Goal: Task Accomplishment & Management: Complete application form

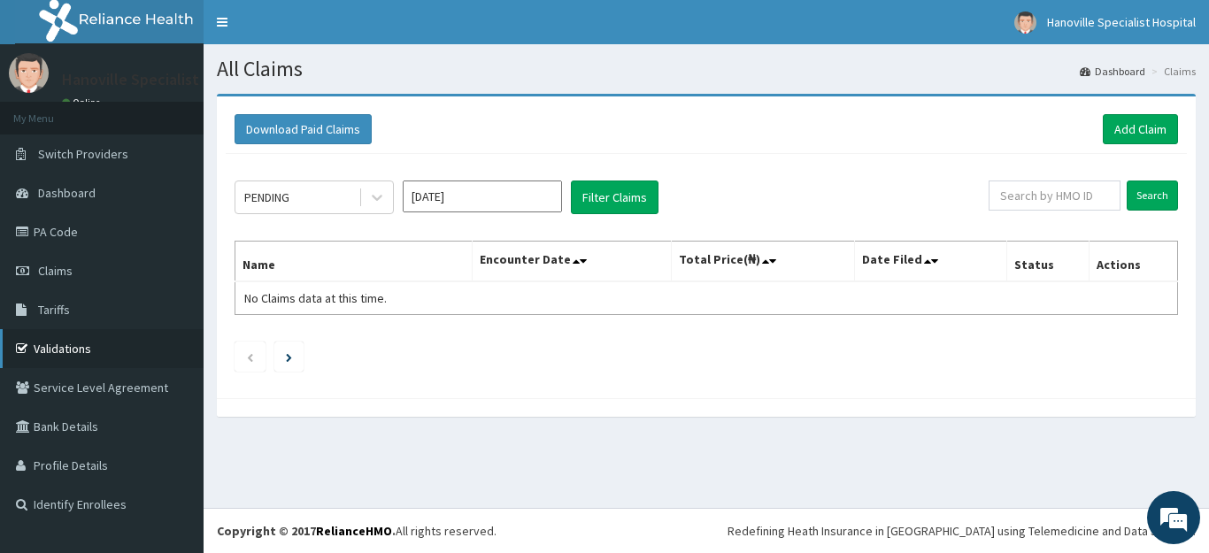
click at [33, 343] on icon at bounding box center [25, 348] width 18 height 12
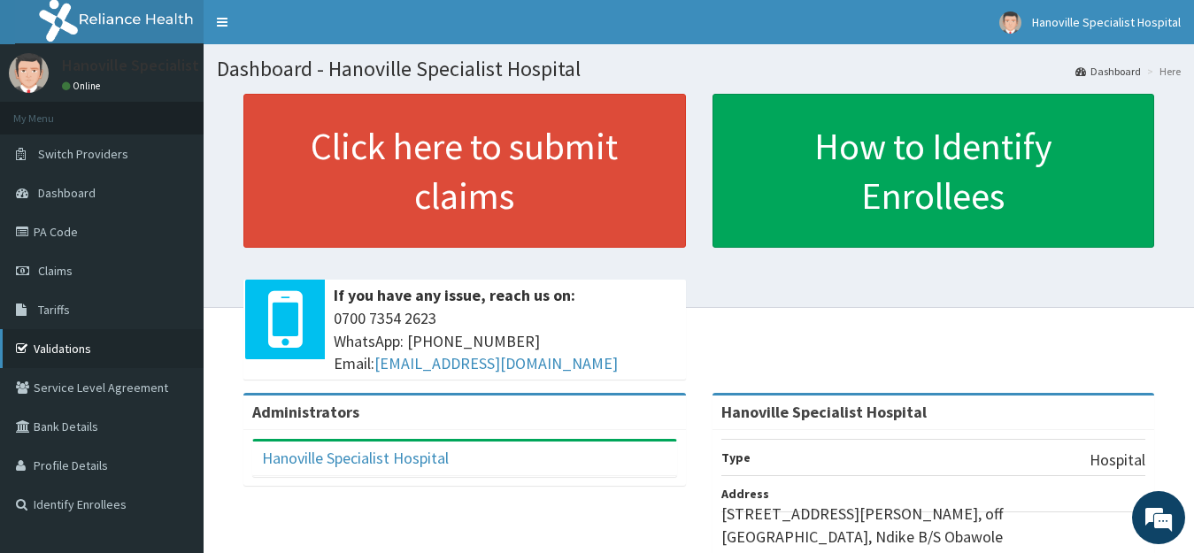
click at [62, 345] on link "Validations" at bounding box center [102, 348] width 204 height 39
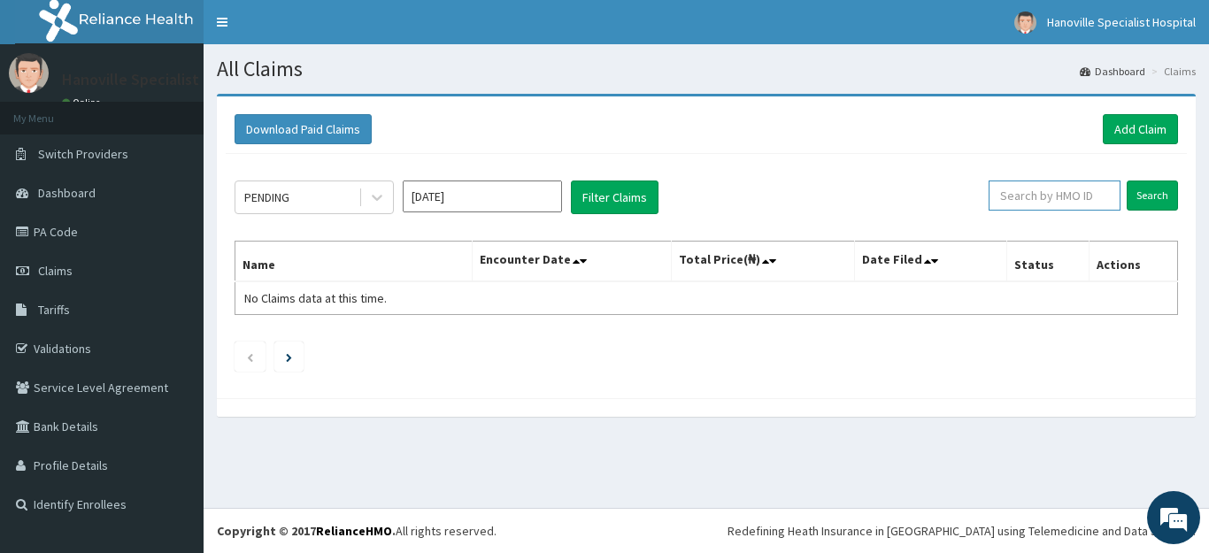
click at [1055, 206] on input "text" at bounding box center [1055, 196] width 132 height 30
type input "REL/10369/A"
click at [1153, 187] on input "Search" at bounding box center [1152, 196] width 51 height 30
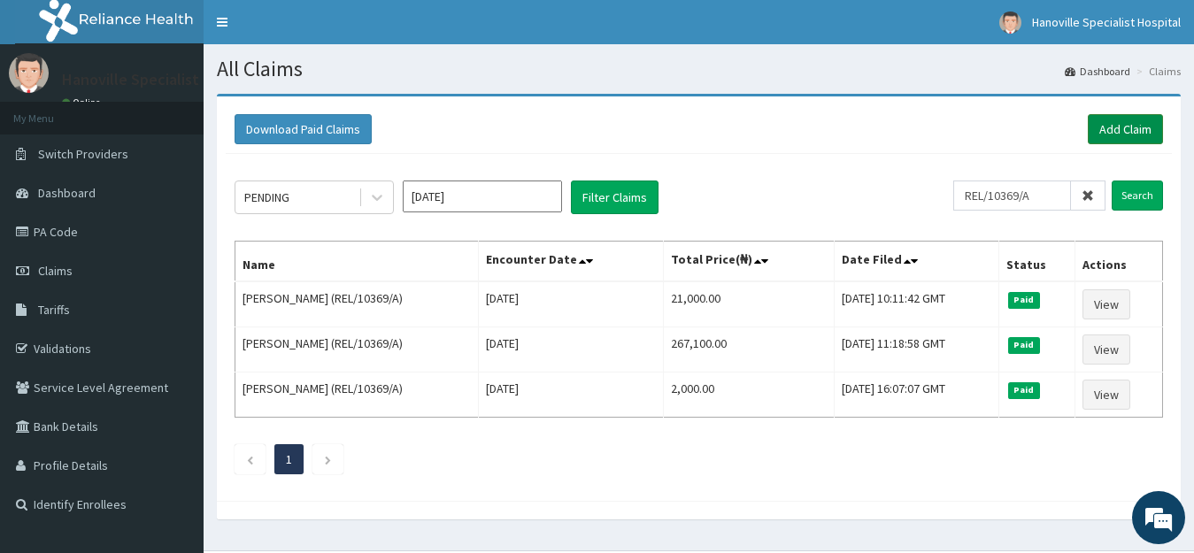
click at [1127, 135] on link "Add Claim" at bounding box center [1125, 129] width 75 height 30
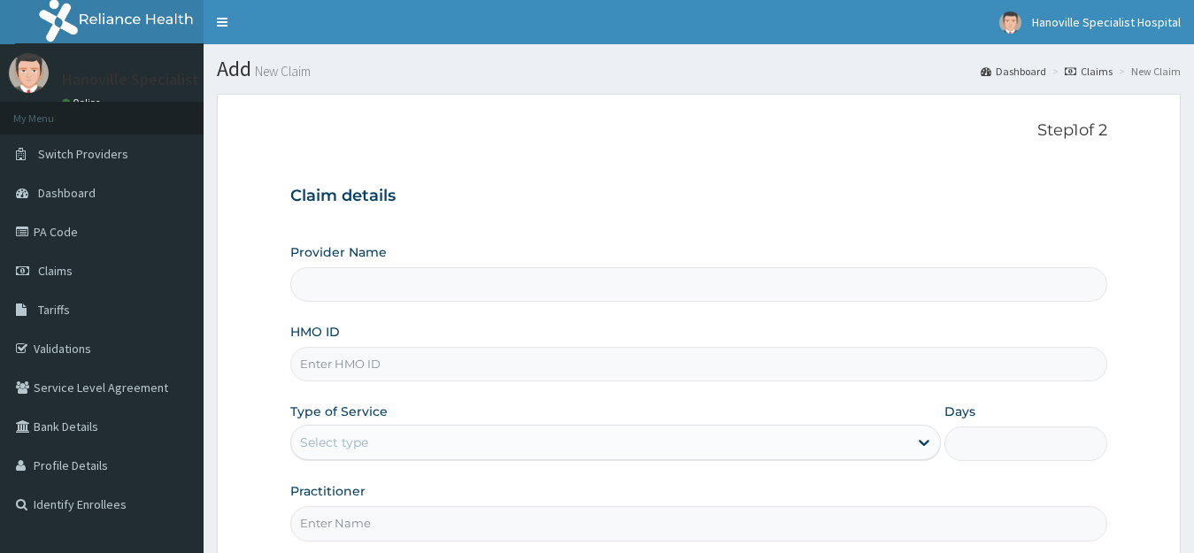
type input "Hanoville Specialist Hospital"
click at [335, 289] on input "Hanoville Specialist Hospital" at bounding box center [699, 284] width 818 height 35
click at [408, 377] on input "HMO ID" at bounding box center [699, 364] width 818 height 35
type input "REL/10369/A"
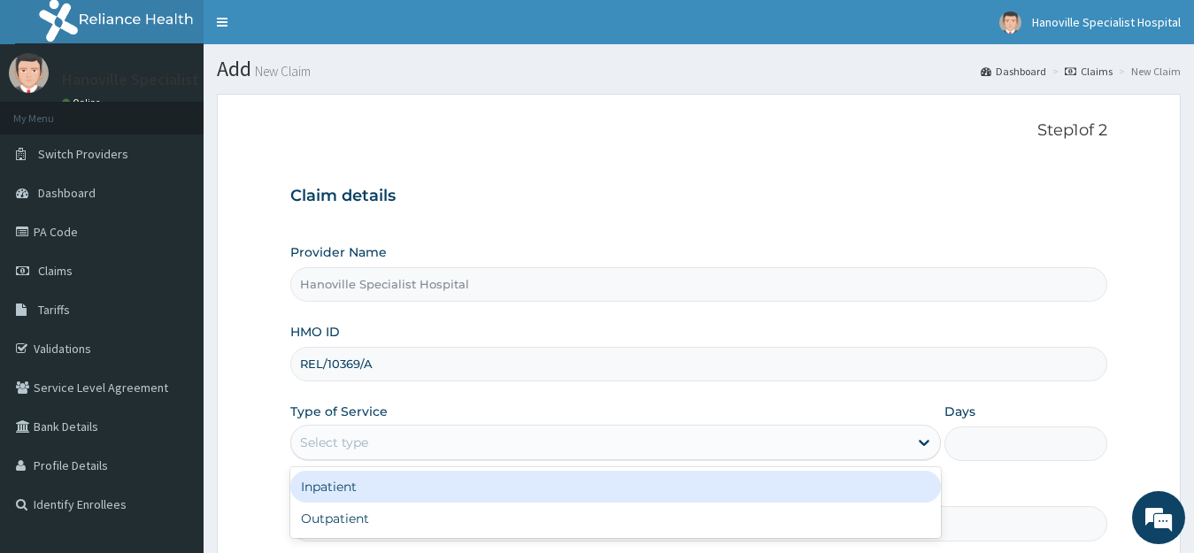
click at [418, 451] on div "Select type" at bounding box center [600, 442] width 618 height 28
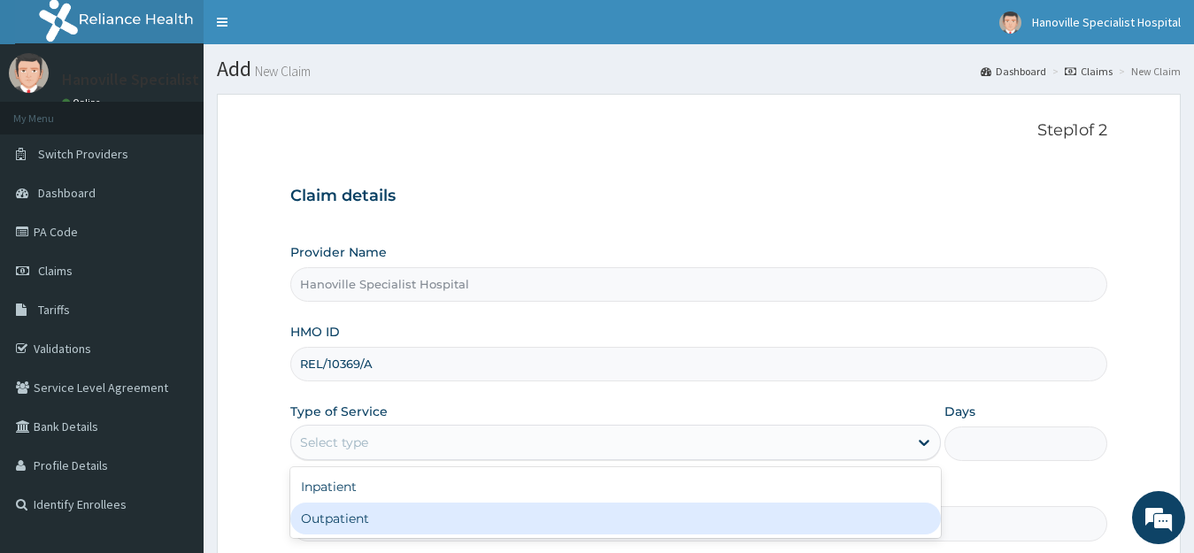
click at [415, 524] on div "Outpatient" at bounding box center [615, 519] width 651 height 32
type input "1"
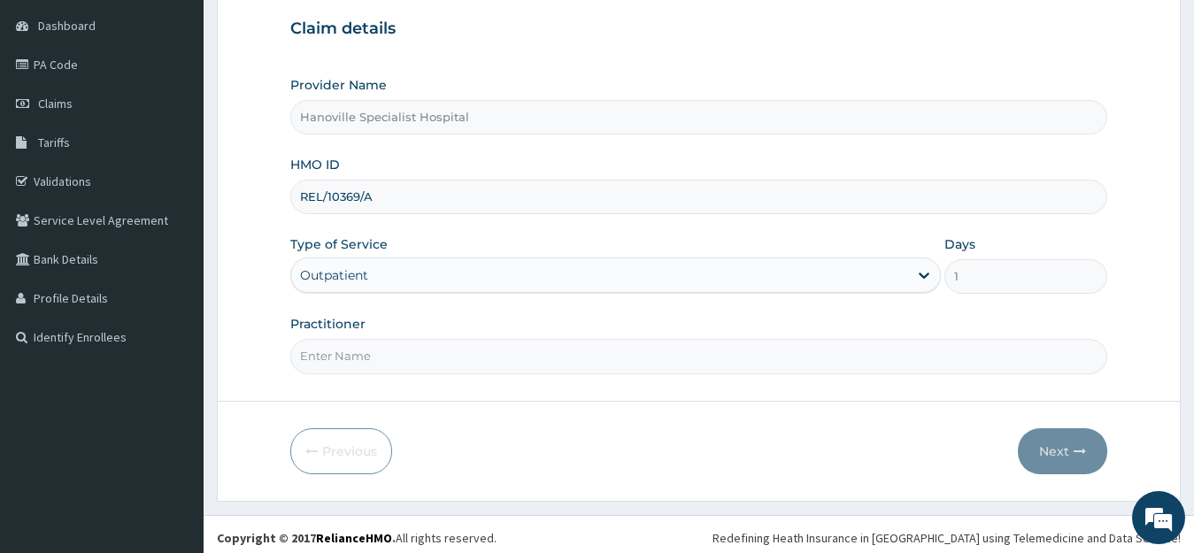
scroll to position [174, 0]
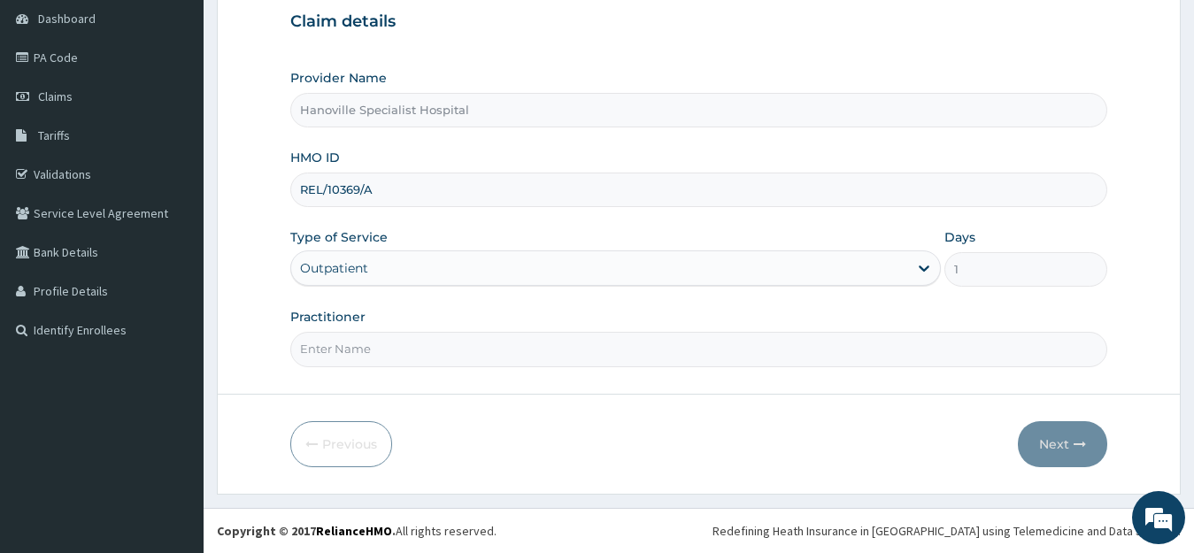
click at [439, 361] on input "Practitioner" at bounding box center [699, 349] width 818 height 35
type input "DR DAIRO"
click at [1066, 444] on button "Next" at bounding box center [1062, 444] width 89 height 46
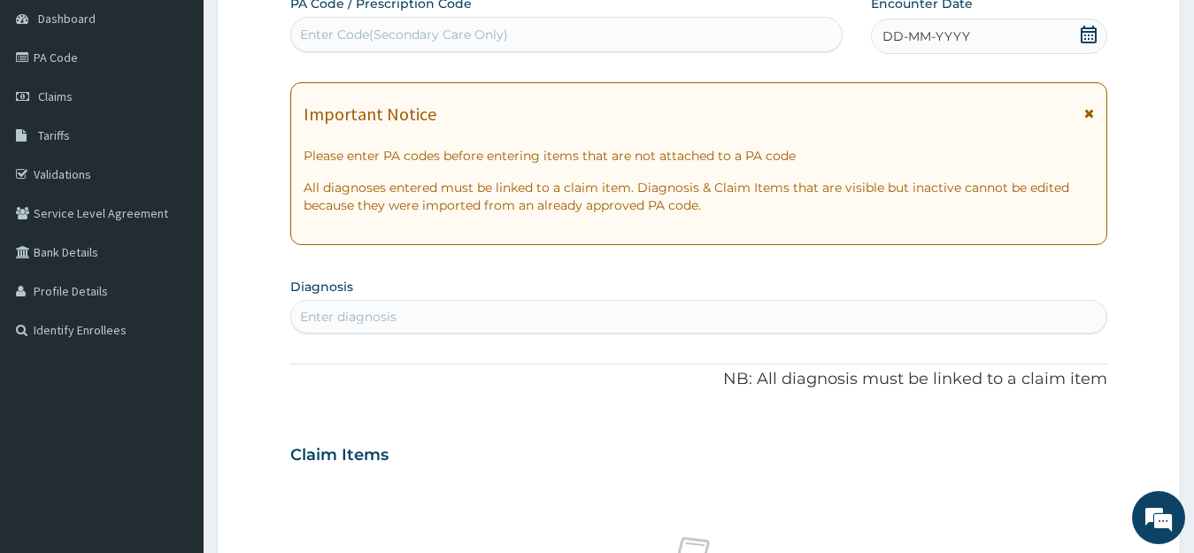
click at [905, 42] on span "DD-MM-YYYY" at bounding box center [926, 36] width 88 height 18
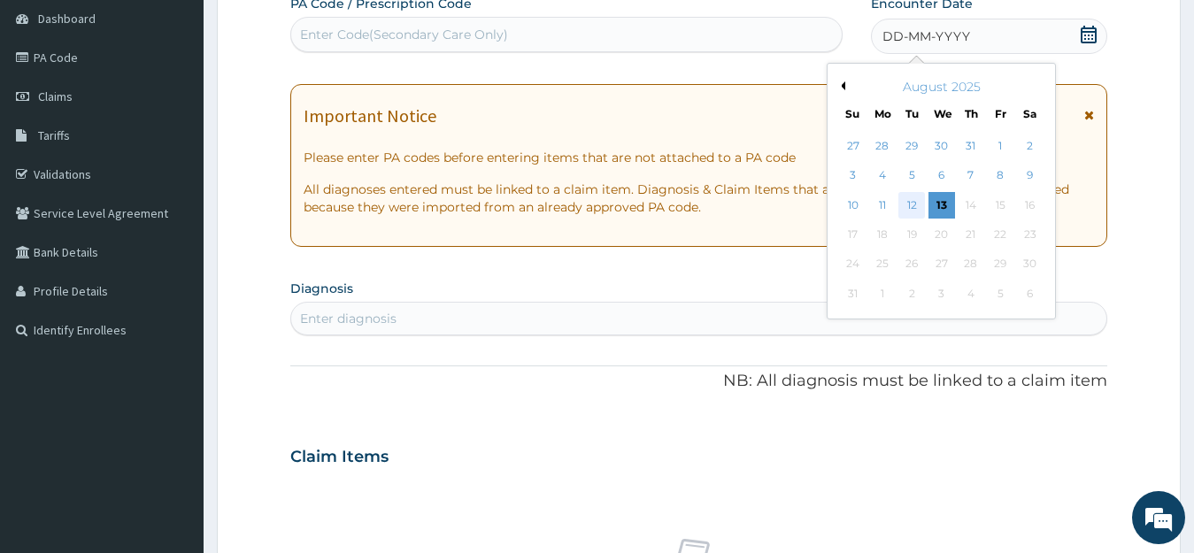
click at [904, 202] on div "12" at bounding box center [911, 205] width 27 height 27
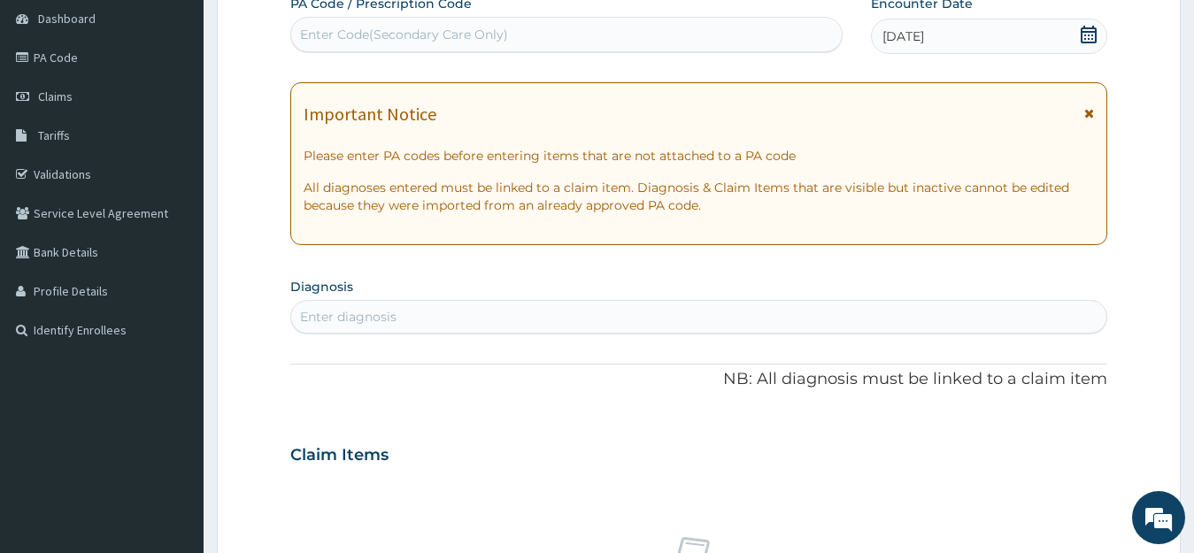
click at [924, 40] on span "12-08-2025" at bounding box center [903, 36] width 42 height 18
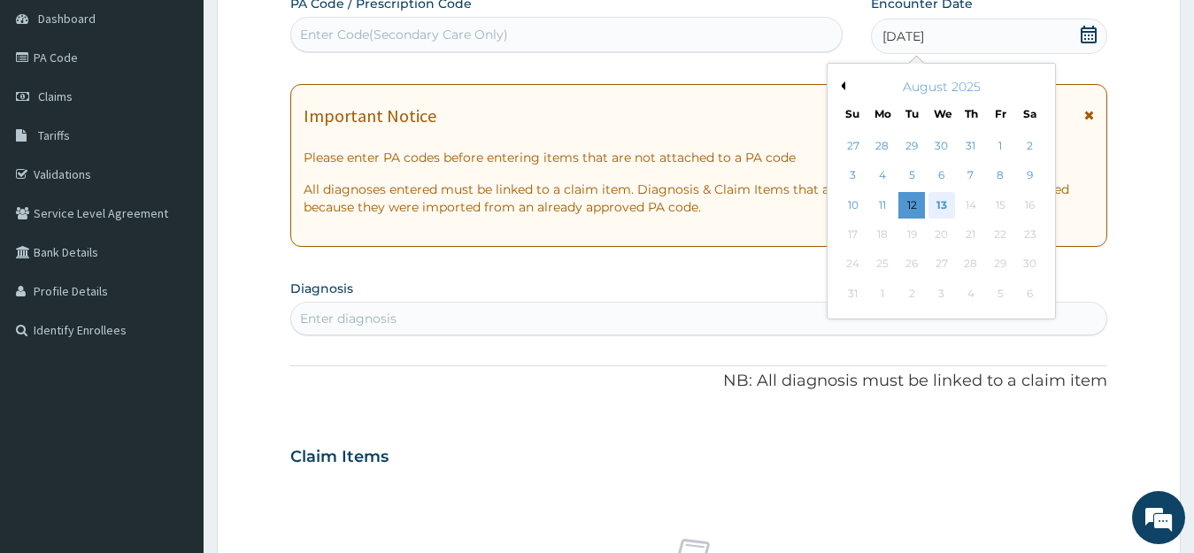
click at [945, 212] on div "13" at bounding box center [940, 205] width 27 height 27
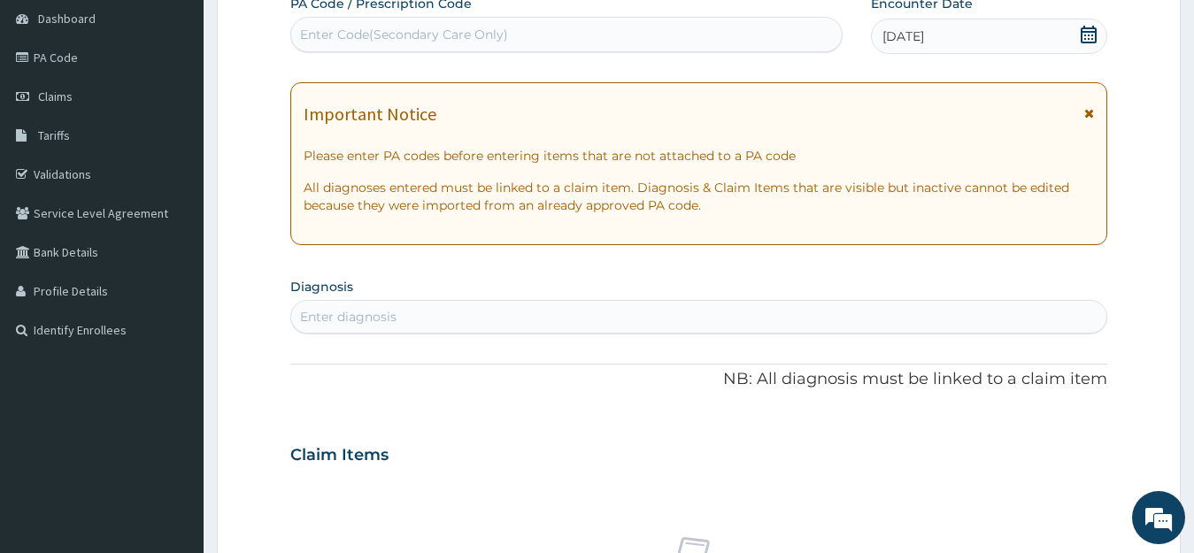
click at [650, 321] on div "Enter diagnosis" at bounding box center [699, 317] width 816 height 28
type input "U"
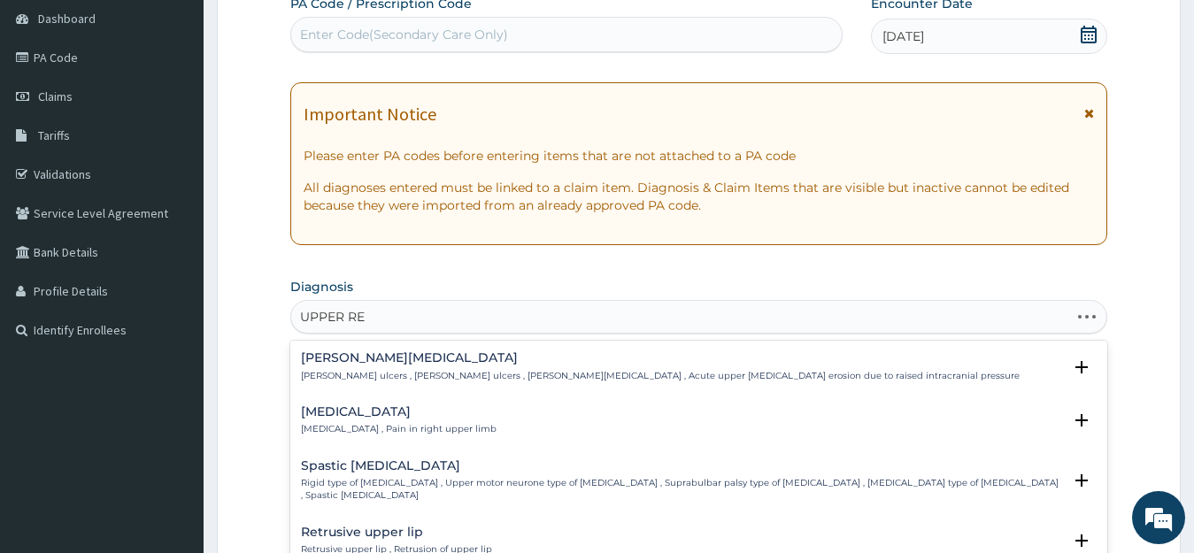
type input "UPPER RES"
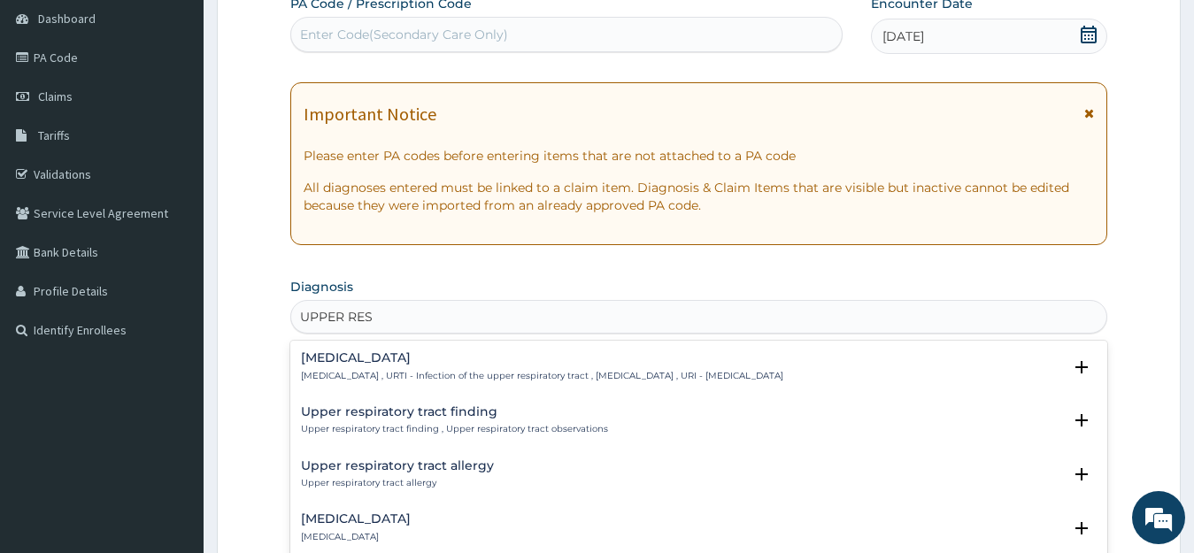
click at [310, 360] on h4 "Upper respiratory infection" at bounding box center [542, 357] width 482 height 13
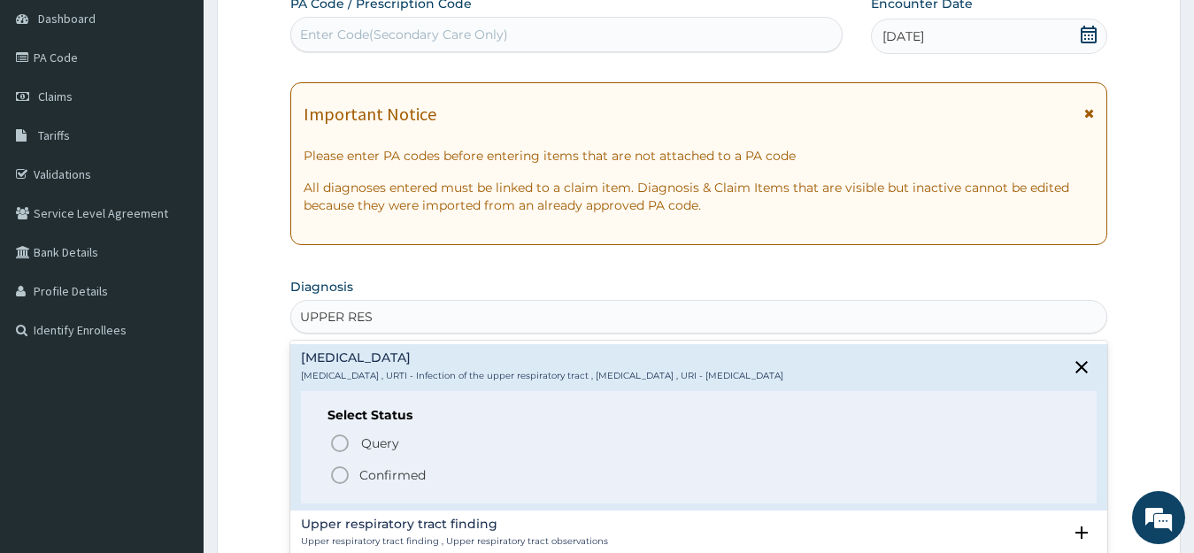
click at [338, 472] on icon "status option filled" at bounding box center [339, 475] width 21 height 21
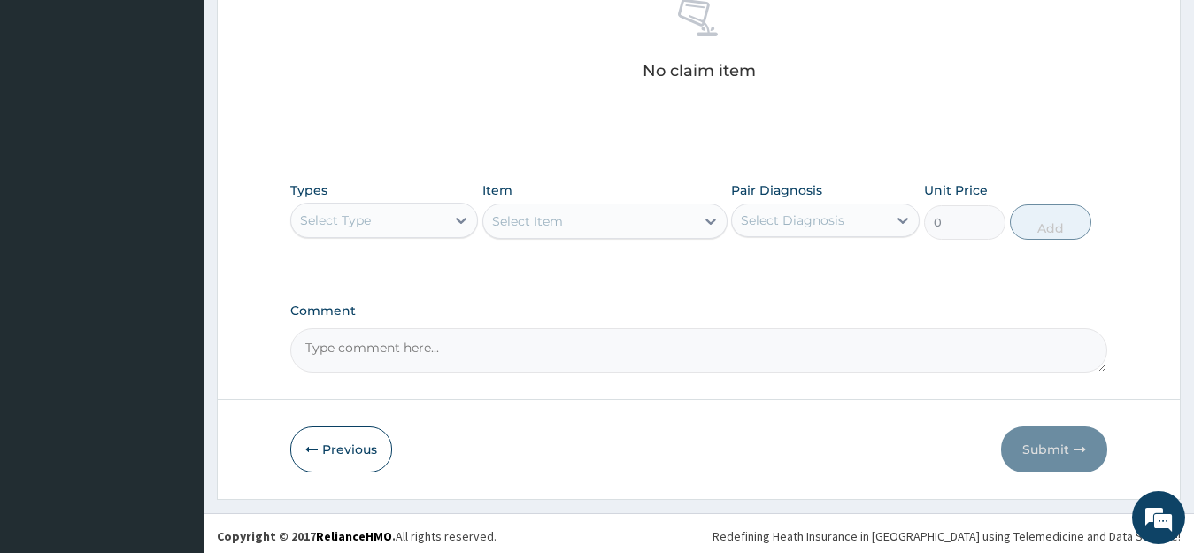
scroll to position [723, 0]
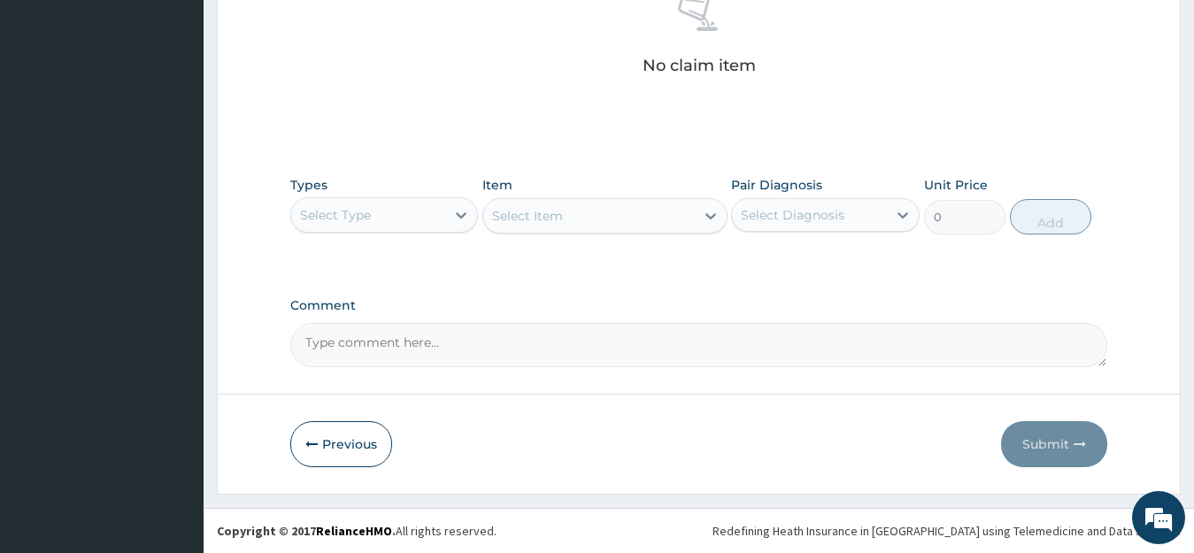
click at [405, 221] on div "Select Type" at bounding box center [368, 215] width 155 height 28
click at [405, 222] on div "Select Type" at bounding box center [368, 215] width 155 height 28
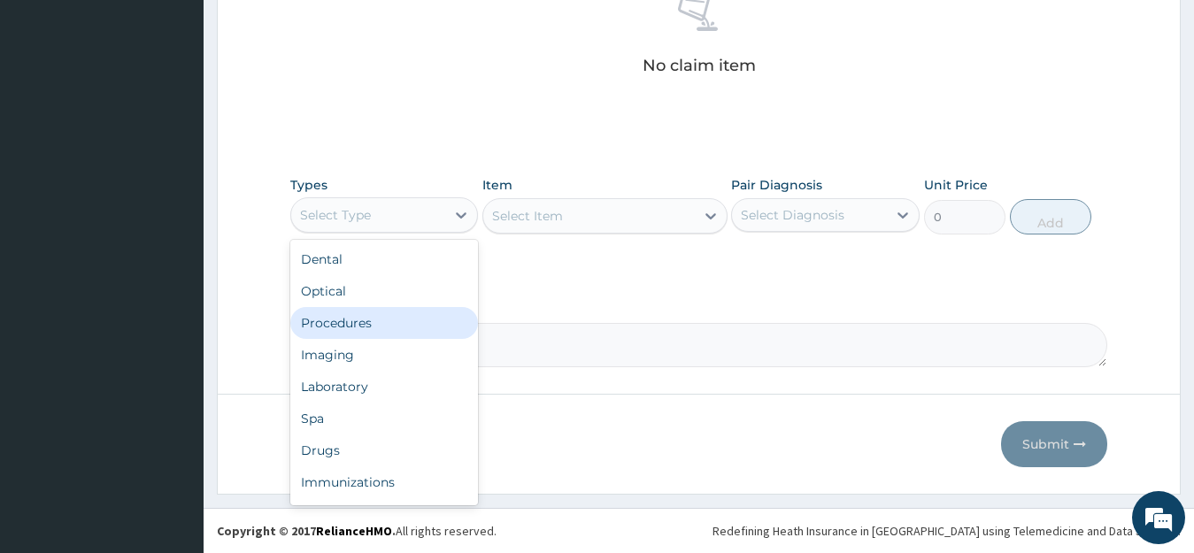
click at [350, 319] on div "Procedures" at bounding box center [384, 323] width 189 height 32
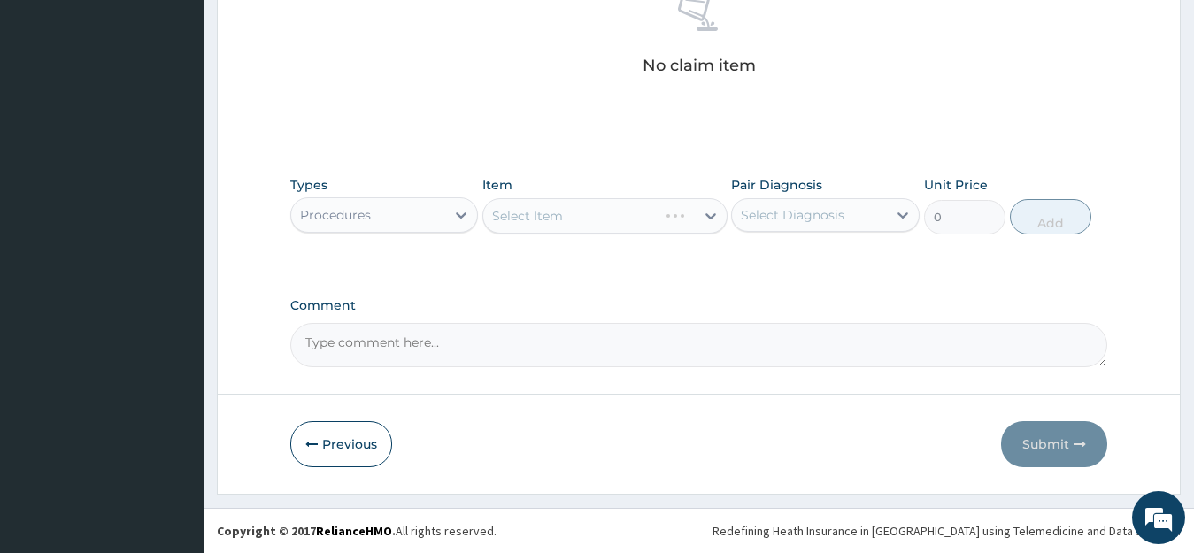
click at [712, 212] on div "Select Item" at bounding box center [604, 215] width 245 height 35
click at [708, 213] on div "Select Item" at bounding box center [604, 215] width 245 height 35
click at [691, 212] on div "Select Item" at bounding box center [589, 216] width 212 height 28
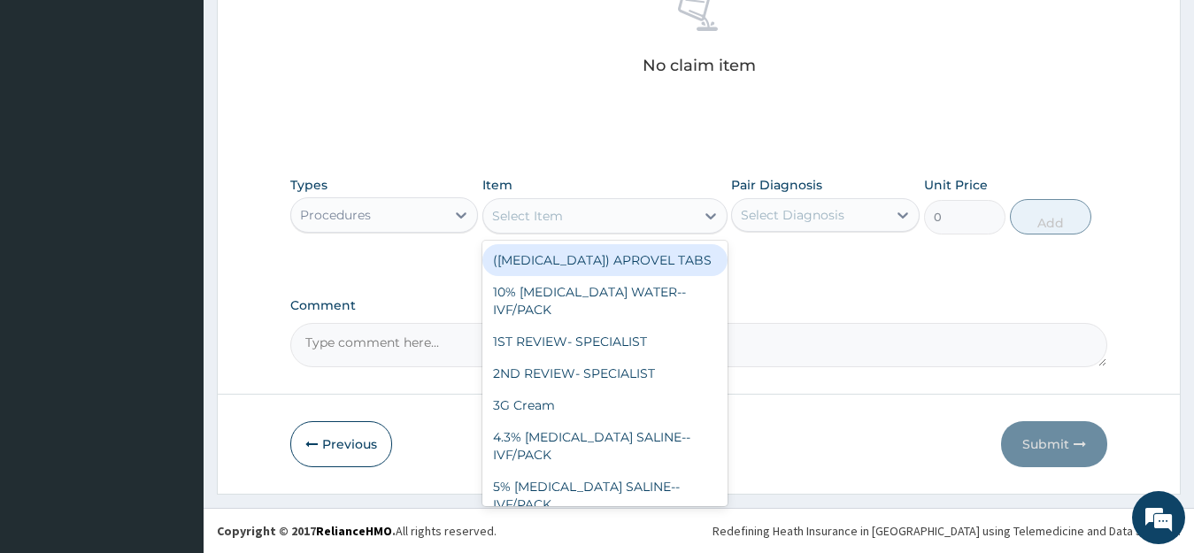
click at [691, 212] on div "Select Item" at bounding box center [589, 216] width 212 height 28
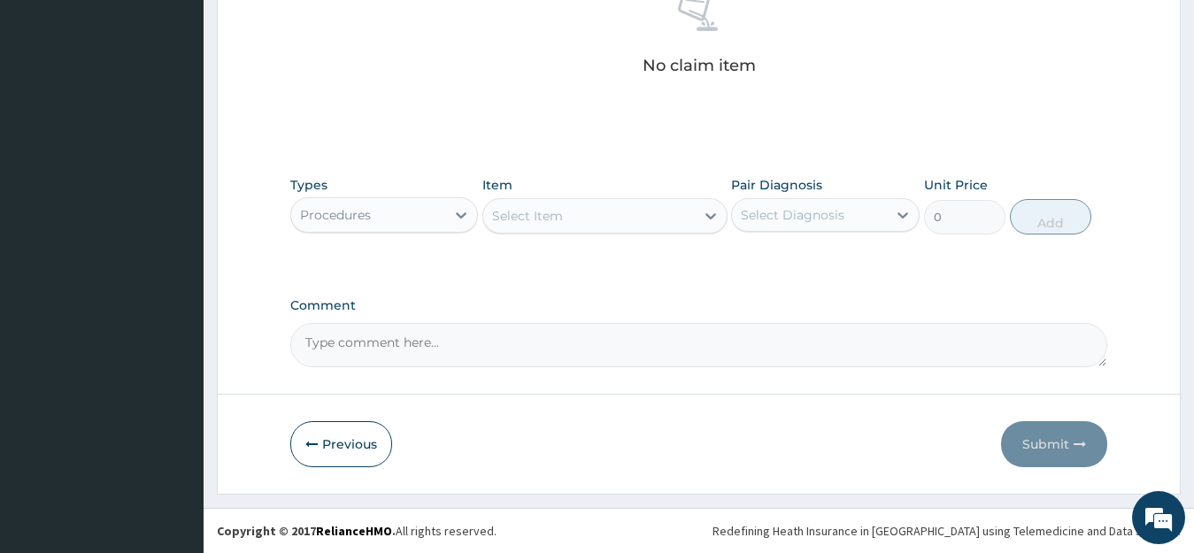
click at [691, 212] on div "Select Item" at bounding box center [589, 216] width 212 height 28
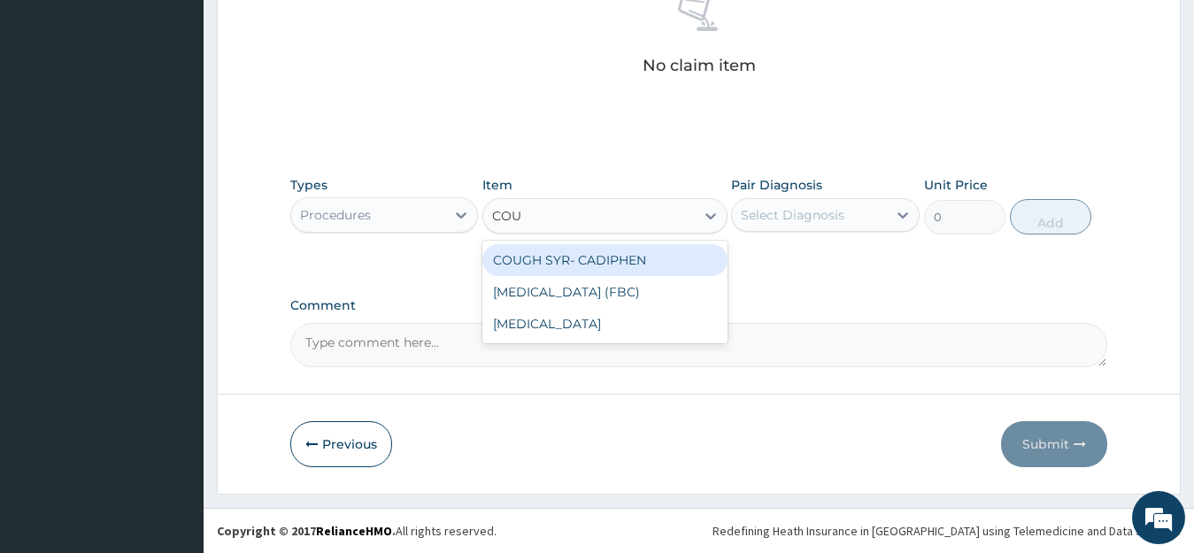
type input "COUG"
click at [680, 252] on div "COUGH SYR- CADIPHEN" at bounding box center [604, 260] width 245 height 32
type input "500"
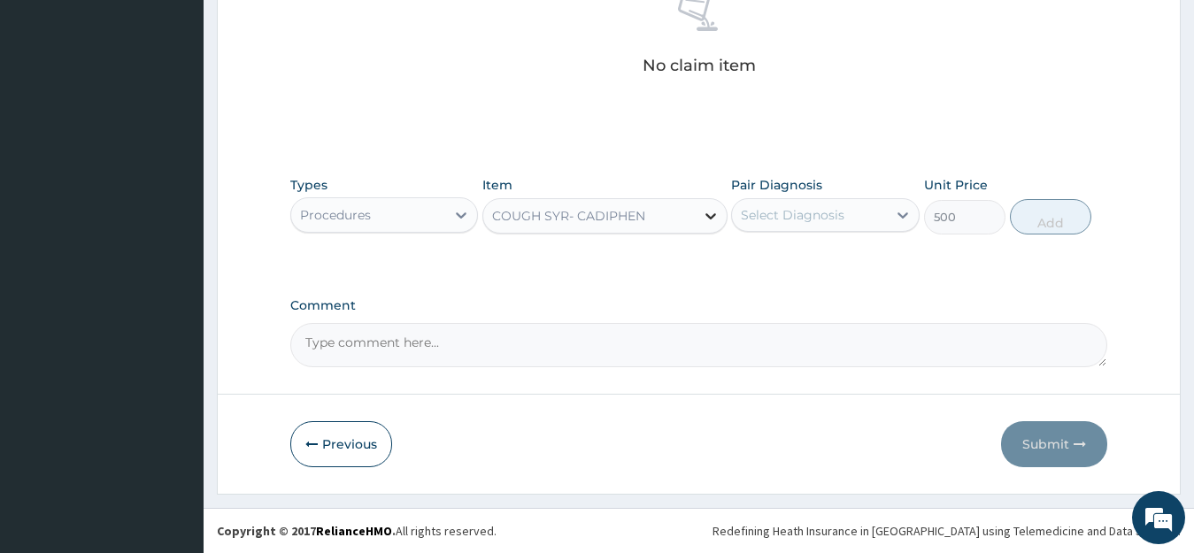
click at [712, 215] on icon at bounding box center [710, 216] width 11 height 6
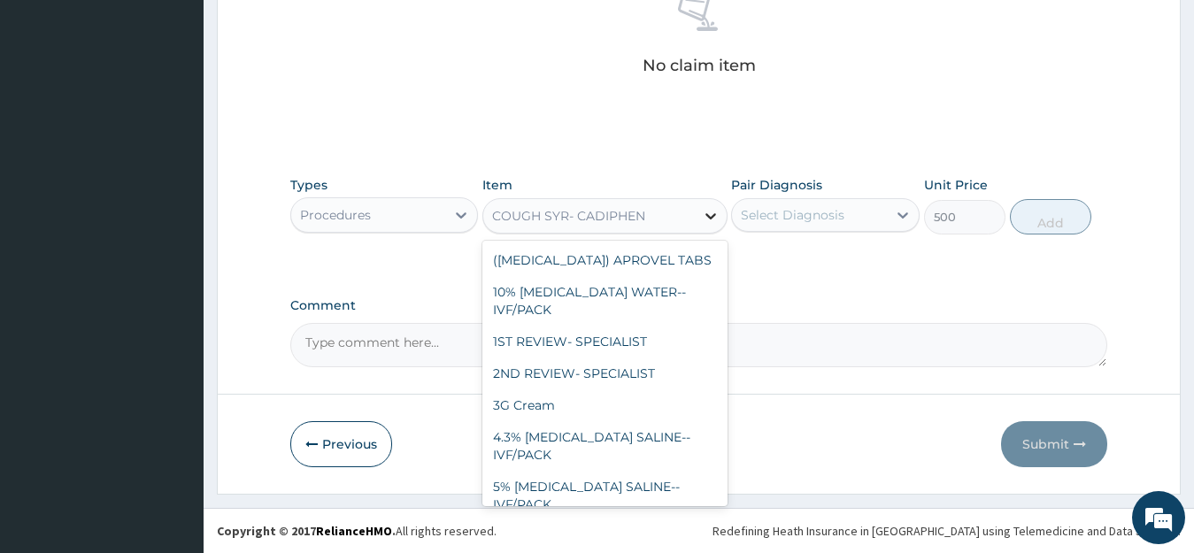
scroll to position [8545, 0]
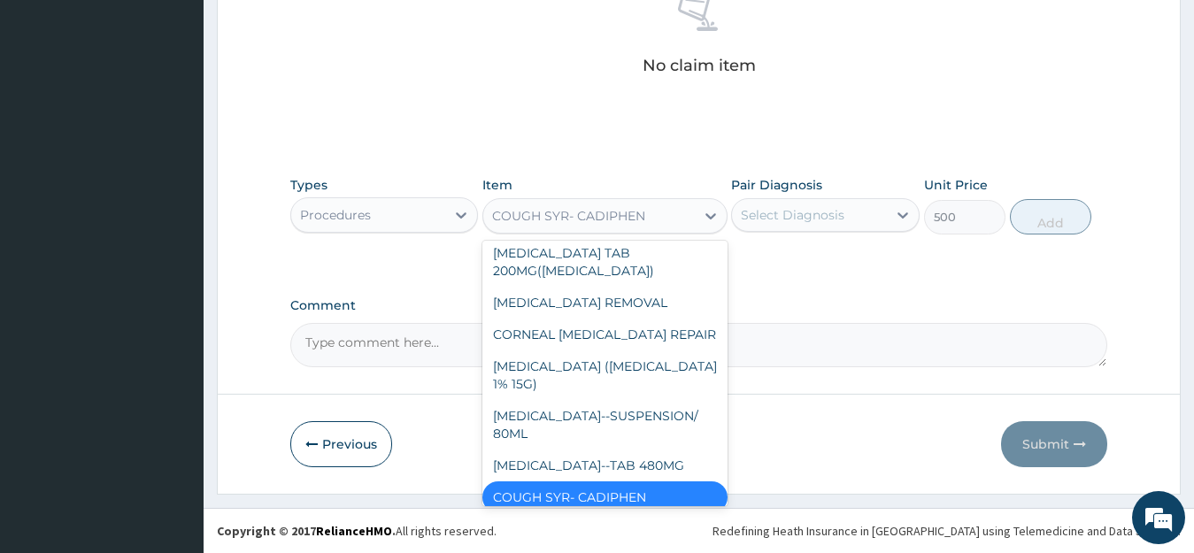
click at [670, 212] on div "COUGH SYR- CADIPHEN" at bounding box center [589, 216] width 212 height 28
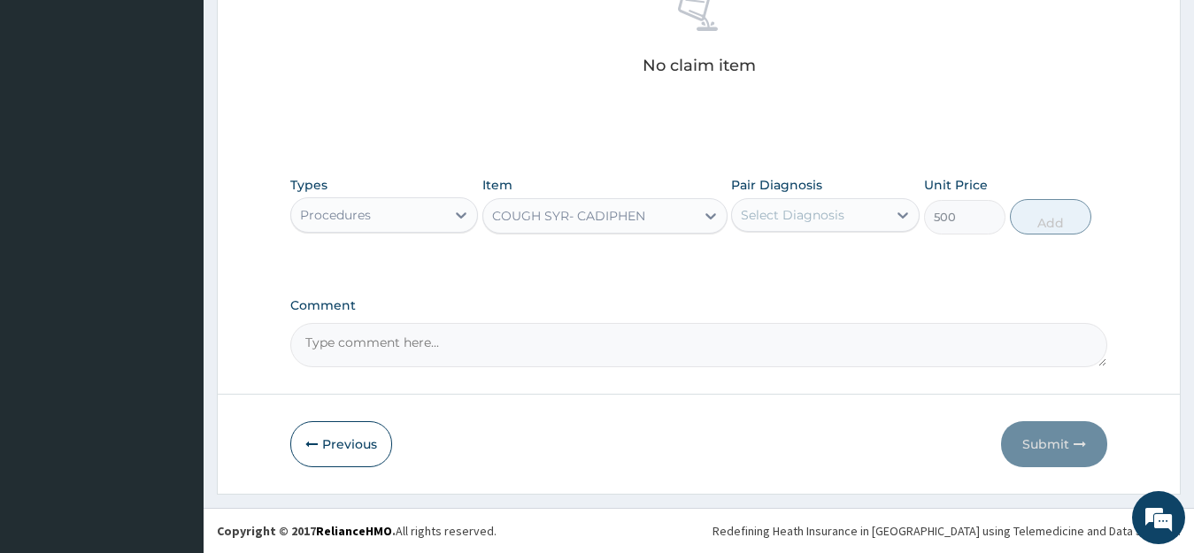
click at [670, 212] on div "COUGH SYR- CADIPHEN" at bounding box center [589, 216] width 212 height 28
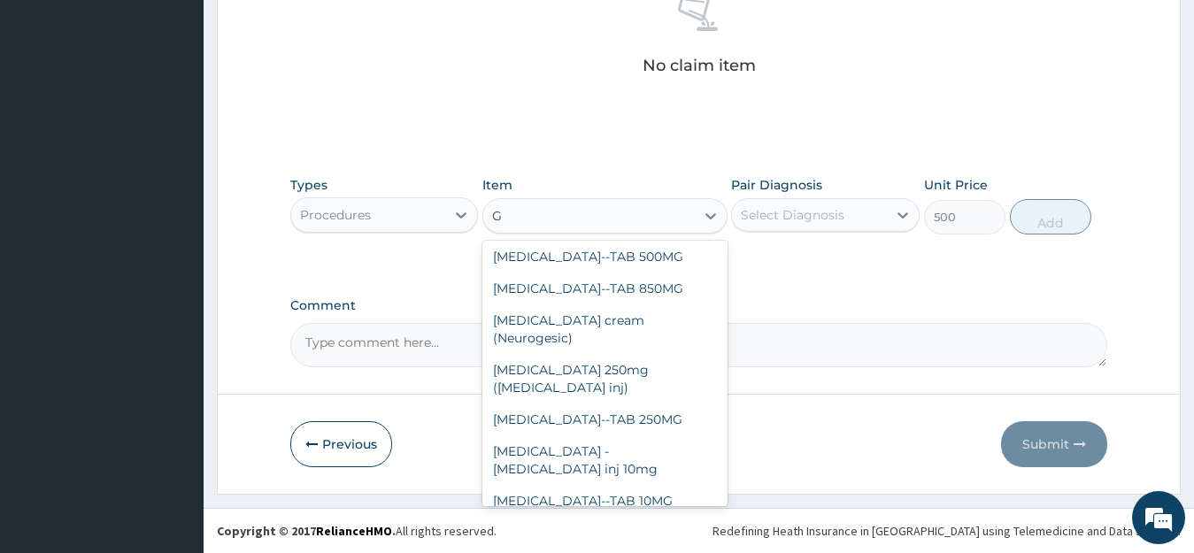
scroll to position [4326, 0]
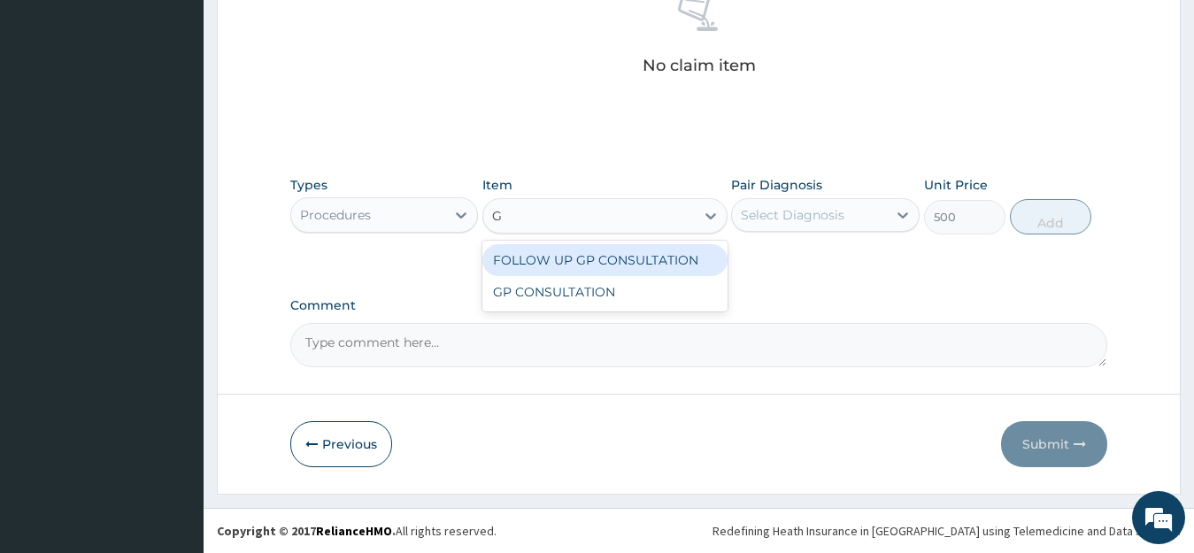
type input "GP"
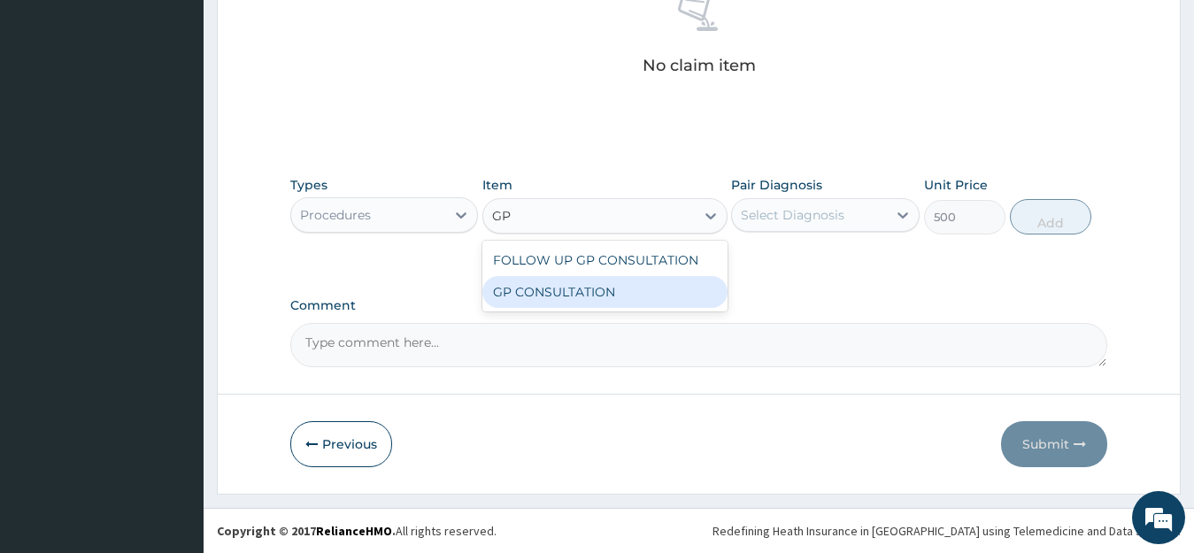
click at [668, 299] on div "GP CONSULTATION" at bounding box center [604, 292] width 245 height 32
type input "2000"
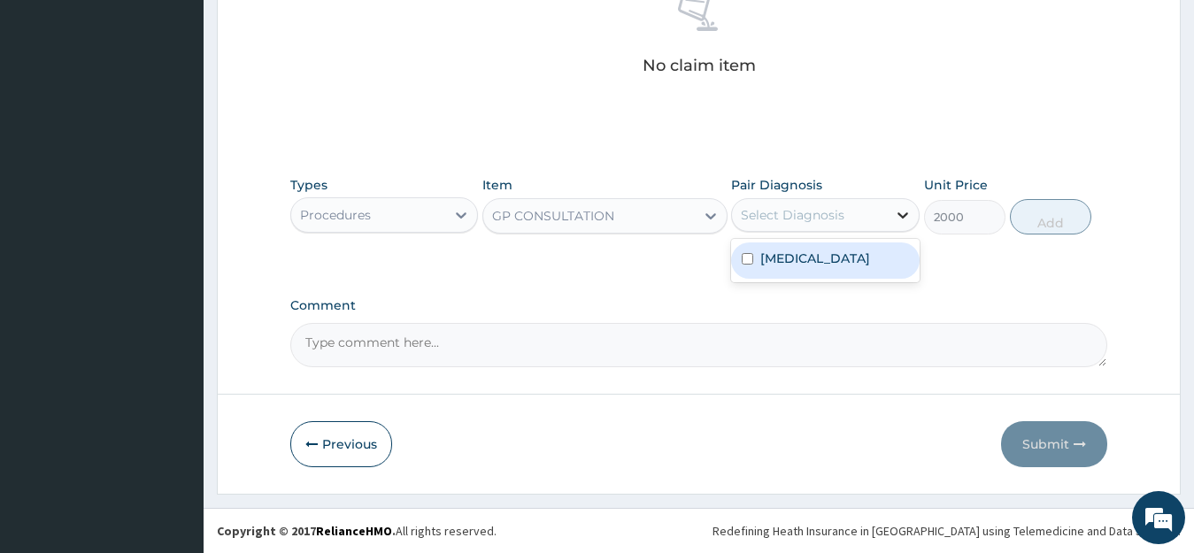
click at [897, 214] on icon at bounding box center [903, 215] width 18 height 18
click at [870, 256] on label "Upper respiratory infection" at bounding box center [815, 259] width 110 height 18
checkbox input "true"
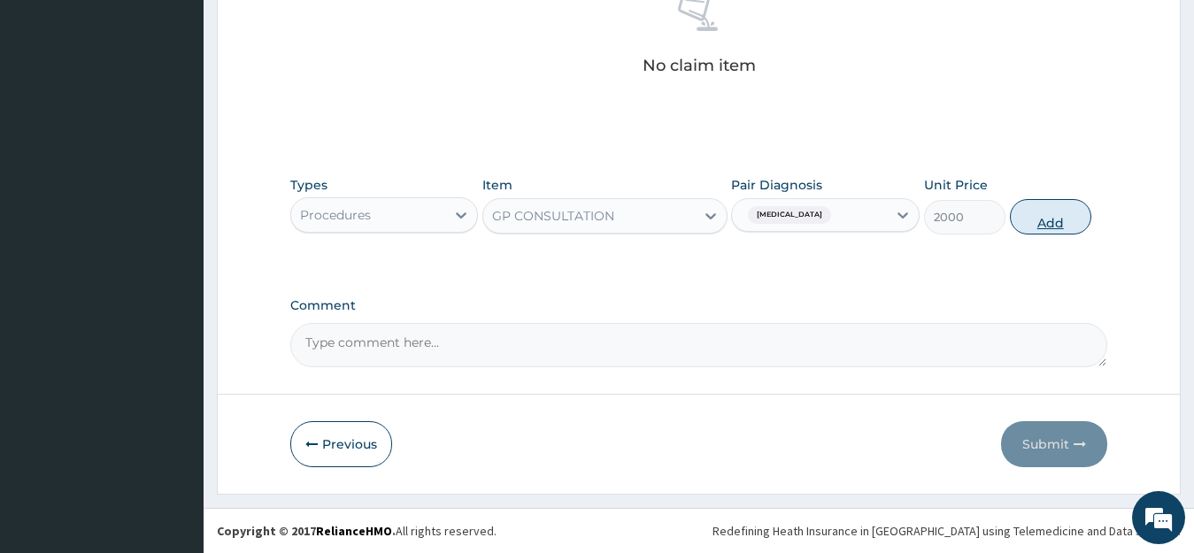
click at [1070, 214] on button "Add" at bounding box center [1050, 216] width 81 height 35
type input "0"
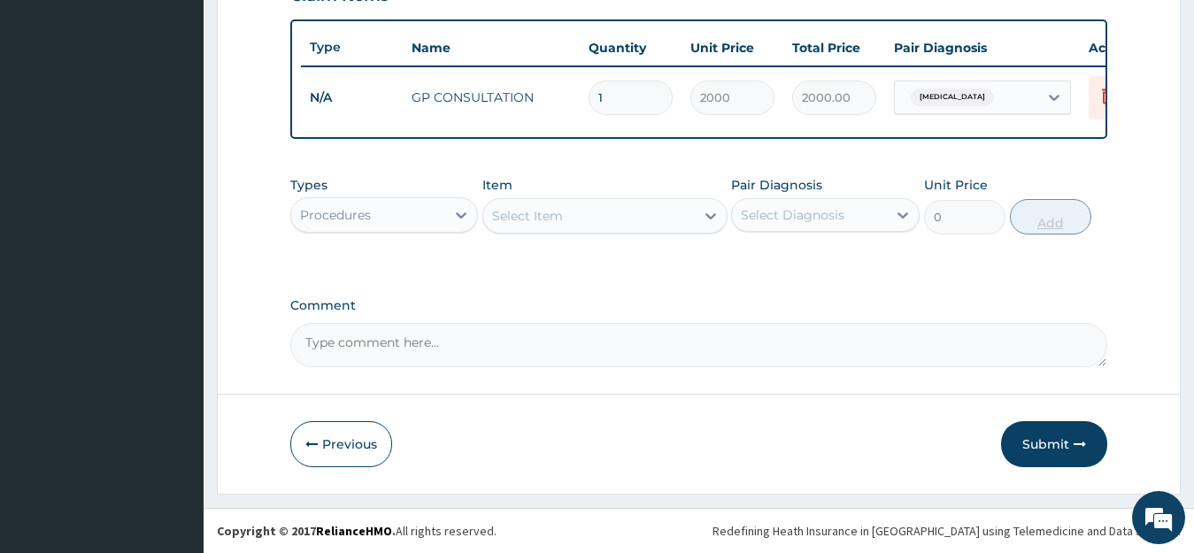
scroll to position [654, 0]
click at [595, 216] on div "Select Item" at bounding box center [589, 216] width 212 height 28
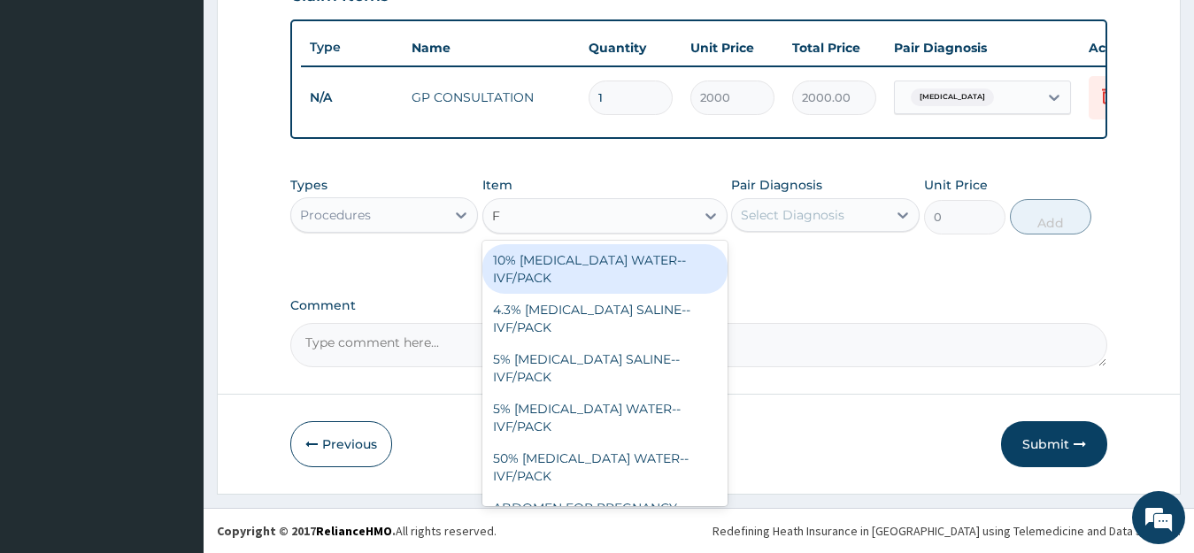
type input "FB"
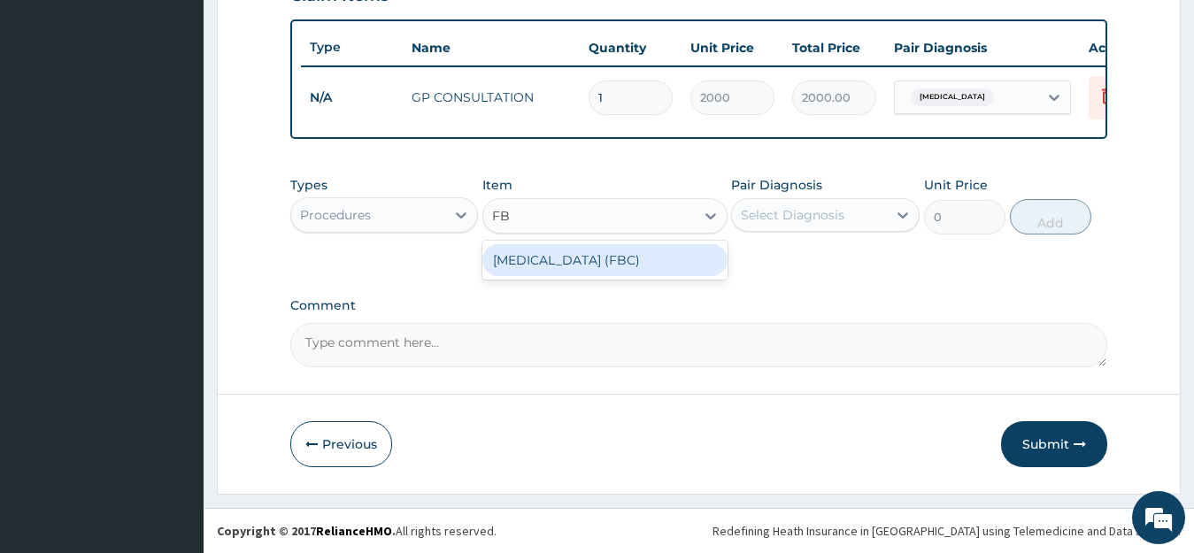
click at [604, 256] on div "[MEDICAL_DATA] (FBC)" at bounding box center [604, 260] width 245 height 32
type input "2500"
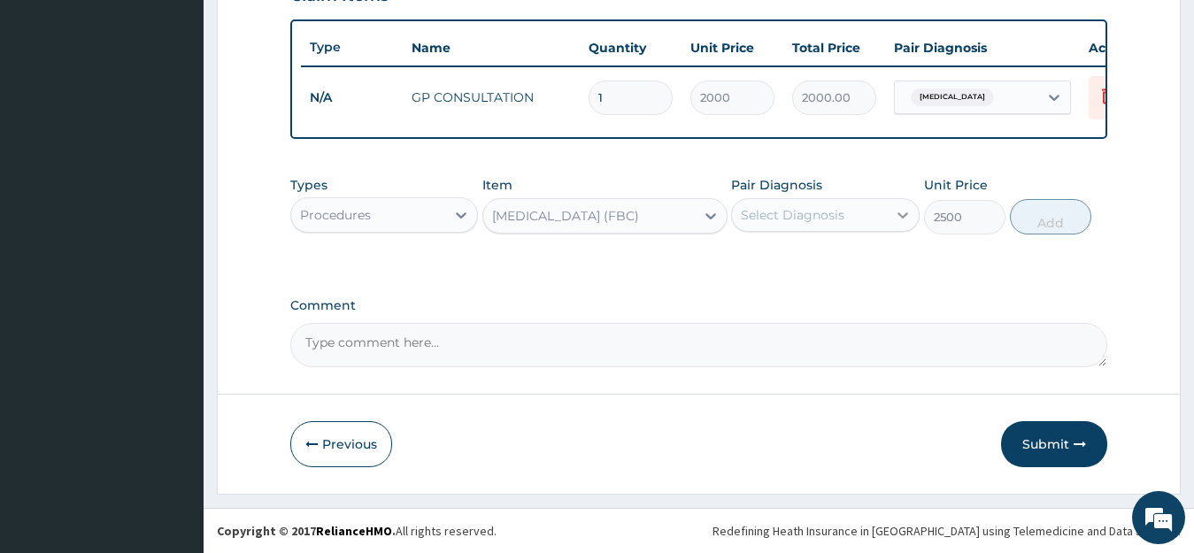
click at [901, 212] on icon at bounding box center [903, 215] width 18 height 18
click at [870, 267] on label "Upper respiratory infection" at bounding box center [815, 259] width 110 height 18
checkbox input "true"
click at [1066, 209] on button "Add" at bounding box center [1050, 216] width 81 height 35
type input "0"
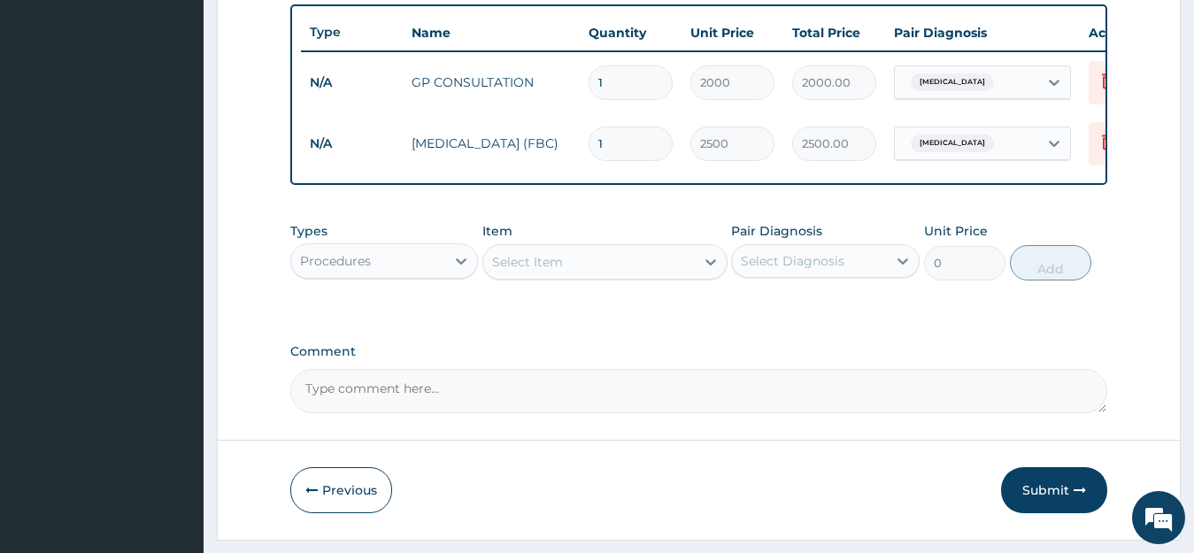
click at [685, 270] on div "Select Item" at bounding box center [589, 262] width 212 height 28
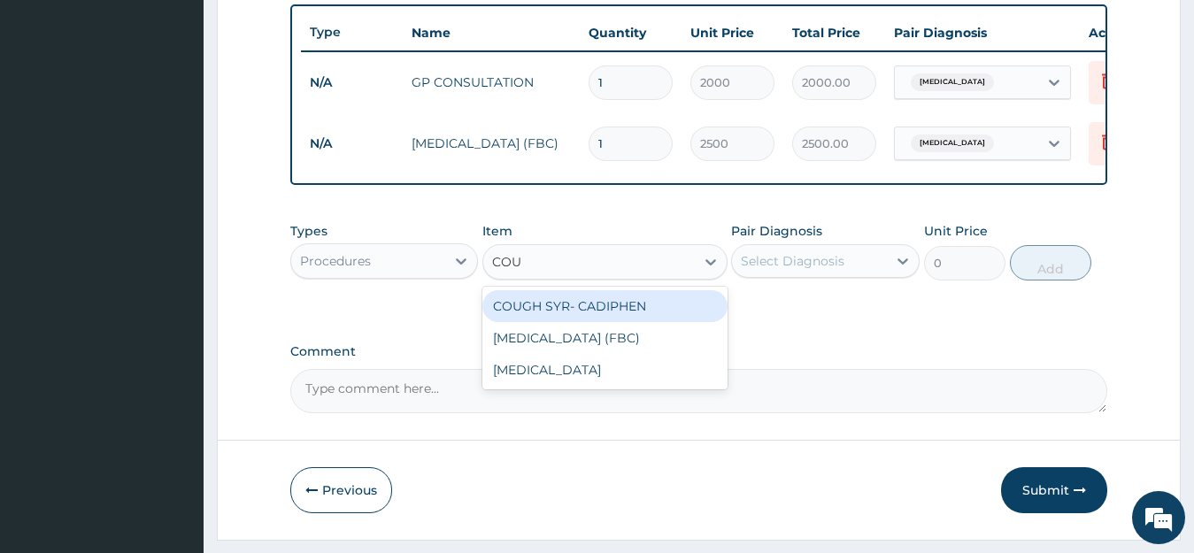
type input "COU"
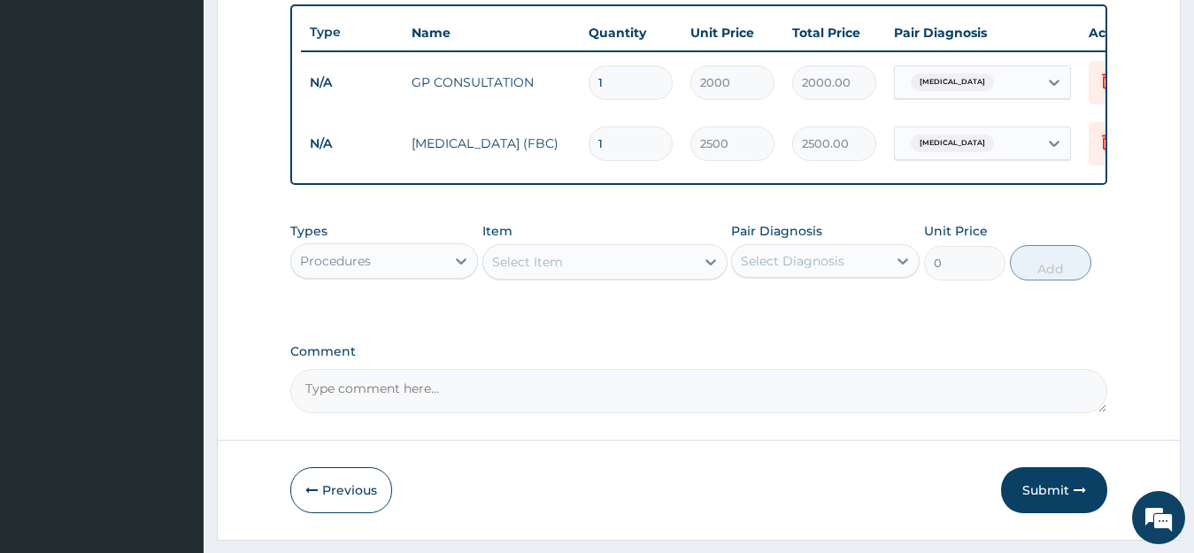
click at [439, 136] on td "FULL BLOOD COUNT (FBC)" at bounding box center [491, 143] width 177 height 35
click at [1102, 137] on icon at bounding box center [1107, 141] width 21 height 21
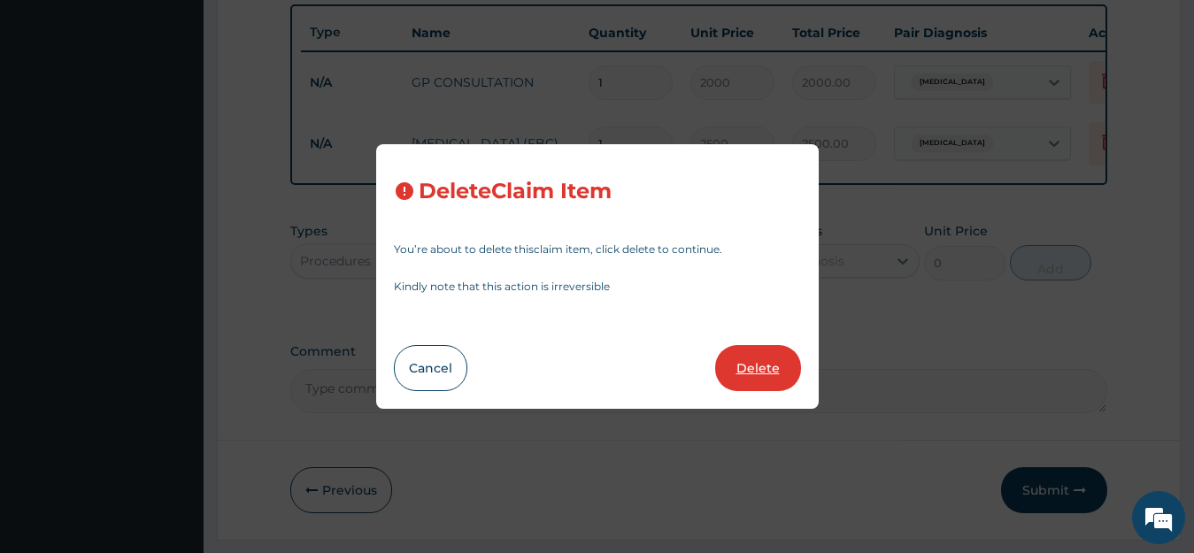
click at [735, 362] on button "Delete" at bounding box center [758, 368] width 86 height 46
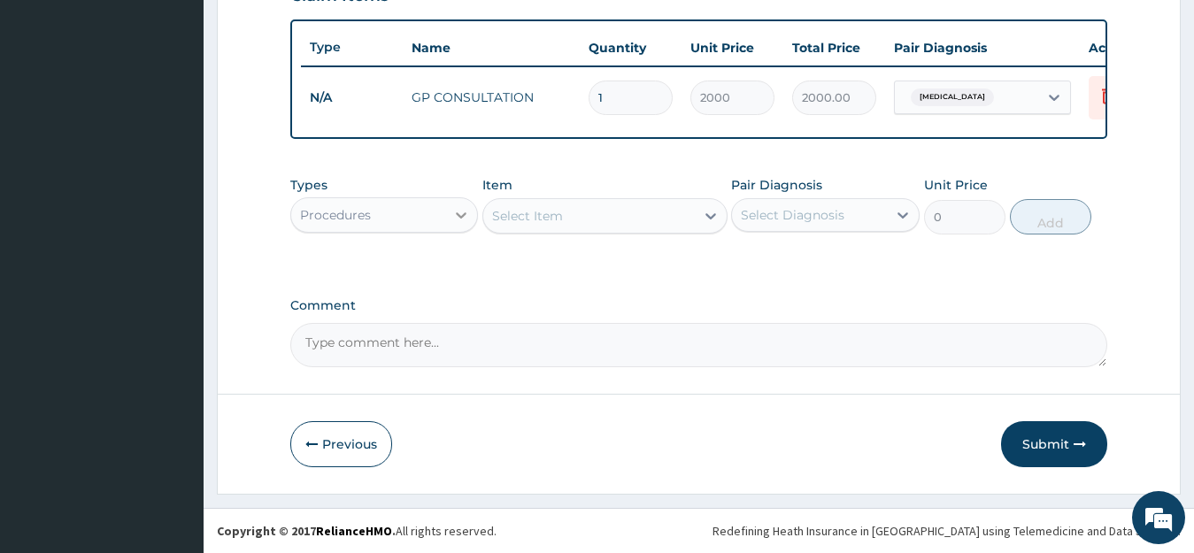
click at [462, 218] on icon at bounding box center [461, 215] width 11 height 6
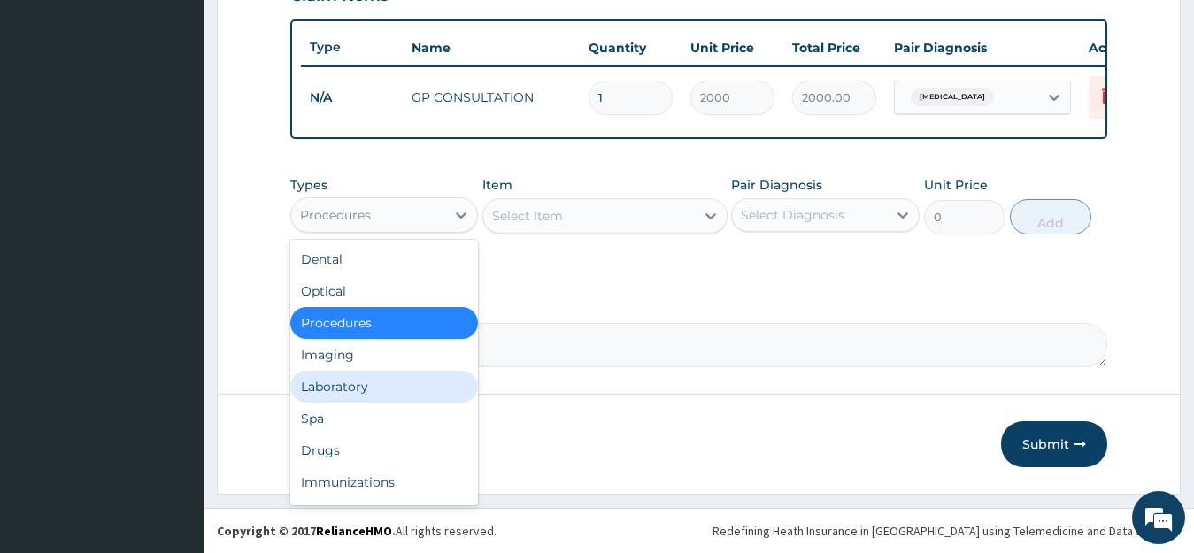
click at [401, 379] on div "Laboratory" at bounding box center [384, 387] width 189 height 32
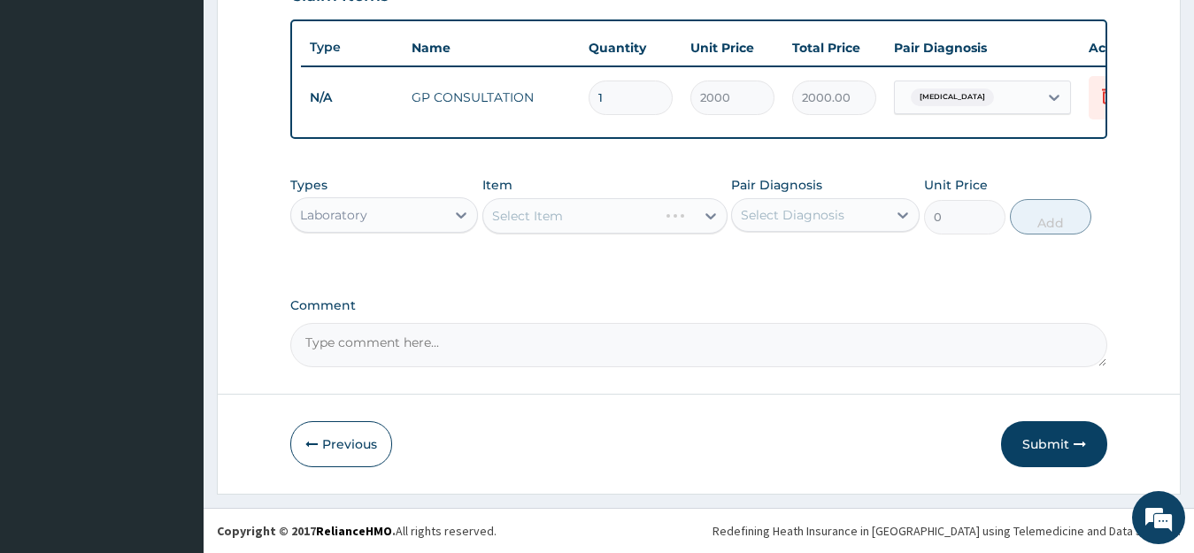
click at [550, 224] on div "Select Item" at bounding box center [604, 215] width 245 height 35
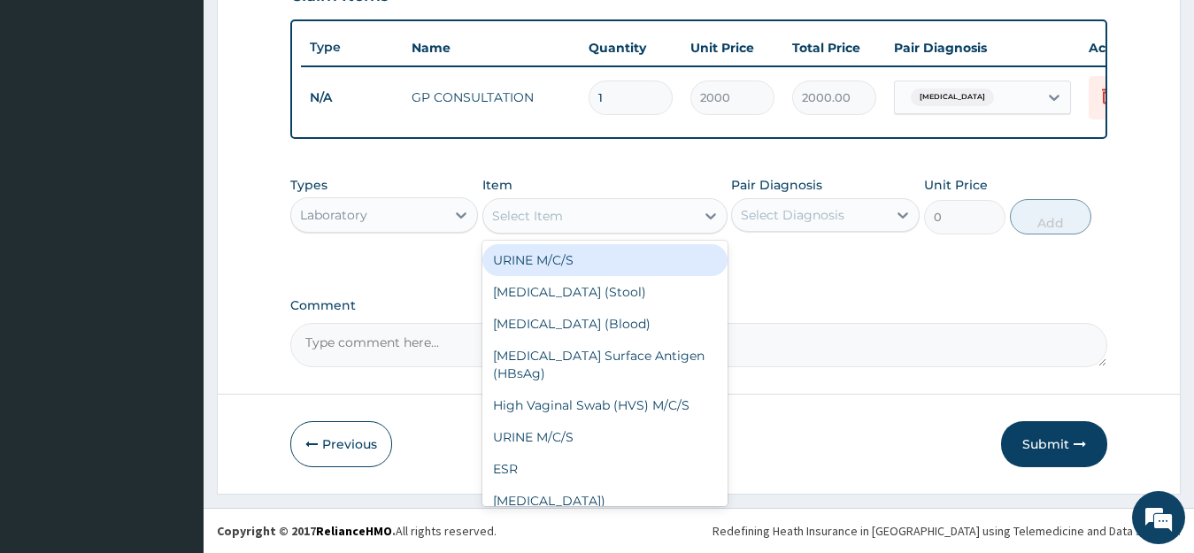
click at [550, 223] on div "Select Item" at bounding box center [527, 216] width 71 height 18
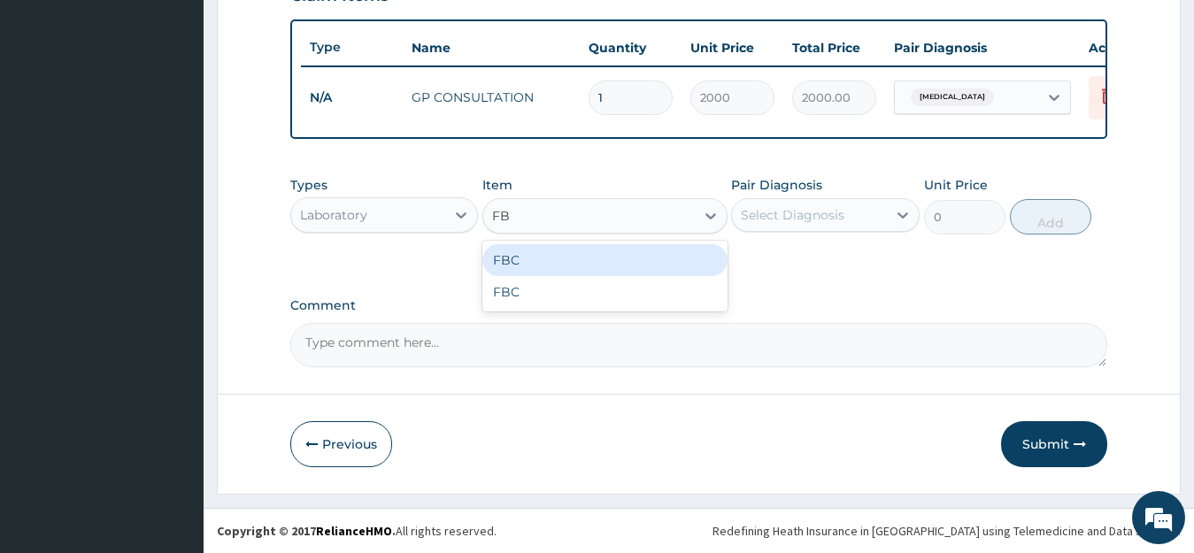
type input "FBC"
click at [622, 257] on div "FBC" at bounding box center [604, 260] width 245 height 32
type input "3000"
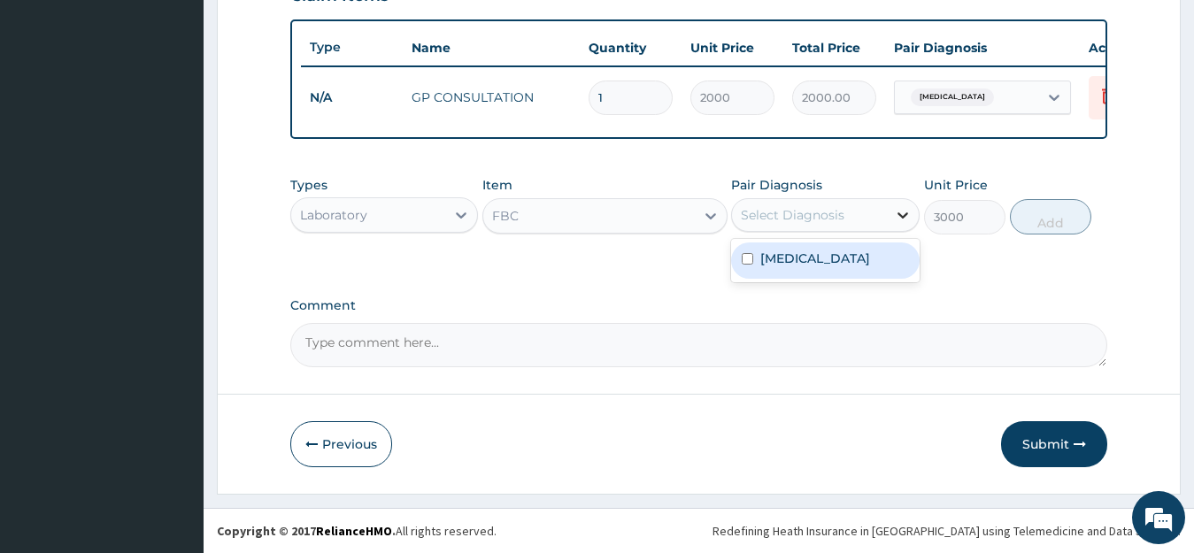
click at [905, 213] on icon at bounding box center [903, 215] width 18 height 18
click at [870, 267] on label "Upper respiratory infection" at bounding box center [815, 259] width 110 height 18
checkbox input "true"
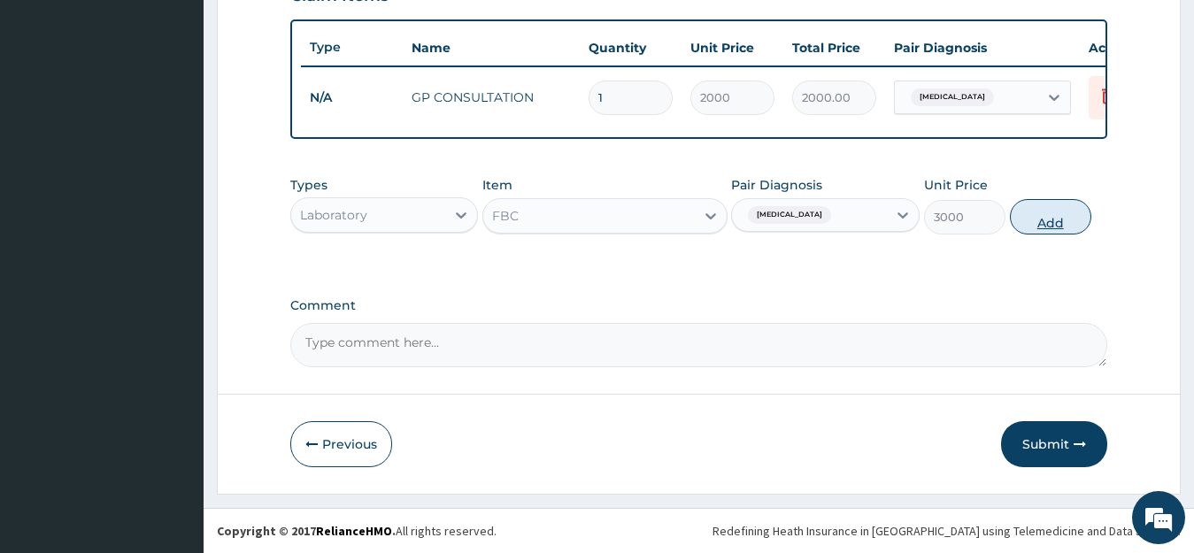
click at [1046, 212] on button "Add" at bounding box center [1050, 216] width 81 height 35
type input "0"
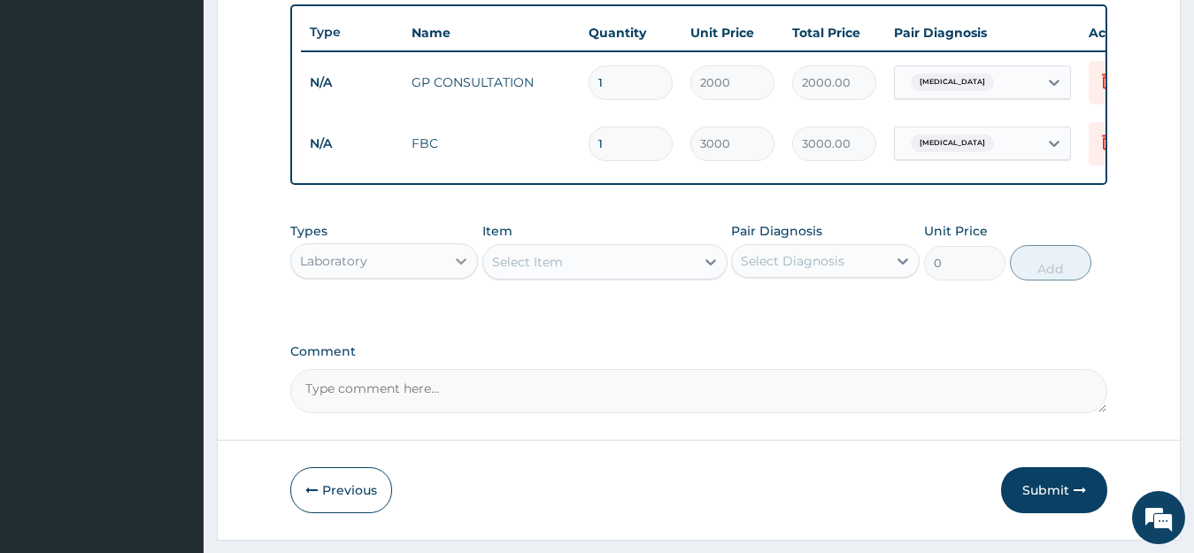
click at [457, 270] on icon at bounding box center [461, 261] width 18 height 18
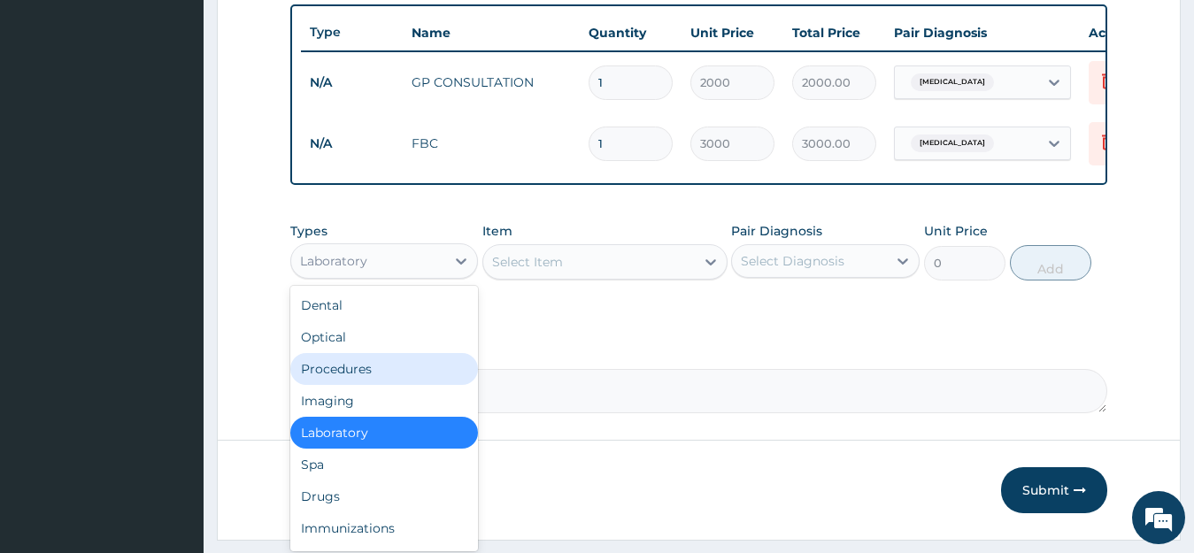
click at [380, 377] on div "Procedures" at bounding box center [384, 369] width 189 height 32
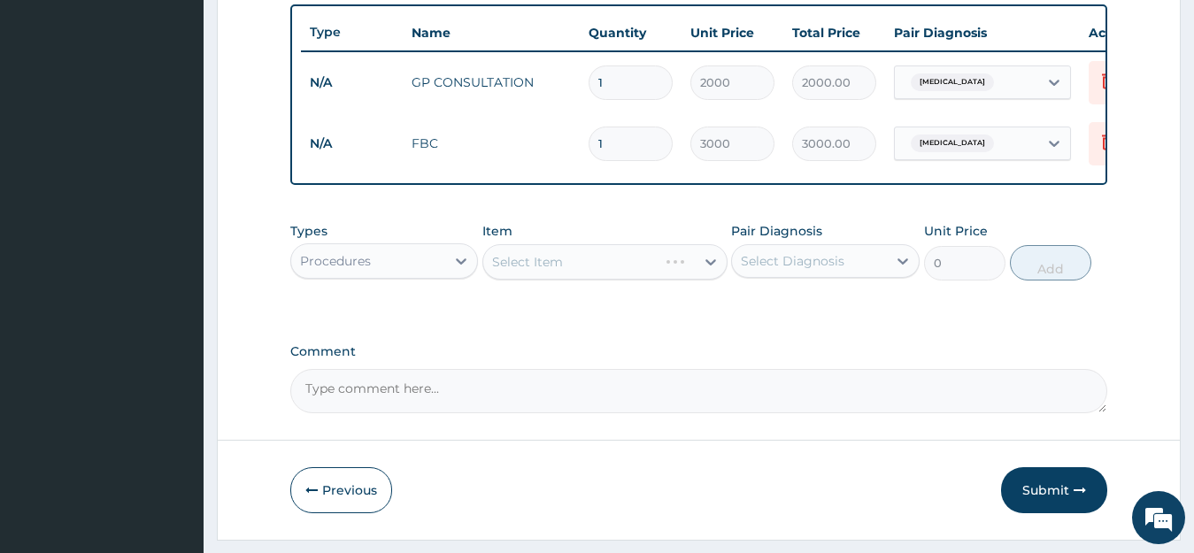
click at [608, 268] on div "Select Item" at bounding box center [604, 261] width 245 height 35
click at [712, 273] on div "Select Item" at bounding box center [604, 261] width 245 height 35
click at [685, 273] on div "Select Item" at bounding box center [589, 262] width 212 height 28
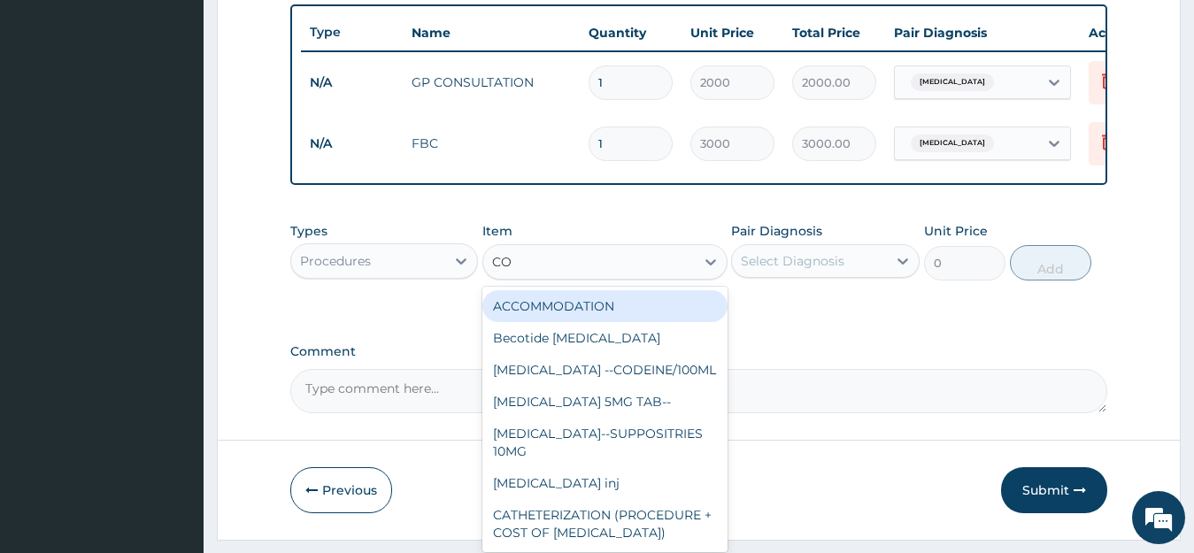
type input "COU"
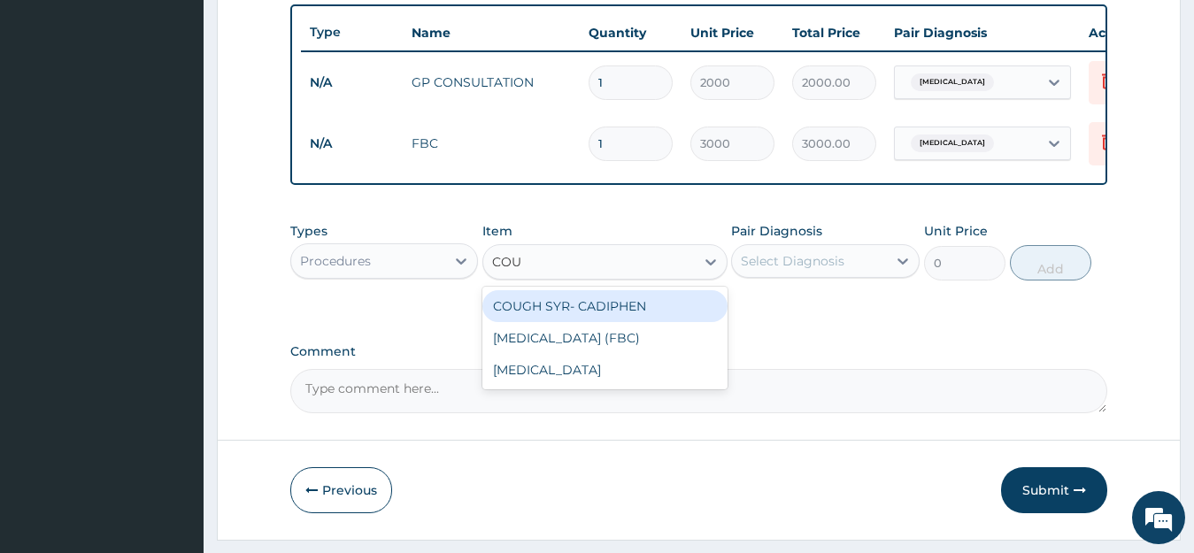
click at [631, 320] on div "COUGH SYR- CADIPHEN" at bounding box center [604, 306] width 245 height 32
type input "500"
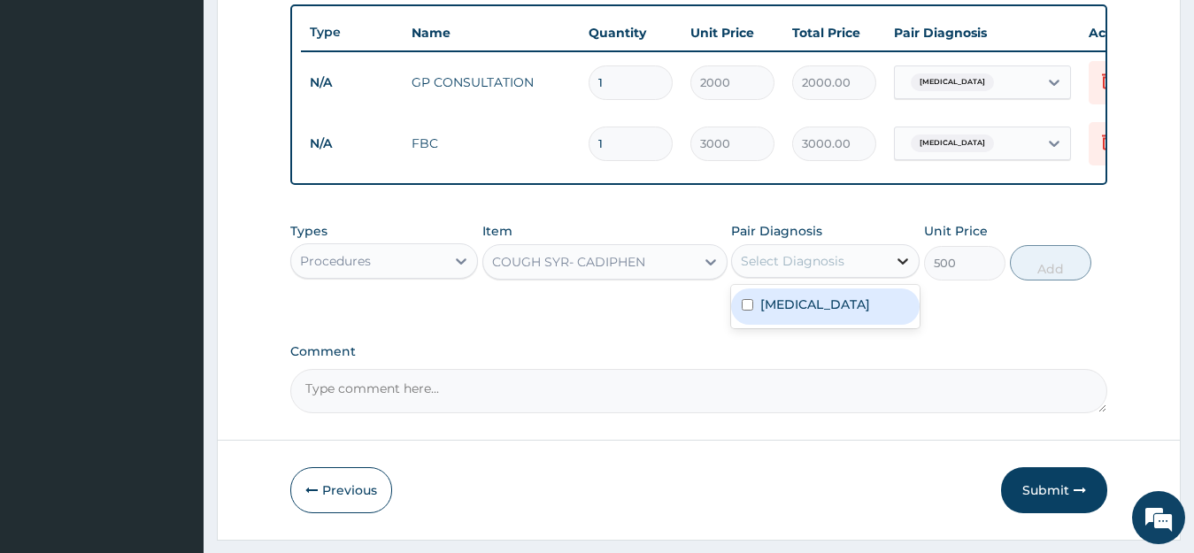
click at [905, 270] on icon at bounding box center [903, 261] width 18 height 18
click at [741, 325] on div "Upper respiratory infection" at bounding box center [825, 307] width 189 height 36
checkbox input "true"
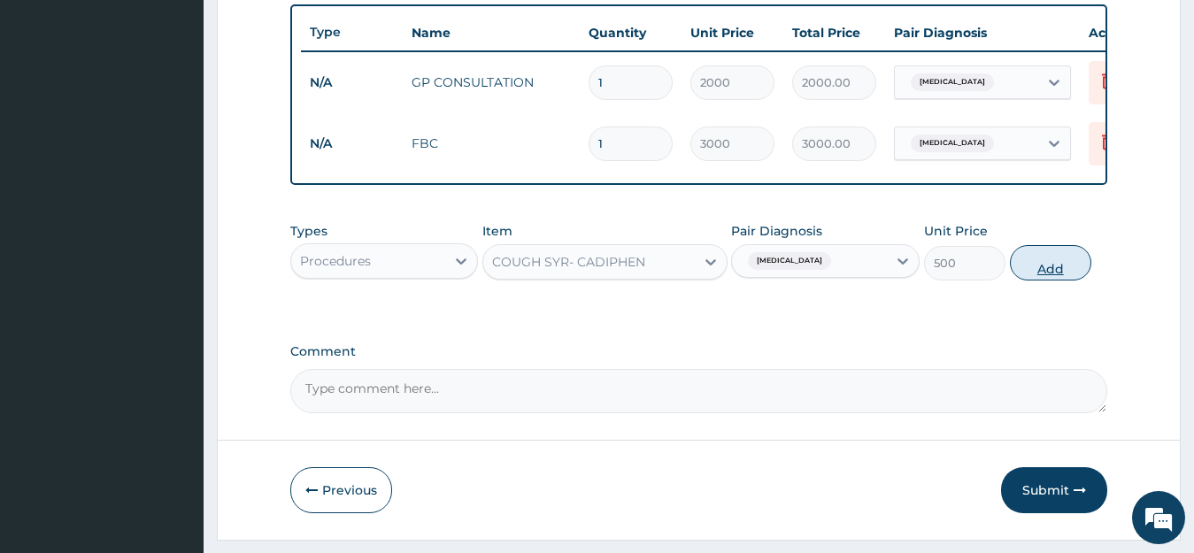
click at [1041, 270] on button "Add" at bounding box center [1050, 262] width 81 height 35
type input "0"
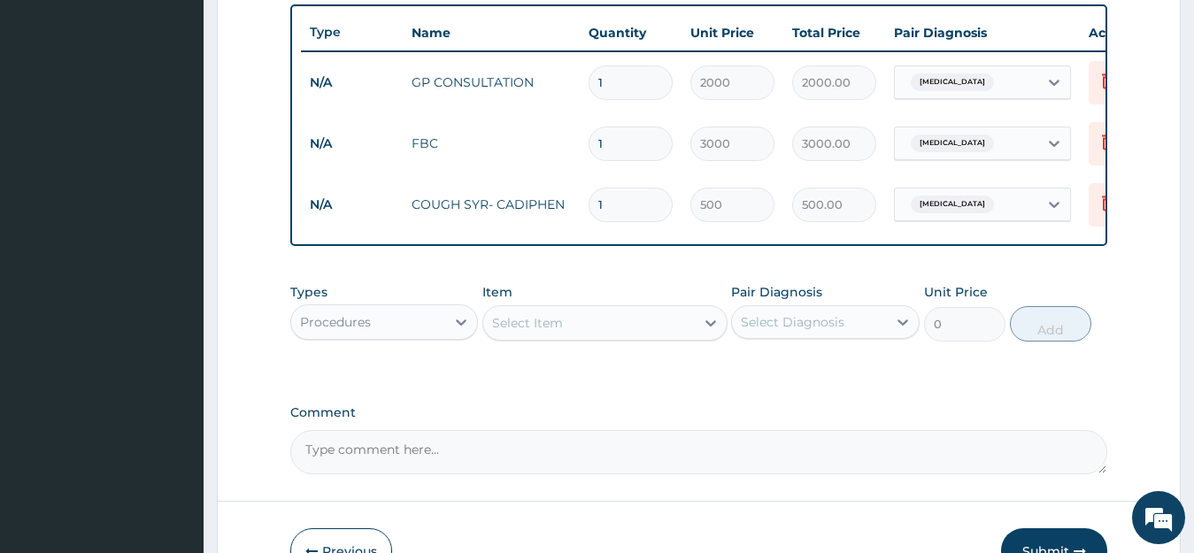
click at [684, 337] on div "Select Item" at bounding box center [589, 323] width 212 height 28
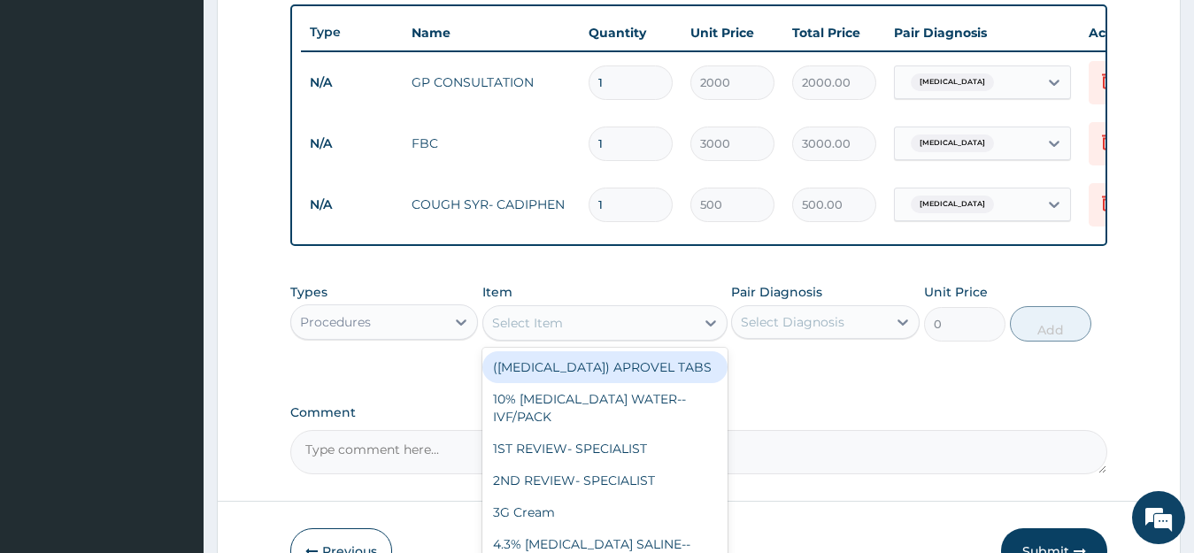
click at [684, 337] on div "Select Item" at bounding box center [589, 323] width 212 height 28
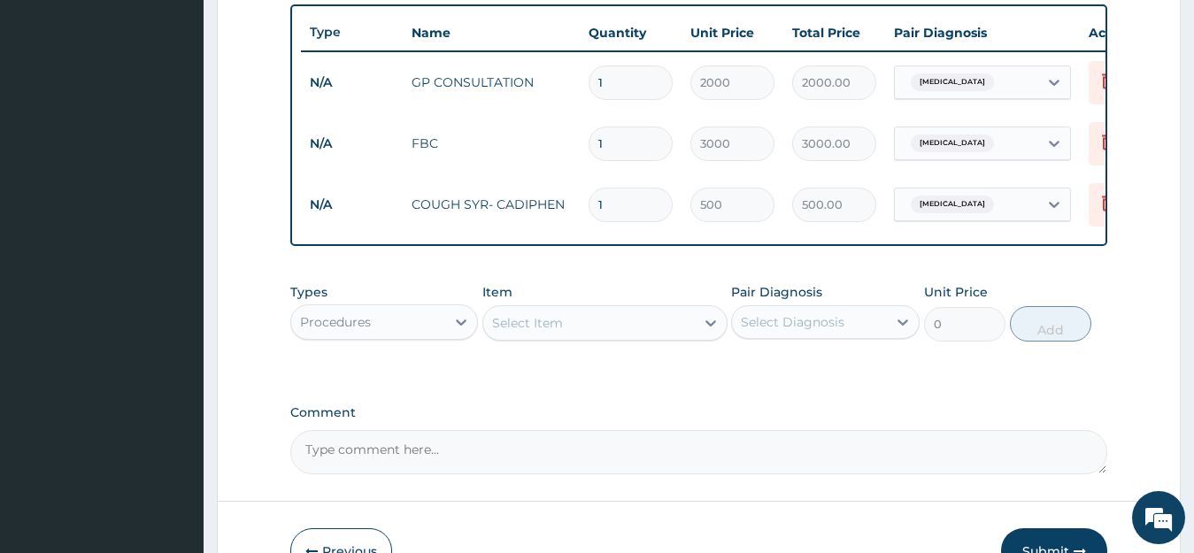
click at [684, 337] on div "Select Item" at bounding box center [589, 323] width 212 height 28
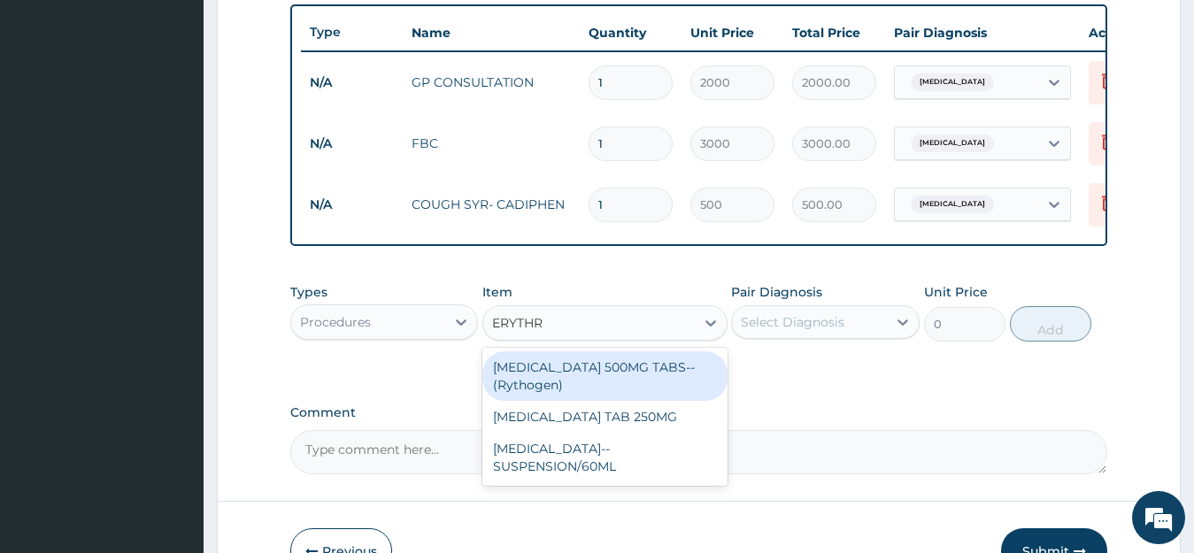
type input "ERYTHRO"
click at [686, 377] on div "ERYTHROMYCIN 500MG TABS--(Rythogen)" at bounding box center [604, 376] width 245 height 50
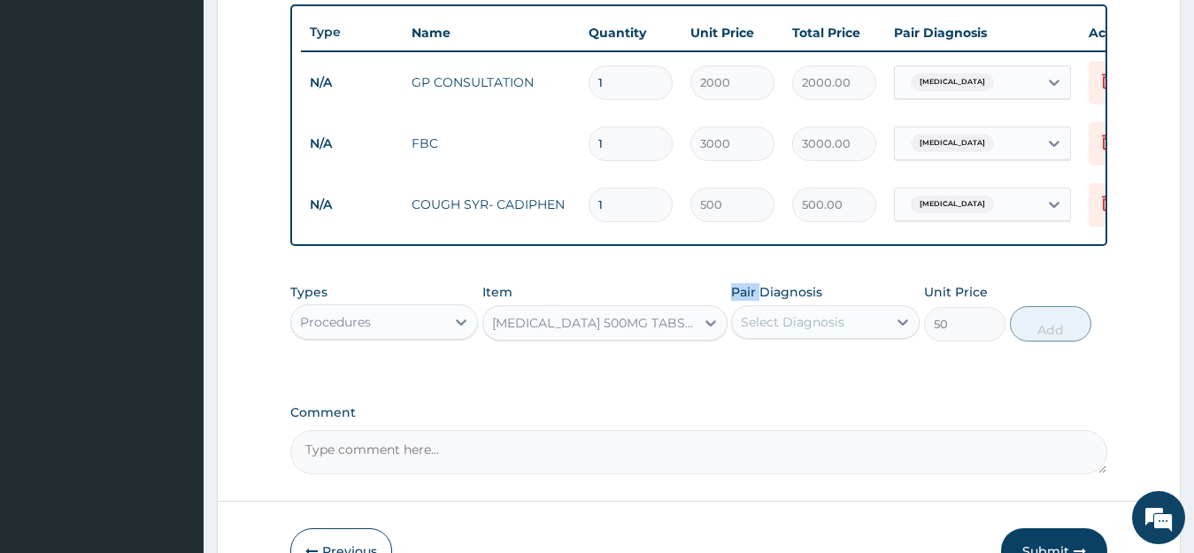
click at [686, 377] on div "Types Procedures Item ERYTHROMYCIN 500MG TABS--(Rythogen) Pair Diagnosis Select…" at bounding box center [699, 325] width 818 height 103
click at [691, 332] on div "ERYTHROMYCIN 500MG TABS--(Rythogen)" at bounding box center [594, 323] width 204 height 18
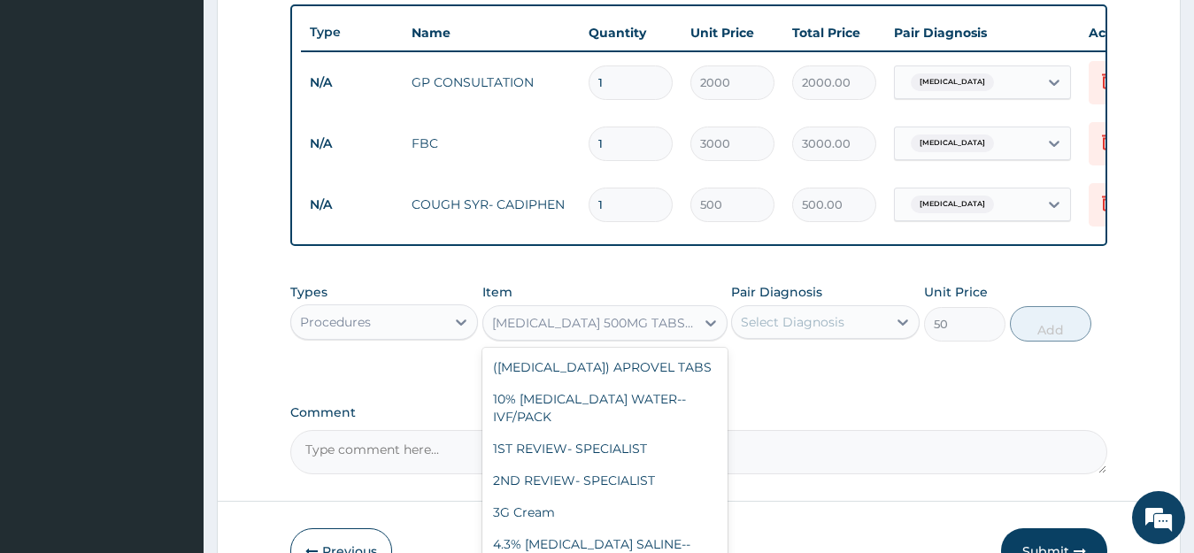
scroll to position [10239, 0]
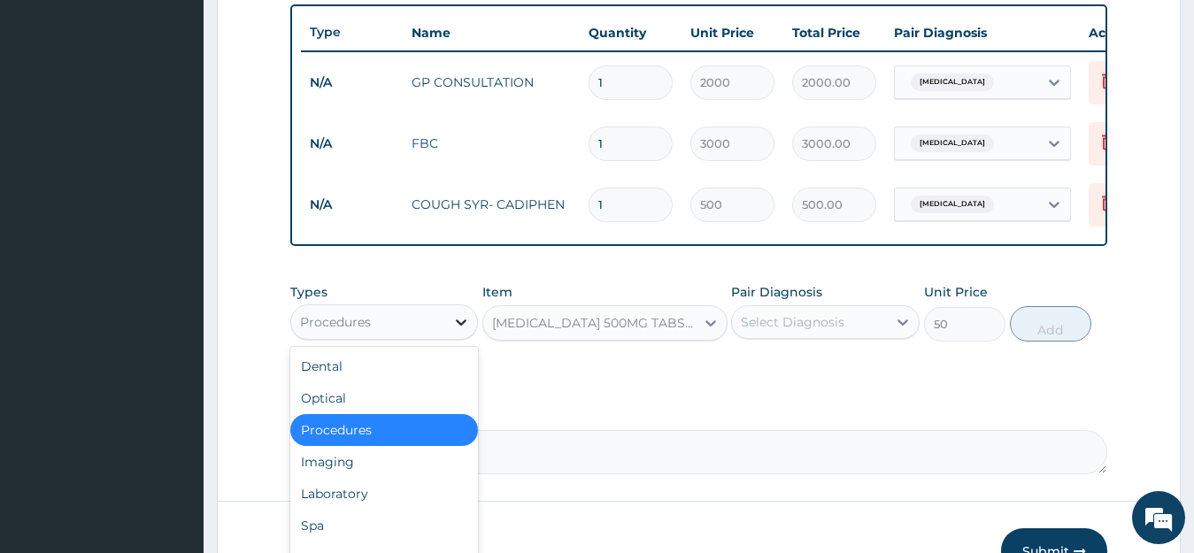
click at [464, 331] on icon at bounding box center [461, 322] width 18 height 18
click at [352, 508] on div "Laboratory" at bounding box center [384, 494] width 189 height 32
type input "0"
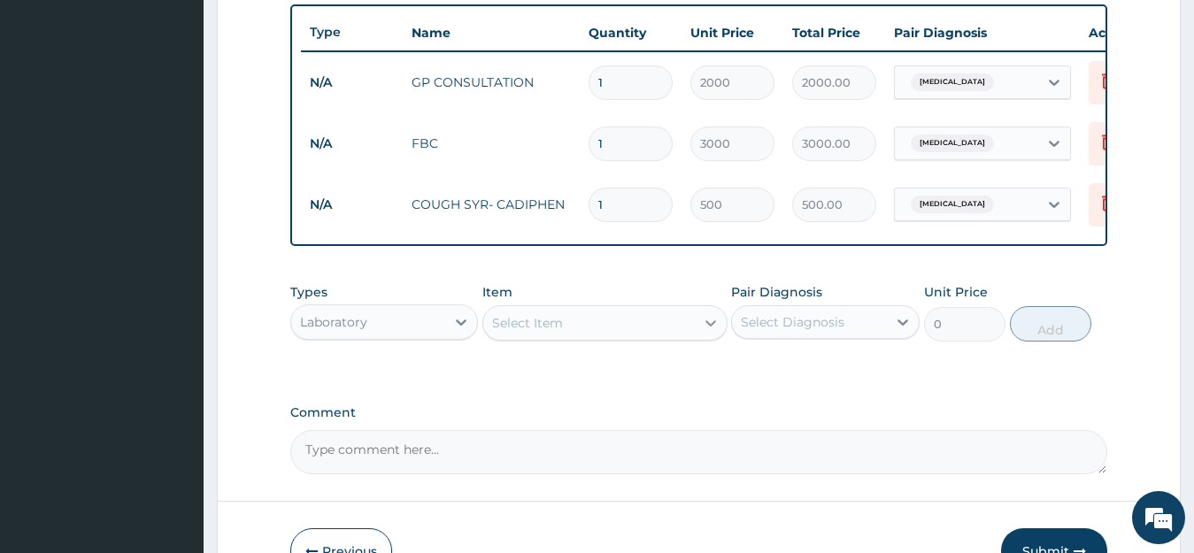
click at [710, 327] on icon at bounding box center [710, 323] width 11 height 6
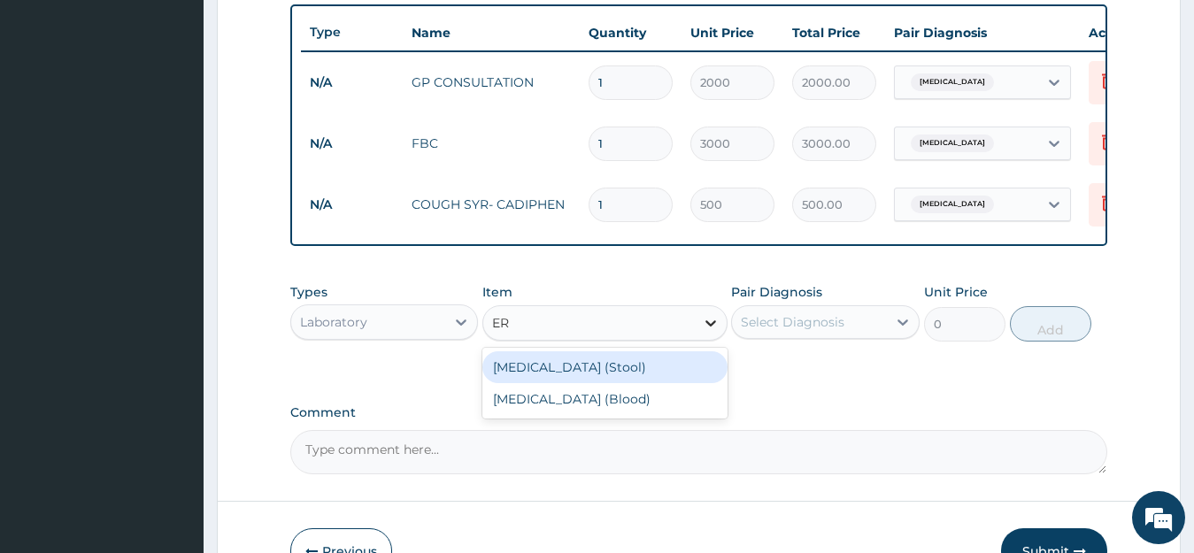
type input "E"
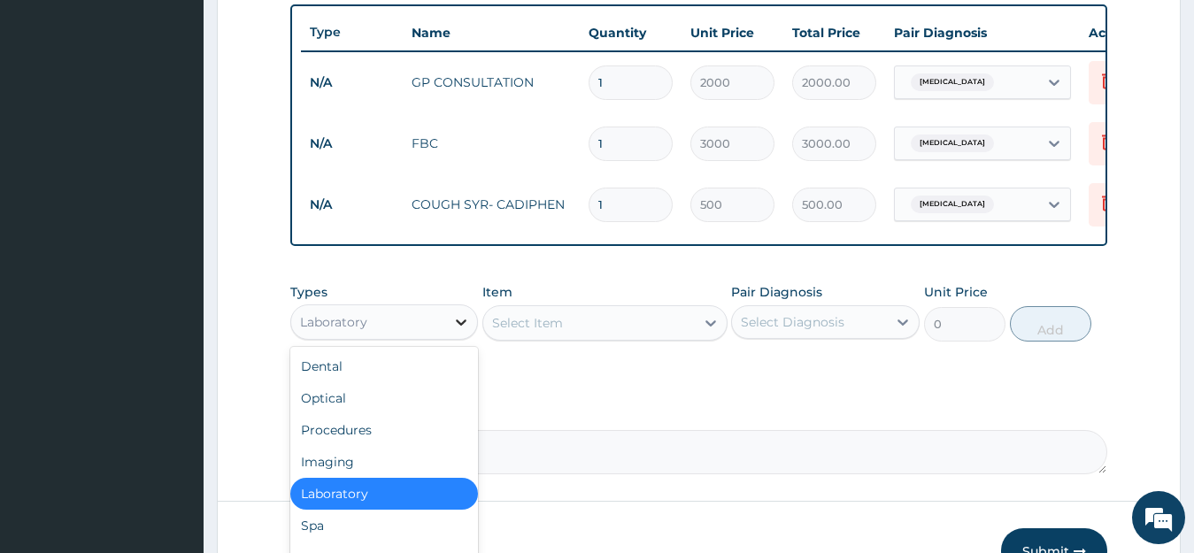
click at [455, 331] on icon at bounding box center [461, 322] width 18 height 18
click at [387, 446] on div "Procedures" at bounding box center [384, 430] width 189 height 32
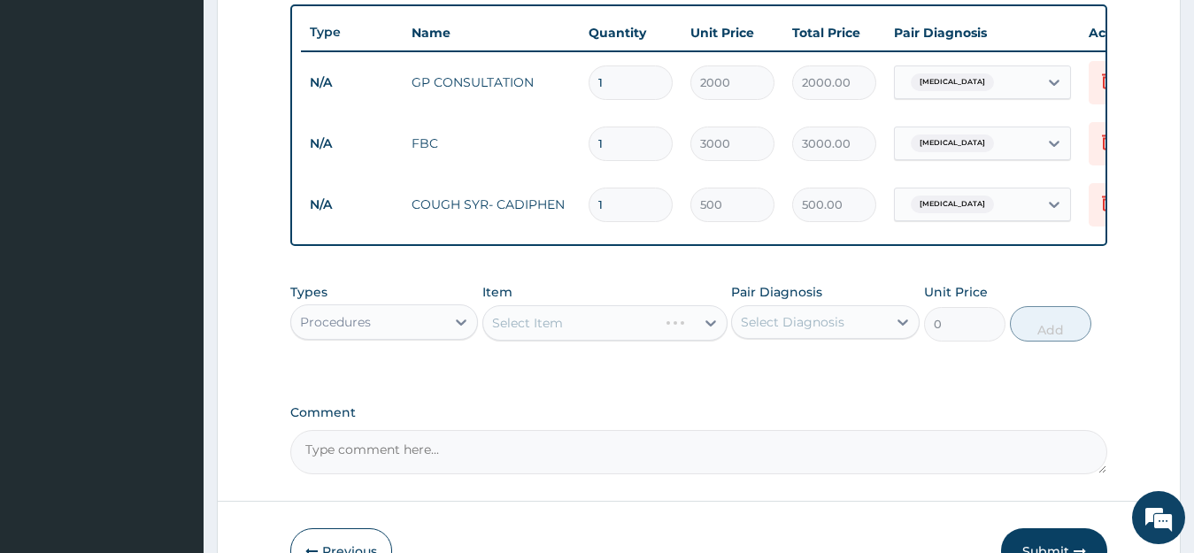
click at [705, 341] on div "Select Item" at bounding box center [604, 322] width 245 height 35
click at [691, 341] on div "Select Item" at bounding box center [604, 322] width 245 height 35
click at [652, 336] on div "Select Item" at bounding box center [589, 323] width 212 height 28
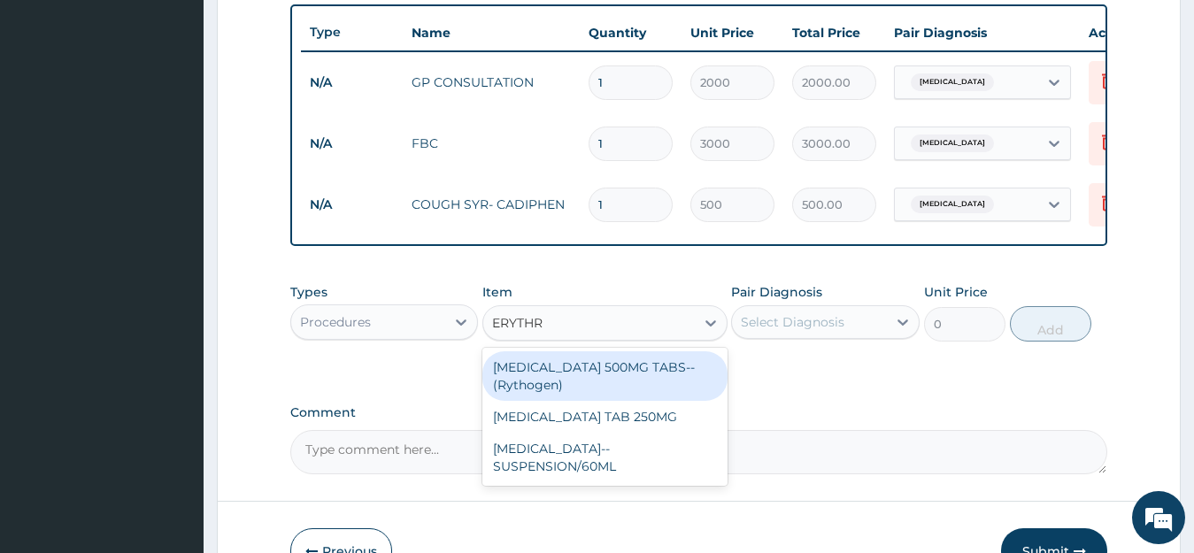
type input "ERYTHRO"
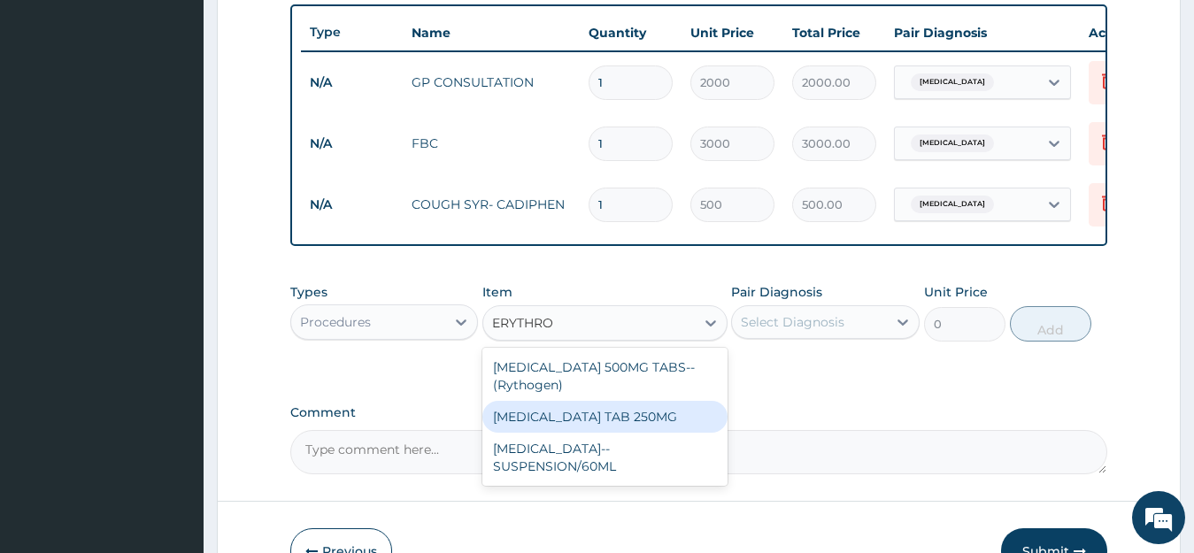
click at [647, 424] on div "ERYTHROMYCIN TAB 250MG" at bounding box center [604, 417] width 245 height 32
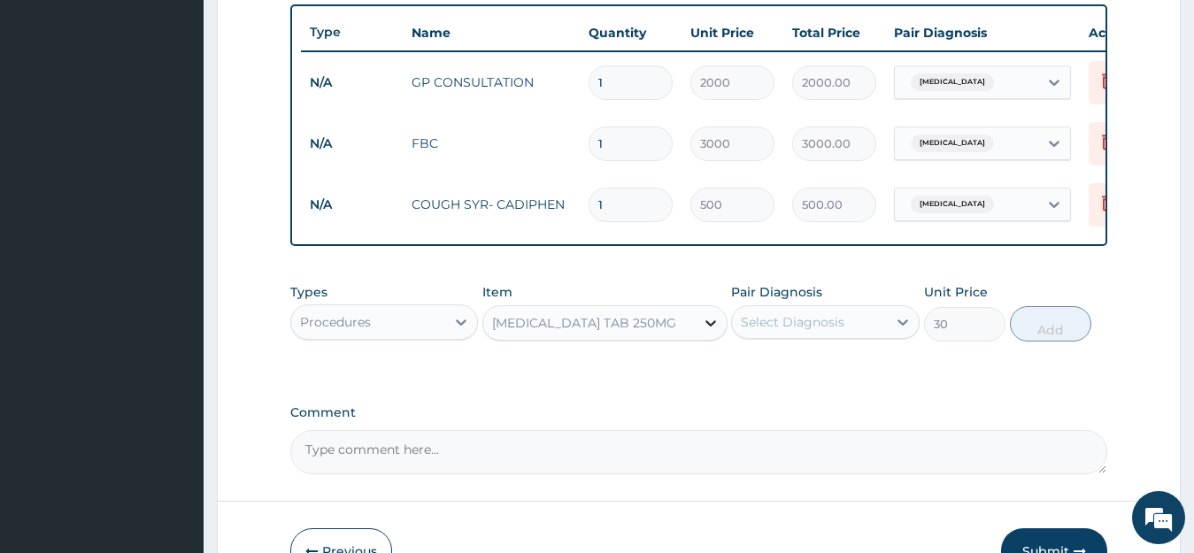
click at [711, 332] on icon at bounding box center [711, 323] width 18 height 18
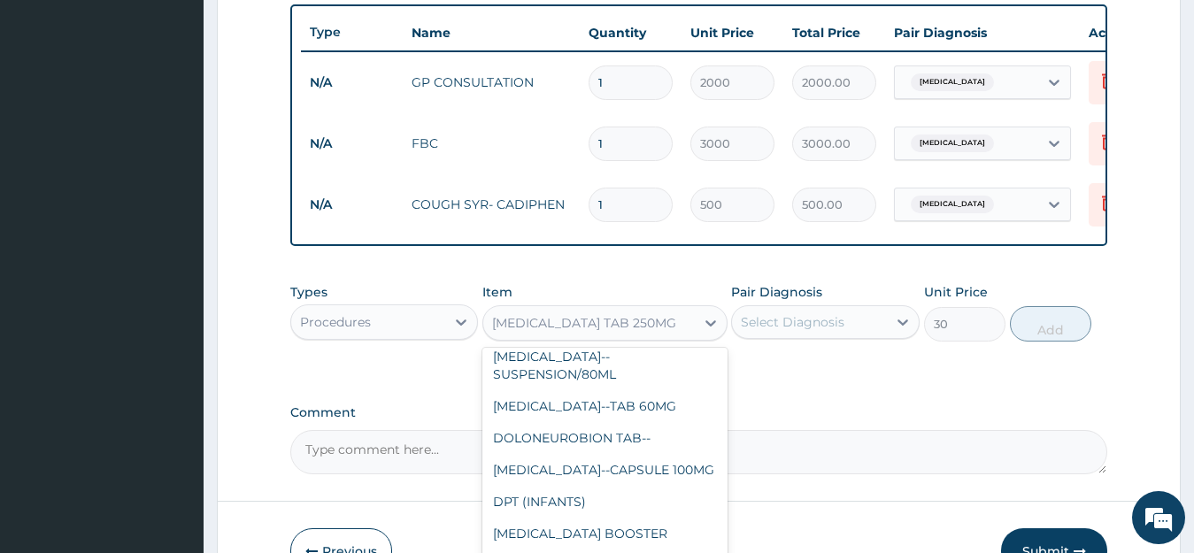
scroll to position [9947, 0]
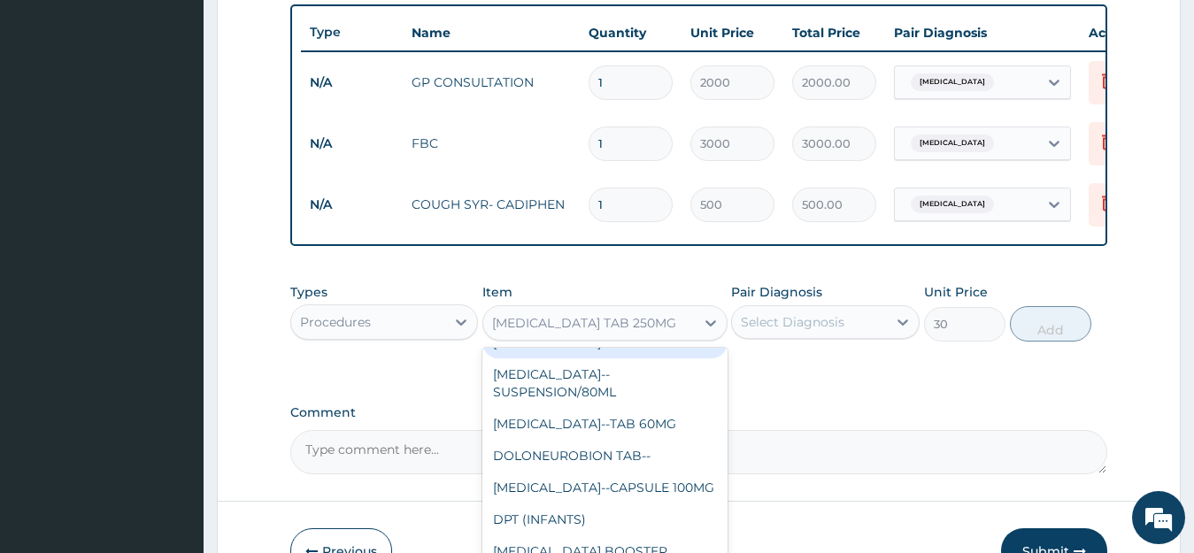
click at [686, 358] on div "DIHYDROARTEMISININ--INJ 80MG" at bounding box center [604, 343] width 245 height 32
type input "400"
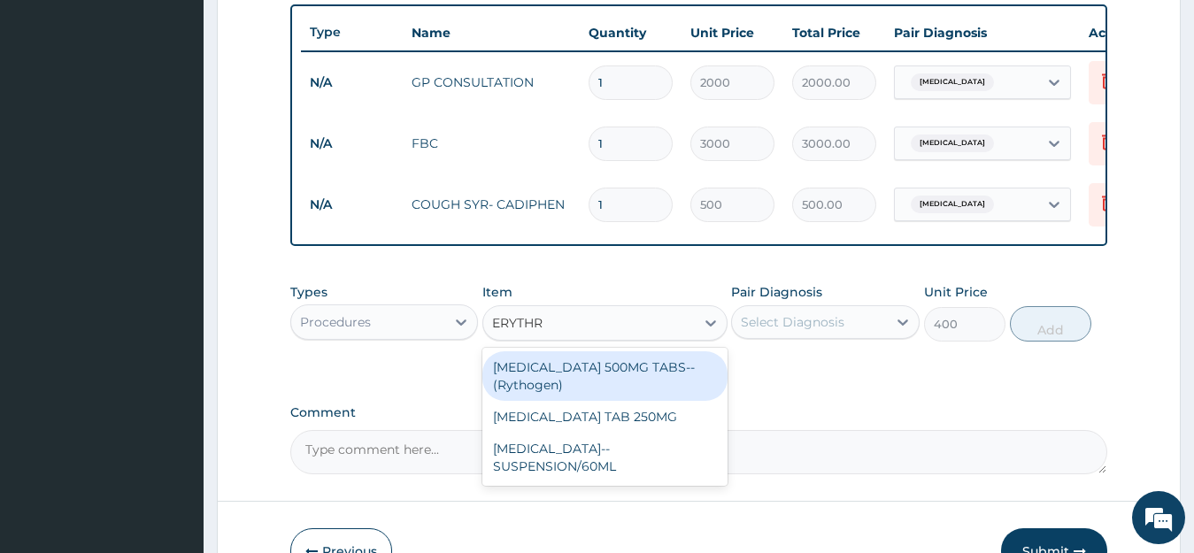
type input "ERYTHRO"
click at [680, 401] on div "ERYTHROMYCIN 500MG TABS--(Rythogen)" at bounding box center [604, 376] width 245 height 50
type input "50"
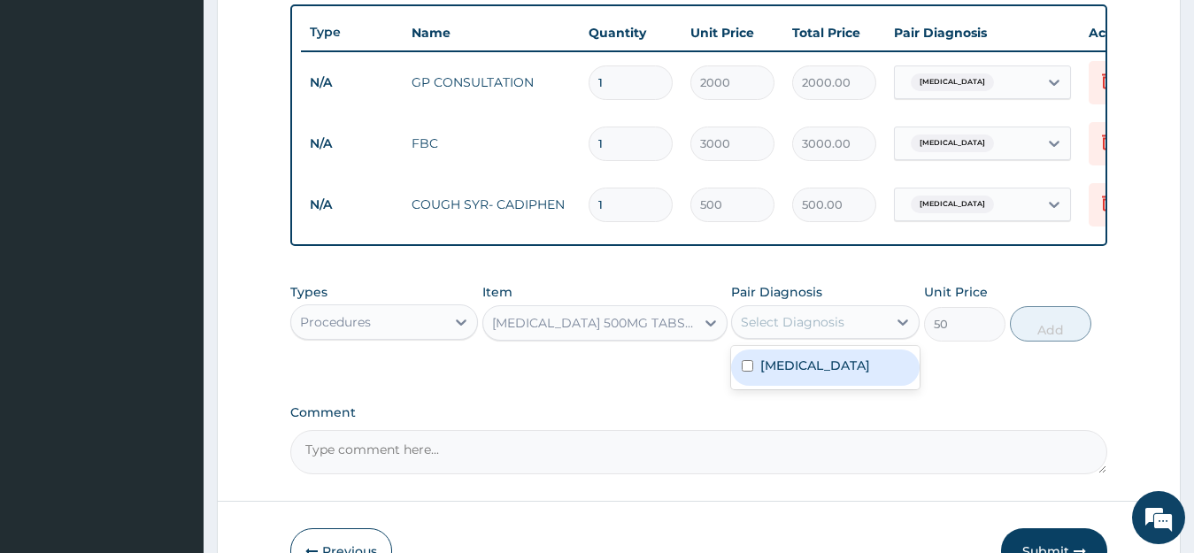
click at [835, 331] on div "Select Diagnosis" at bounding box center [793, 322] width 104 height 18
click at [823, 374] on label "Upper respiratory infection" at bounding box center [815, 366] width 110 height 18
checkbox input "true"
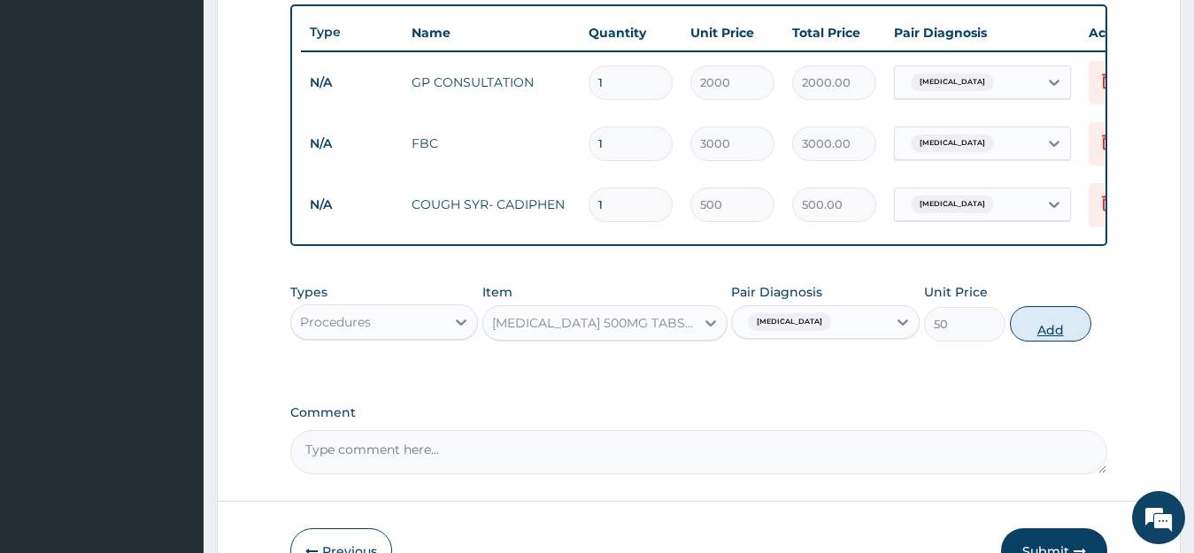
drag, startPoint x: 979, startPoint y: 327, endPoint x: 1020, endPoint y: 333, distance: 41.2
click at [1020, 333] on div "Types Procedures Item ERYTHROMYCIN 500MG TABS--(Rythogen) Pair Diagnosis Upper …" at bounding box center [699, 312] width 818 height 76
click at [1020, 333] on button "Add" at bounding box center [1050, 323] width 81 height 35
type input "0"
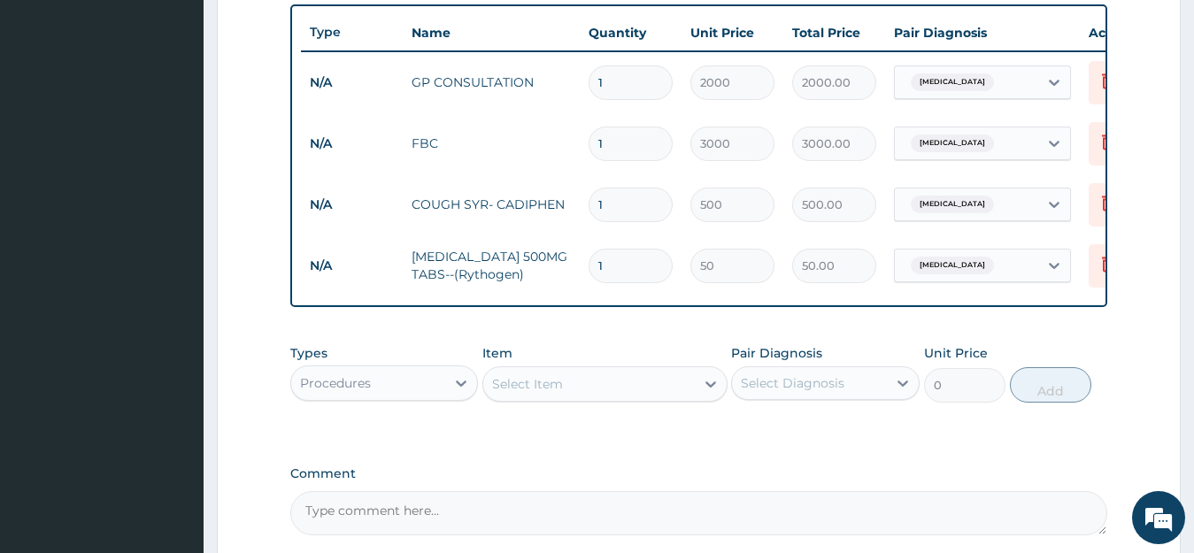
type input "0.00"
type input "5"
type input "250.00"
type input "50"
type input "2500.00"
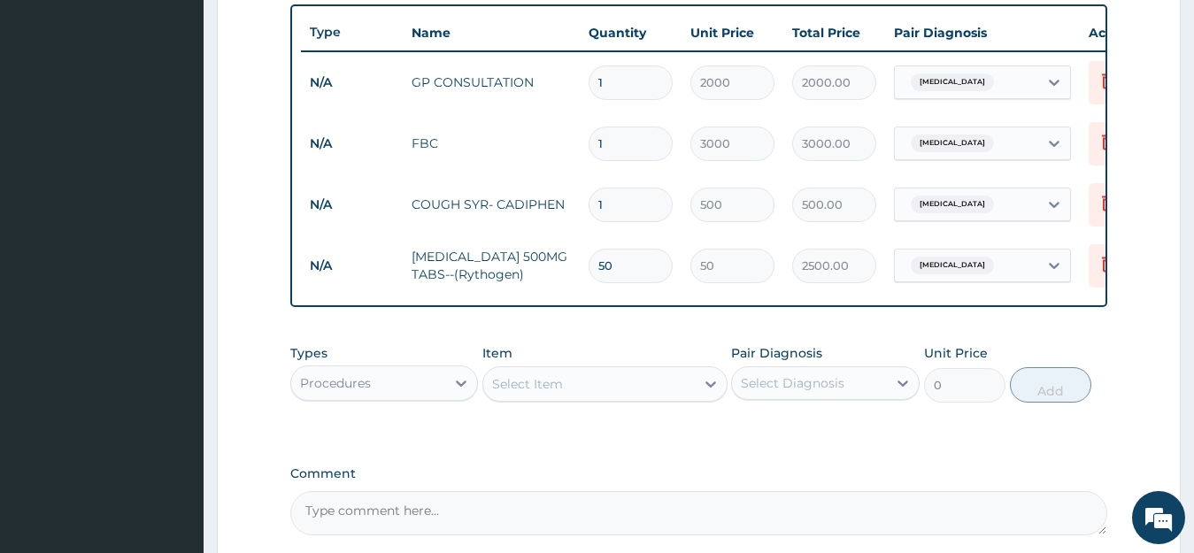
type input "5"
type input "250.00"
type input "0.00"
type input "1"
type input "50.00"
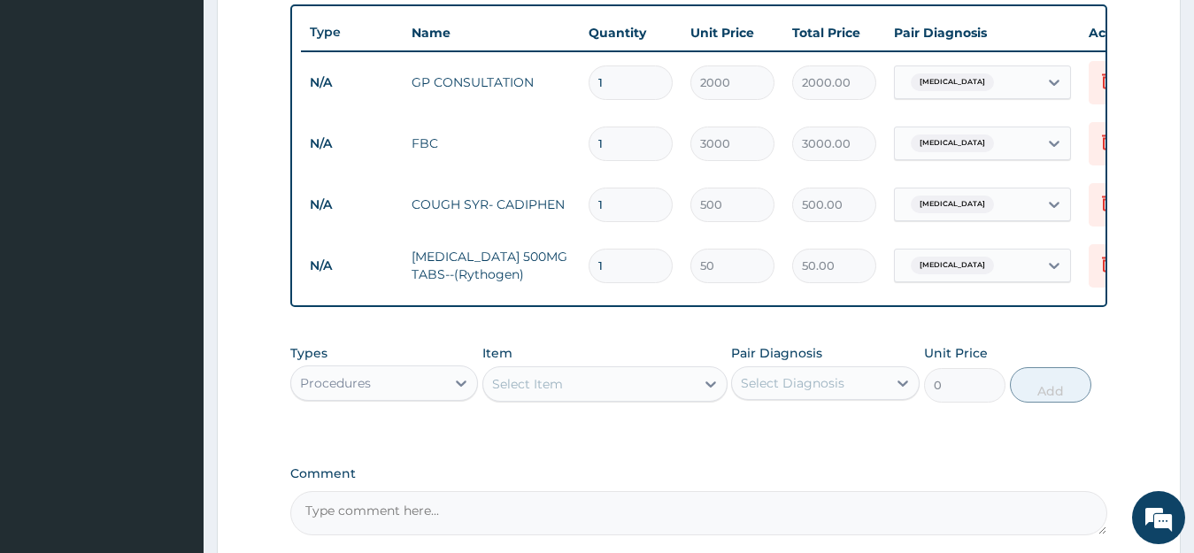
type input "10"
type input "500.00"
type input "1"
type input "50.00"
type input "0.00"
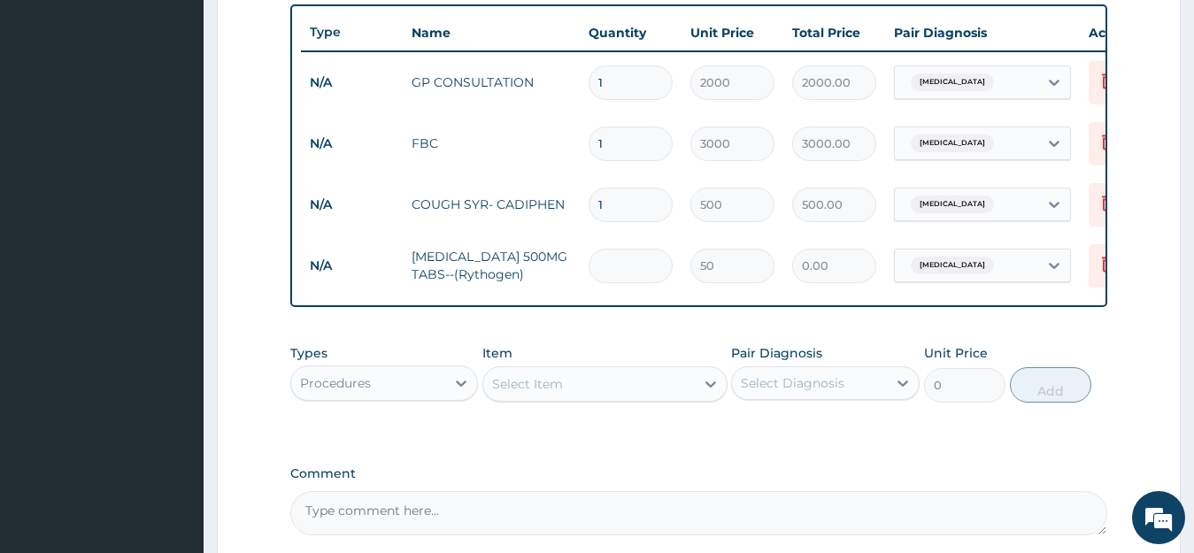
type input "2"
type input "100.00"
type input "20"
type input "1000.00"
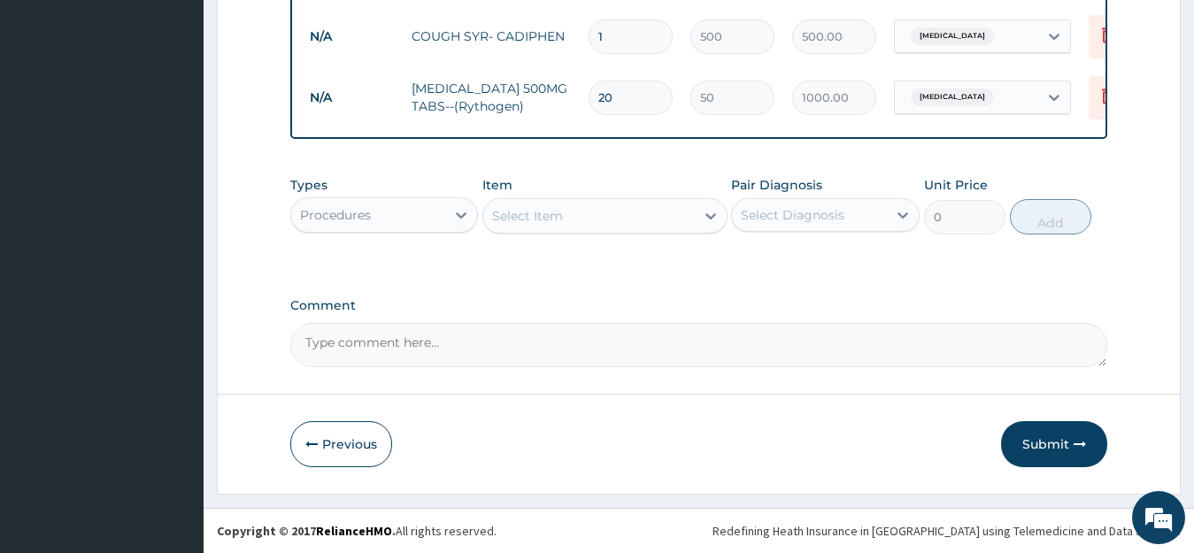
scroll to position [837, 0]
type input "20"
click at [1059, 457] on button "Submit" at bounding box center [1054, 444] width 106 height 46
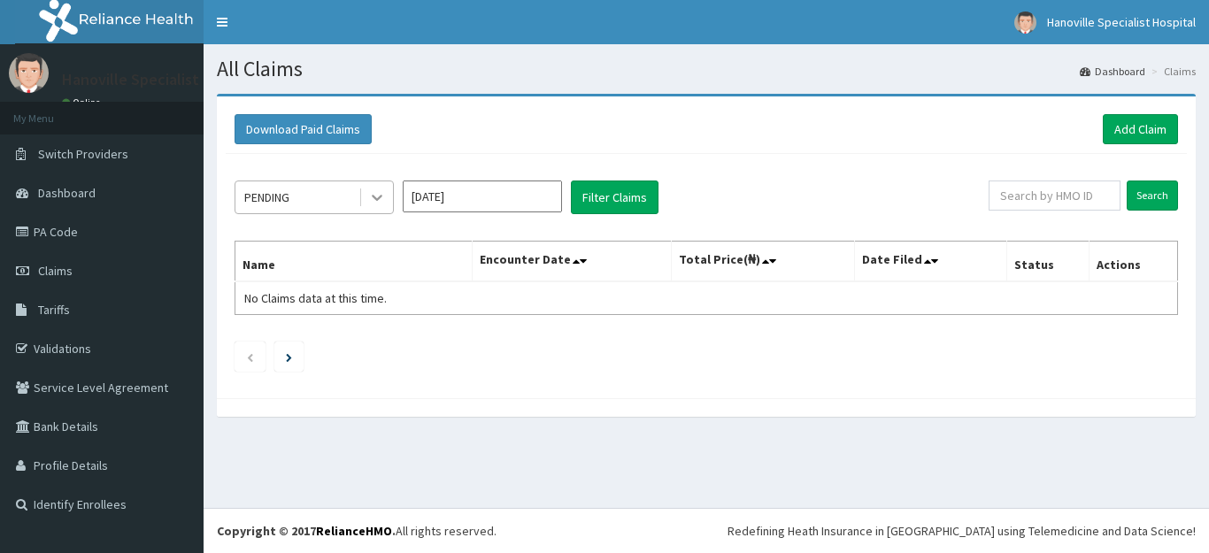
click at [377, 197] on icon at bounding box center [377, 198] width 18 height 18
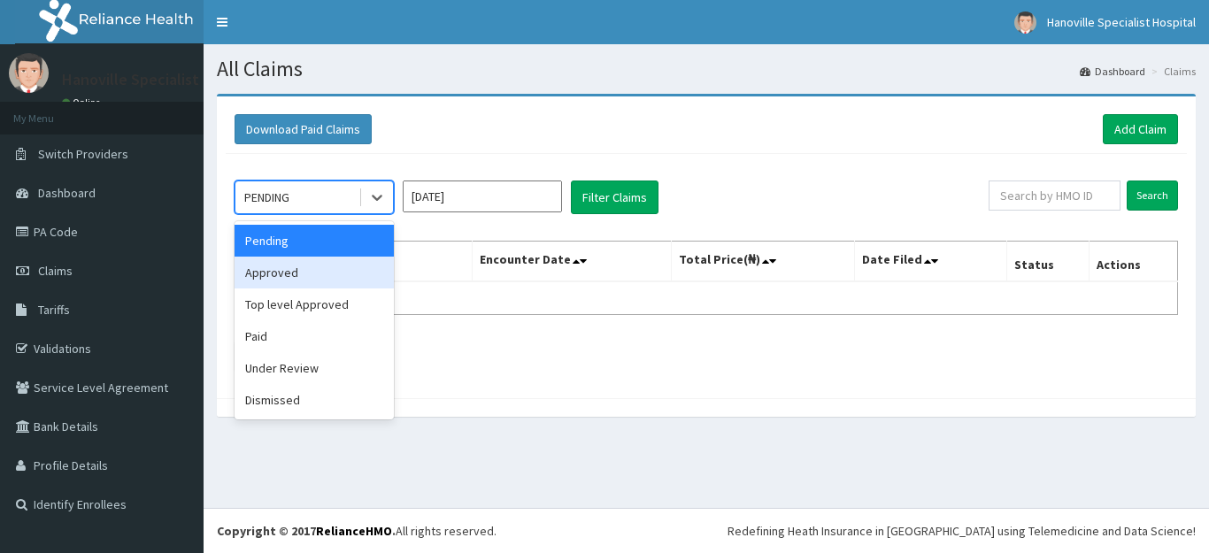
click at [355, 275] on div "Approved" at bounding box center [314, 273] width 159 height 32
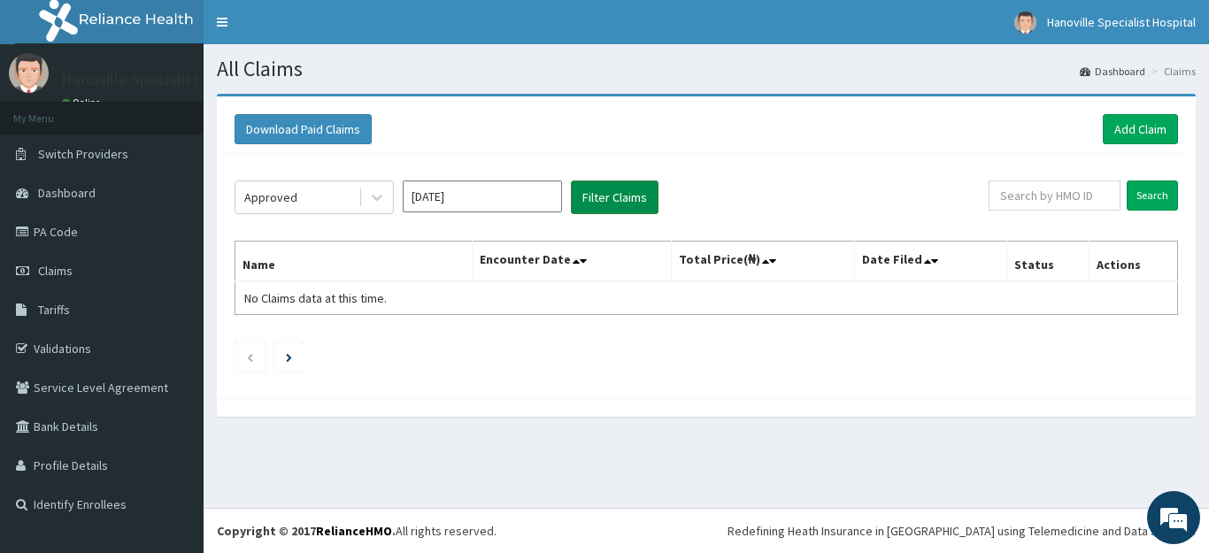
click at [606, 197] on button "Filter Claims" at bounding box center [615, 198] width 88 height 34
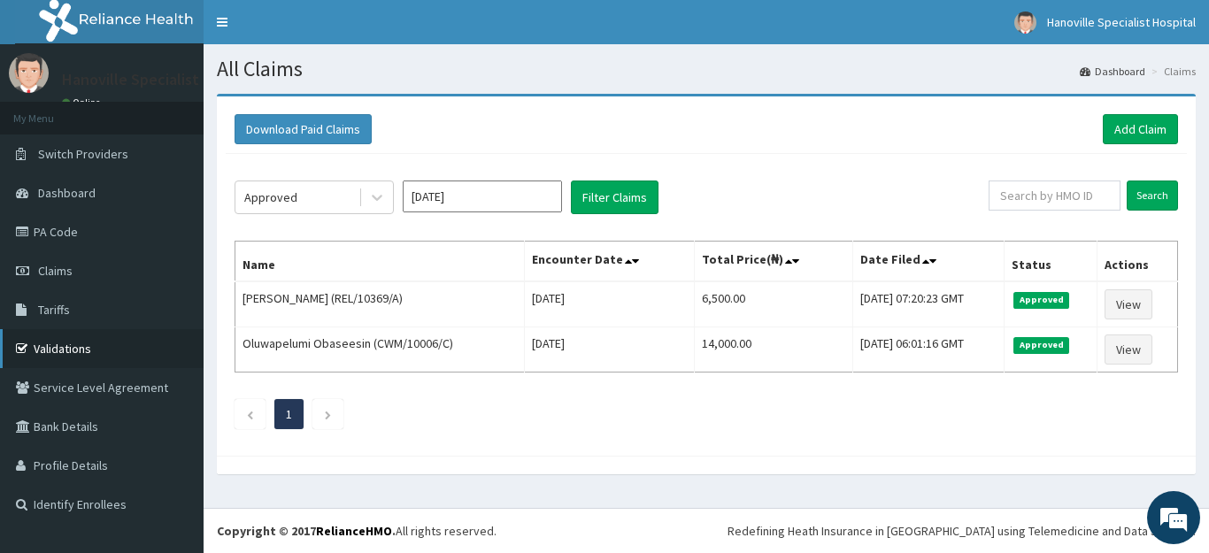
click at [132, 337] on link "Validations" at bounding box center [102, 348] width 204 height 39
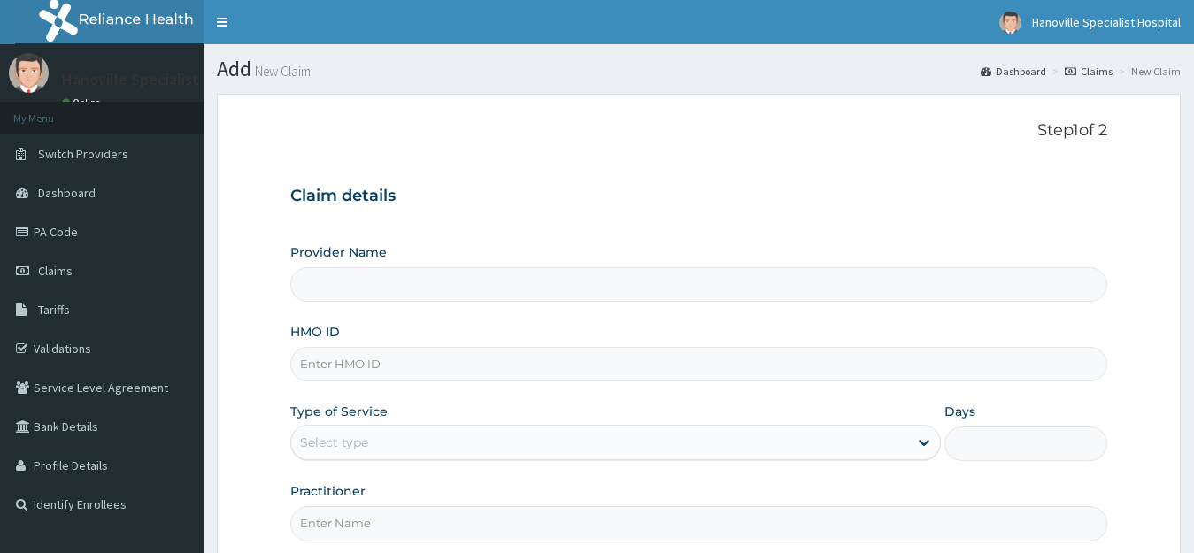
type input "Hanoville Specialist Hospital"
click at [62, 230] on link "PA Code" at bounding box center [102, 231] width 204 height 39
click at [368, 371] on input "HMO ID" at bounding box center [699, 364] width 818 height 35
type input "Hanoville Specialist Hospital"
type input "R"
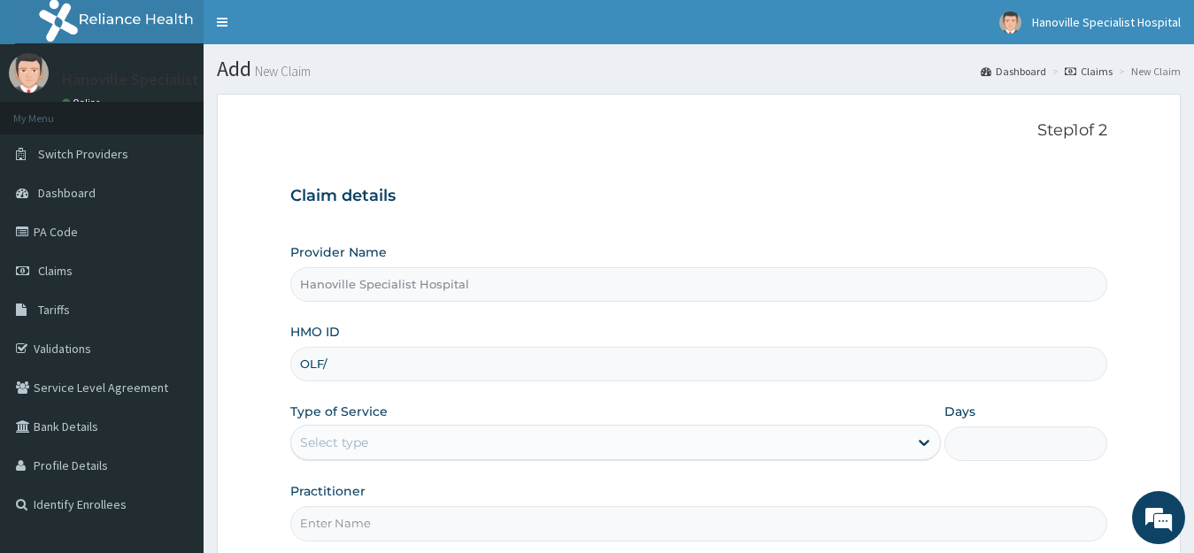
type input "OLF/10052/C"
click at [393, 176] on div "Claim details Provider Name Hanoville Specialist Hospital HMO ID OLF/10052/C Ty…" at bounding box center [699, 355] width 818 height 372
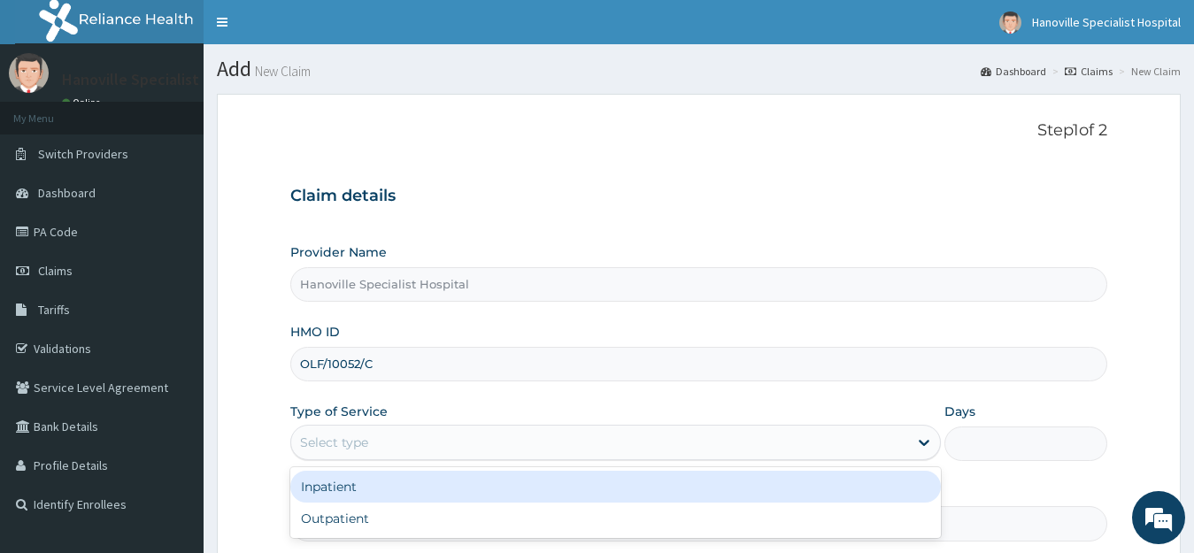
click at [442, 446] on div "Select type" at bounding box center [600, 442] width 618 height 28
click at [437, 489] on div "Inpatient" at bounding box center [615, 487] width 651 height 32
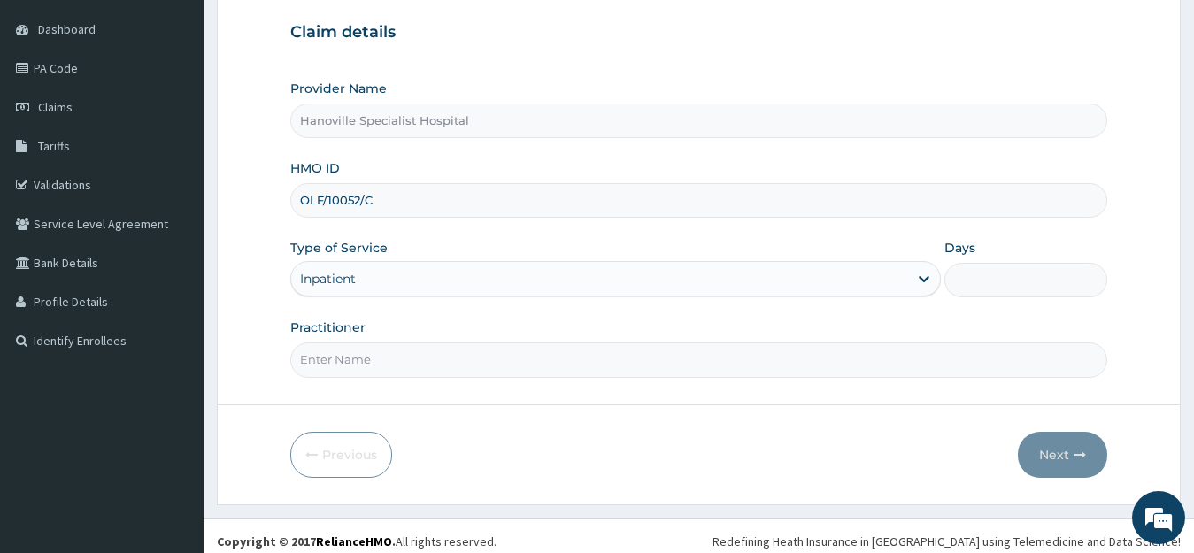
scroll to position [174, 0]
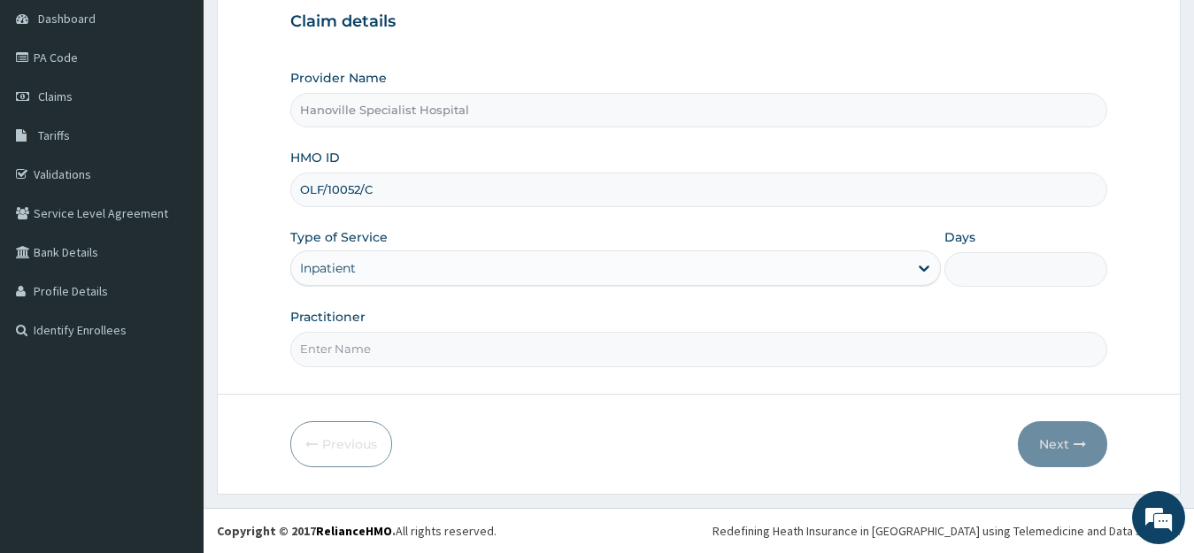
click at [763, 348] on input "Practitioner" at bounding box center [699, 349] width 818 height 35
type input "DR DAIRO"
click at [989, 262] on input "Days" at bounding box center [1025, 269] width 163 height 35
type input "3"
click at [1056, 454] on button "Next" at bounding box center [1062, 444] width 89 height 46
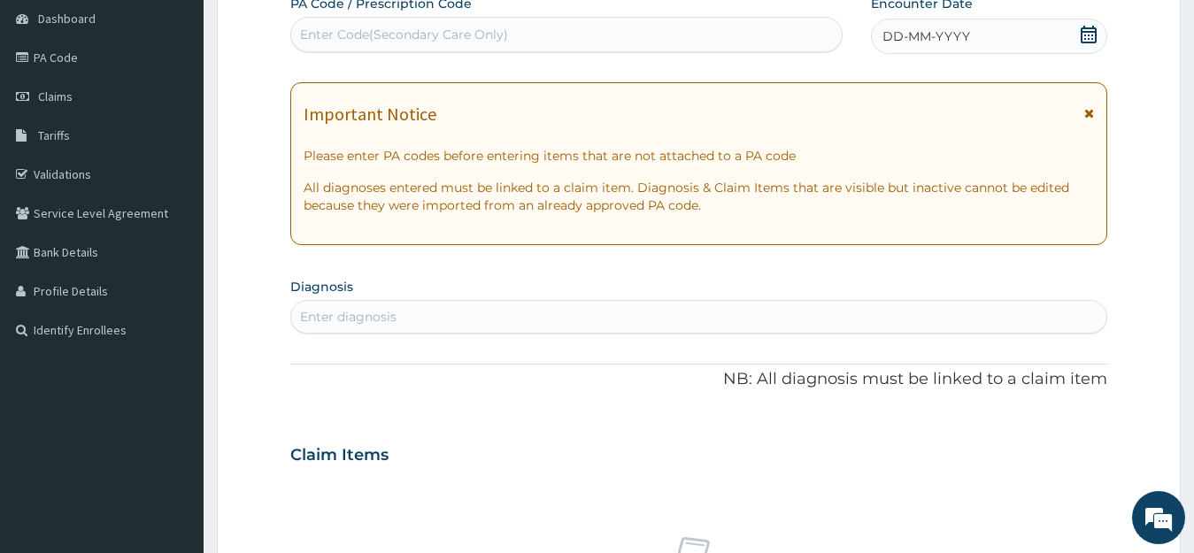
click at [927, 36] on span "DD-MM-YYYY" at bounding box center [926, 36] width 88 height 18
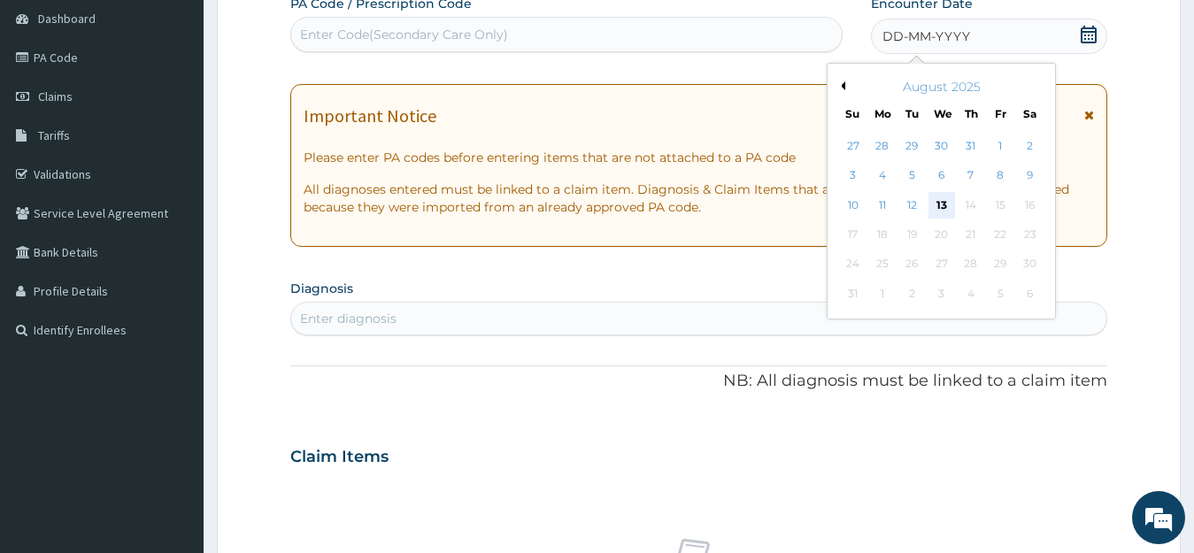
click at [946, 206] on div "13" at bounding box center [940, 205] width 27 height 27
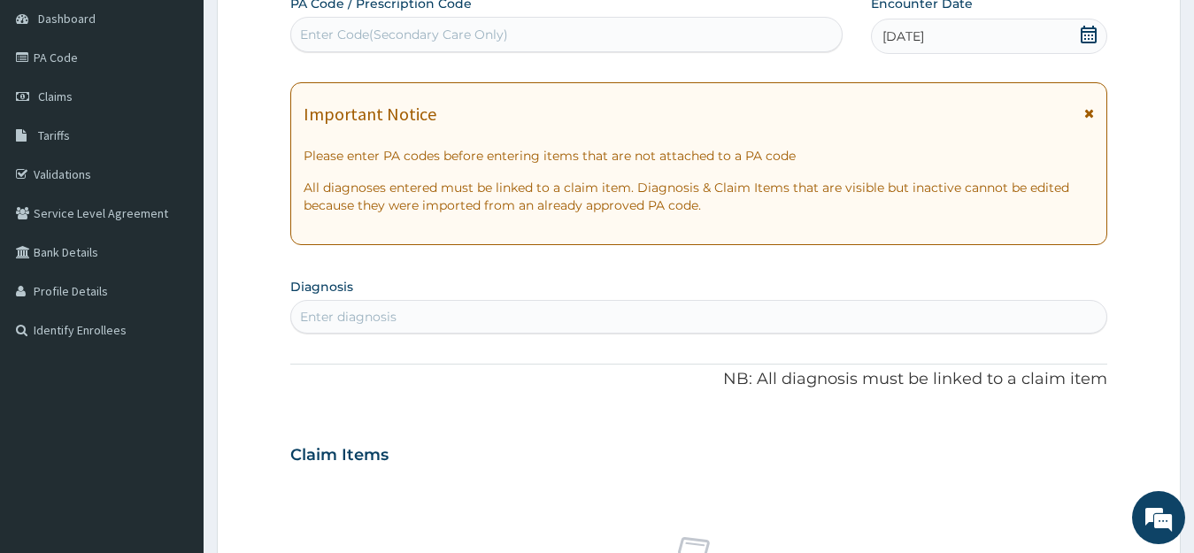
click at [458, 313] on div "Enter diagnosis" at bounding box center [699, 317] width 816 height 28
type input "MALARIA"
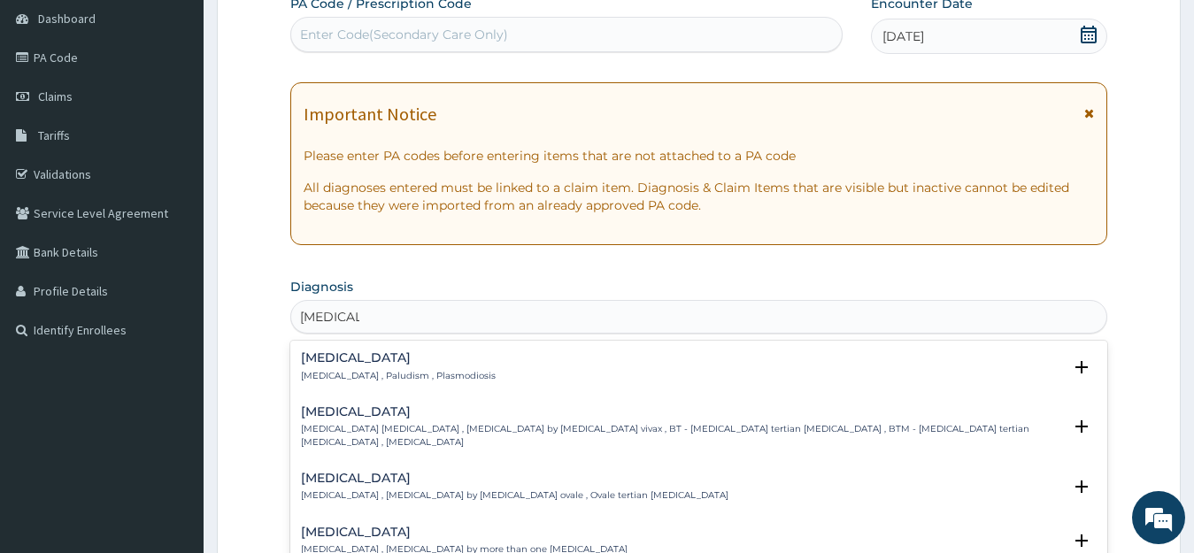
click at [417, 370] on p "Malaria , Paludism , Plasmodiosis" at bounding box center [398, 376] width 195 height 12
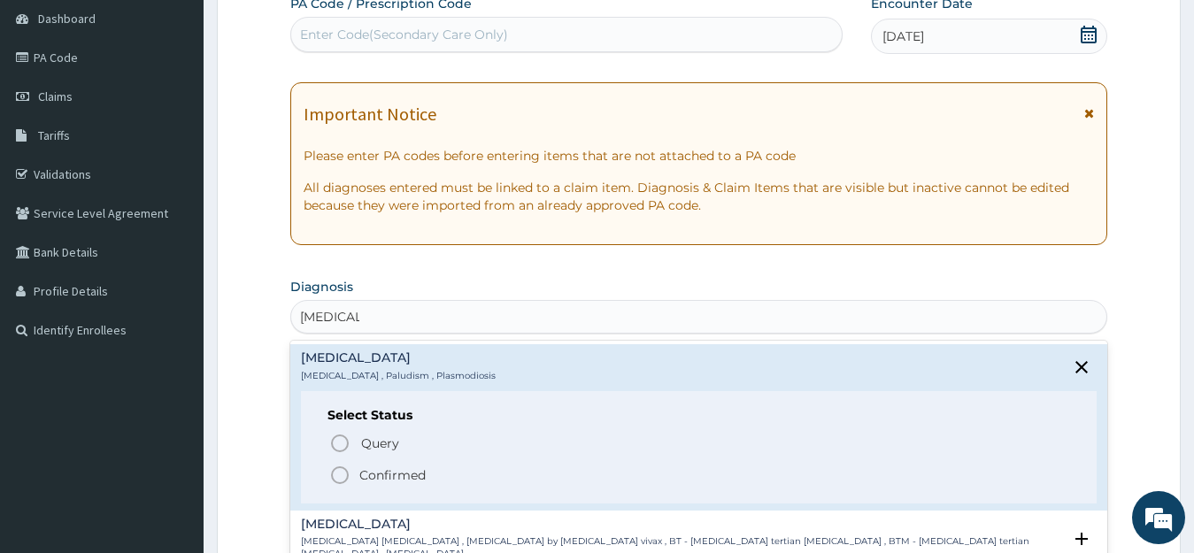
click at [344, 477] on icon "status option filled" at bounding box center [339, 475] width 21 height 21
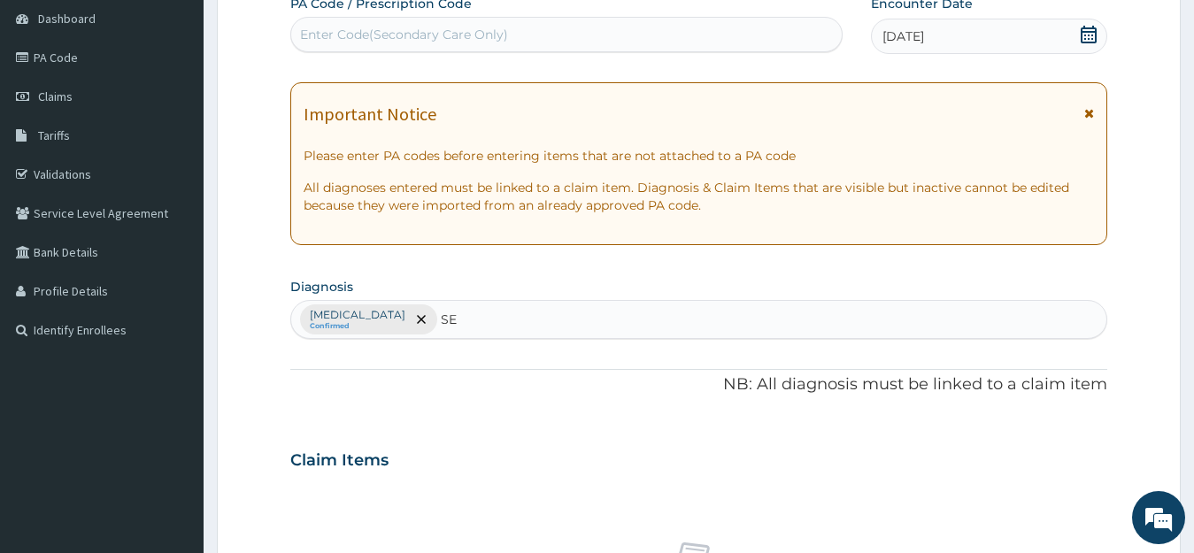
type input "S"
type input "UPPER RESP"
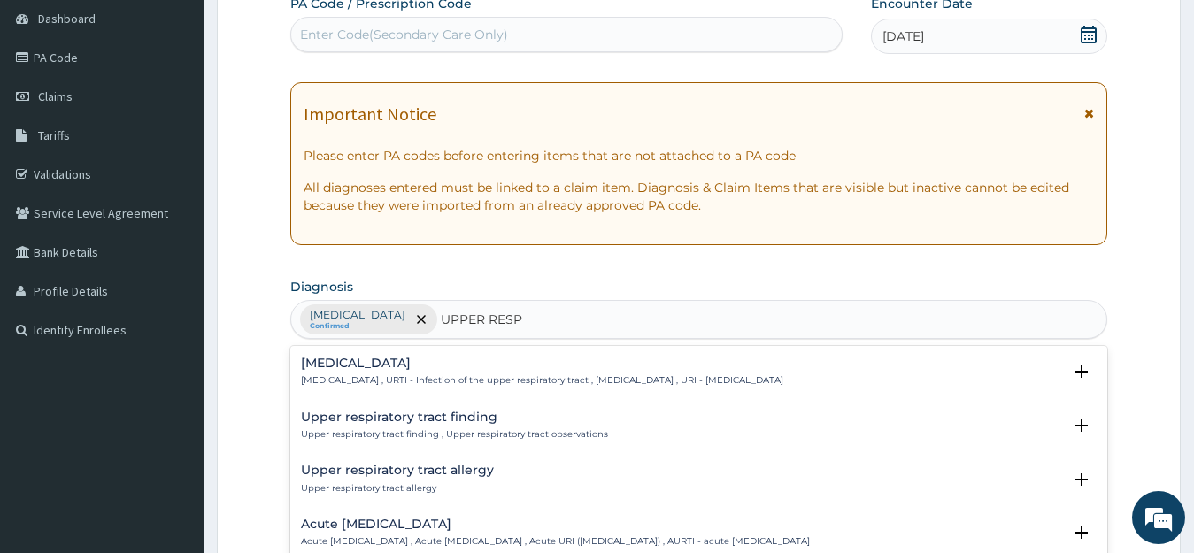
click at [342, 361] on h4 "Upper respiratory infection" at bounding box center [542, 363] width 482 height 13
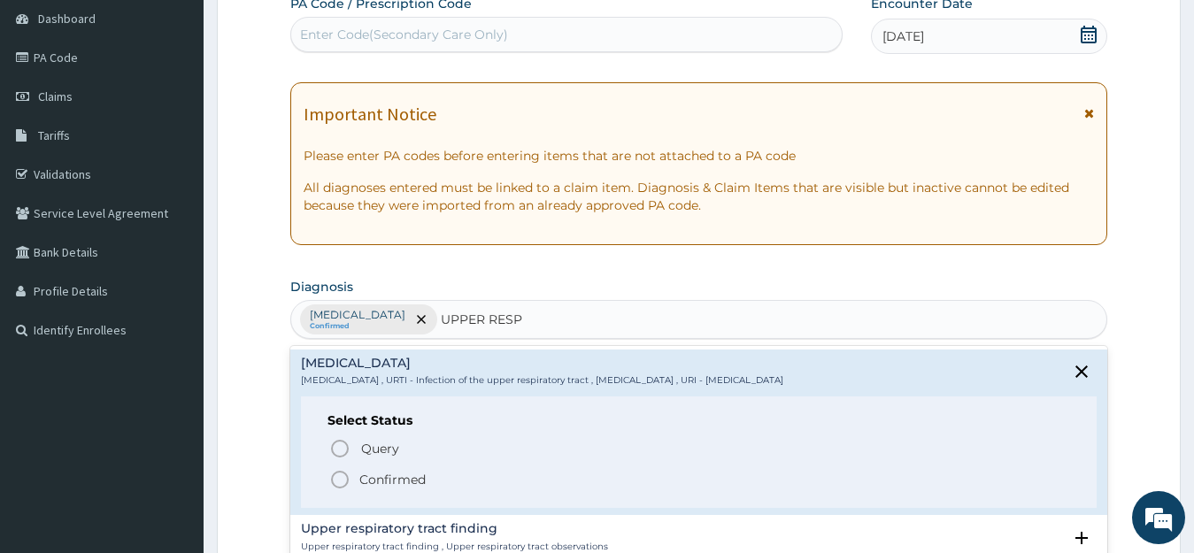
click at [345, 477] on icon "status option filled" at bounding box center [339, 479] width 21 height 21
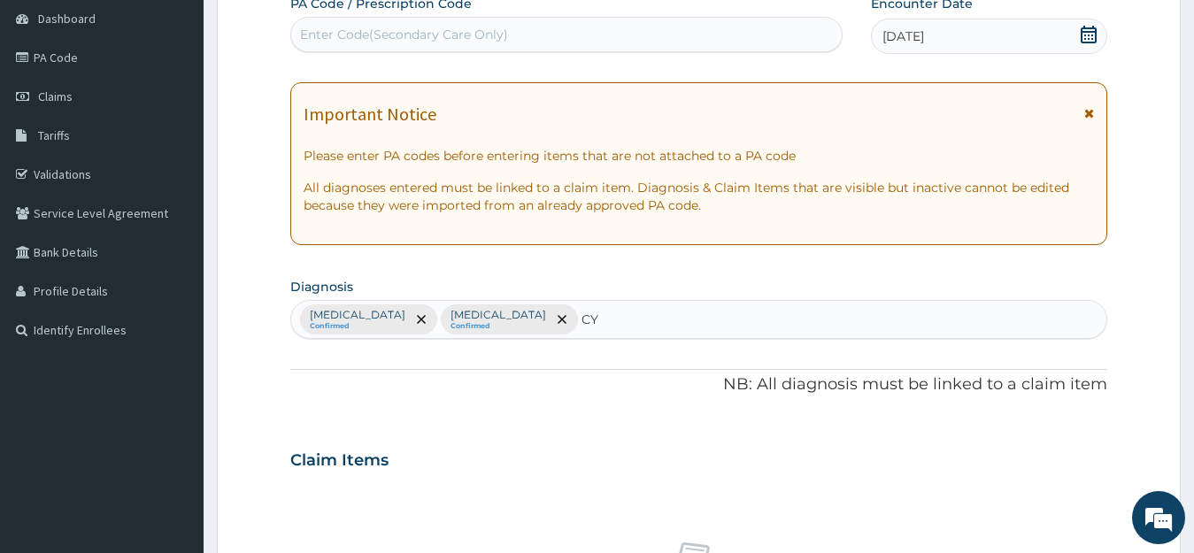
type input "C"
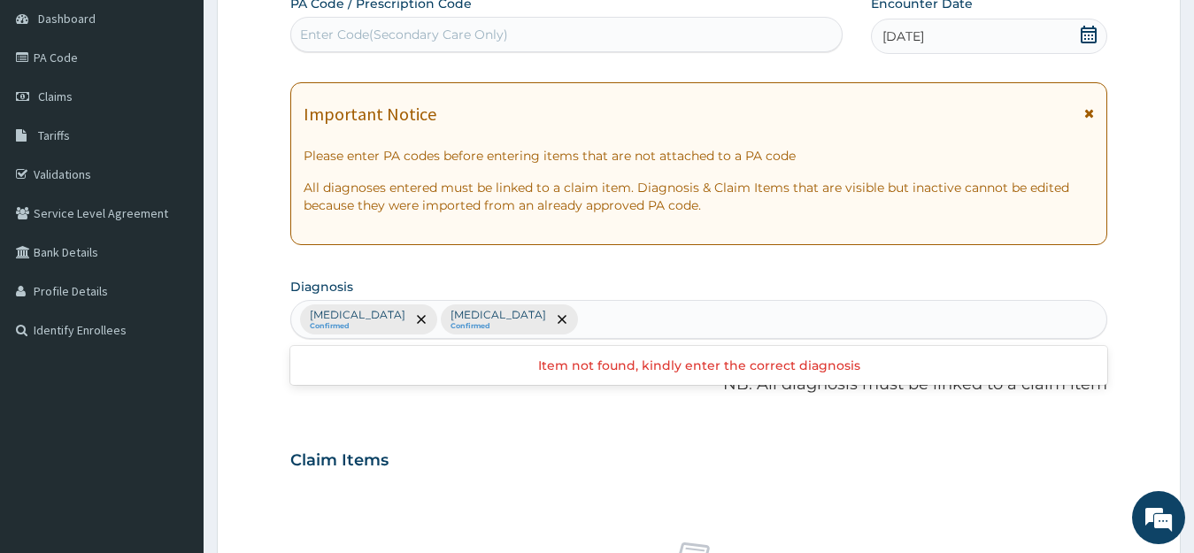
scroll to position [658, 0]
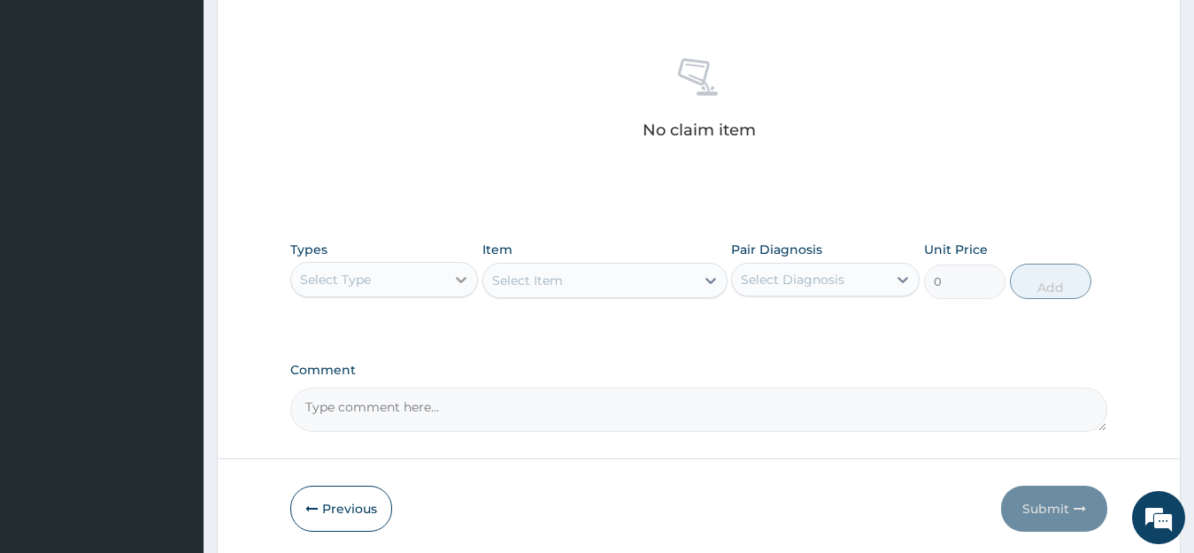
click at [464, 277] on icon at bounding box center [461, 280] width 18 height 18
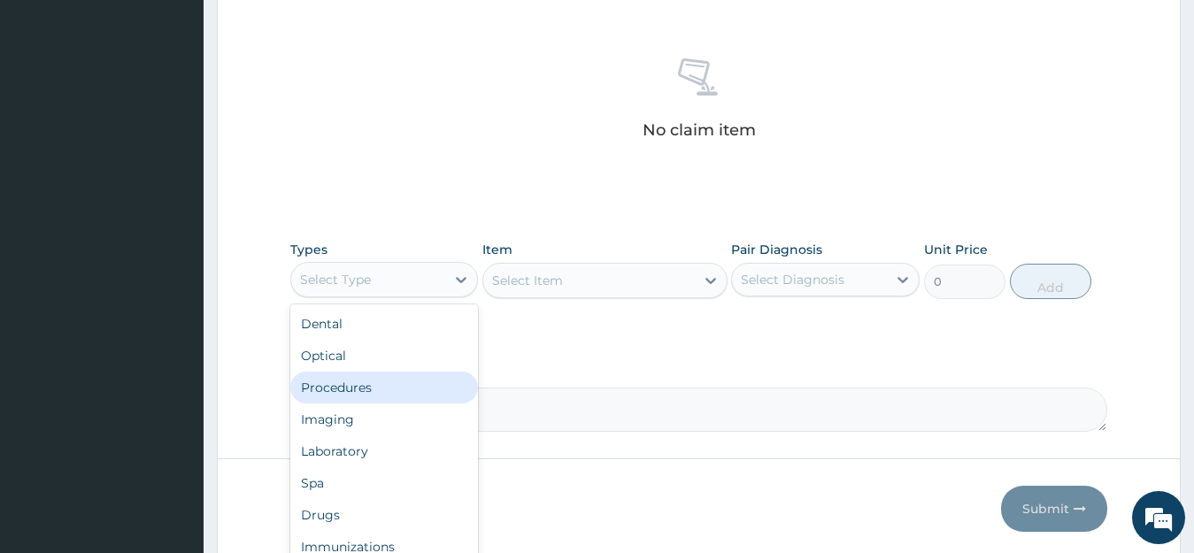
click at [451, 399] on div "Procedures" at bounding box center [384, 388] width 189 height 32
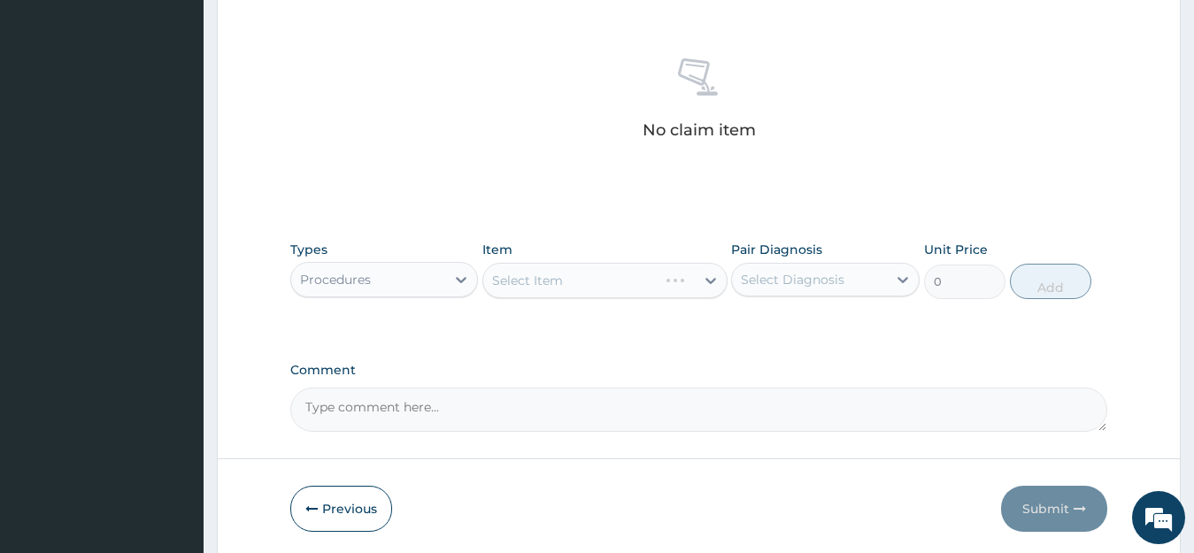
click at [712, 275] on div "Select Item" at bounding box center [604, 280] width 245 height 35
click at [699, 276] on div "Select Item" at bounding box center [604, 280] width 245 height 35
click at [708, 280] on div "Select Item" at bounding box center [604, 280] width 245 height 35
click at [708, 280] on icon at bounding box center [710, 281] width 11 height 6
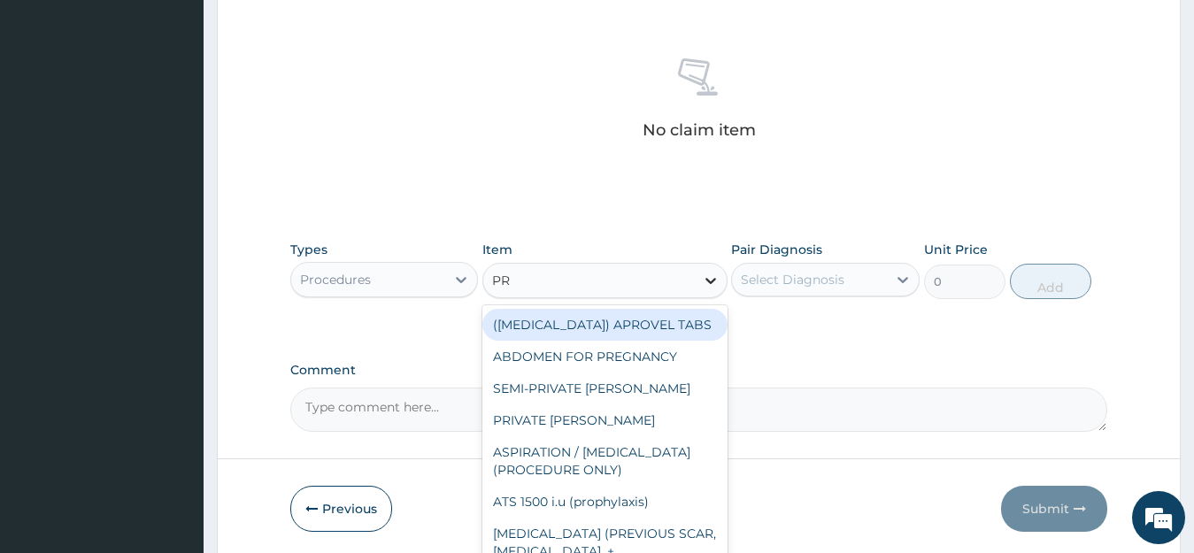
type input "PRI"
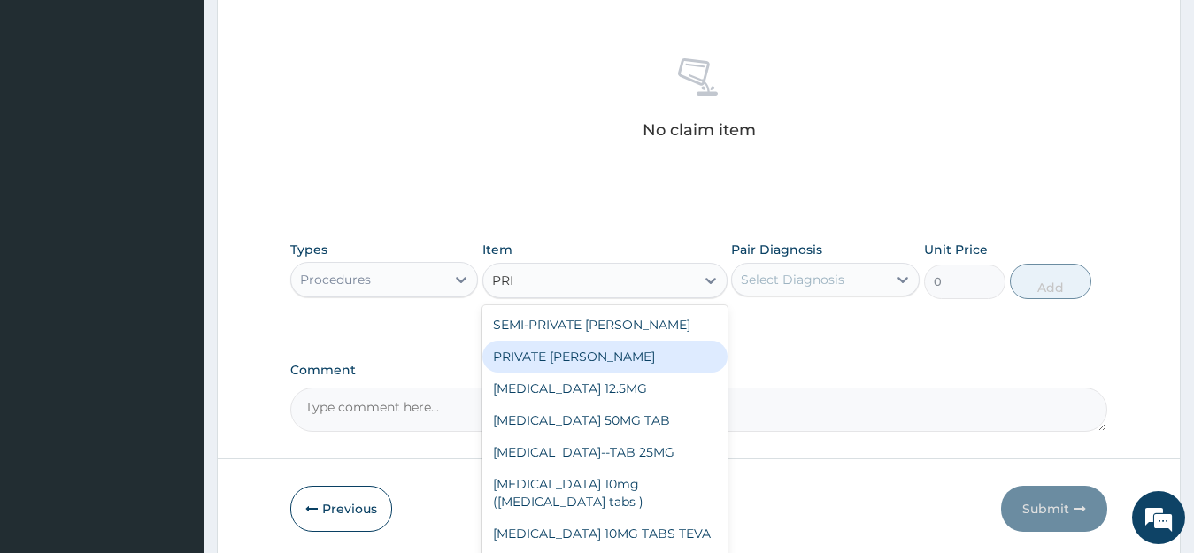
click at [640, 350] on div "PRIVATE WARD" at bounding box center [604, 357] width 245 height 32
type input "4000"
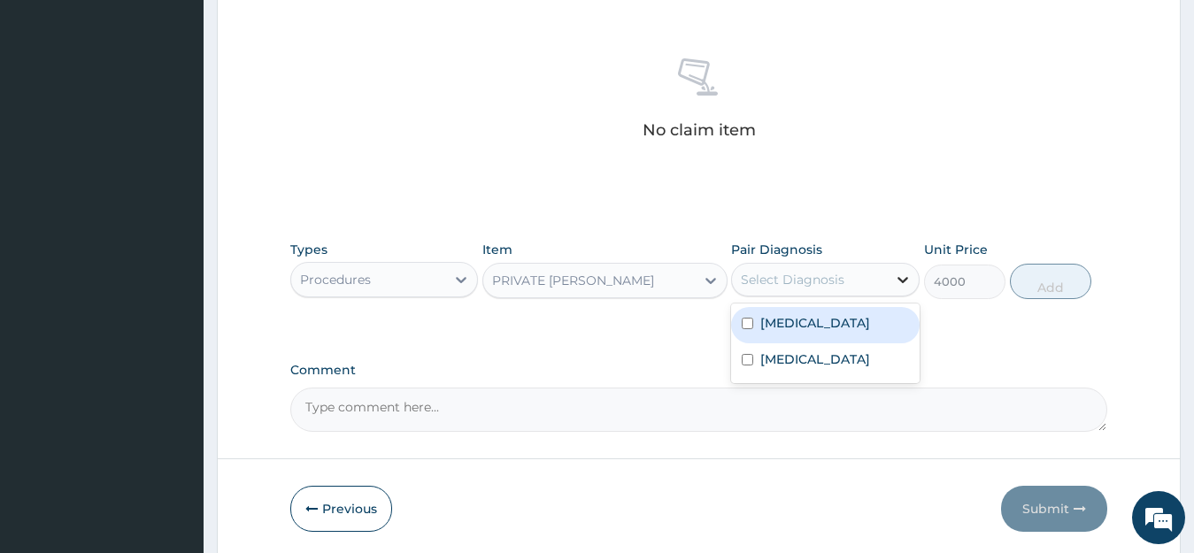
click at [904, 277] on icon at bounding box center [903, 280] width 18 height 18
click at [743, 321] on input "checkbox" at bounding box center [748, 324] width 12 height 12
checkbox input "true"
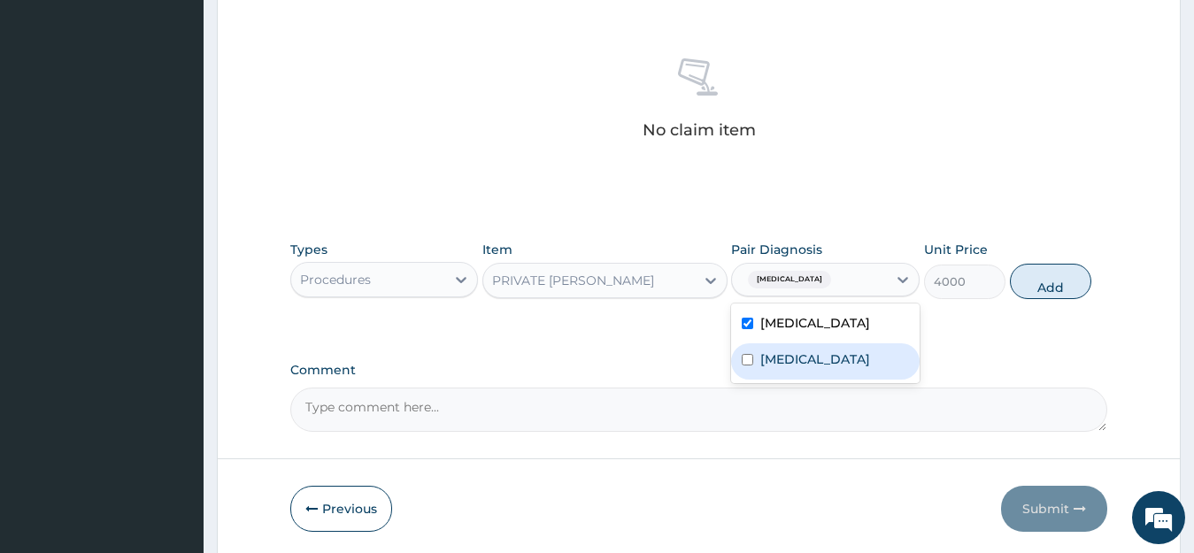
click at [745, 366] on input "checkbox" at bounding box center [748, 360] width 12 height 12
checkbox input "true"
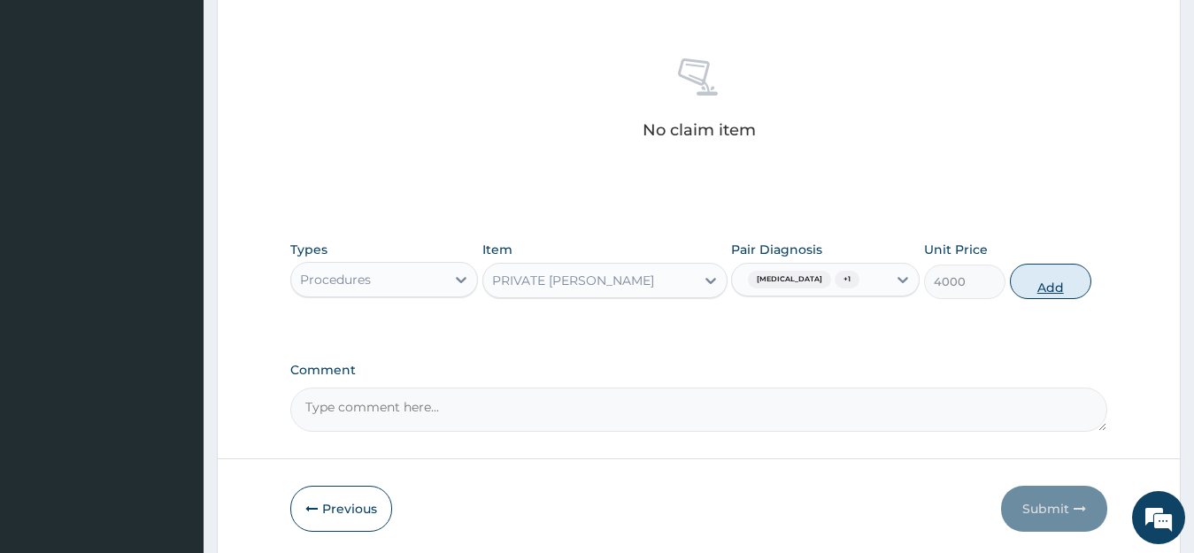
click at [1035, 277] on button "Add" at bounding box center [1050, 281] width 81 height 35
type input "0"
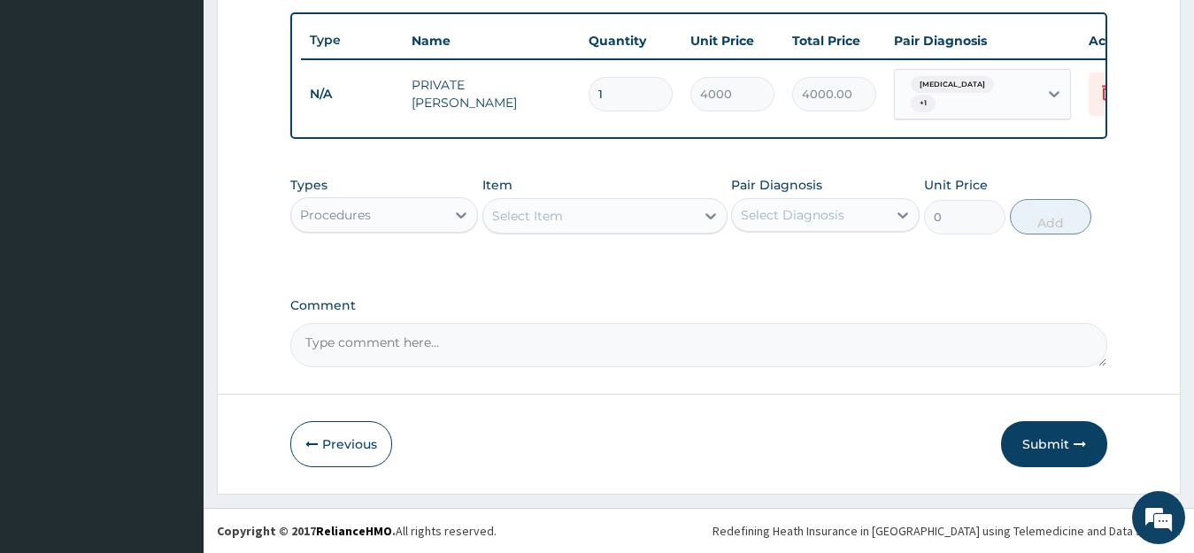
type input "0.00"
type input "5"
type input "20000.00"
type input "0.00"
type input "3"
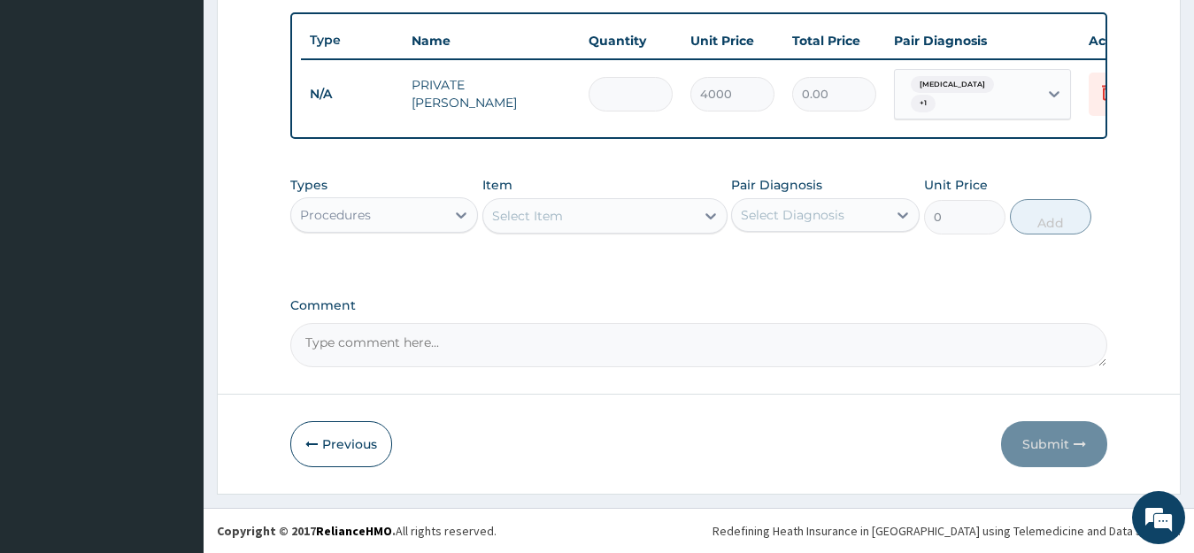
type input "12000.00"
type input "3"
click at [1044, 444] on button "Submit" at bounding box center [1054, 444] width 106 height 46
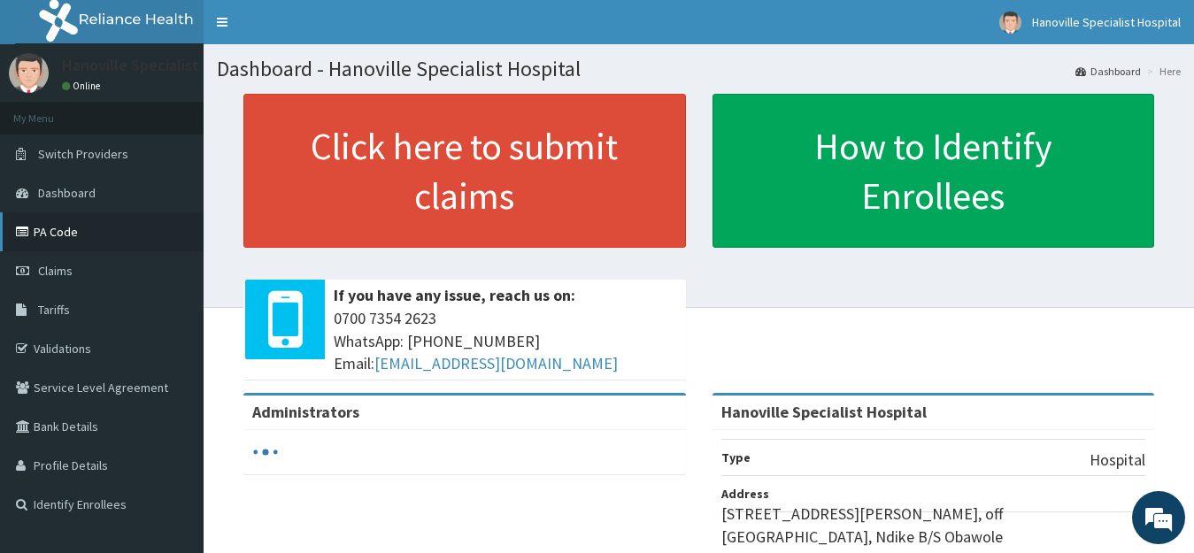
click at [95, 228] on link "PA Code" at bounding box center [102, 231] width 204 height 39
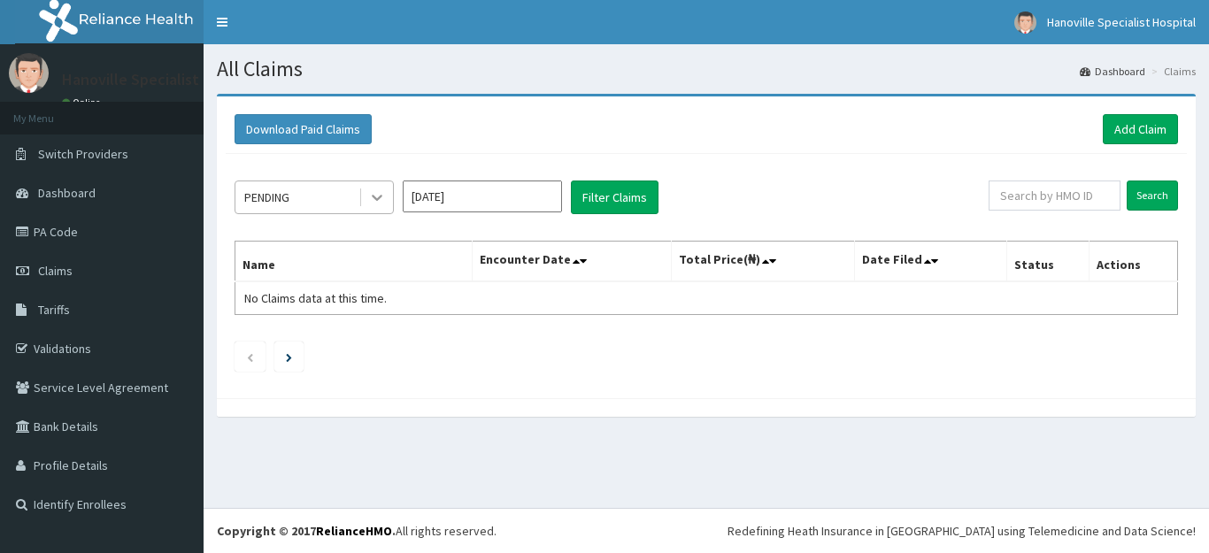
click at [381, 190] on icon at bounding box center [377, 198] width 18 height 18
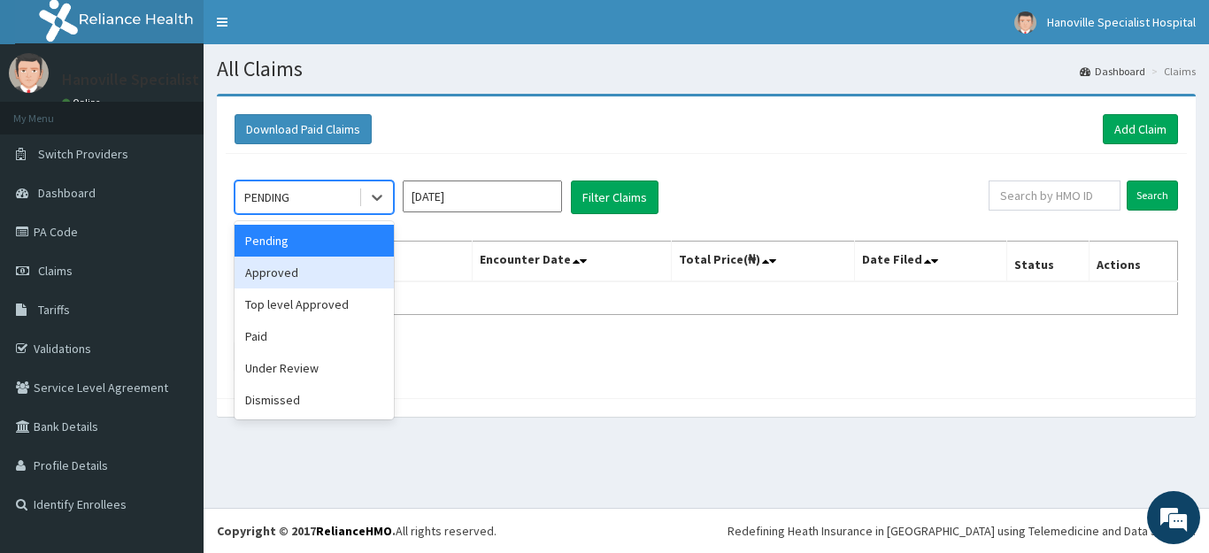
click at [353, 268] on div "Approved" at bounding box center [314, 273] width 159 height 32
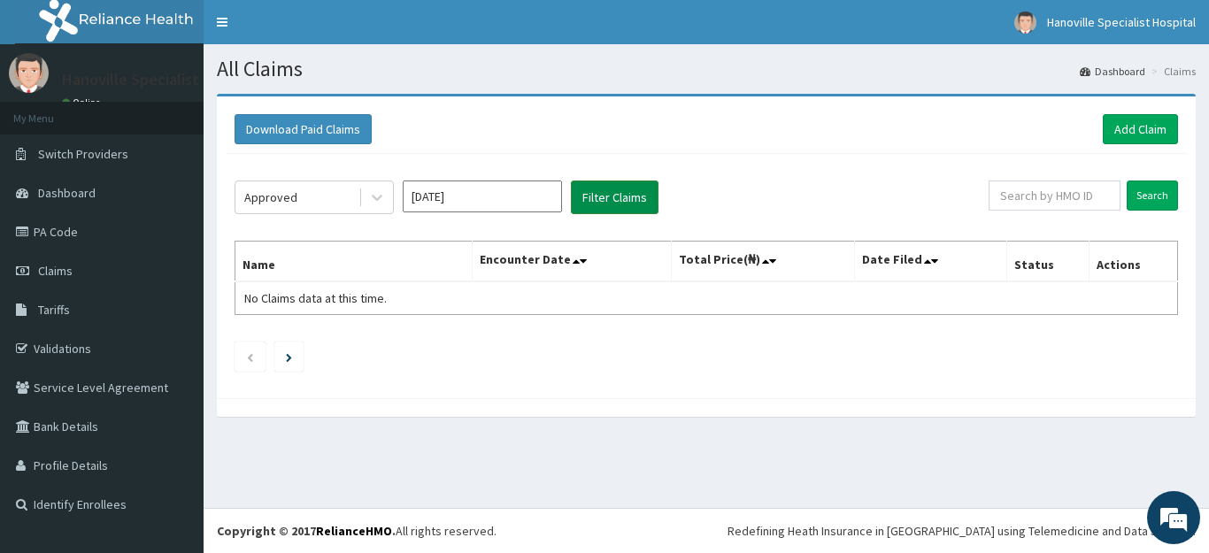
click at [606, 194] on button "Filter Claims" at bounding box center [615, 198] width 88 height 34
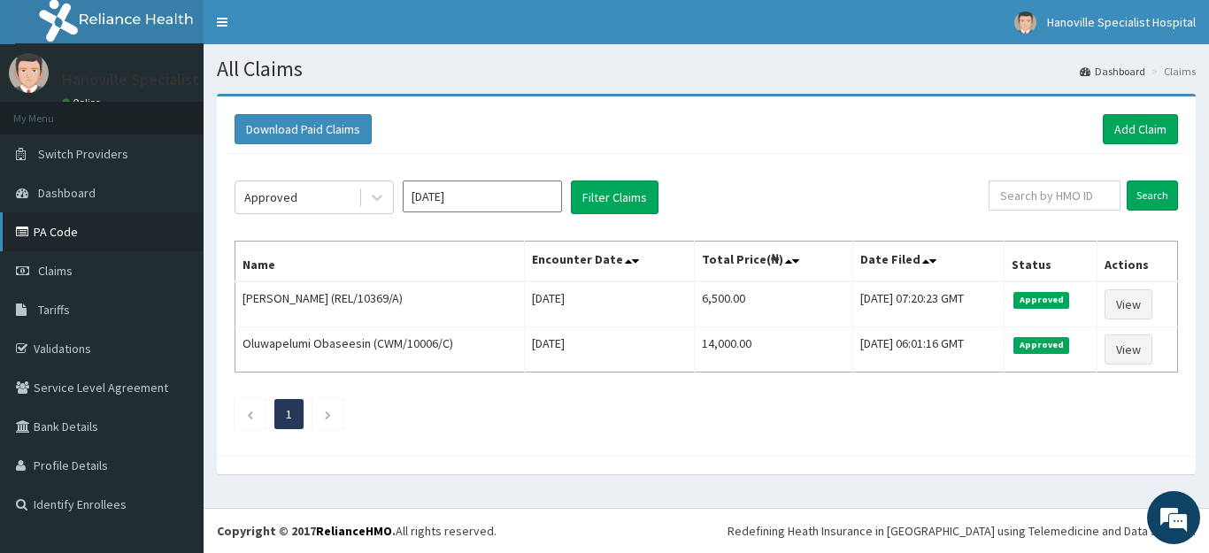
click at [173, 233] on link "PA Code" at bounding box center [102, 231] width 204 height 39
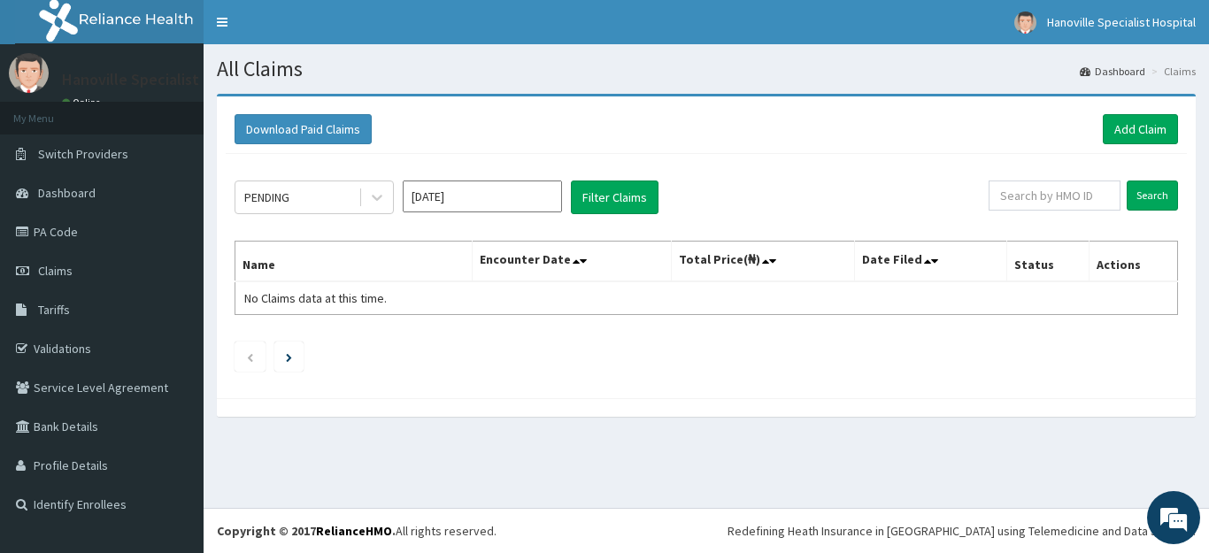
click at [68, 235] on link "PA Code" at bounding box center [102, 231] width 204 height 39
drag, startPoint x: 0, startPoint y: 0, endPoint x: 68, endPoint y: 235, distance: 245.1
click at [68, 235] on link "PA Code" at bounding box center [102, 231] width 204 height 39
click at [68, 234] on link "PA Code" at bounding box center [102, 231] width 204 height 39
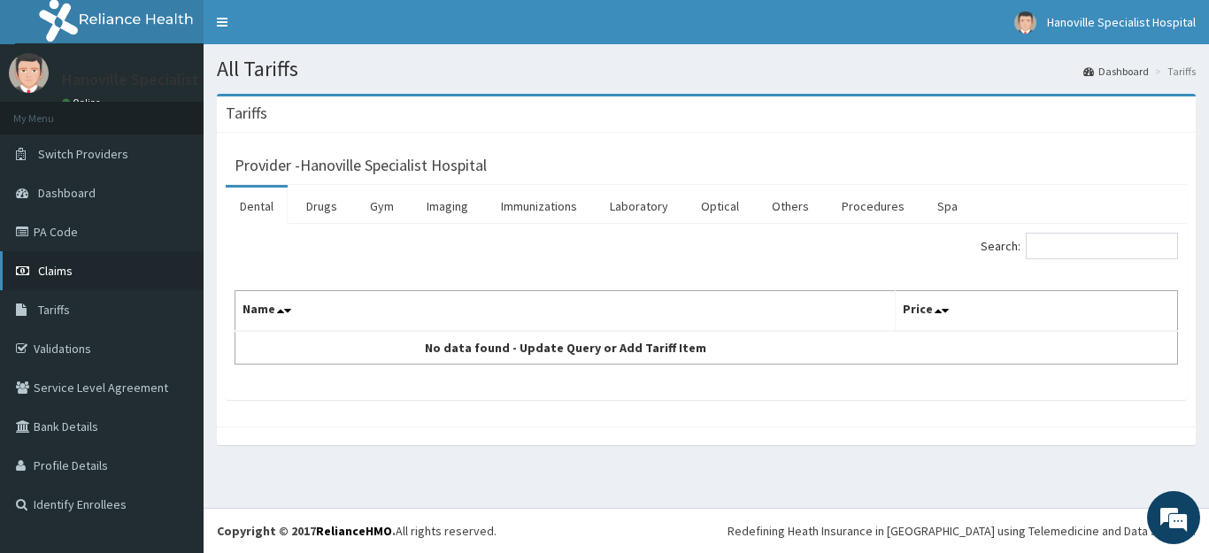
click at [66, 273] on span "Claims" at bounding box center [55, 271] width 35 height 16
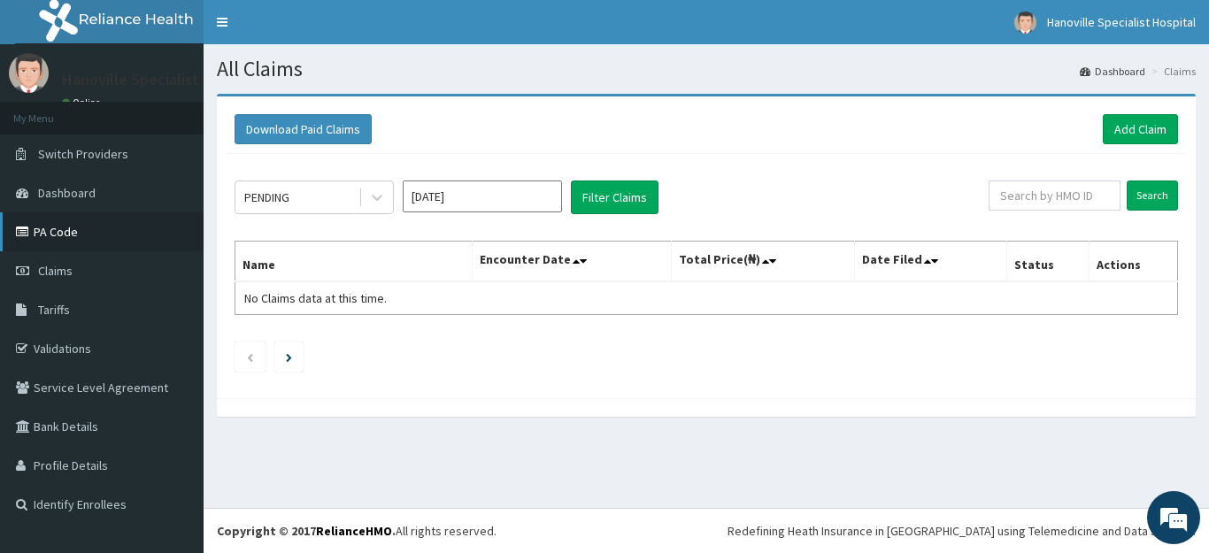
click at [49, 219] on link "PA Code" at bounding box center [102, 231] width 204 height 39
click at [1140, 130] on link "Add Claim" at bounding box center [1140, 129] width 75 height 30
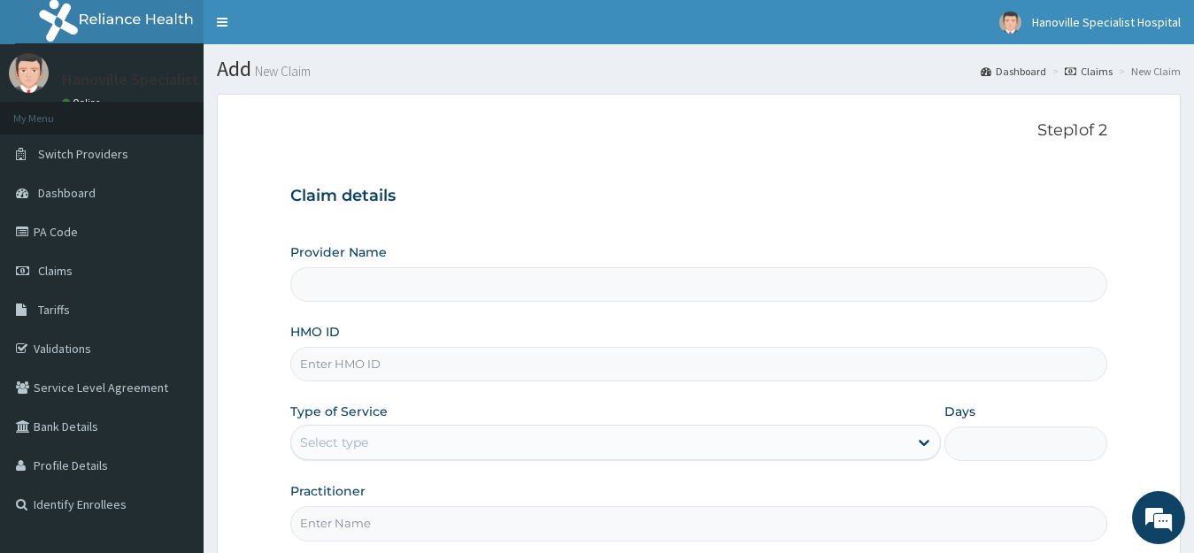
type input "Hanoville Specialist Hospital"
click at [823, 372] on input "HMO ID" at bounding box center [699, 364] width 818 height 35
type input "PES/10071/B"
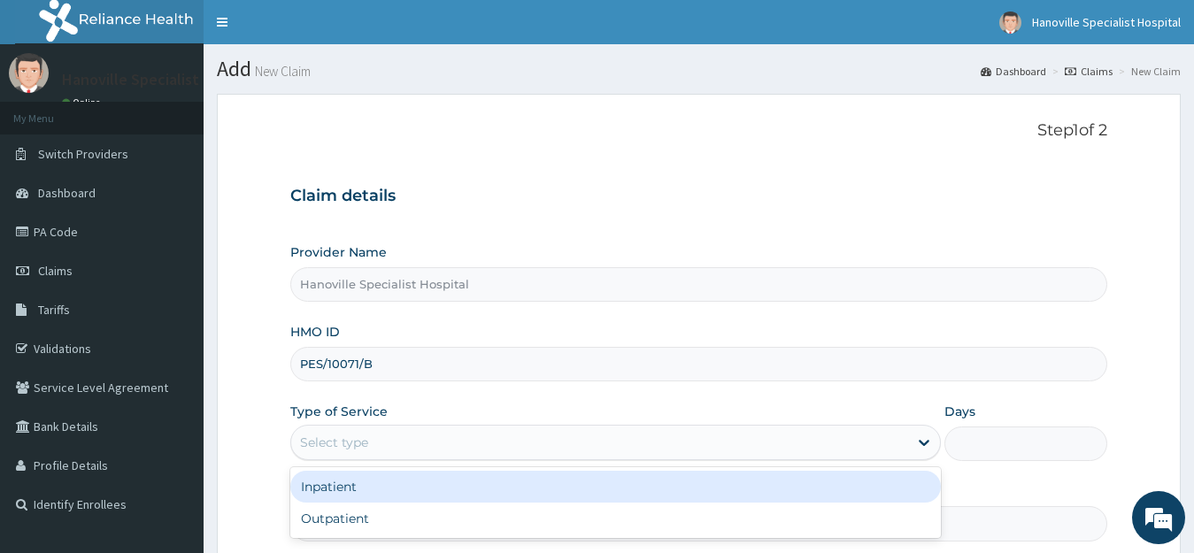
click at [545, 437] on div "Select type" at bounding box center [600, 442] width 618 height 28
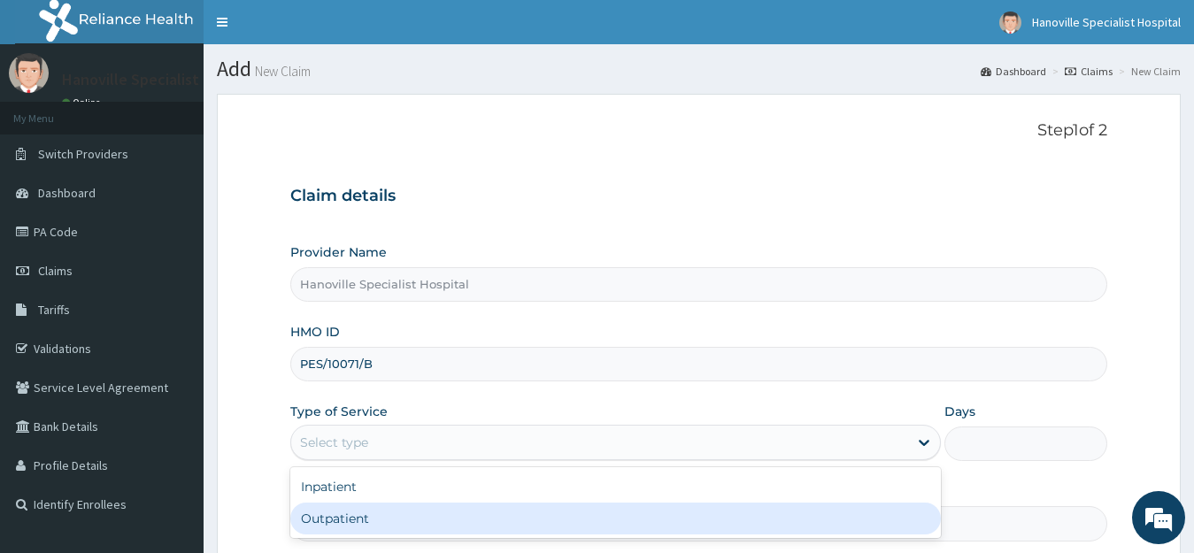
click at [506, 512] on div "Outpatient" at bounding box center [615, 519] width 651 height 32
type input "1"
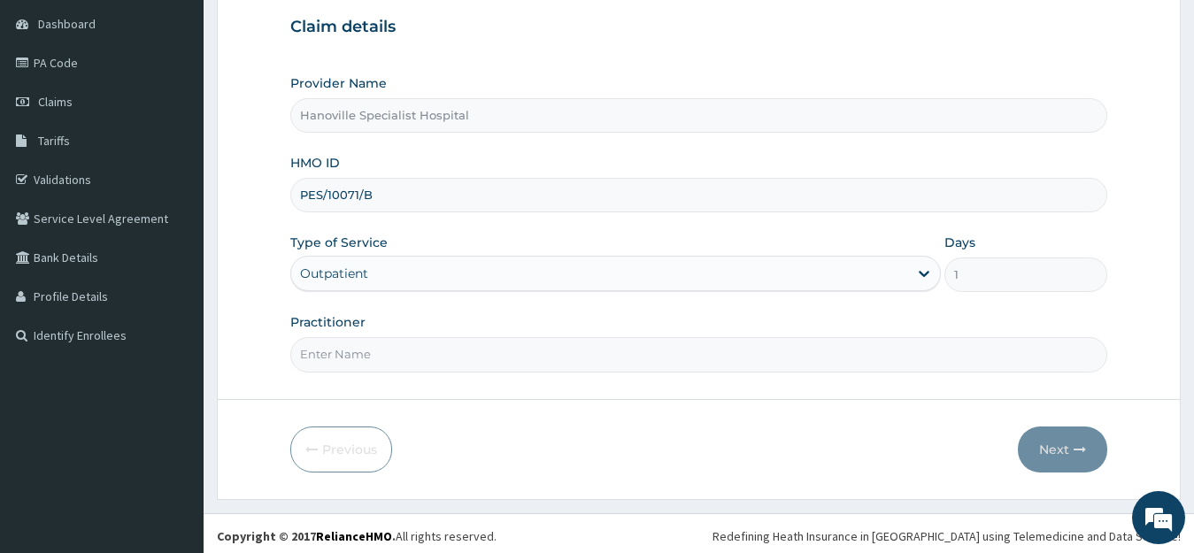
scroll to position [174, 0]
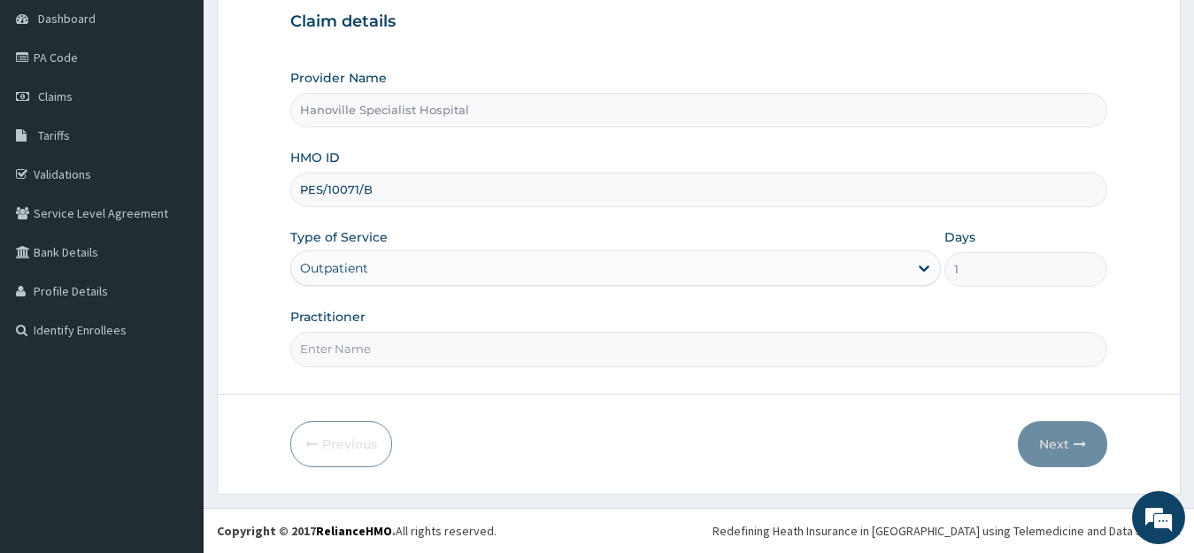
click at [848, 336] on input "Practitioner" at bounding box center [699, 349] width 818 height 35
type input "[PERSON_NAME]"
click at [1076, 427] on button "Next" at bounding box center [1062, 444] width 89 height 46
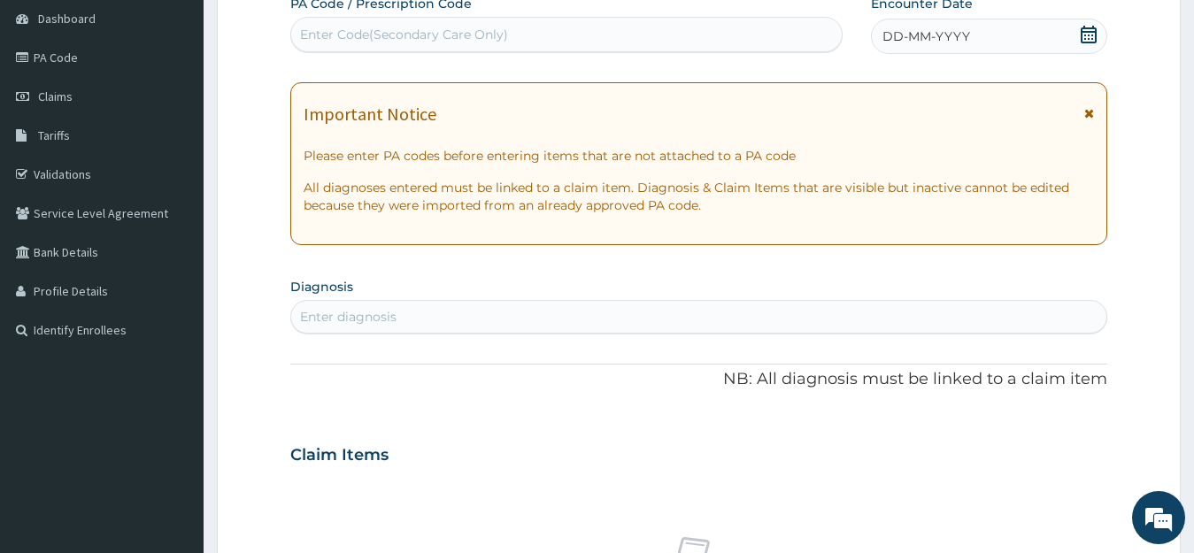
click at [843, 327] on div "Enter diagnosis" at bounding box center [699, 317] width 816 height 28
click at [839, 312] on div "Enter diagnosis" at bounding box center [699, 317] width 816 height 28
type input "PREGN"
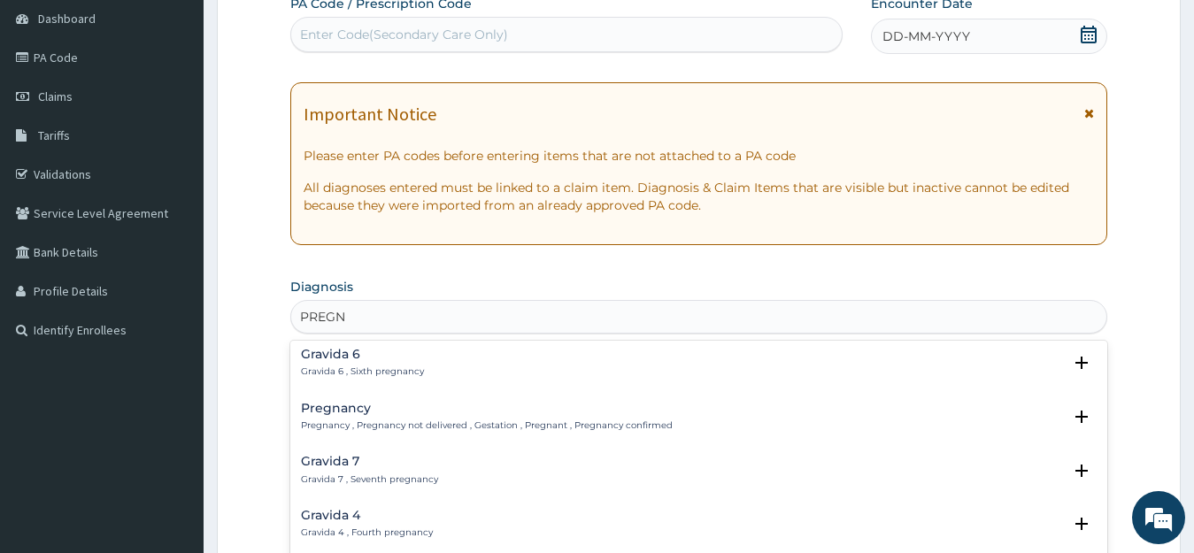
scroll to position [224, 0]
click at [543, 419] on p "Pregnancy , Pregnancy not delivered , Gestation , Pregnant , Pregnancy confirmed" at bounding box center [487, 420] width 372 height 12
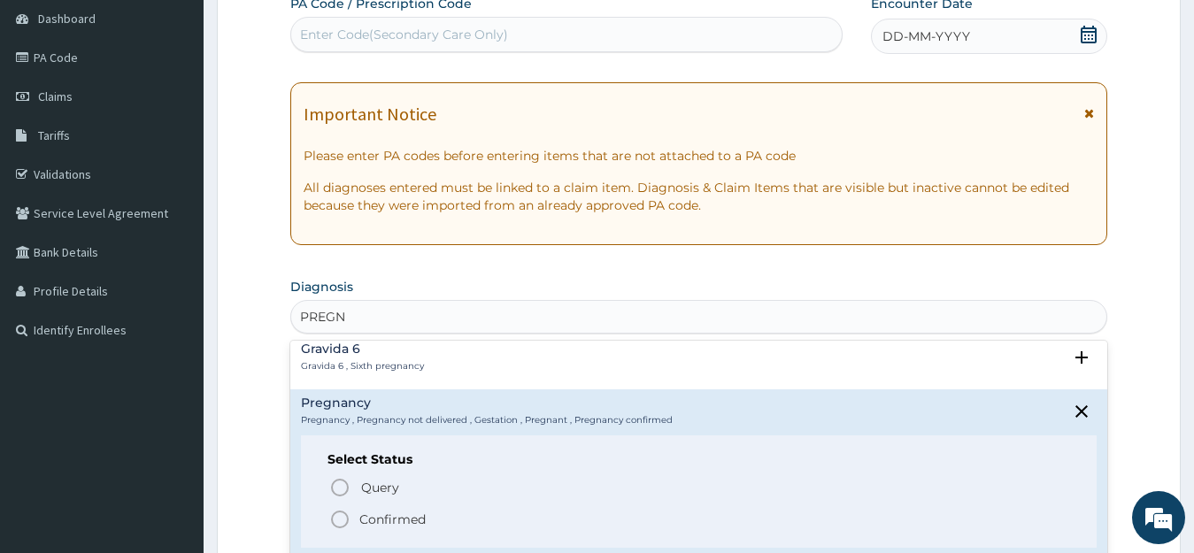
click at [347, 523] on circle "status option filled" at bounding box center [340, 520] width 16 height 16
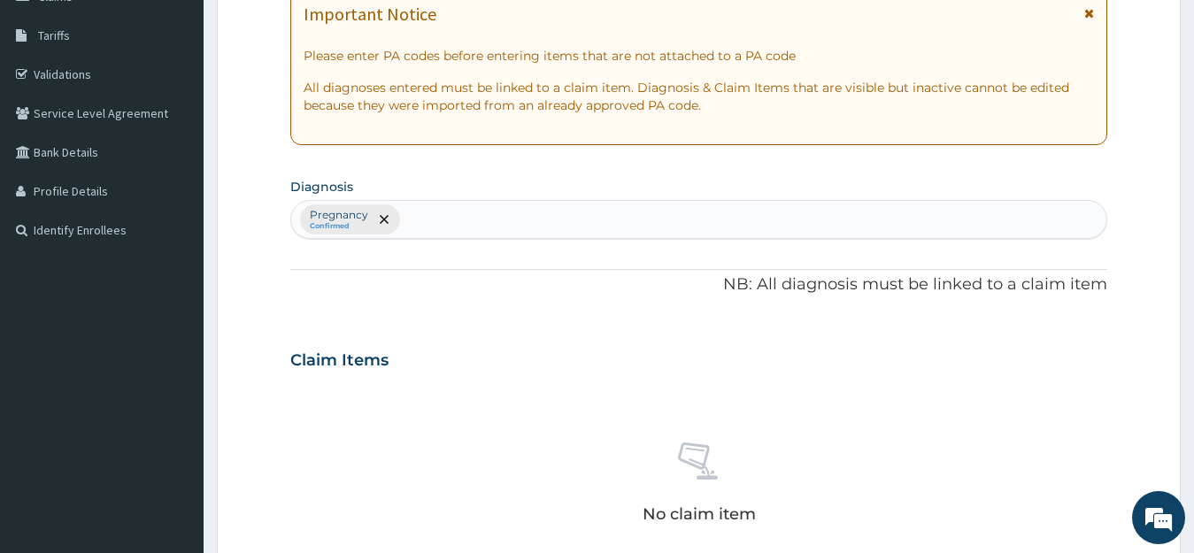
scroll to position [269, 0]
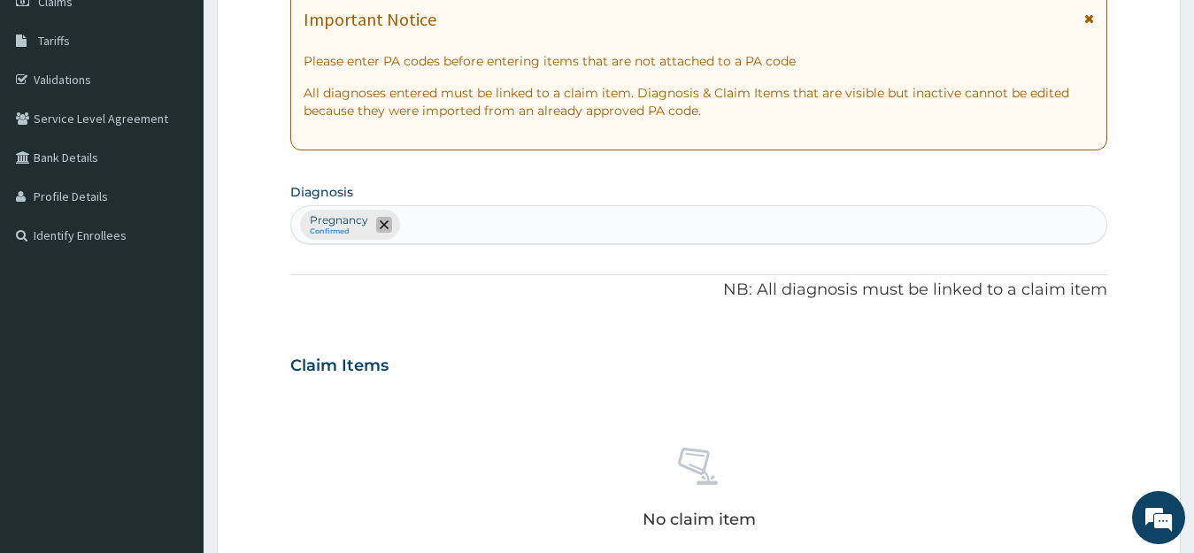
click at [382, 231] on span "remove selection option" at bounding box center [384, 225] width 16 height 16
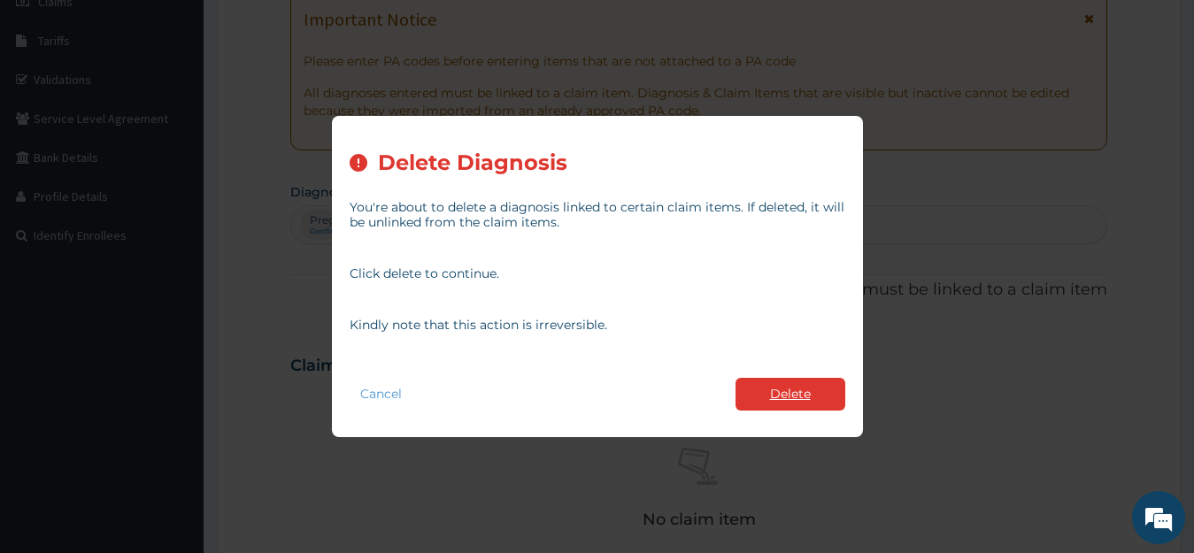
click at [750, 396] on button "Delete" at bounding box center [790, 394] width 110 height 33
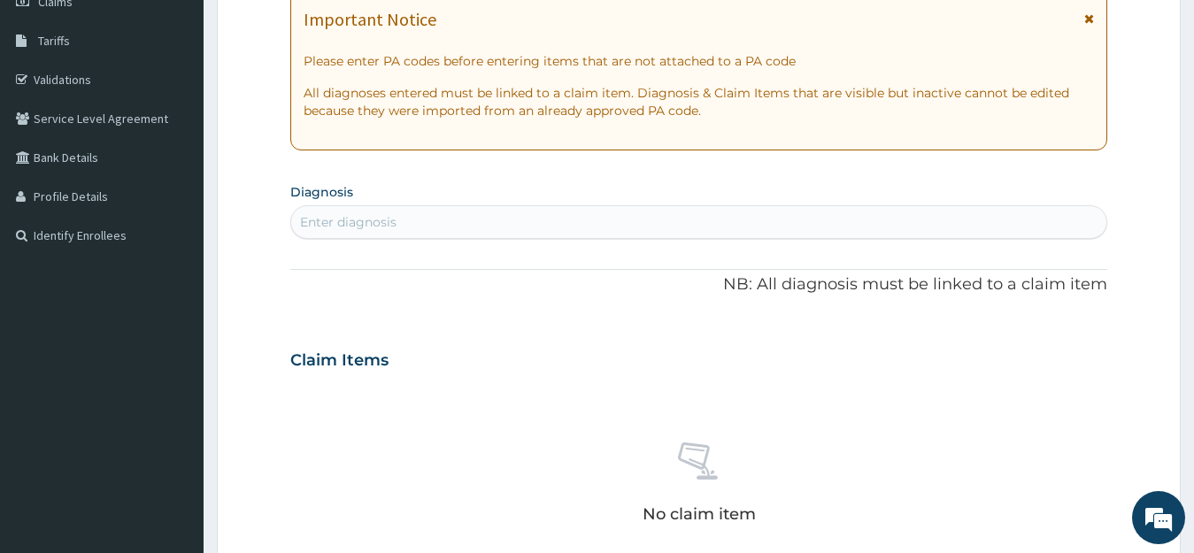
click at [354, 213] on div "Enter diagnosis" at bounding box center [348, 222] width 96 height 18
click at [360, 224] on div "Enter diagnosis" at bounding box center [348, 222] width 96 height 18
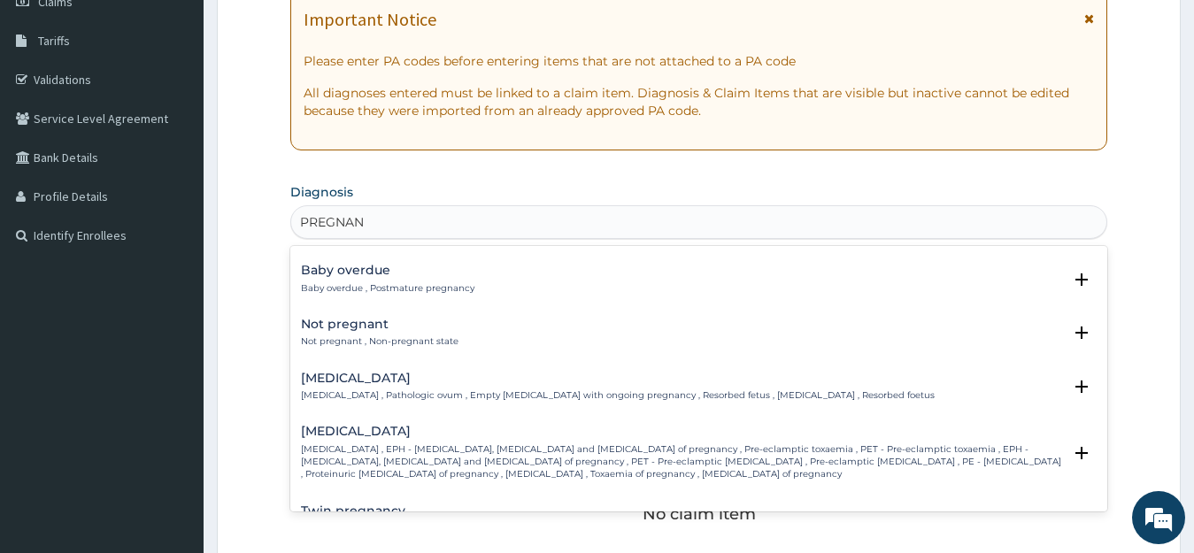
scroll to position [673, 0]
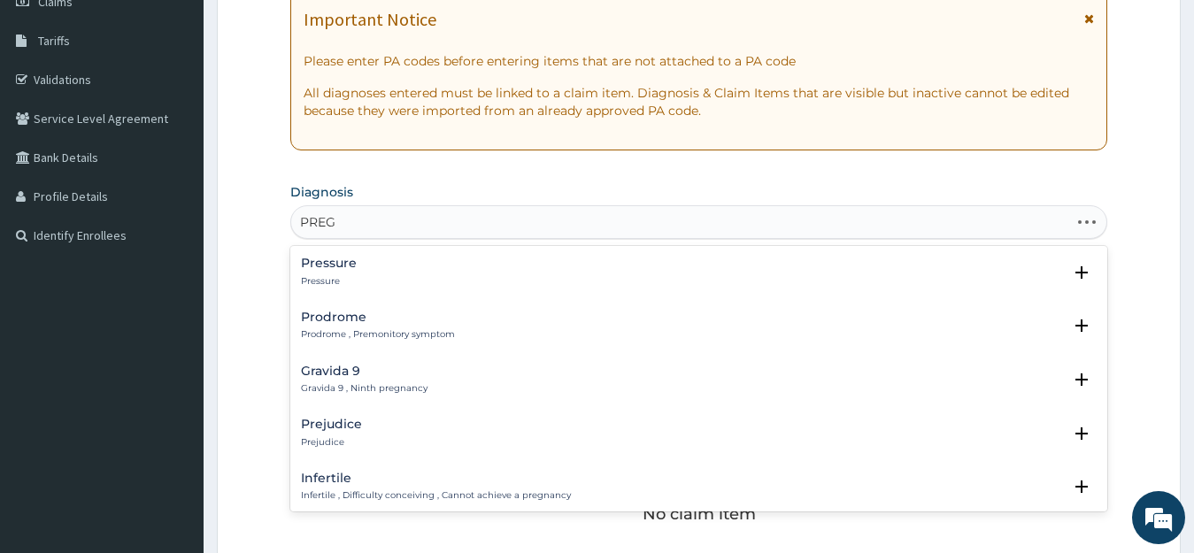
type input "PREGN"
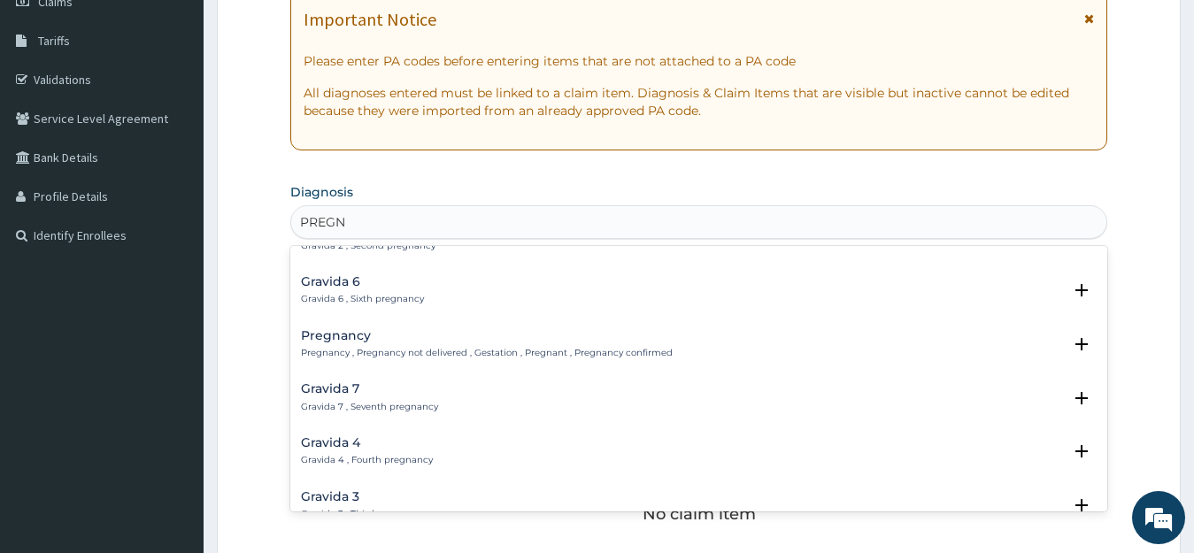
scroll to position [212, 0]
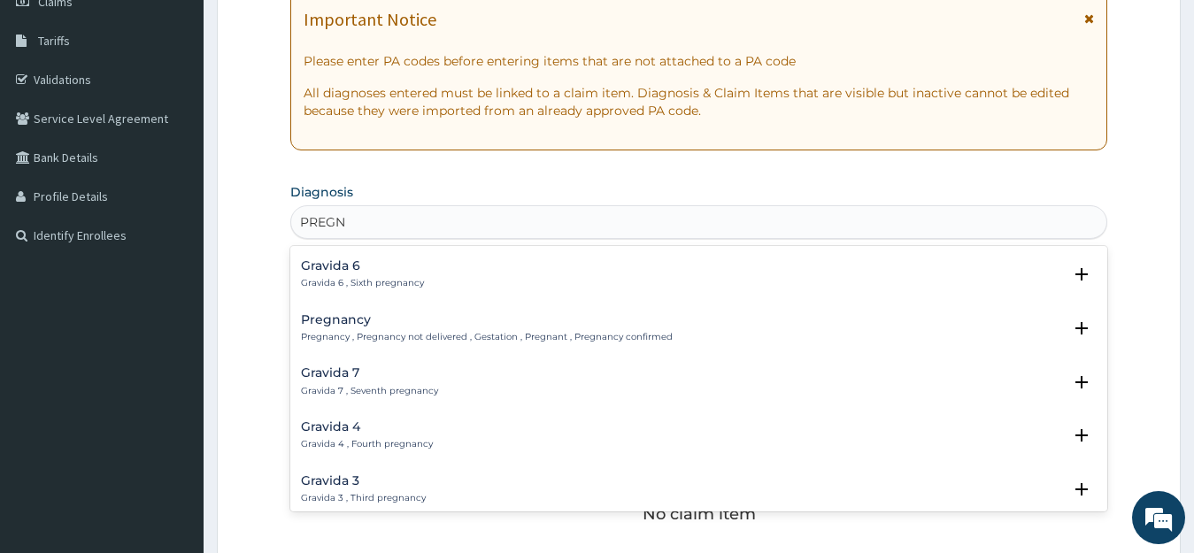
click at [369, 313] on h4 "Pregnancy" at bounding box center [487, 319] width 372 height 13
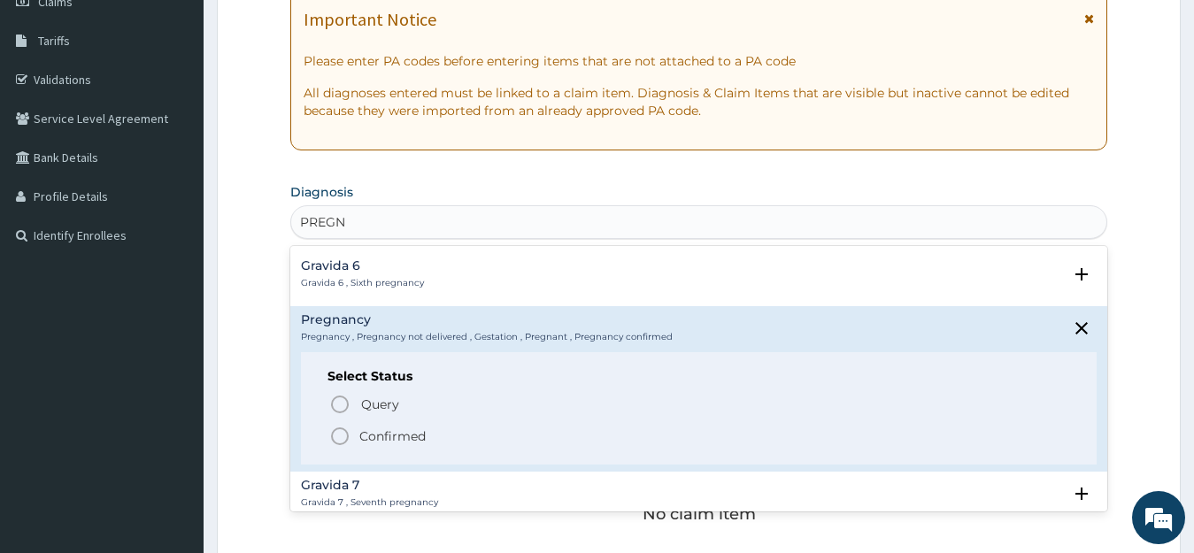
drag, startPoint x: 369, startPoint y: 312, endPoint x: 333, endPoint y: 435, distance: 127.4
click at [333, 435] on div "Pregnancy Pregnancy , Pregnancy not delivered , Gestation , Pregnant , Pregnanc…" at bounding box center [699, 388] width 796 height 151
click at [333, 435] on icon "status option filled" at bounding box center [339, 436] width 21 height 21
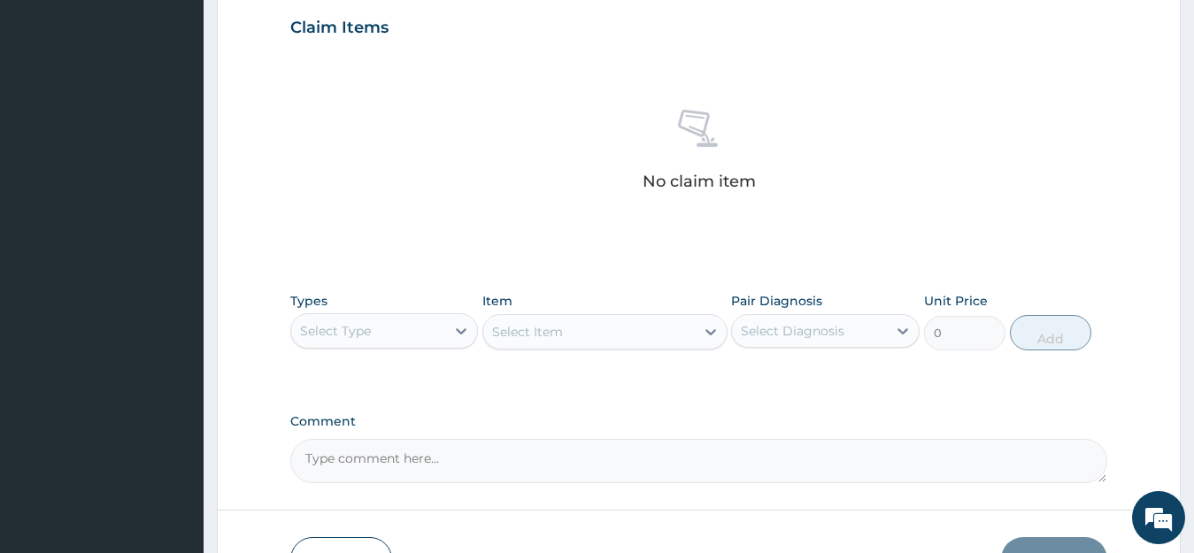
scroll to position [623, 0]
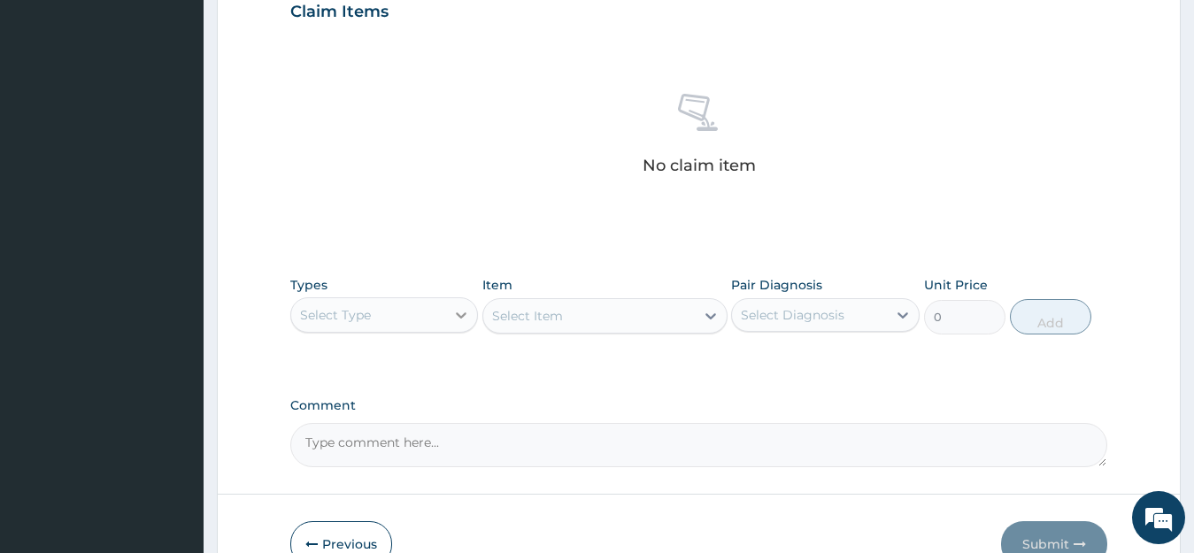
click at [456, 316] on icon at bounding box center [461, 315] width 18 height 18
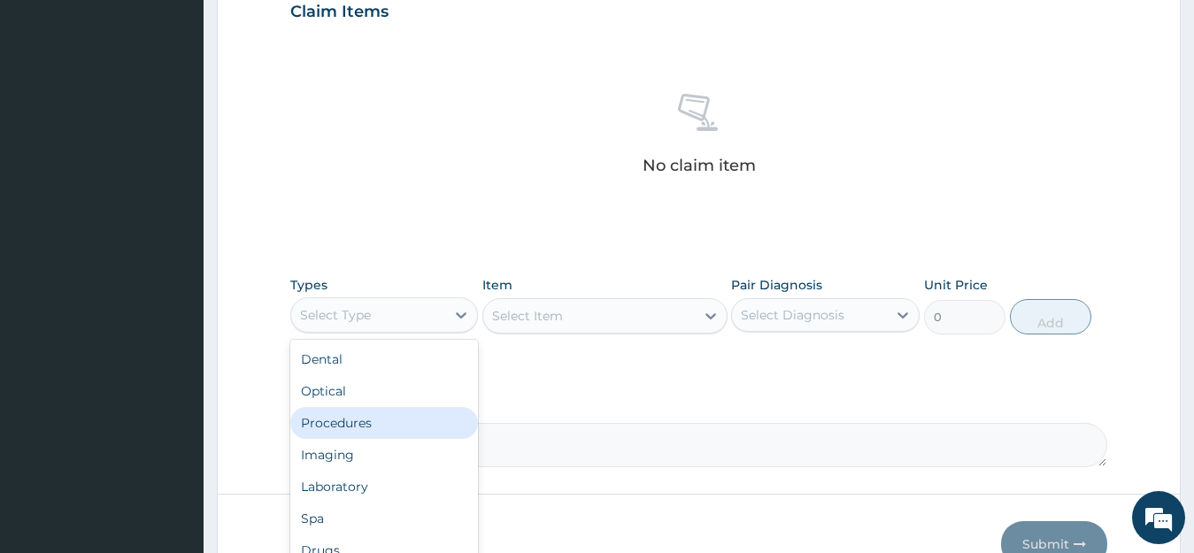
click at [377, 424] on div "Procedures" at bounding box center [384, 423] width 189 height 32
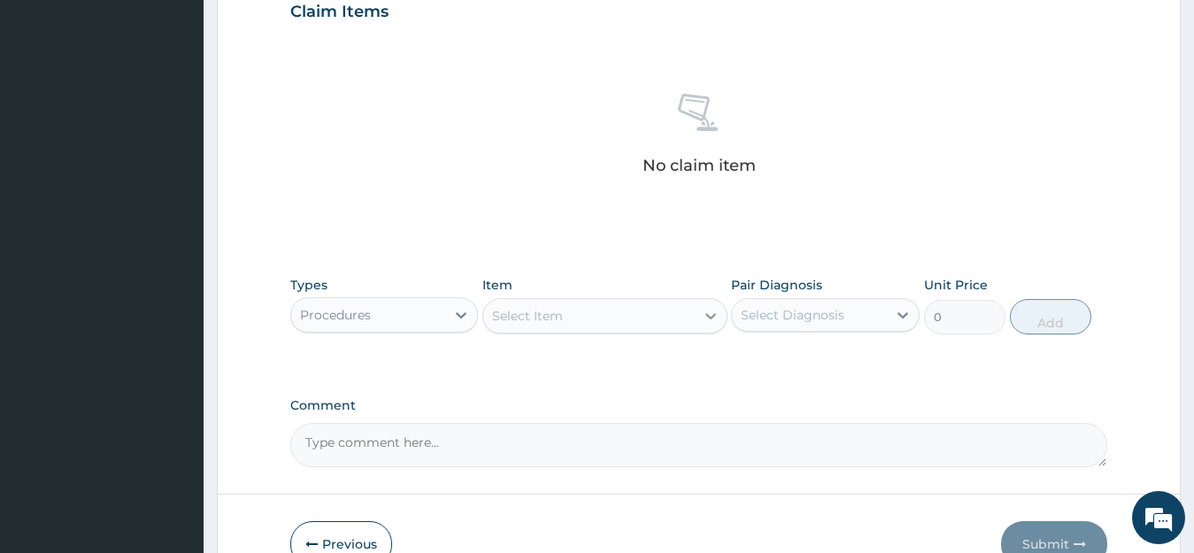
click at [706, 318] on icon at bounding box center [711, 316] width 18 height 18
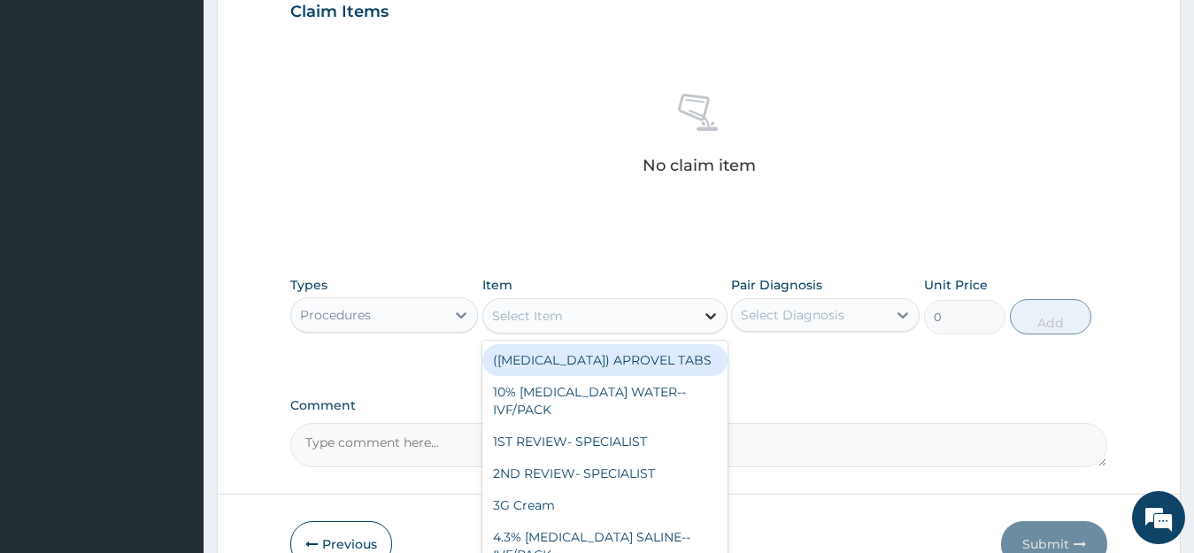
click at [706, 318] on icon at bounding box center [711, 316] width 18 height 18
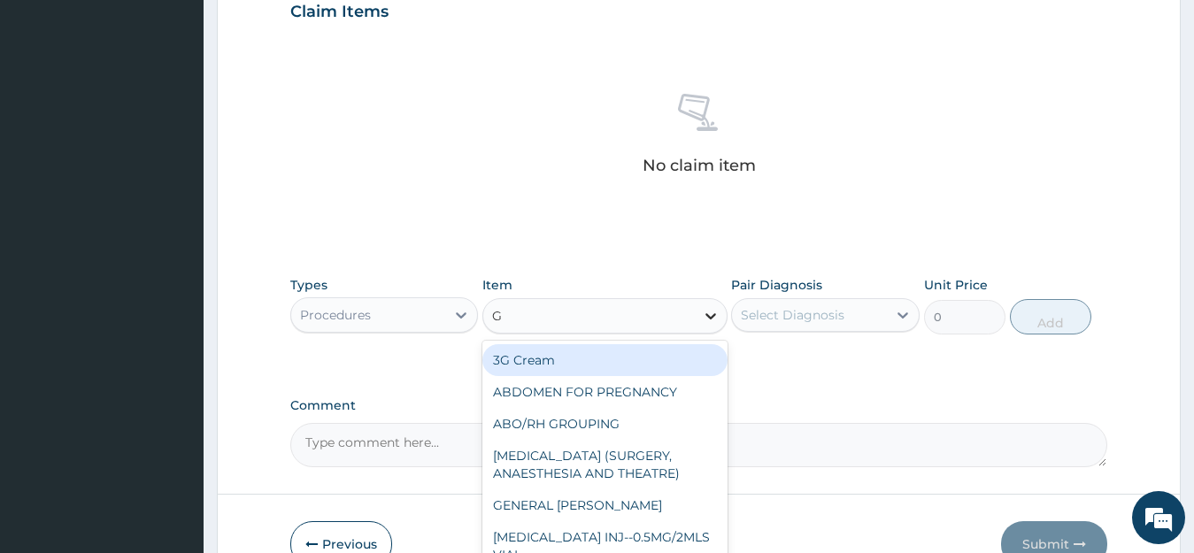
type input "GP"
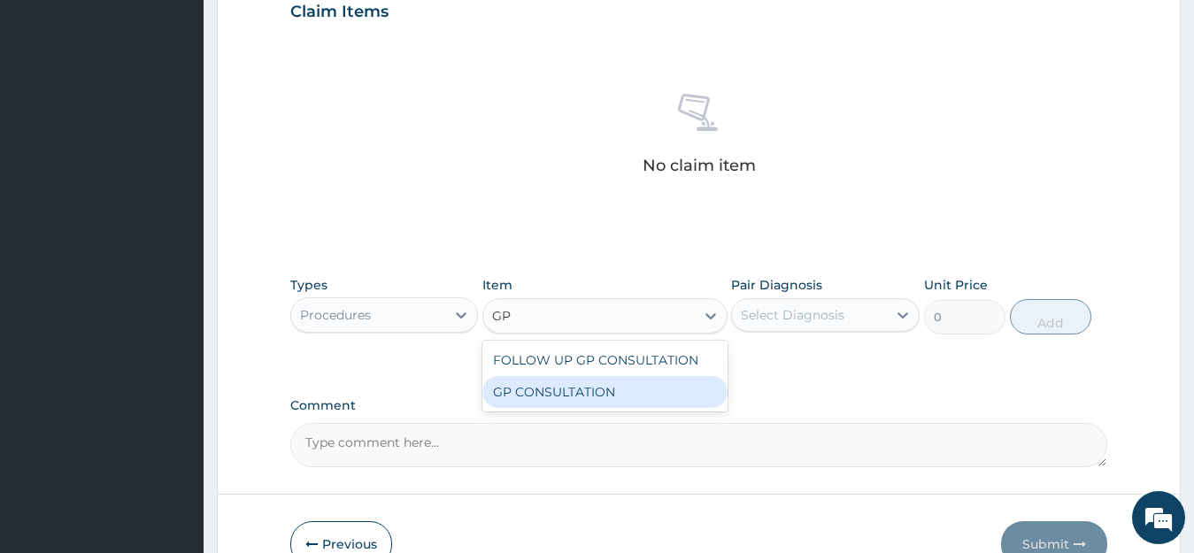
click at [706, 377] on div "GP CONSULTATION" at bounding box center [604, 392] width 245 height 32
type input "2000"
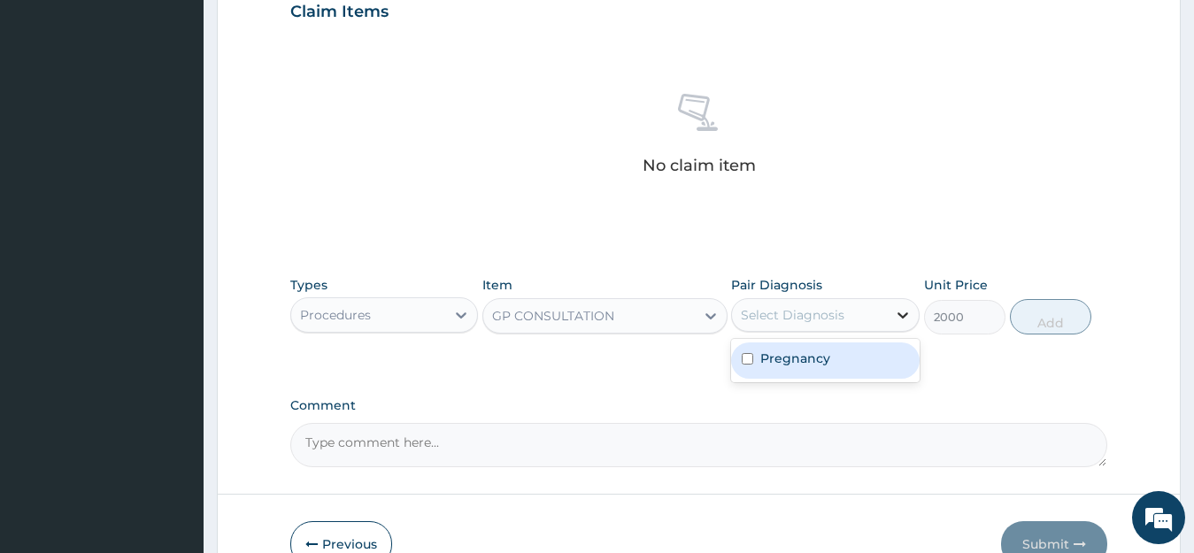
click at [896, 315] on icon at bounding box center [903, 315] width 18 height 18
click at [896, 336] on div "Types Procedures Item GP CONSULTATION Pair Diagnosis option Pregnancy focused, …" at bounding box center [699, 305] width 818 height 76
click at [900, 316] on icon at bounding box center [902, 315] width 11 height 6
click at [751, 359] on input "checkbox" at bounding box center [748, 359] width 12 height 12
checkbox input "true"
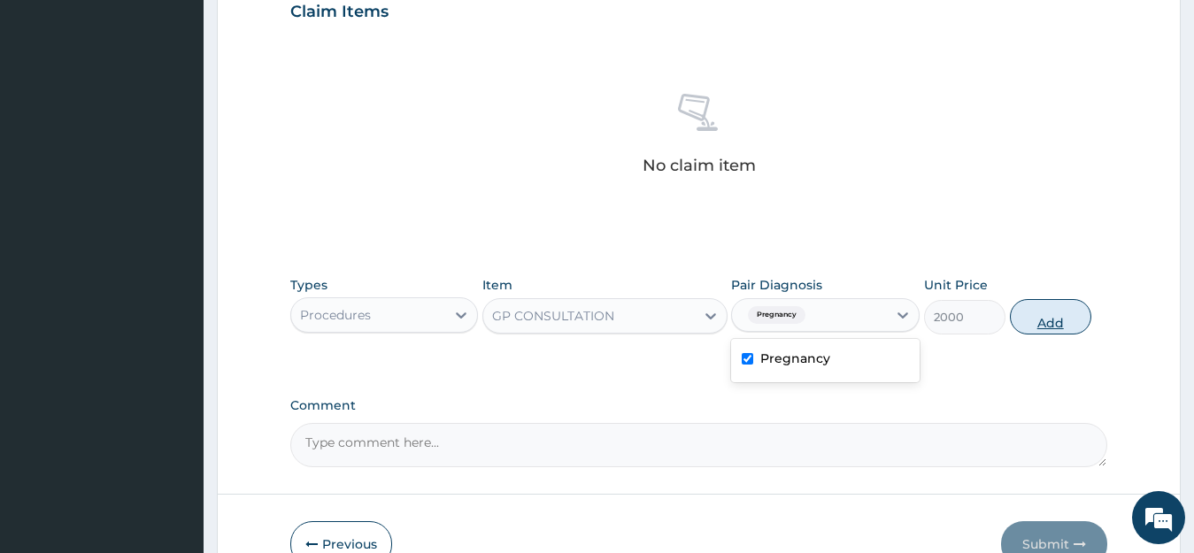
click at [1034, 325] on button "Add" at bounding box center [1050, 316] width 81 height 35
type input "0"
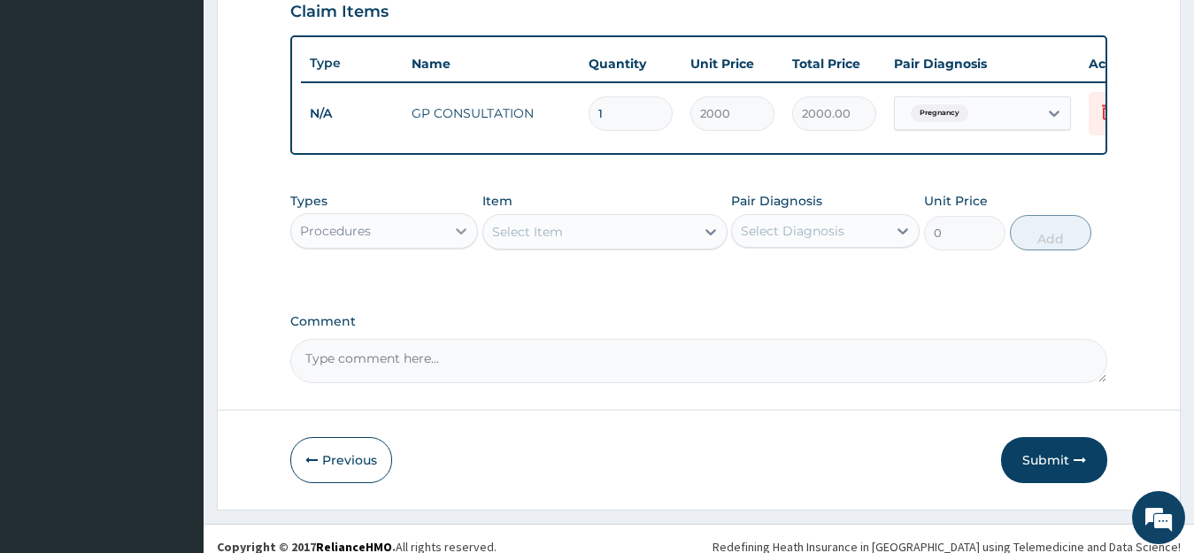
click at [466, 240] on icon at bounding box center [461, 231] width 18 height 18
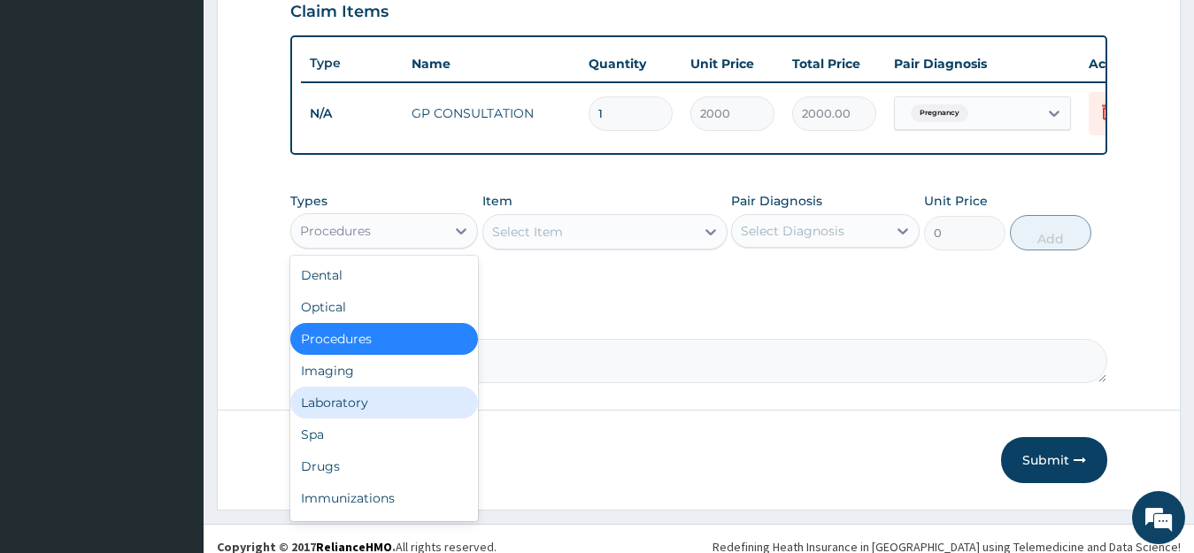
click at [344, 412] on div "Laboratory" at bounding box center [384, 403] width 189 height 32
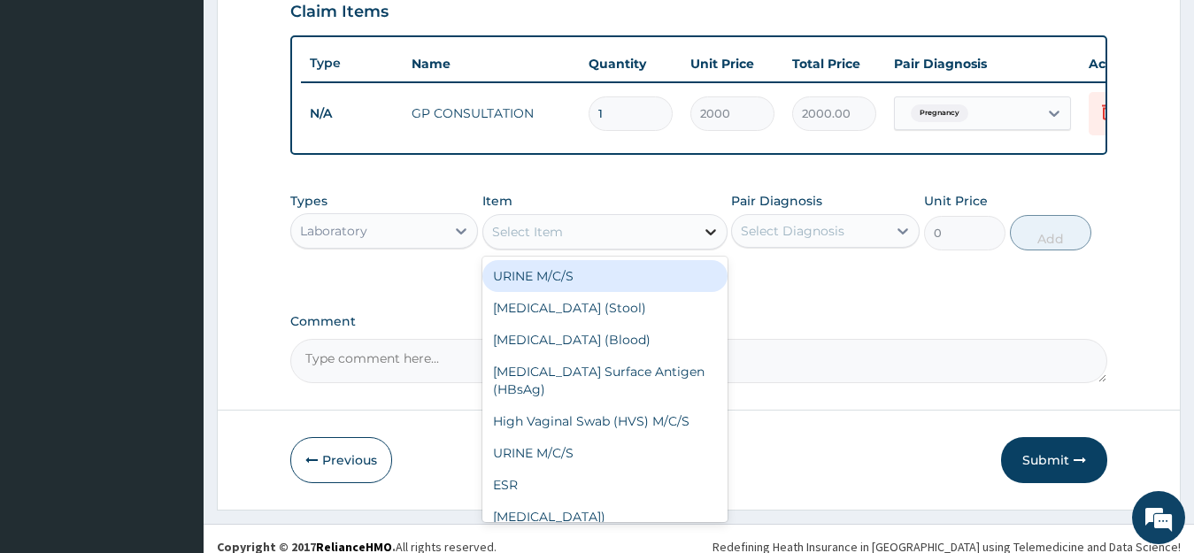
click at [705, 241] on icon at bounding box center [711, 232] width 18 height 18
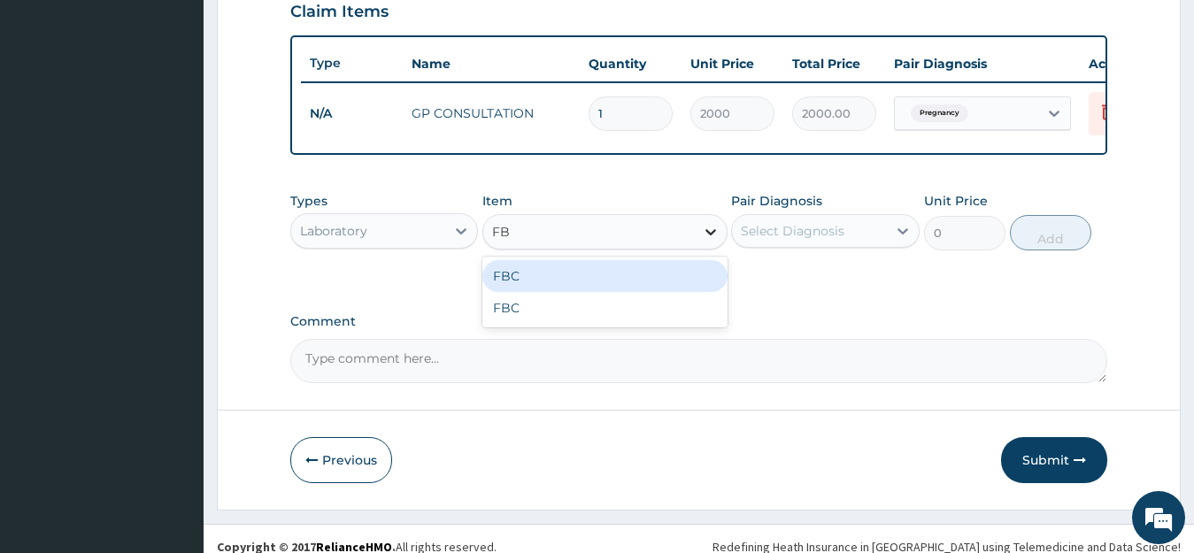
type input "FBC"
click at [690, 271] on div "FBC FBC" at bounding box center [604, 292] width 245 height 71
click at [686, 292] on div "FBC" at bounding box center [604, 276] width 245 height 32
type input "3000"
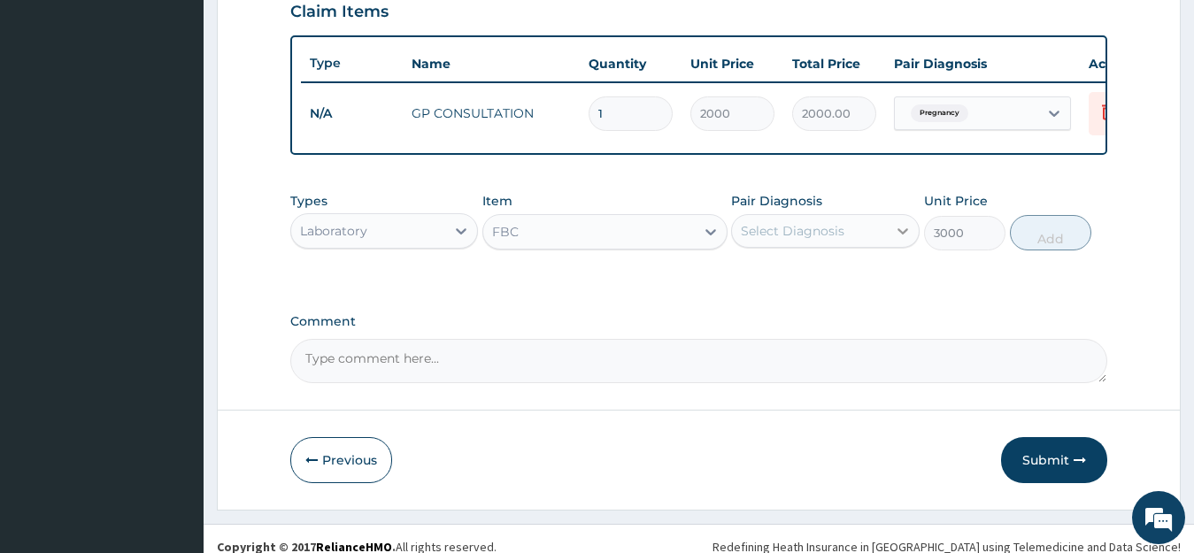
click at [904, 235] on icon at bounding box center [902, 231] width 11 height 6
click at [748, 281] on input "checkbox" at bounding box center [748, 275] width 12 height 12
checkbox input "true"
click at [1057, 243] on button "Add" at bounding box center [1050, 232] width 81 height 35
type input "0"
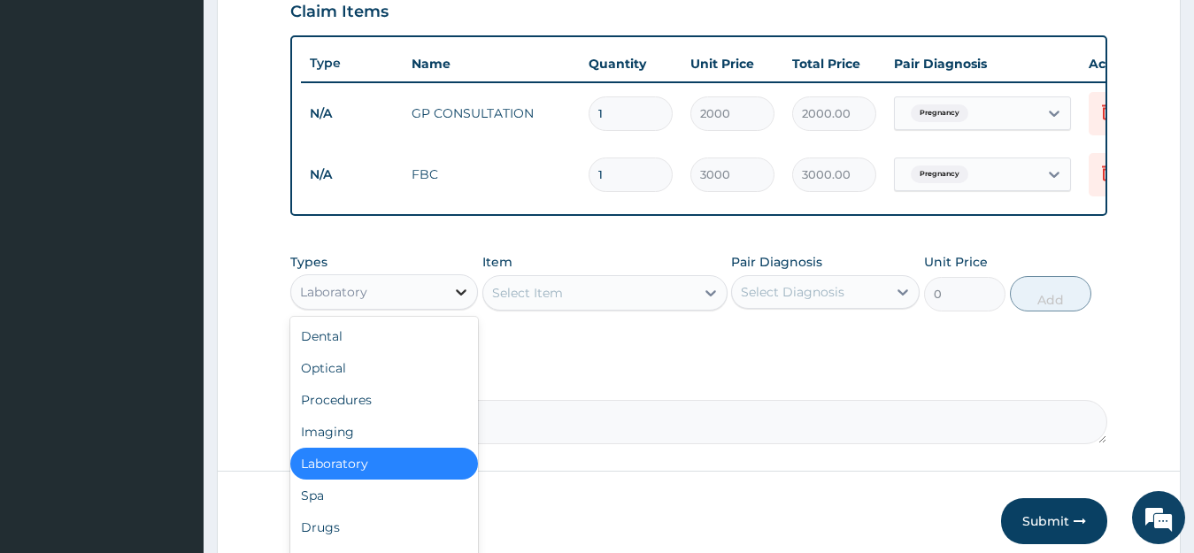
click at [461, 301] on icon at bounding box center [461, 292] width 18 height 18
click at [389, 411] on div "Procedures" at bounding box center [384, 400] width 189 height 32
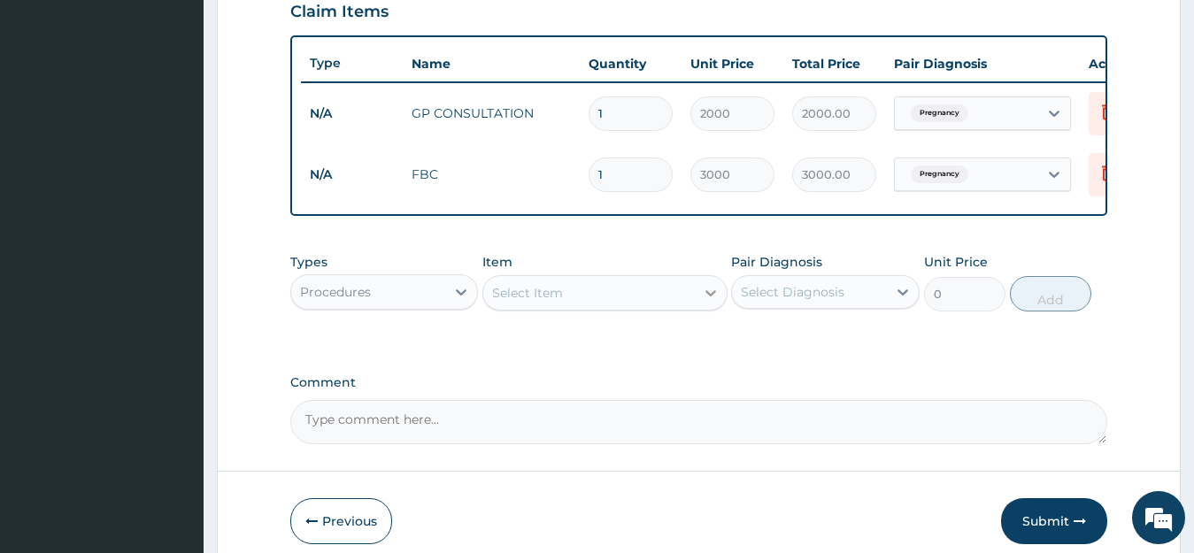
click at [712, 296] on icon at bounding box center [710, 293] width 11 height 6
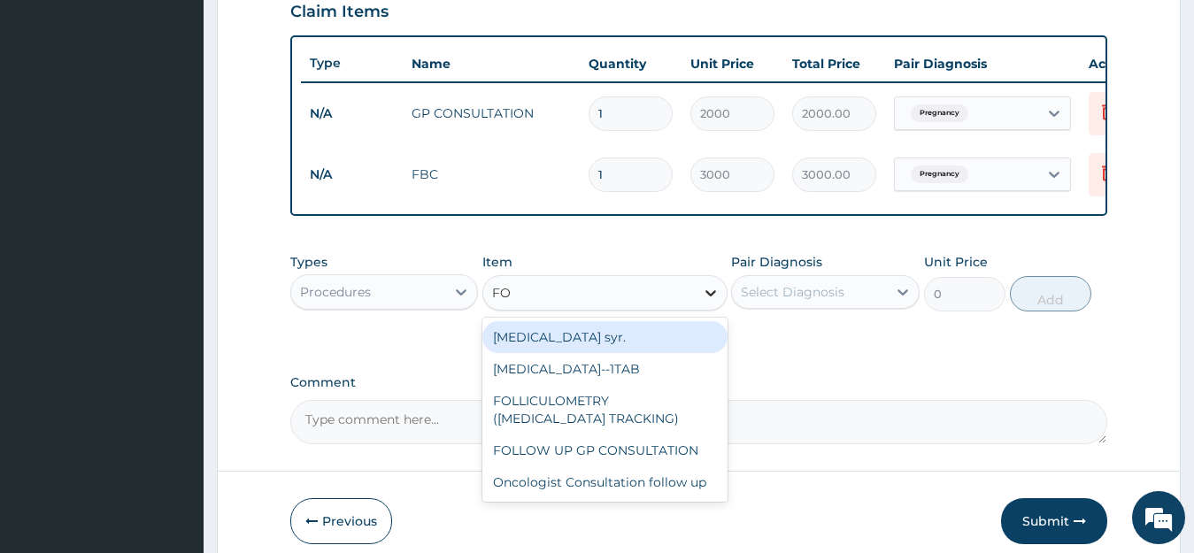
type input "FOL"
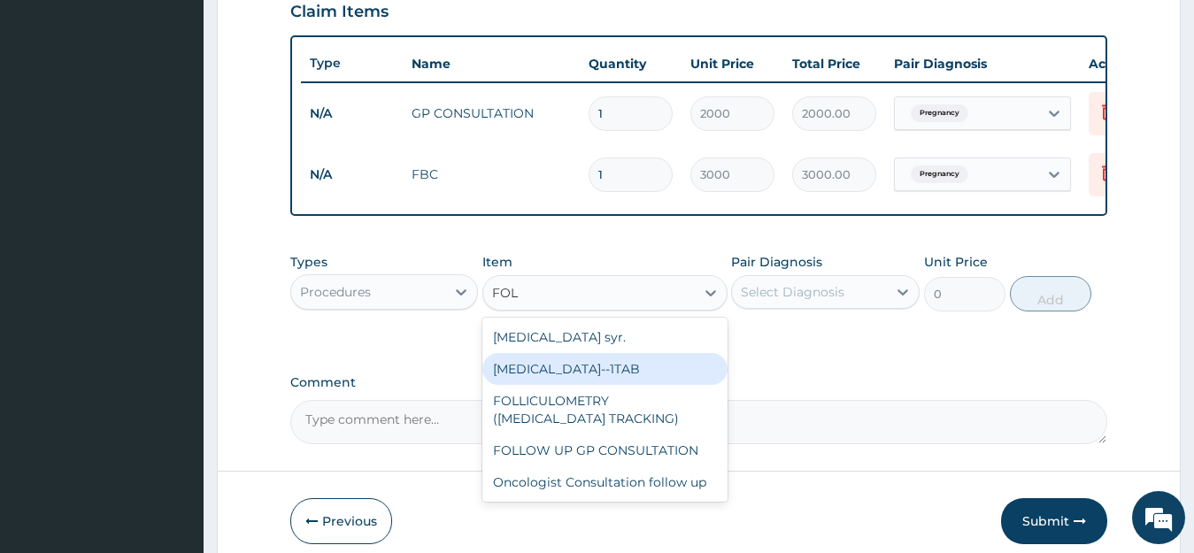
click at [719, 380] on div "[MEDICAL_DATA]--1TAB" at bounding box center [604, 369] width 245 height 32
type input "10"
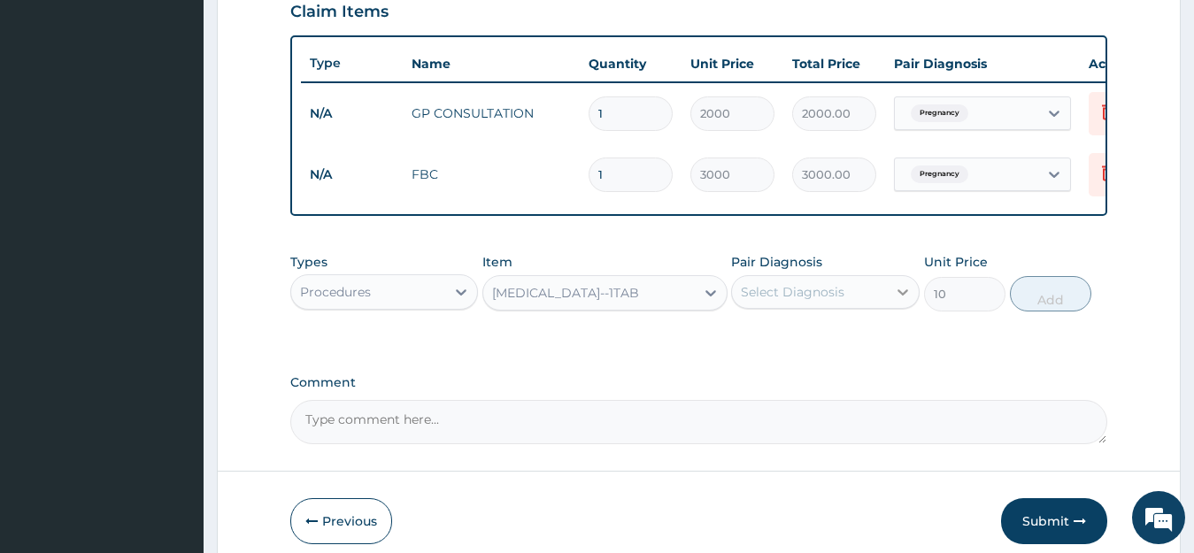
click at [900, 296] on icon at bounding box center [902, 292] width 11 height 6
click at [750, 342] on input "checkbox" at bounding box center [748, 336] width 12 height 12
checkbox input "true"
click at [1045, 312] on button "Add" at bounding box center [1050, 293] width 81 height 35
type input "0"
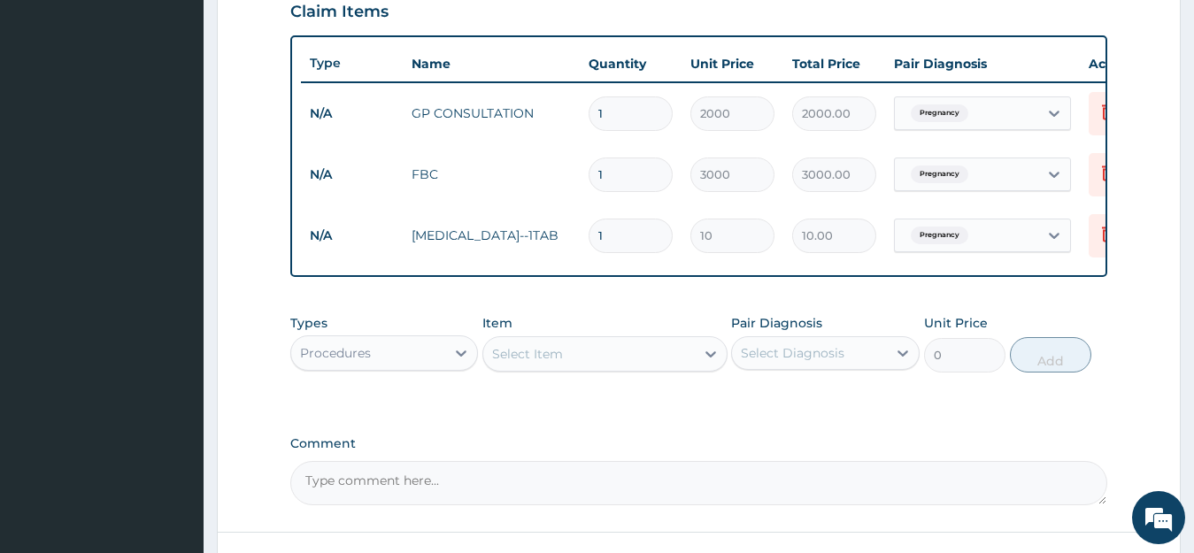
type input "0.00"
type input "2"
type input "20.00"
type input "20"
type input "200.00"
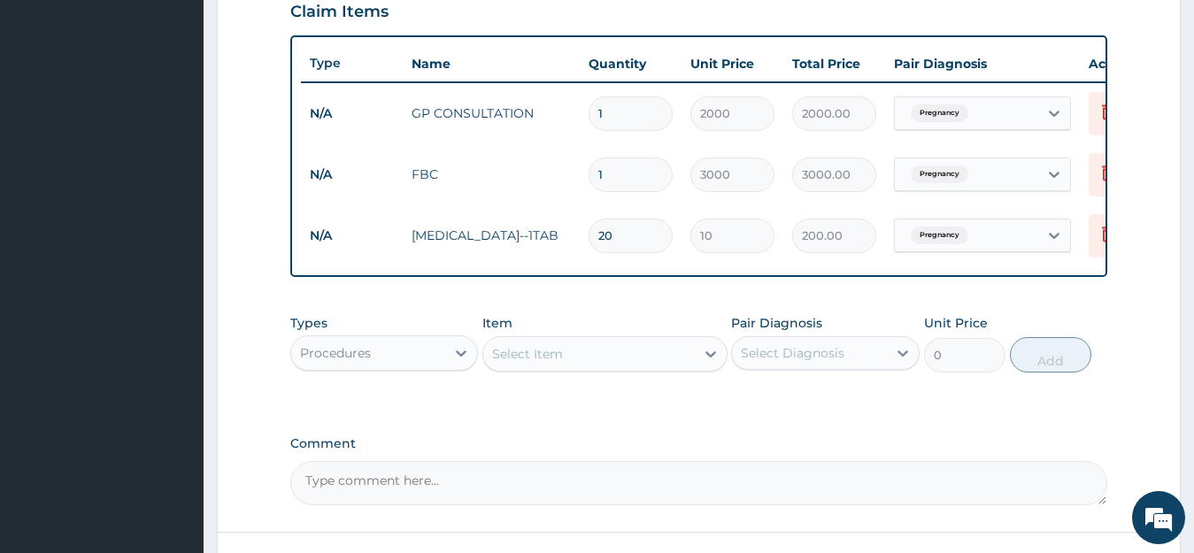
type input "20"
click at [558, 368] on div "Select Item" at bounding box center [589, 354] width 212 height 28
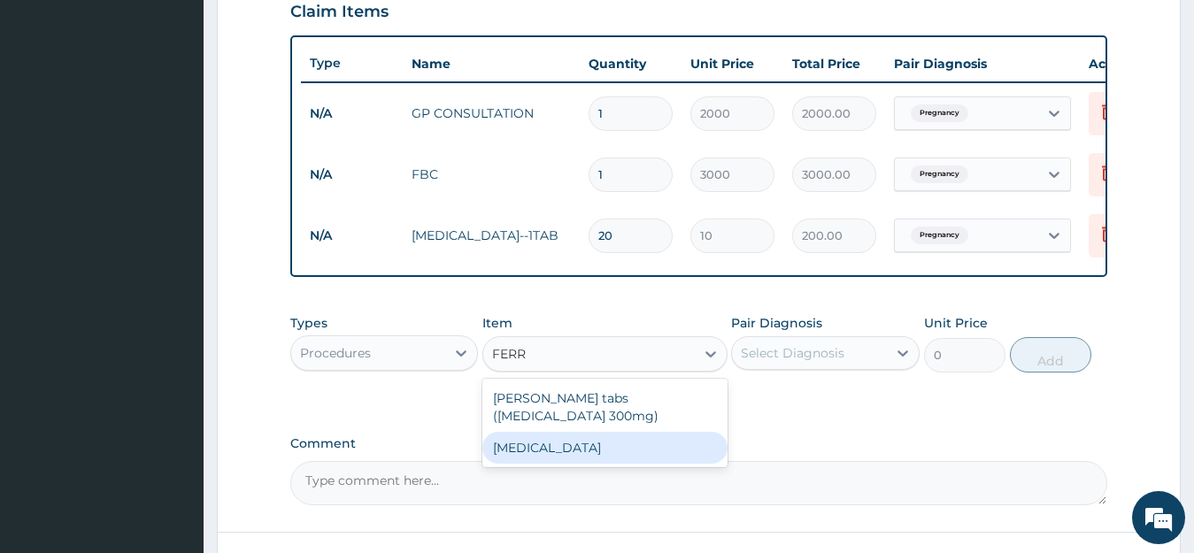
type input "FERR"
click at [566, 486] on textarea "Comment" at bounding box center [699, 483] width 818 height 44
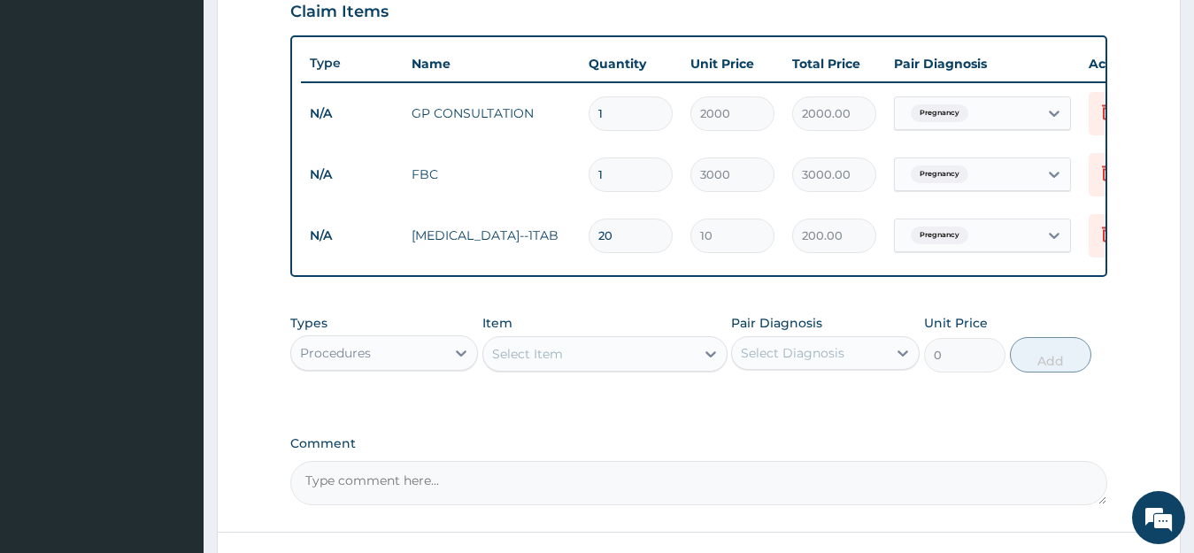
click at [594, 360] on div "Select Item" at bounding box center [589, 354] width 212 height 28
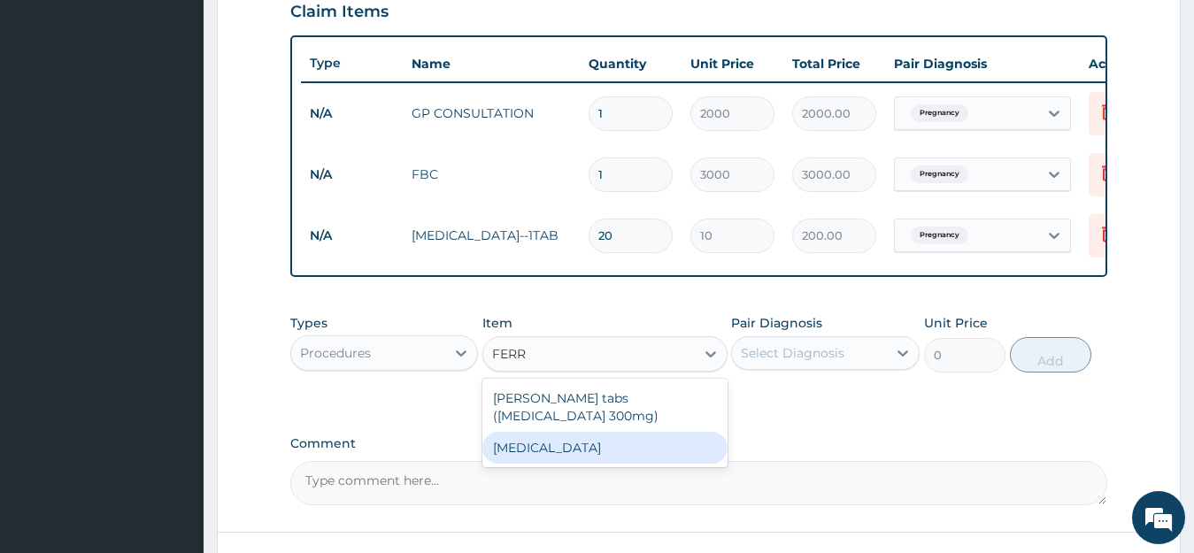
type input "FERR"
click at [511, 488] on textarea "Comment" at bounding box center [699, 483] width 818 height 44
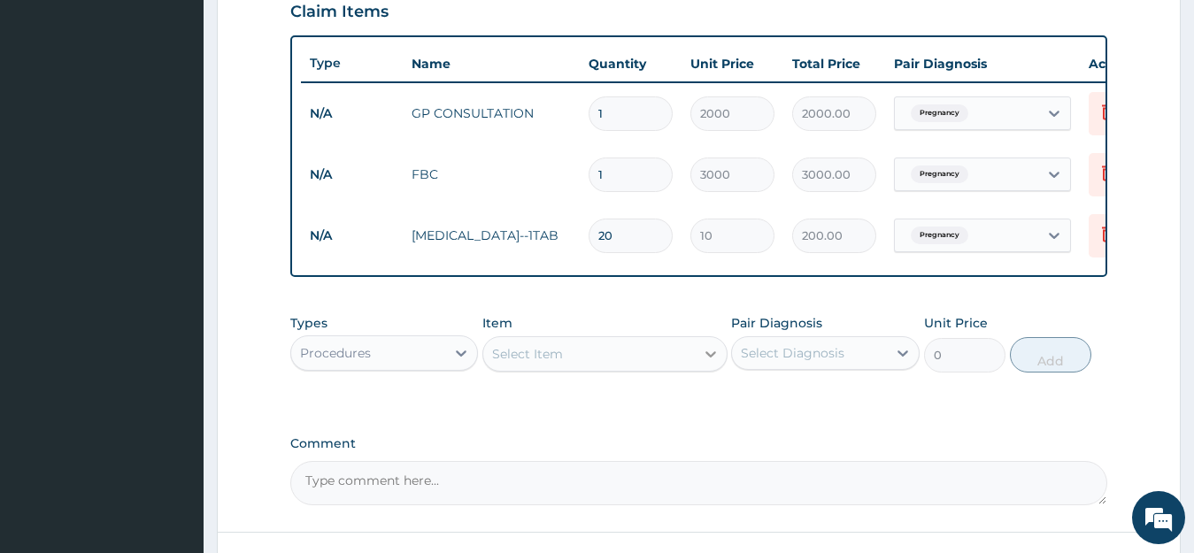
click at [709, 358] on icon at bounding box center [710, 354] width 11 height 6
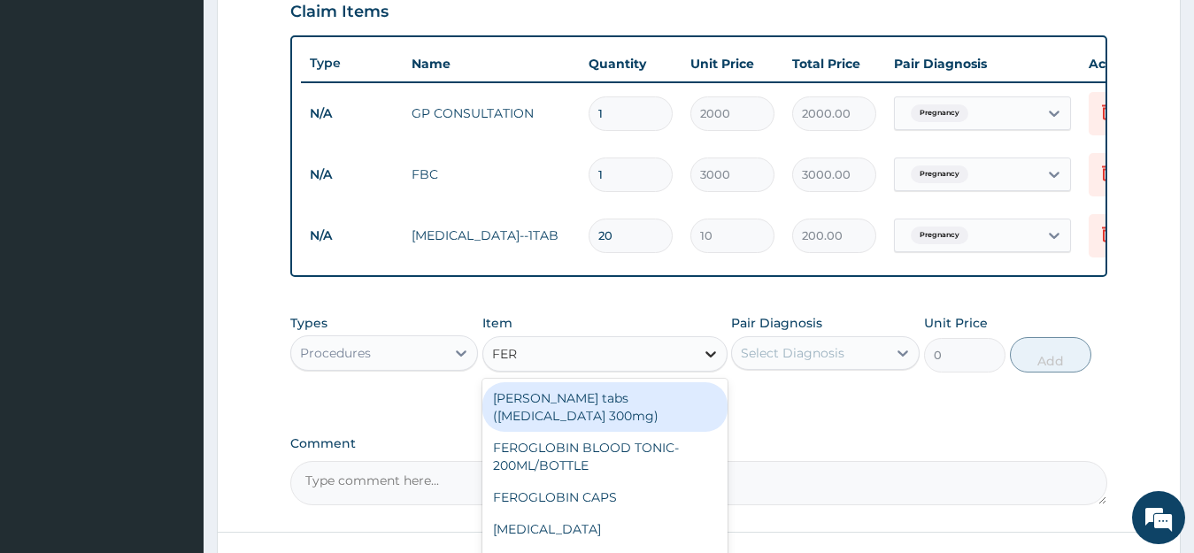
type input "FERR"
click at [610, 422] on div "[PERSON_NAME] tabs ([MEDICAL_DATA] 300mg)" at bounding box center [604, 407] width 245 height 50
type input "10"
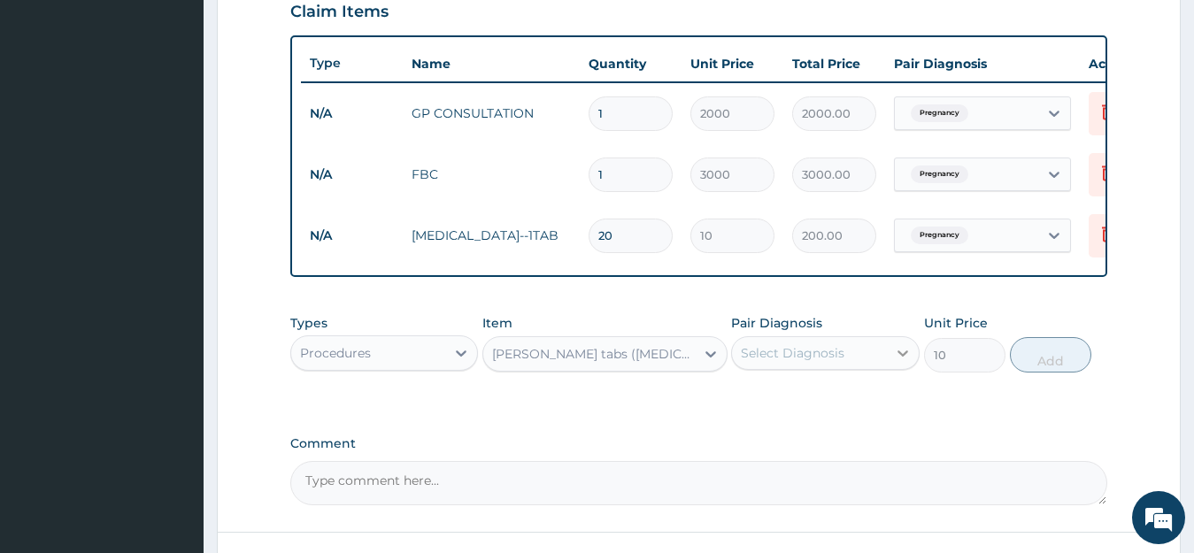
click at [905, 362] on icon at bounding box center [903, 353] width 18 height 18
click at [750, 403] on input "checkbox" at bounding box center [748, 397] width 12 height 12
checkbox input "true"
click at [1061, 363] on button "Add" at bounding box center [1050, 354] width 81 height 35
type input "0"
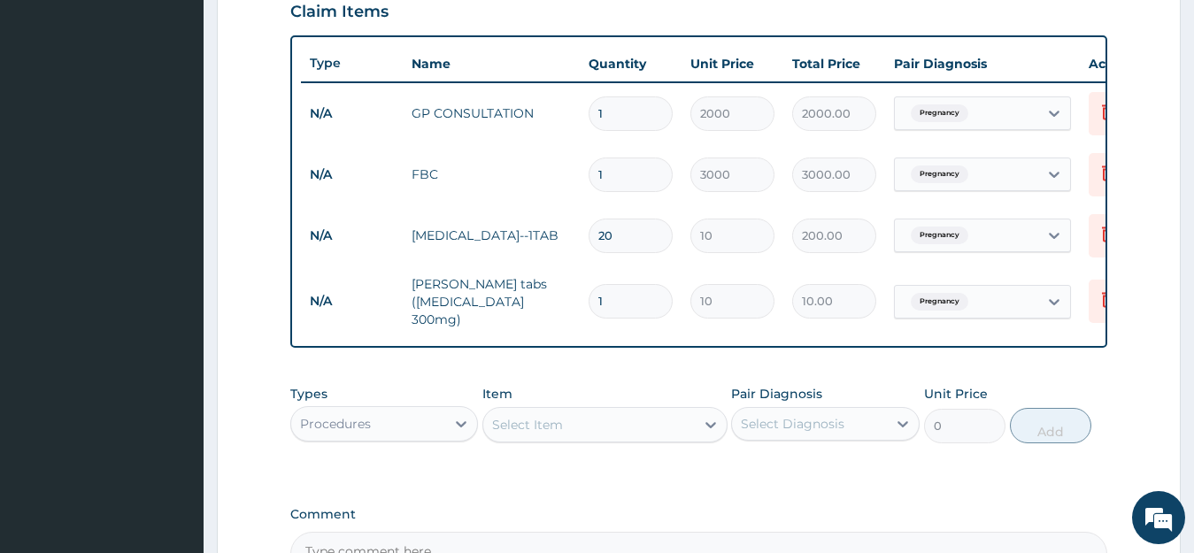
type input "0.00"
type input "2"
type input "20.00"
type input "20"
type input "200.00"
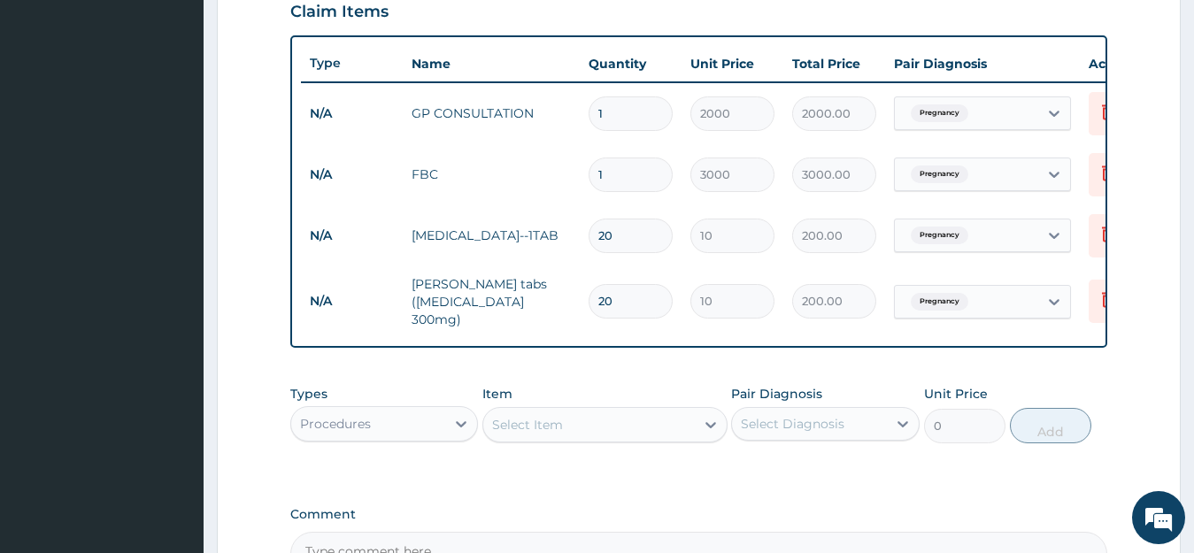
type input "20"
click at [548, 439] on div "Select Item" at bounding box center [589, 425] width 212 height 28
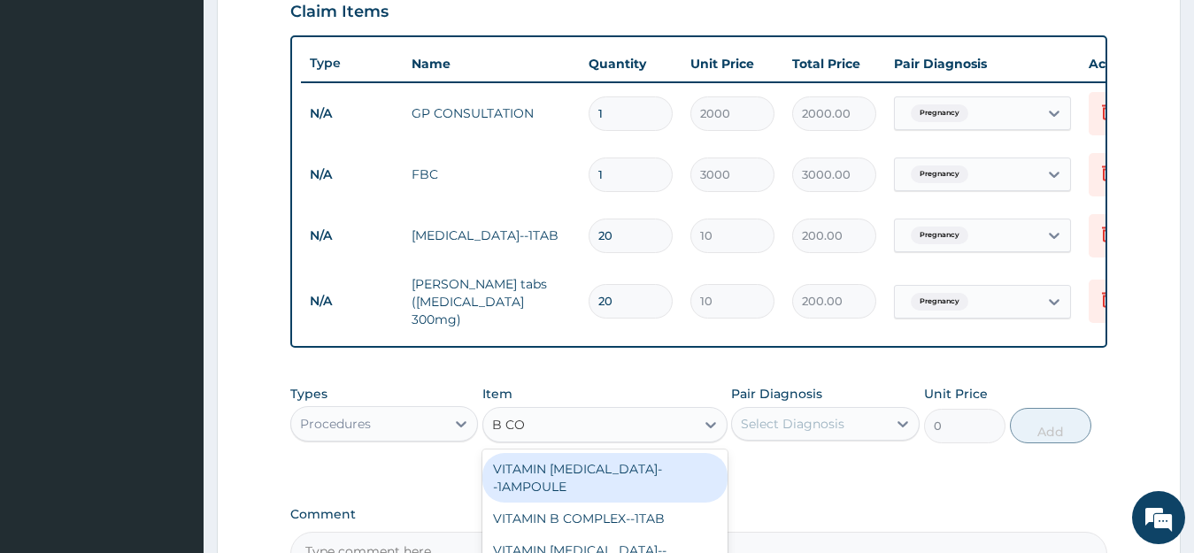
type input "B COM"
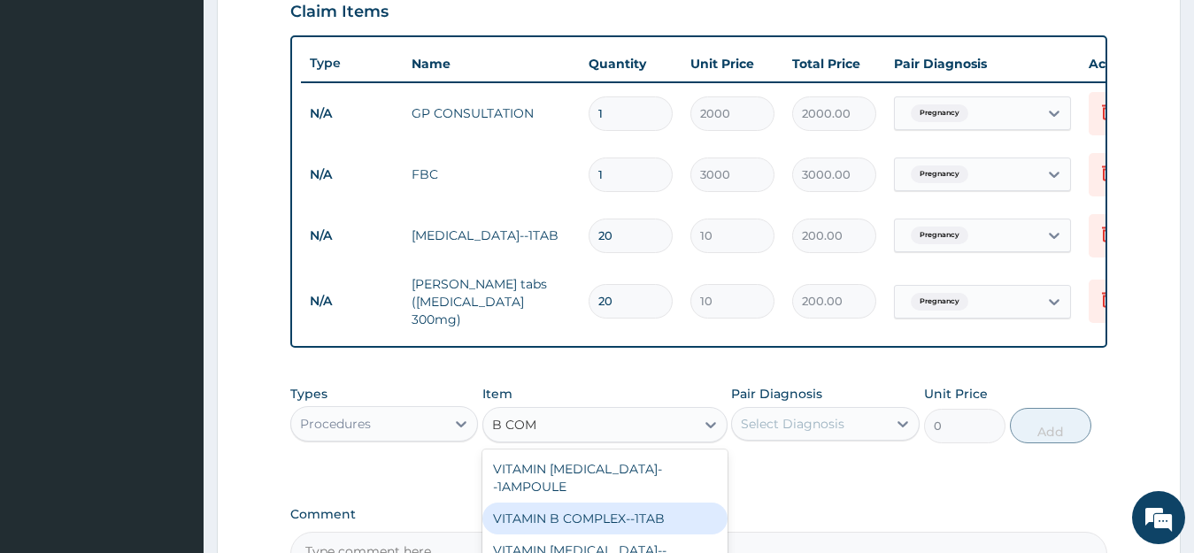
click at [588, 505] on div "VITAMIN B COMPLEX--1TAB" at bounding box center [604, 519] width 245 height 32
type input "10"
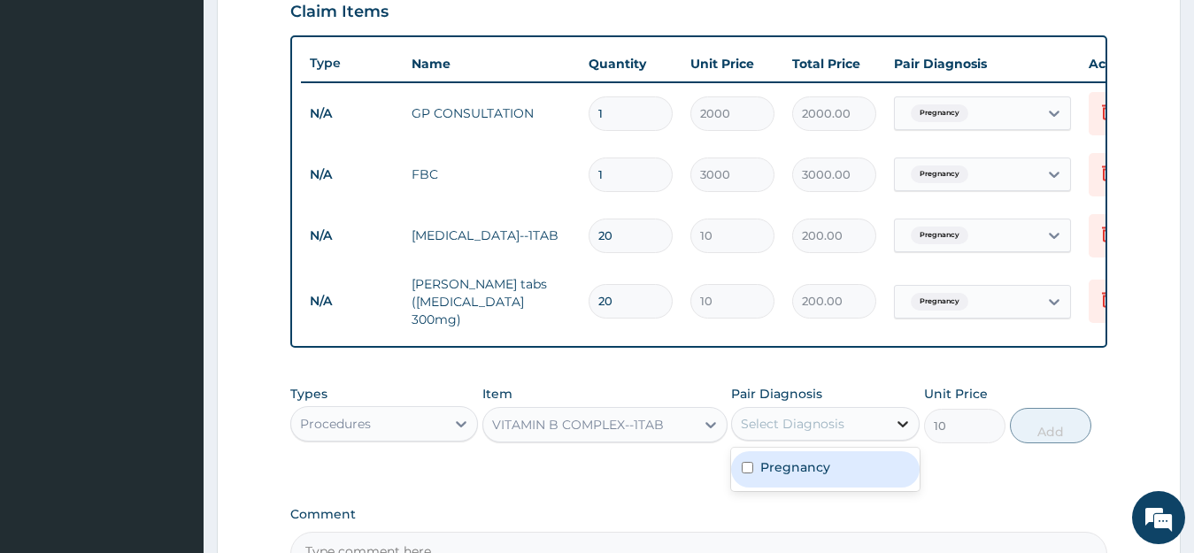
click at [895, 428] on icon at bounding box center [903, 424] width 18 height 18
click at [744, 473] on input "checkbox" at bounding box center [748, 468] width 12 height 12
checkbox input "true"
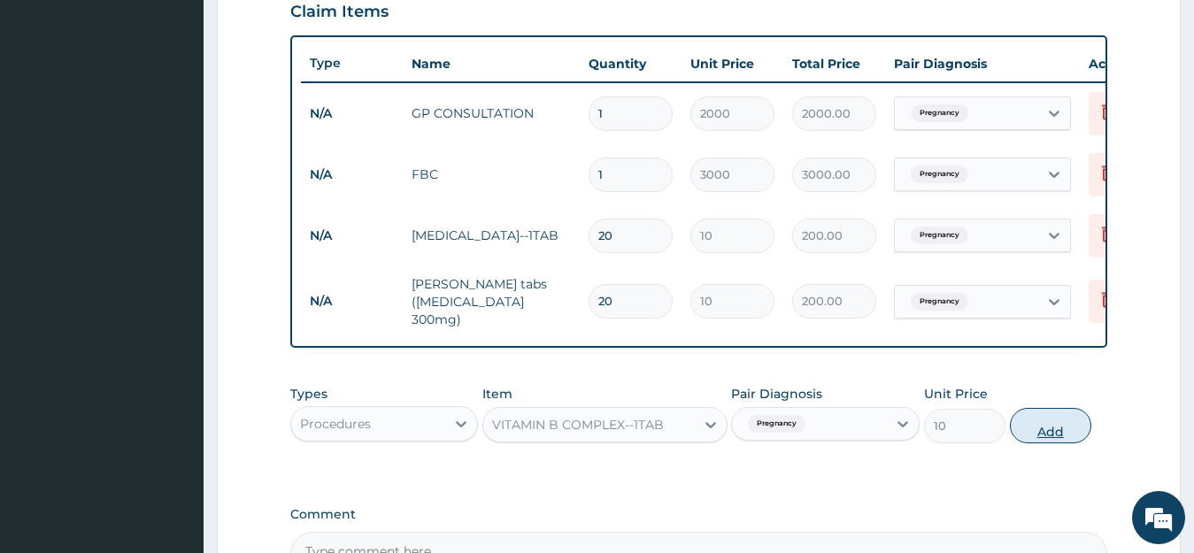
click at [1055, 435] on button "Add" at bounding box center [1050, 425] width 81 height 35
type input "0"
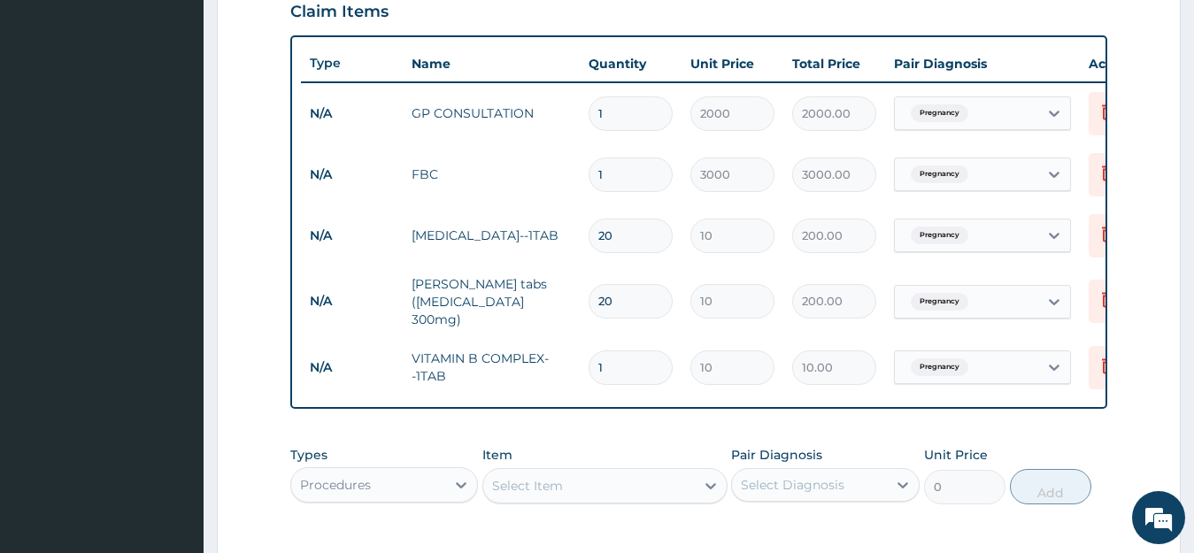
type input "0.00"
type input "2"
type input "20.00"
type input "20"
type input "200.00"
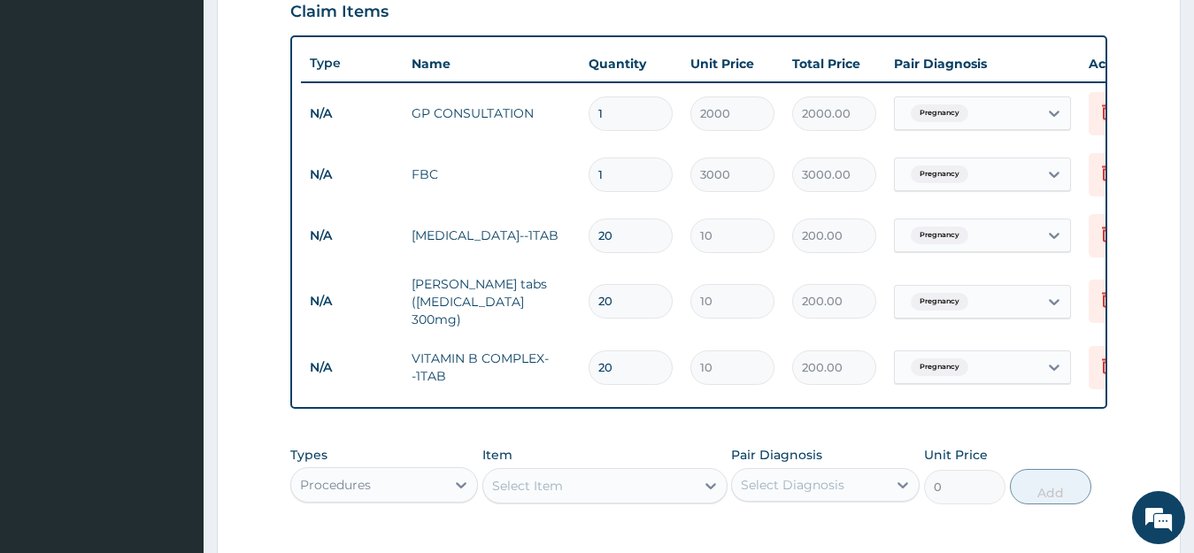
type input "20"
click at [529, 494] on div "Select Item" at bounding box center [527, 486] width 71 height 18
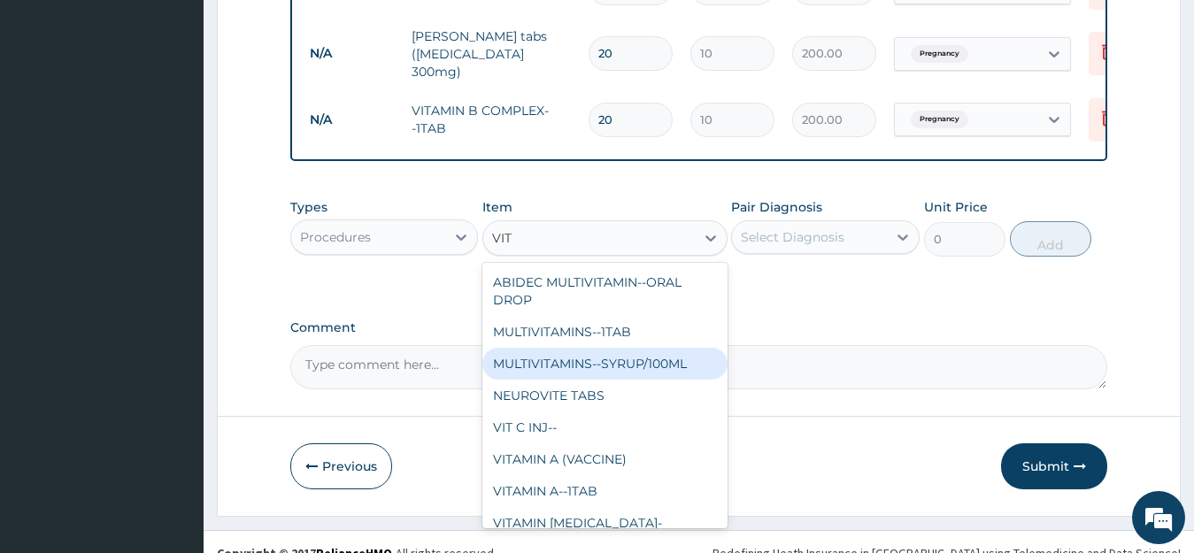
scroll to position [898, 0]
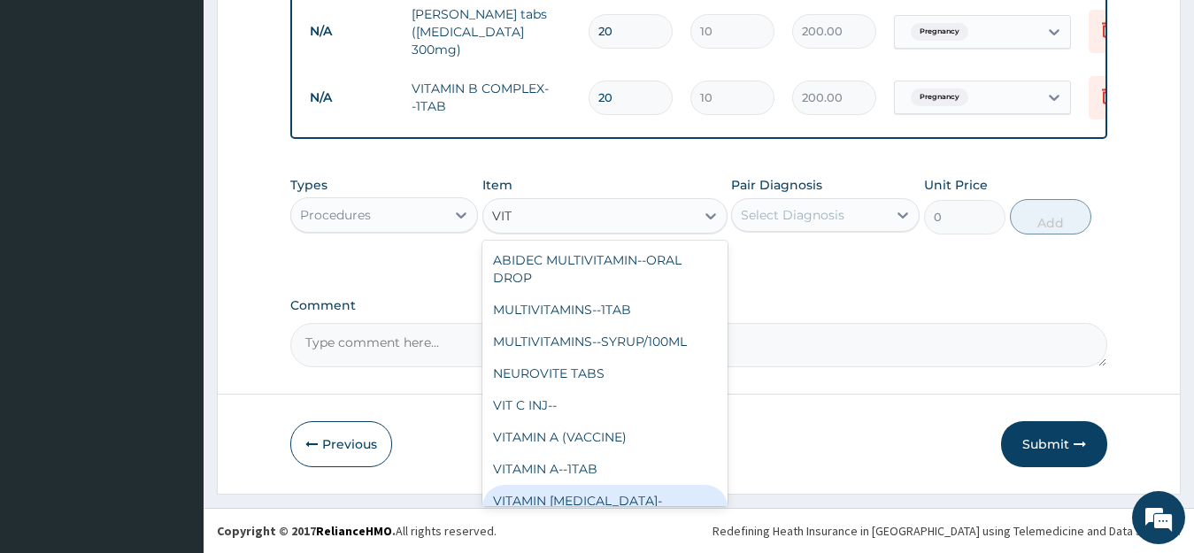
type input "VIT"
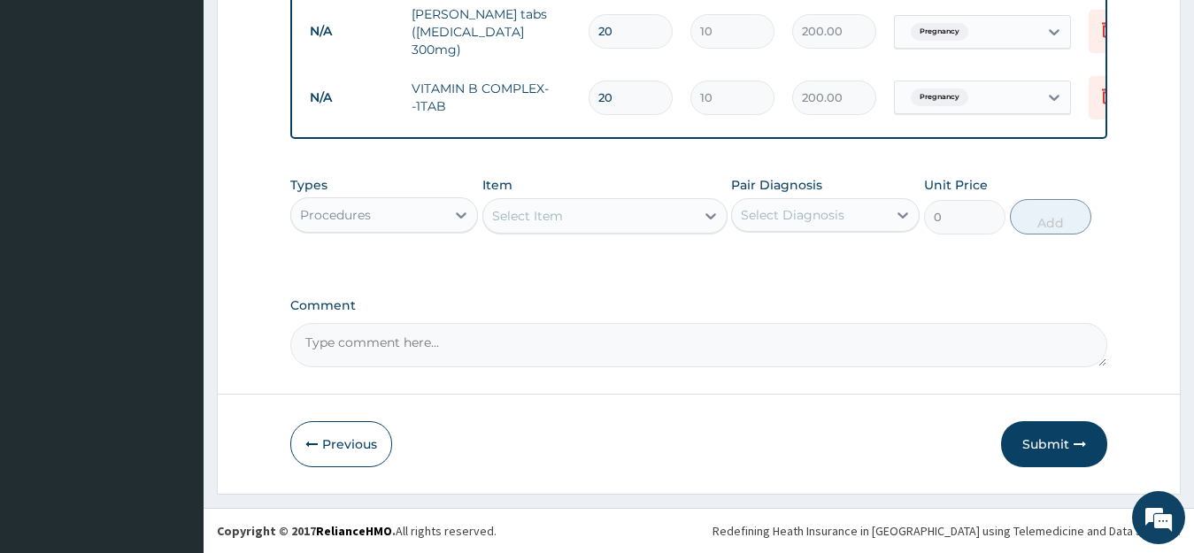
click at [695, 530] on footer "Redefining Heath Insurance in Africa using Telemedicine and Data Science! Copyr…" at bounding box center [699, 530] width 990 height 45
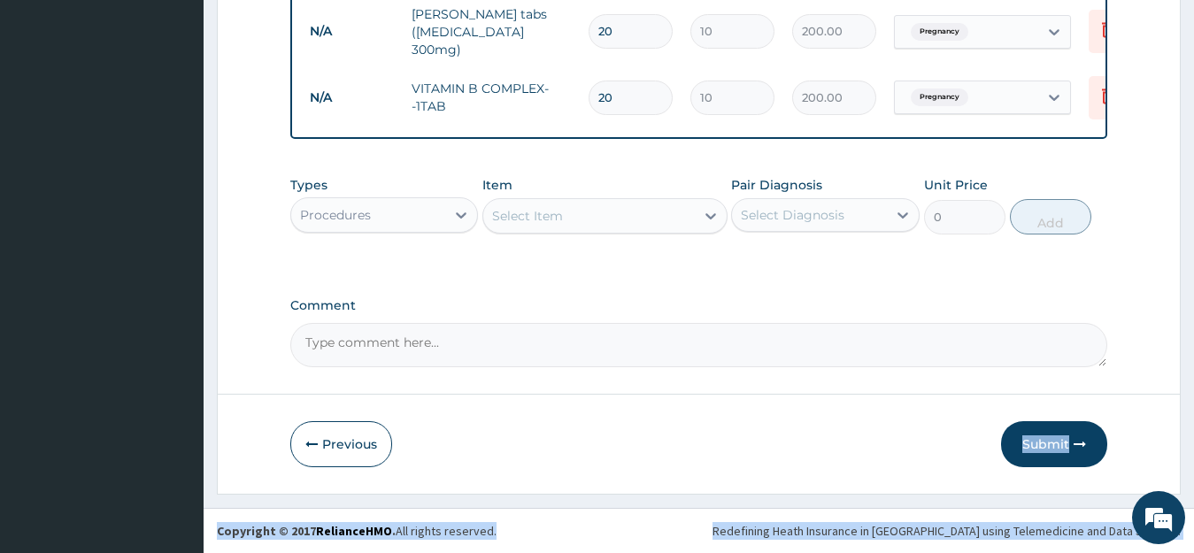
drag, startPoint x: 695, startPoint y: 530, endPoint x: 726, endPoint y: 420, distance: 114.0
click at [643, 212] on div "Select Item" at bounding box center [589, 216] width 212 height 28
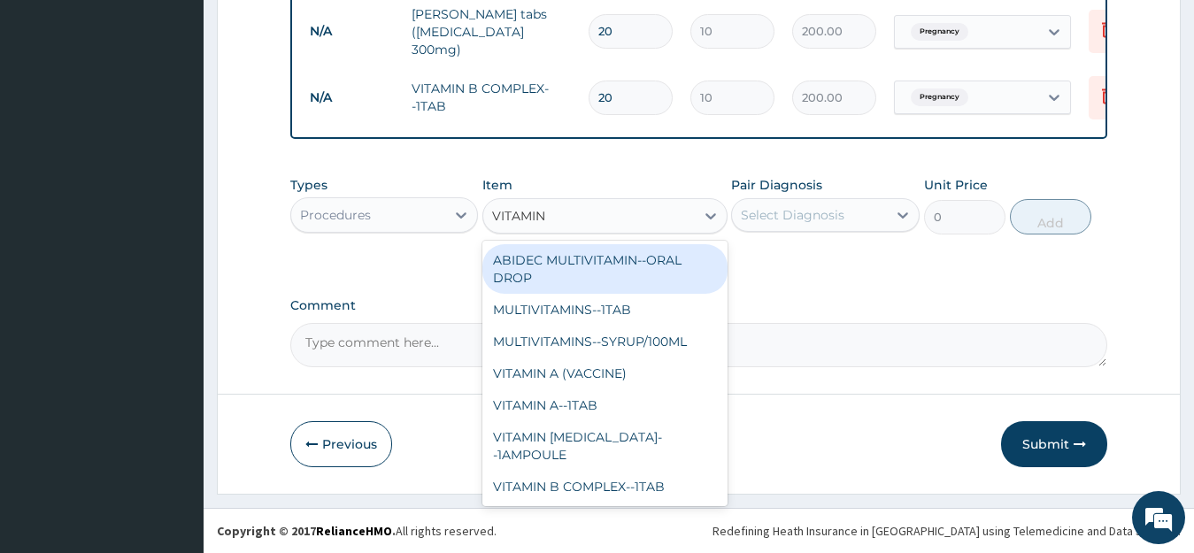
type input "VITAMIN C"
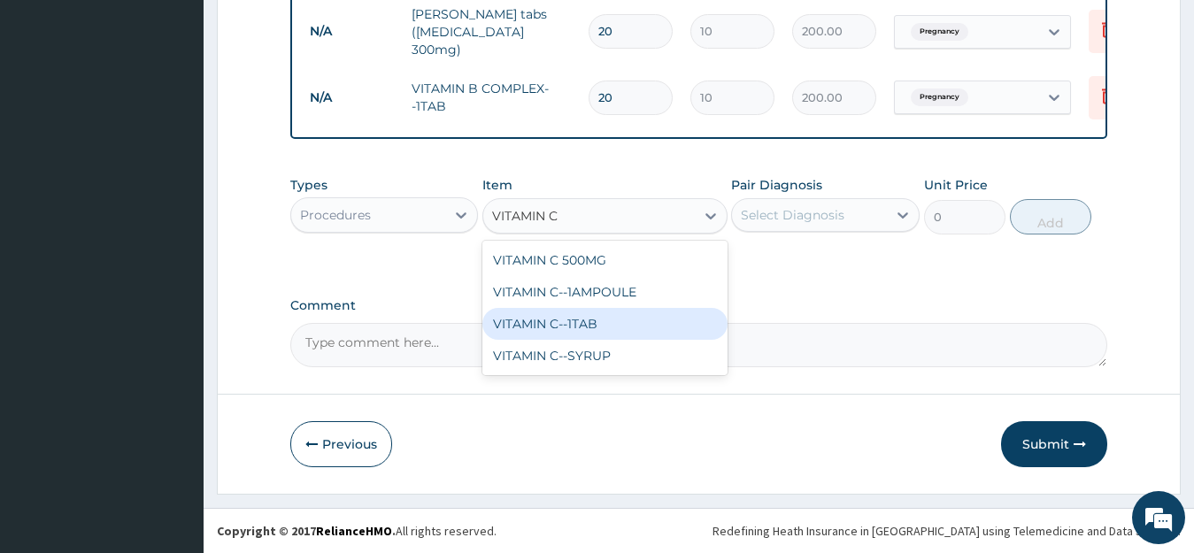
click at [578, 313] on div "VITAMIN C--1TAB" at bounding box center [604, 324] width 245 height 32
type input "10"
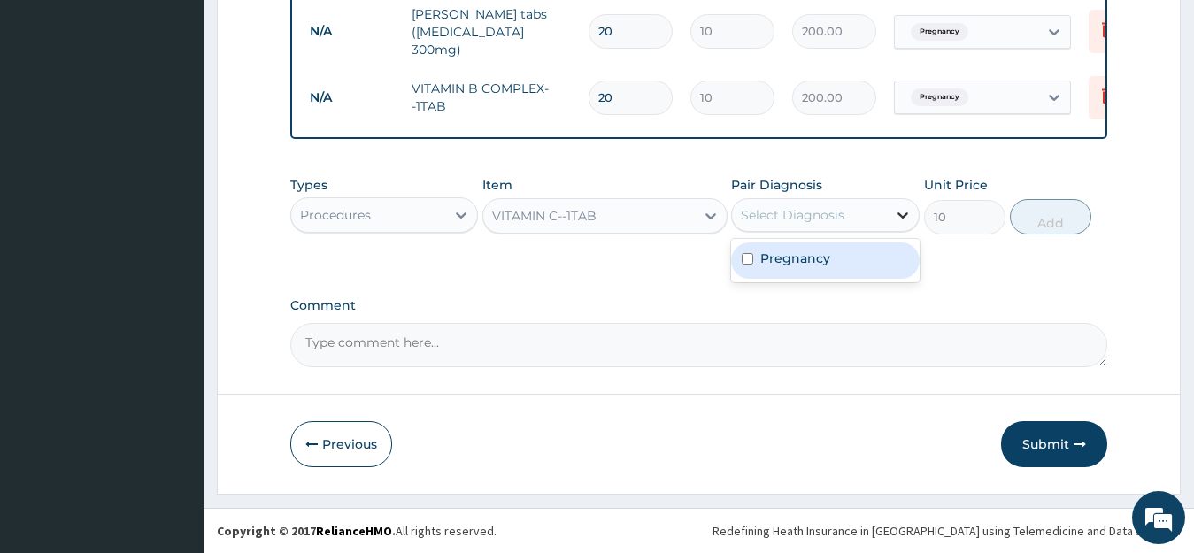
click at [901, 217] on icon at bounding box center [902, 215] width 11 height 6
click at [745, 262] on input "checkbox" at bounding box center [748, 259] width 12 height 12
checkbox input "true"
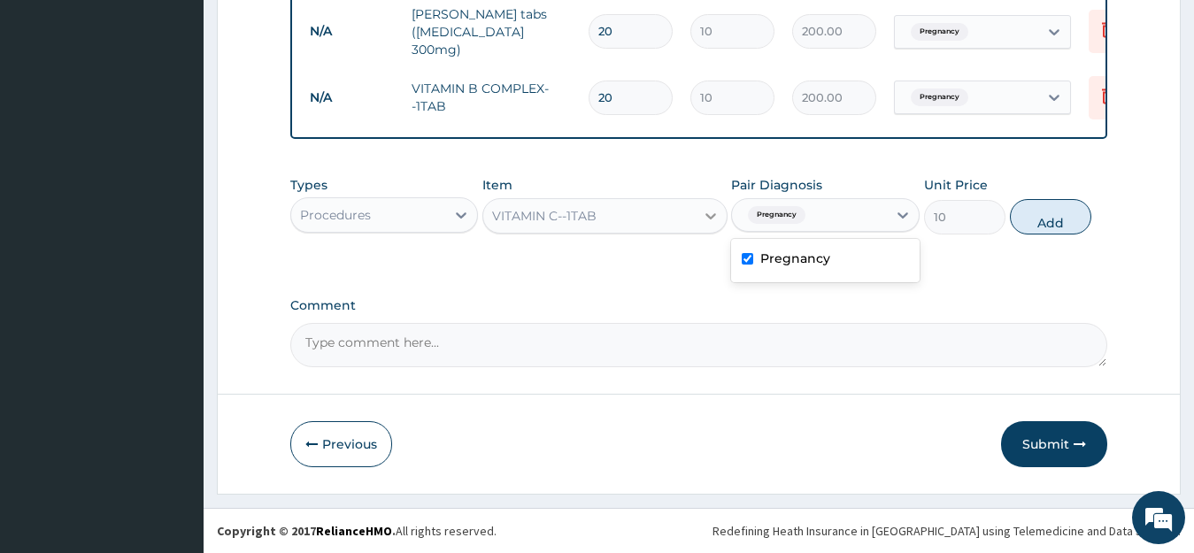
click at [708, 213] on icon at bounding box center [711, 216] width 18 height 18
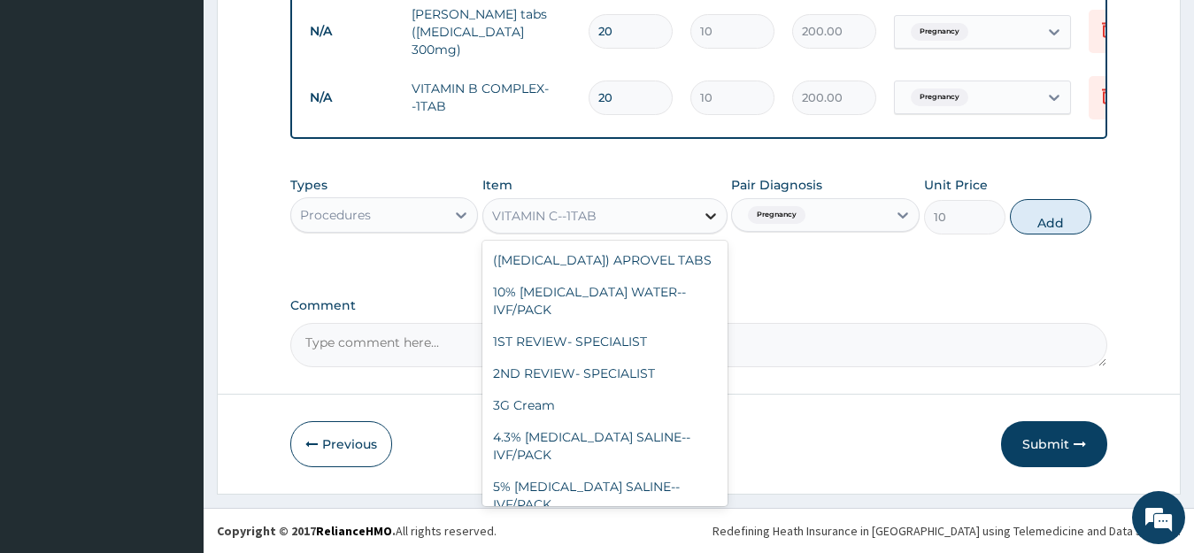
scroll to position [23636, 0]
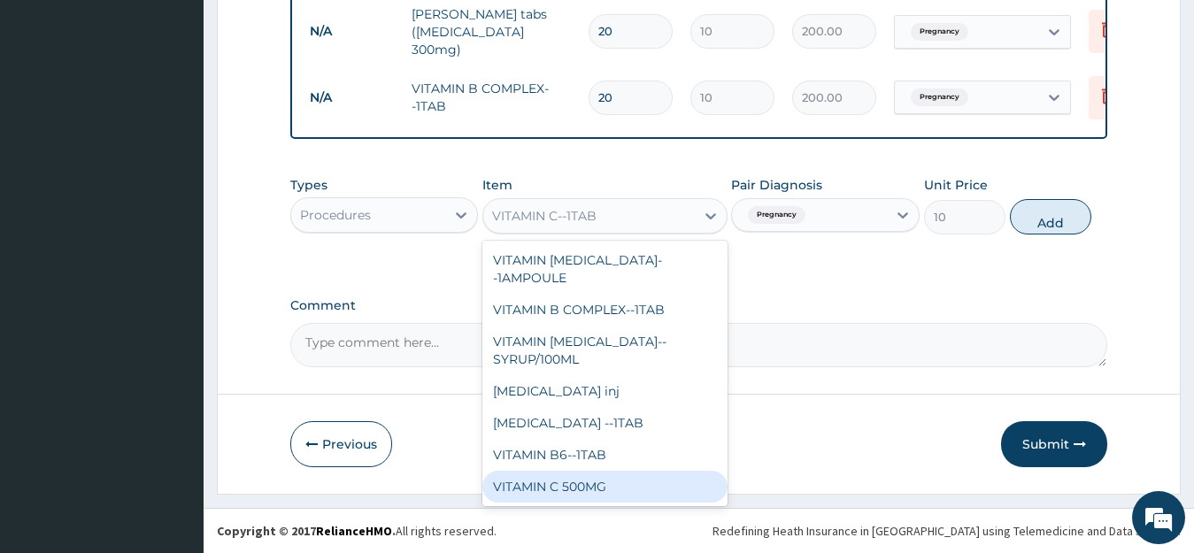
click at [615, 471] on div "VITAMIN C 500MG" at bounding box center [604, 487] width 245 height 32
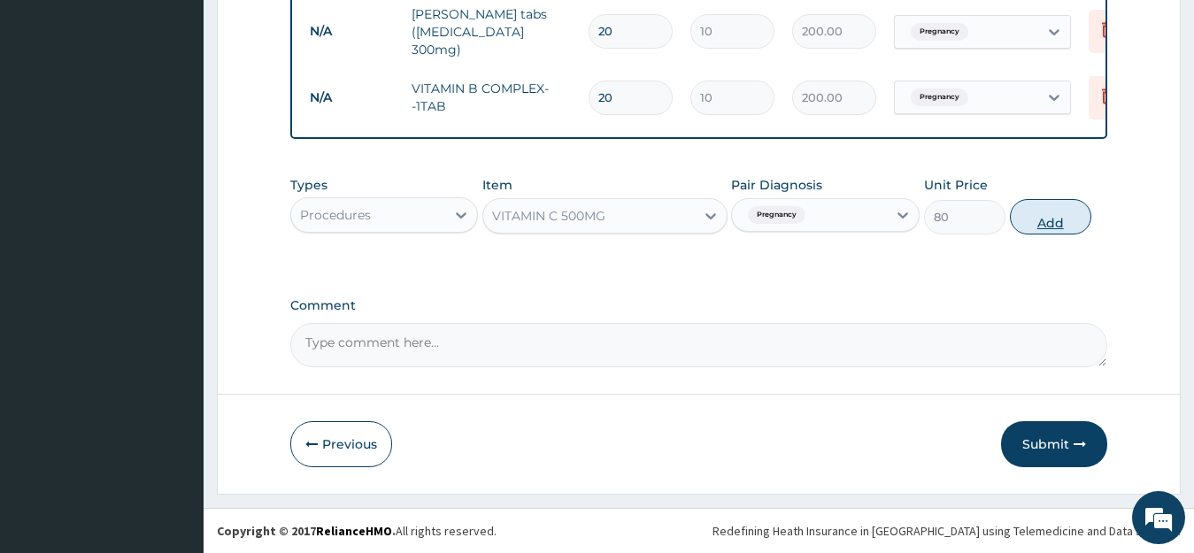
click at [1055, 226] on button "Add" at bounding box center [1050, 216] width 81 height 35
type input "0"
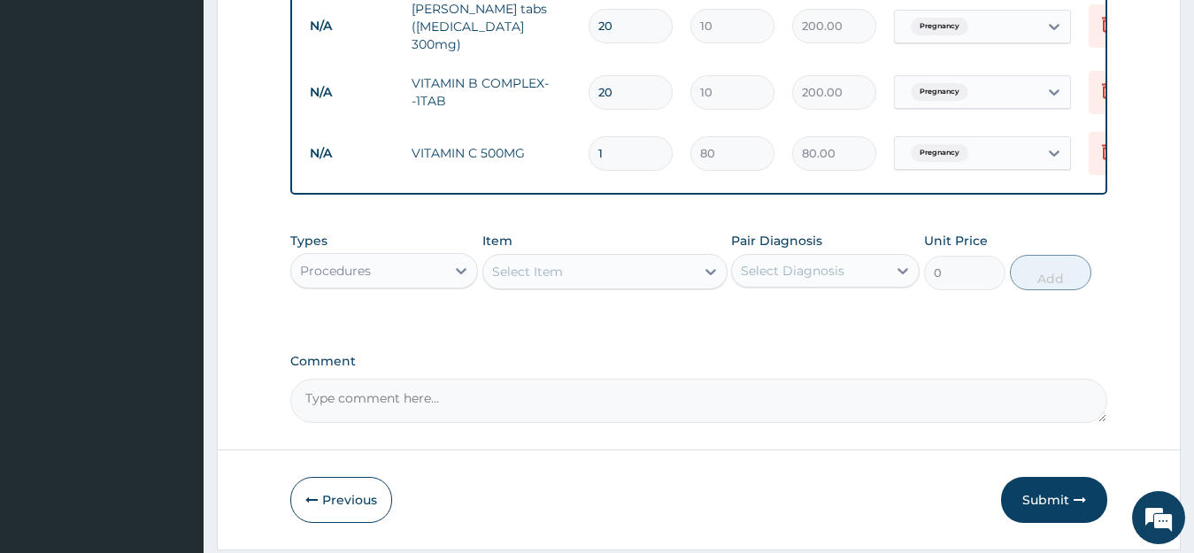
type input "0.00"
type input "2"
type input "160.00"
type input "20"
type input "1600.00"
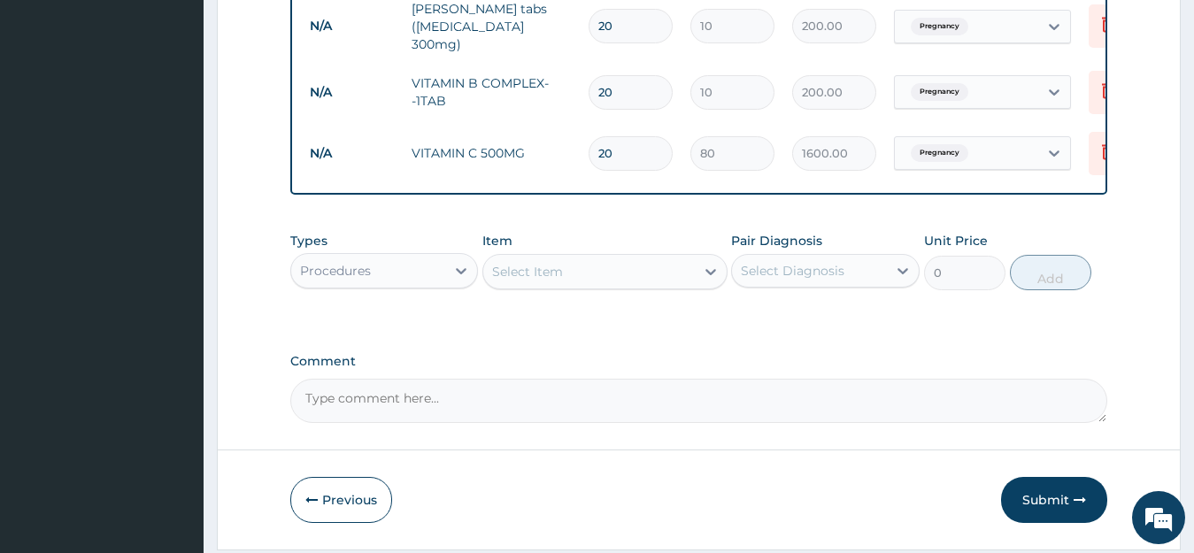
type input "2"
type input "160.00"
type input "0.00"
type input "1"
type input "80.00"
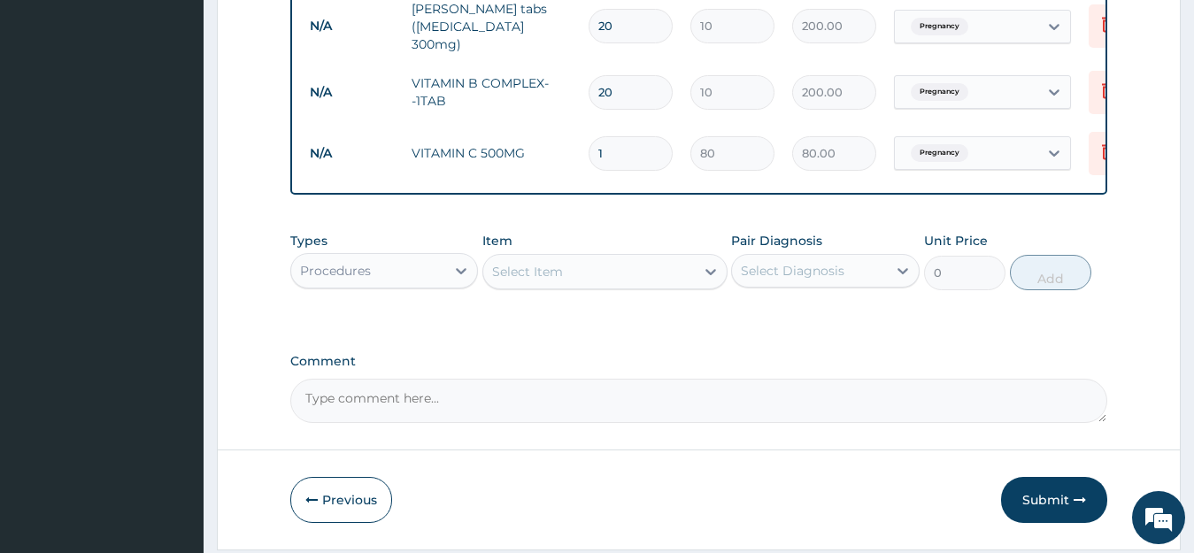
type input "15"
type input "1200.00"
type input "1"
type input "80.00"
type input "18"
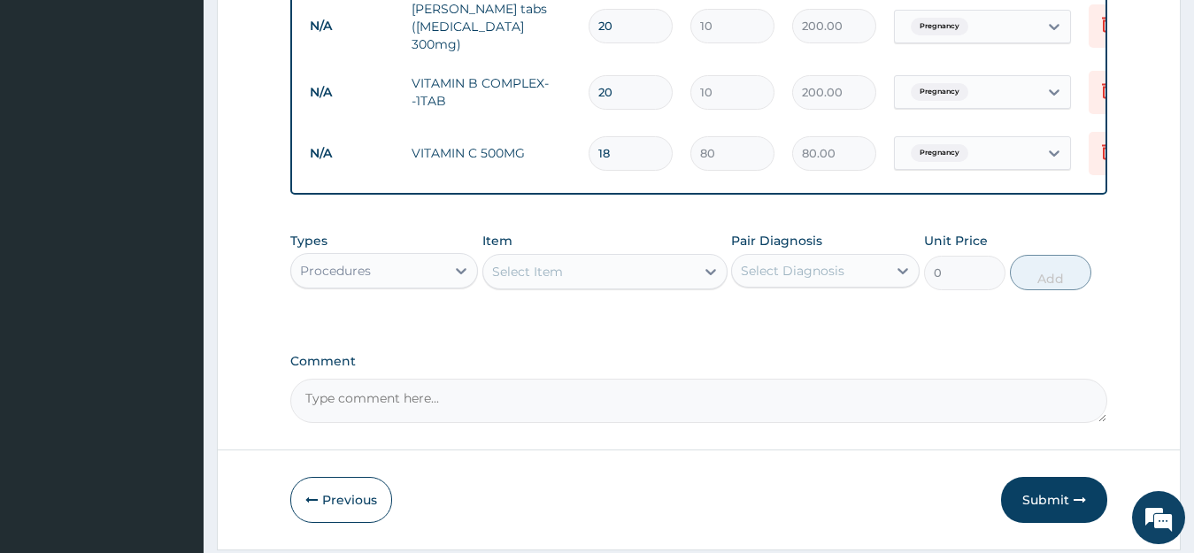
type input "1440.00"
type input "1"
type input "80.00"
type input "19"
type input "1520.00"
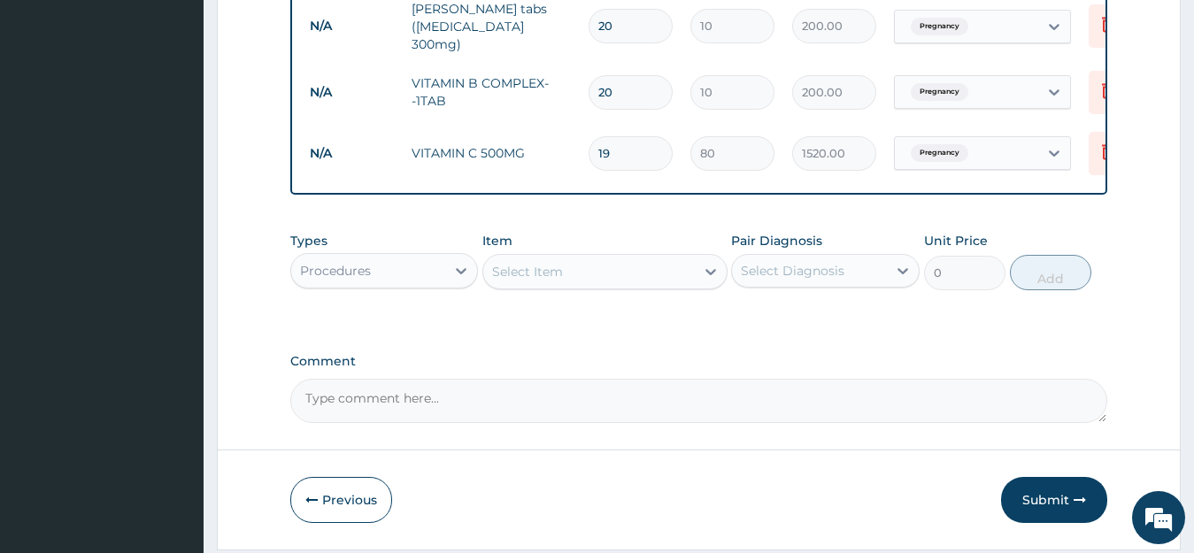
type input "1"
type input "80.00"
type input "0.00"
type input "2"
type input "160.00"
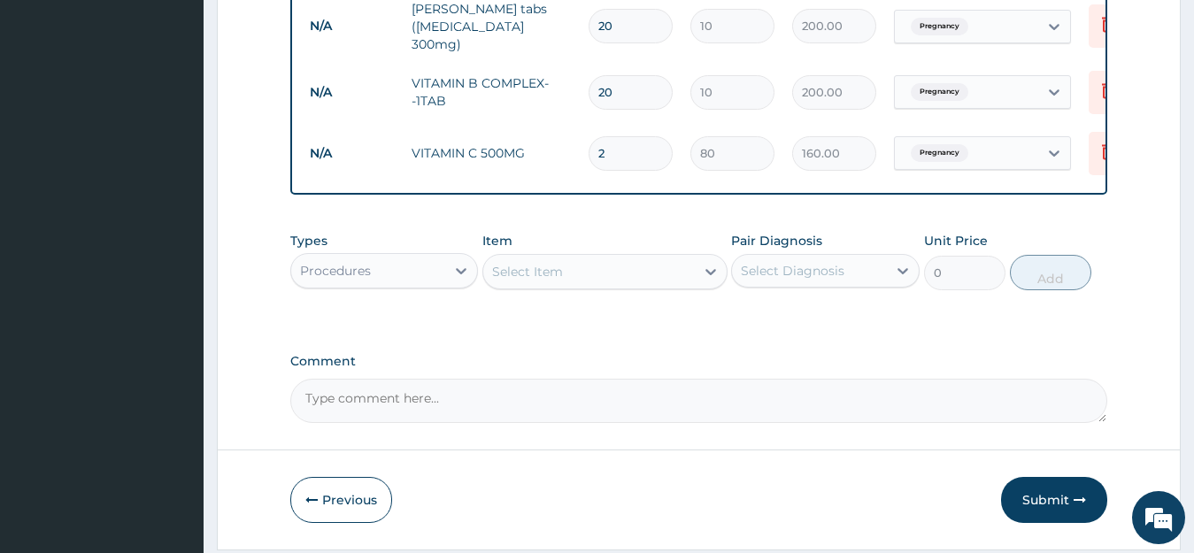
type input "20"
type input "1600.00"
type input "20"
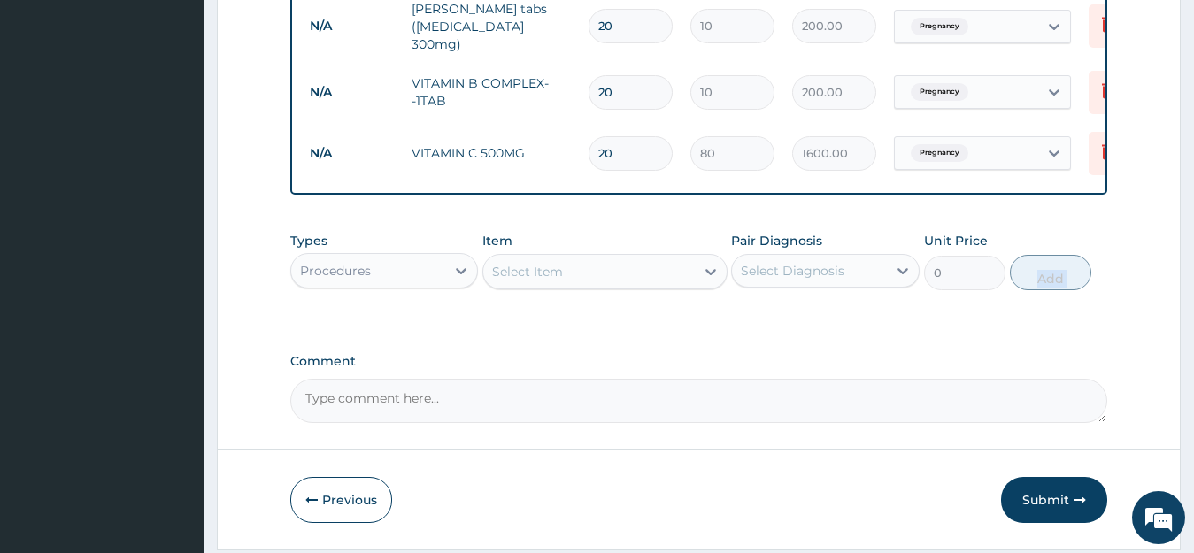
drag, startPoint x: 1191, startPoint y: 267, endPoint x: 1182, endPoint y: 187, distance: 81.0
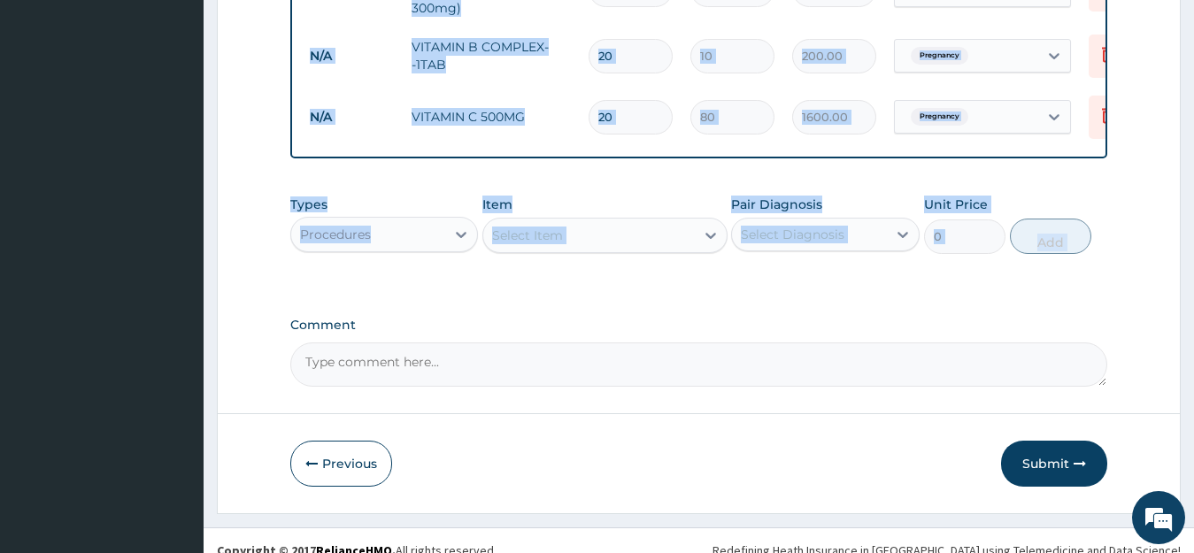
scroll to position [959, 0]
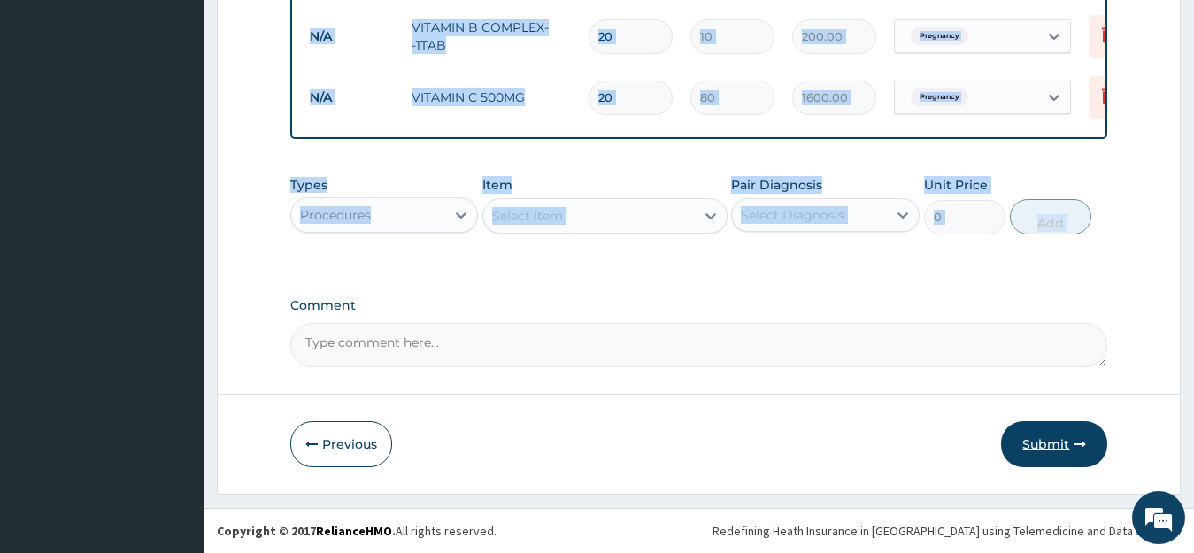
click at [1050, 442] on button "Submit" at bounding box center [1054, 444] width 106 height 46
click at [1050, 441] on button "Submit" at bounding box center [1054, 444] width 106 height 46
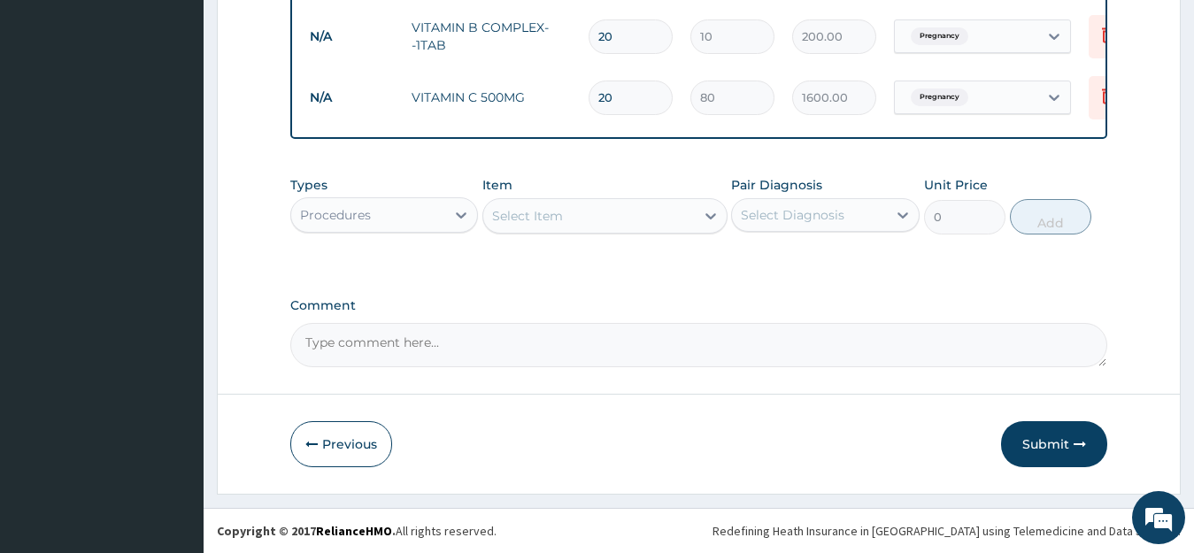
click at [816, 306] on label "Comment" at bounding box center [699, 305] width 818 height 15
click at [816, 323] on textarea "Comment" at bounding box center [699, 345] width 818 height 44
click at [1025, 438] on button "Submit" at bounding box center [1054, 444] width 106 height 46
click at [1048, 442] on button "Submit" at bounding box center [1054, 444] width 106 height 46
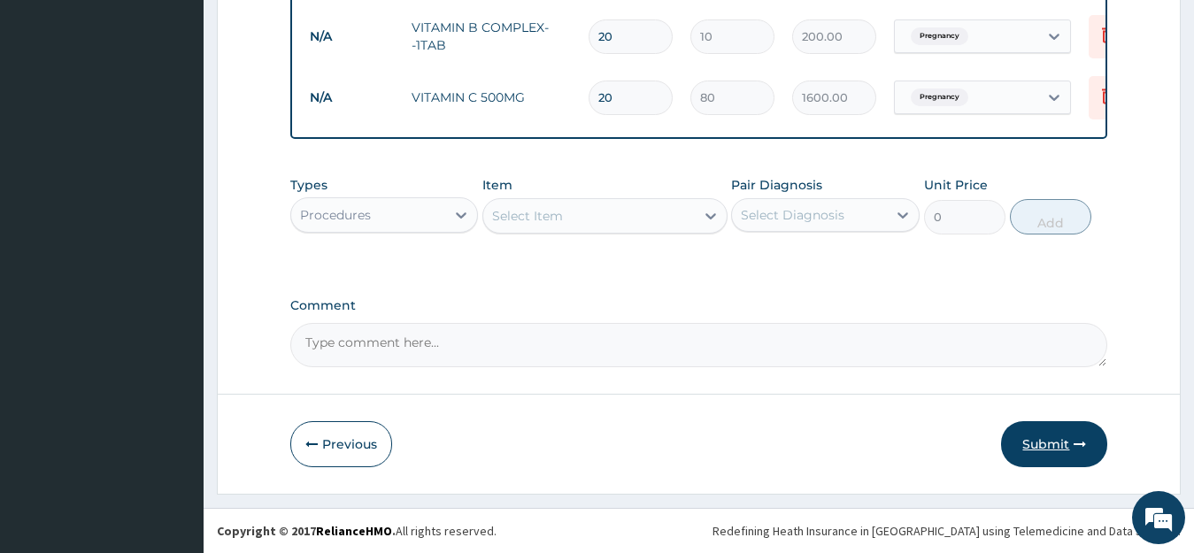
click at [1048, 442] on button "Submit" at bounding box center [1054, 444] width 106 height 46
click at [1051, 445] on button "Submit" at bounding box center [1054, 444] width 106 height 46
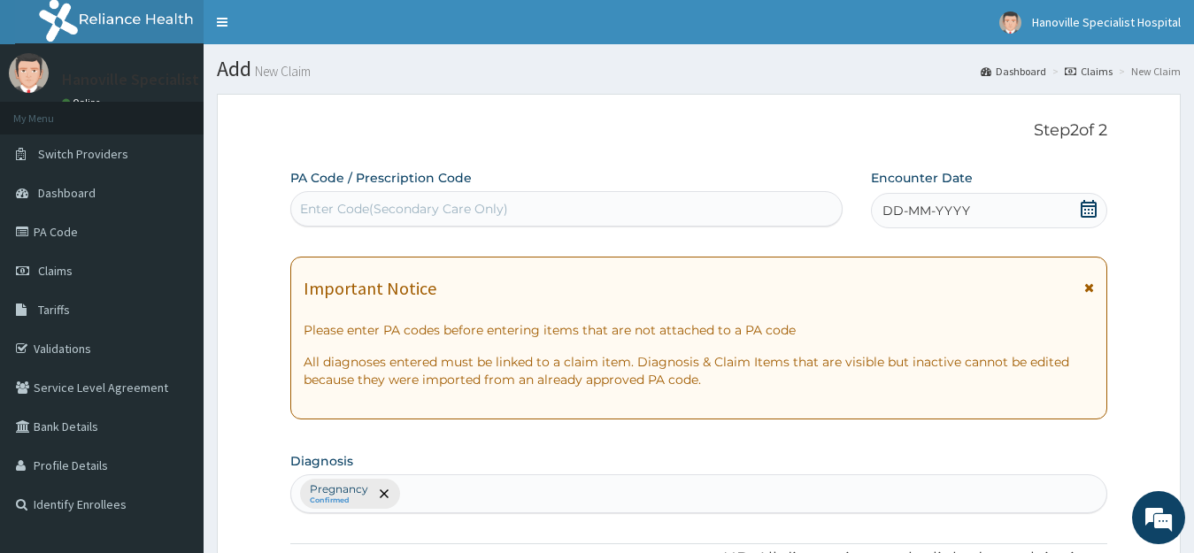
click at [942, 207] on span "DD-MM-YYYY" at bounding box center [926, 211] width 88 height 18
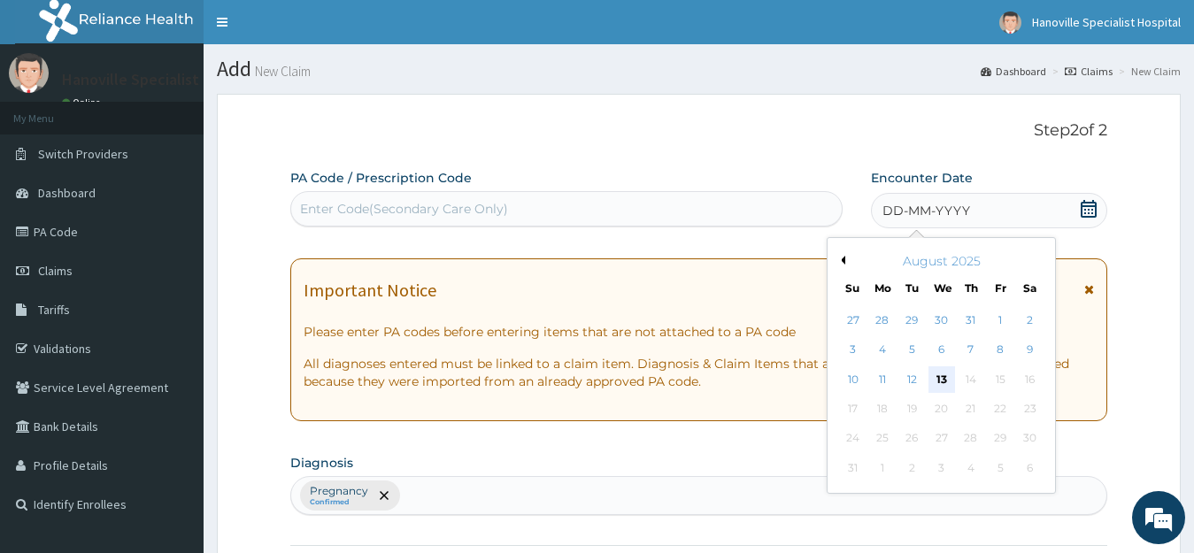
click at [938, 377] on div "13" at bounding box center [940, 379] width 27 height 27
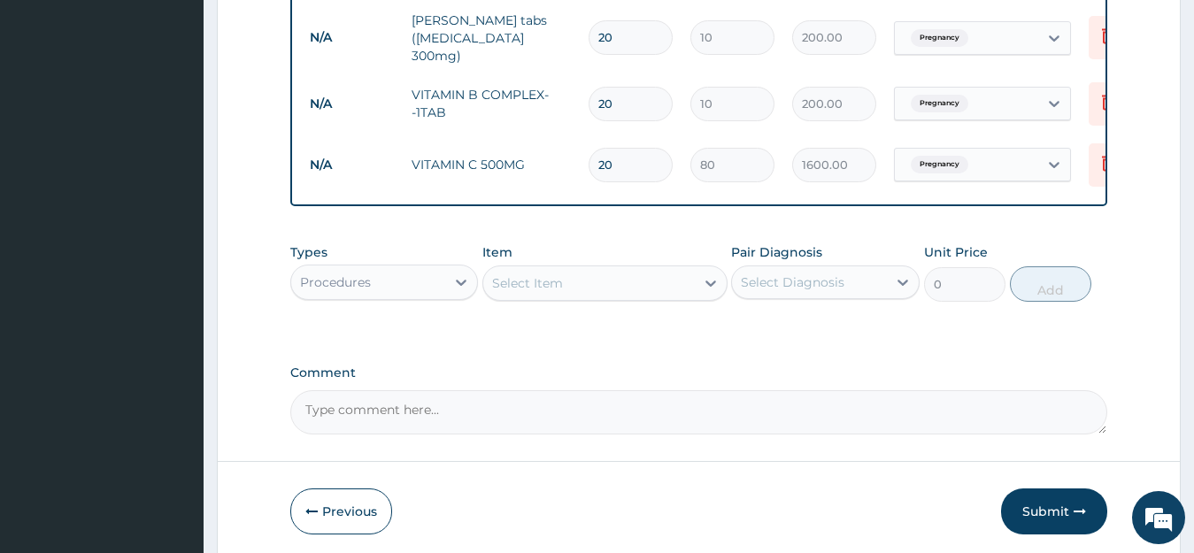
scroll to position [959, 0]
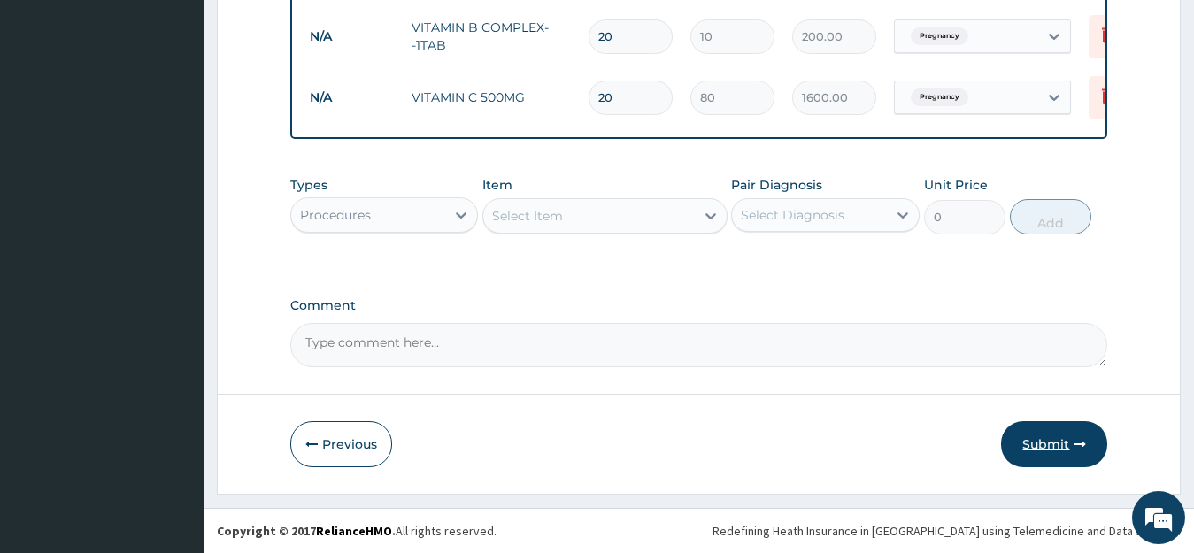
click at [1061, 428] on button "Submit" at bounding box center [1054, 444] width 106 height 46
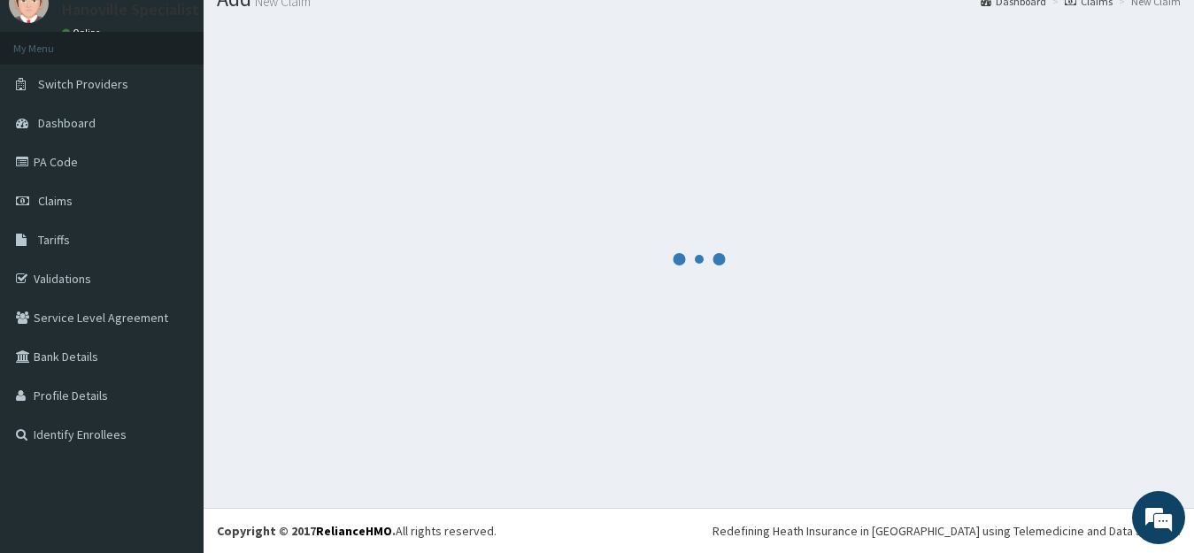
scroll to position [70, 0]
click at [62, 210] on link "Claims" at bounding box center [102, 200] width 204 height 39
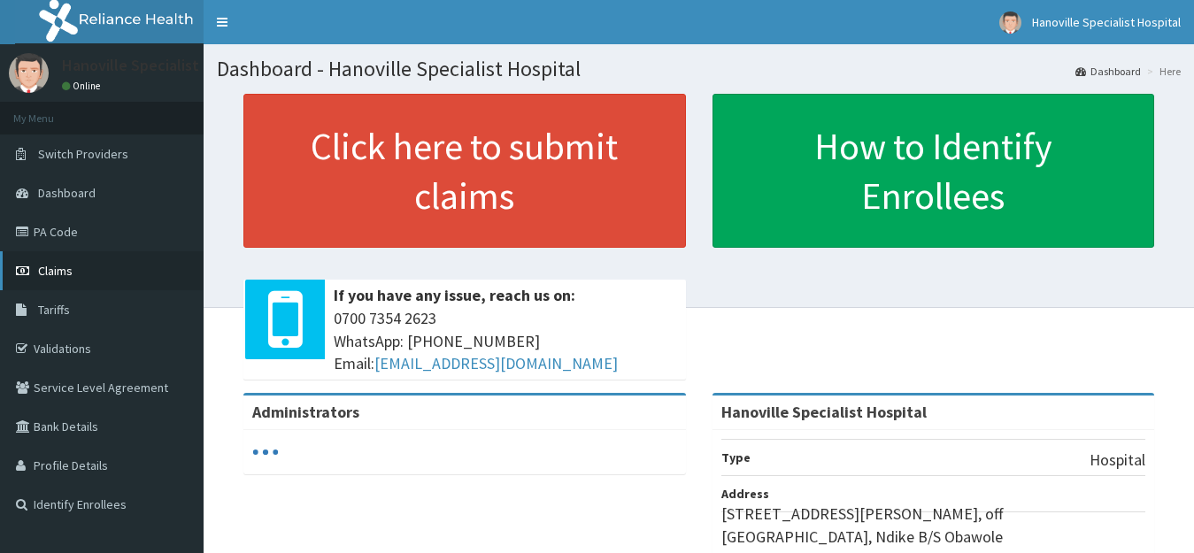
click at [48, 265] on span "Claims" at bounding box center [55, 271] width 35 height 16
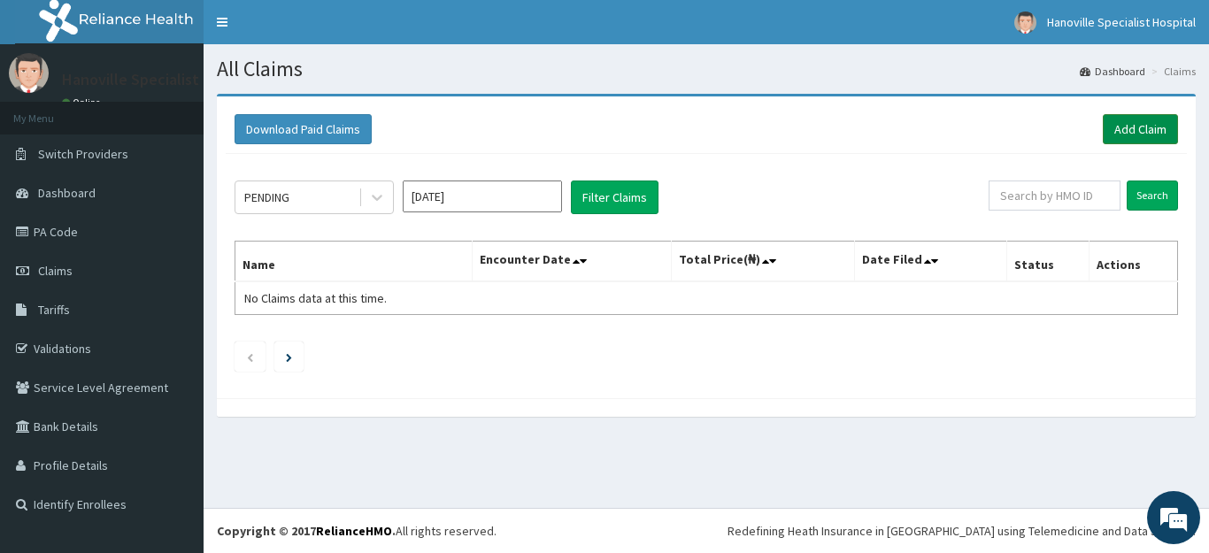
click at [1164, 130] on link "Add Claim" at bounding box center [1140, 129] width 75 height 30
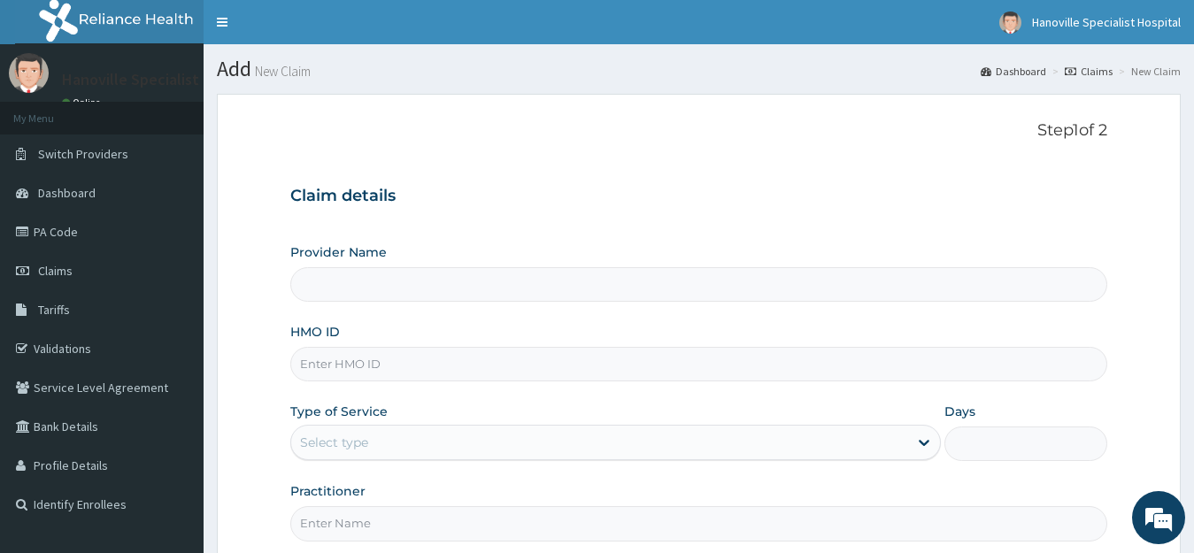
type input "Hanoville Specialist Hospital"
click at [696, 358] on input "HMO ID" at bounding box center [699, 364] width 818 height 35
type input "PES/10071/B"
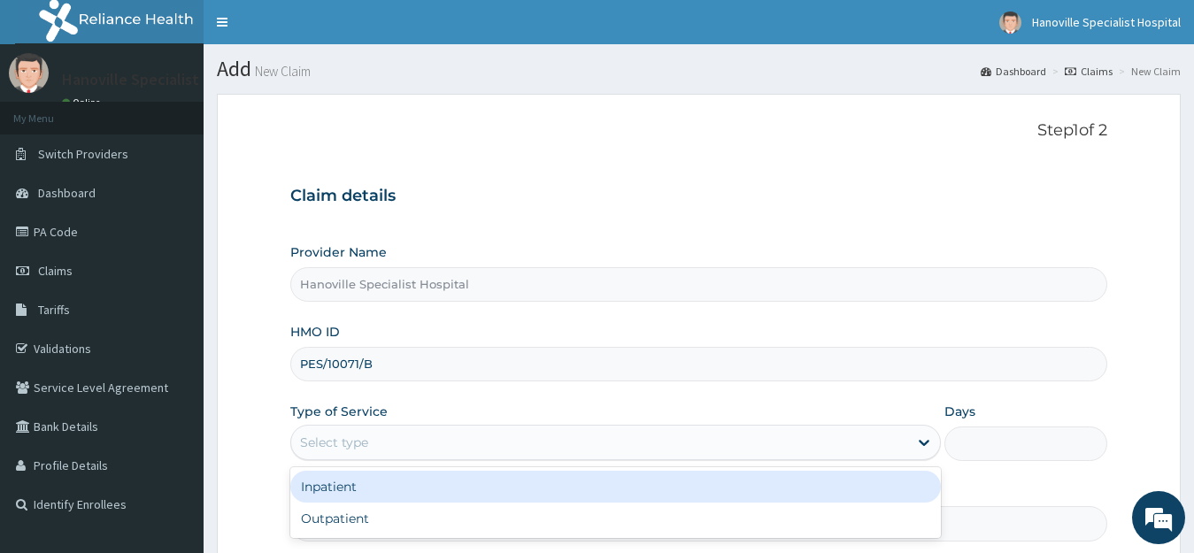
click at [450, 436] on div "Select type" at bounding box center [600, 442] width 618 height 28
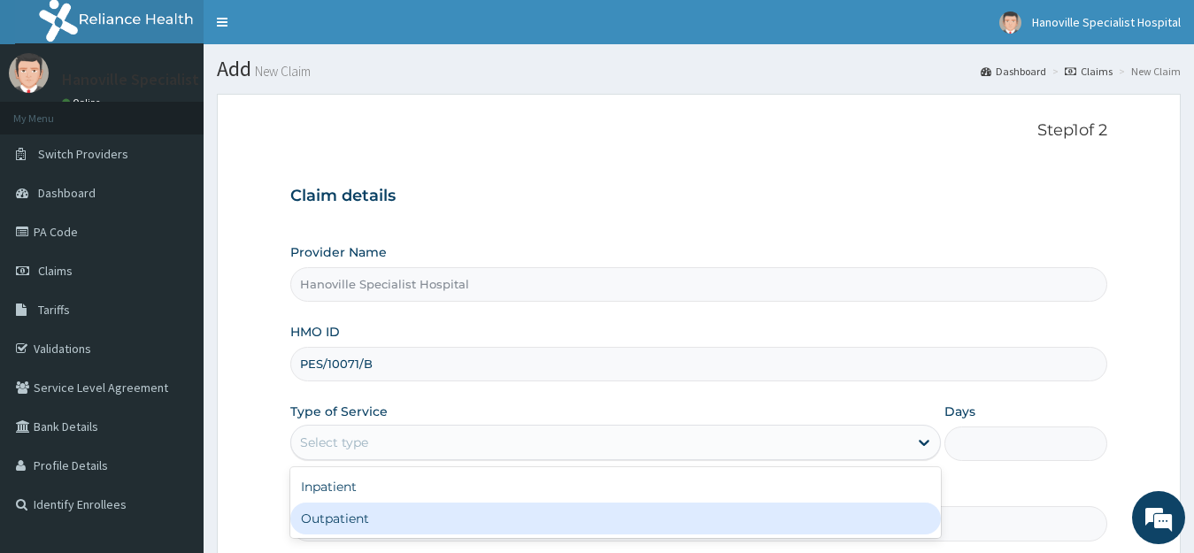
click at [451, 506] on div "Outpatient" at bounding box center [615, 519] width 651 height 32
type input "1"
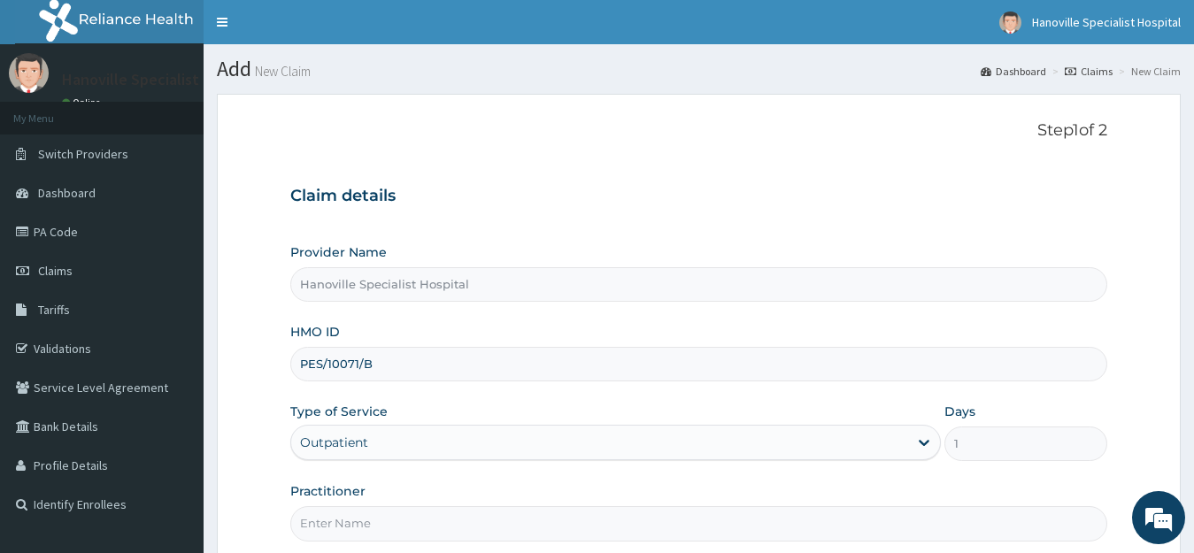
click at [1189, 470] on section "Step 1 of 2 Claim details Provider Name Hanoville Specialist Hospital HMO ID PE…" at bounding box center [699, 381] width 990 height 601
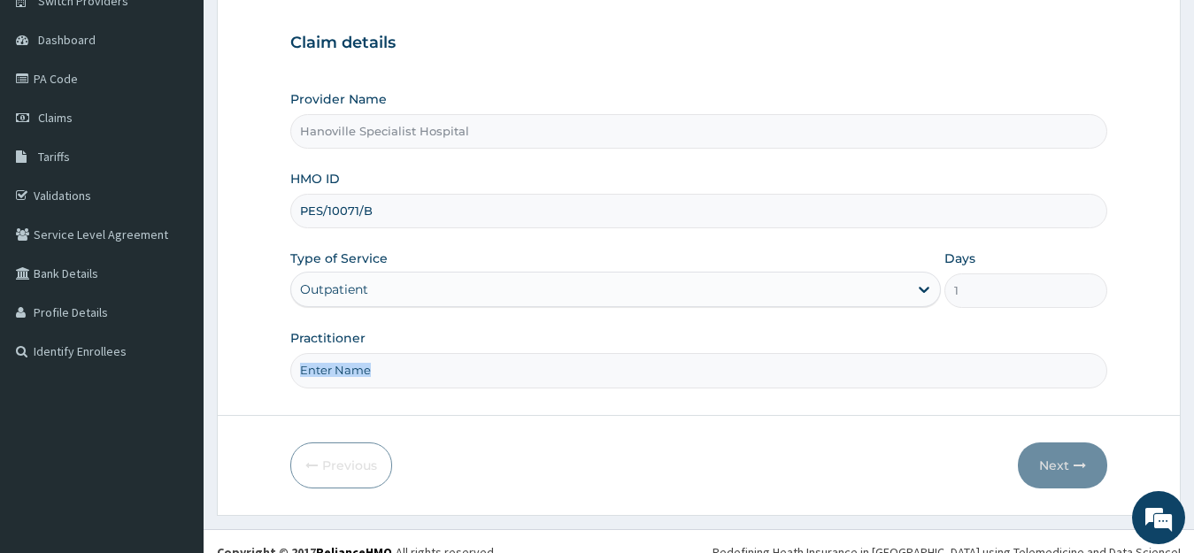
scroll to position [174, 0]
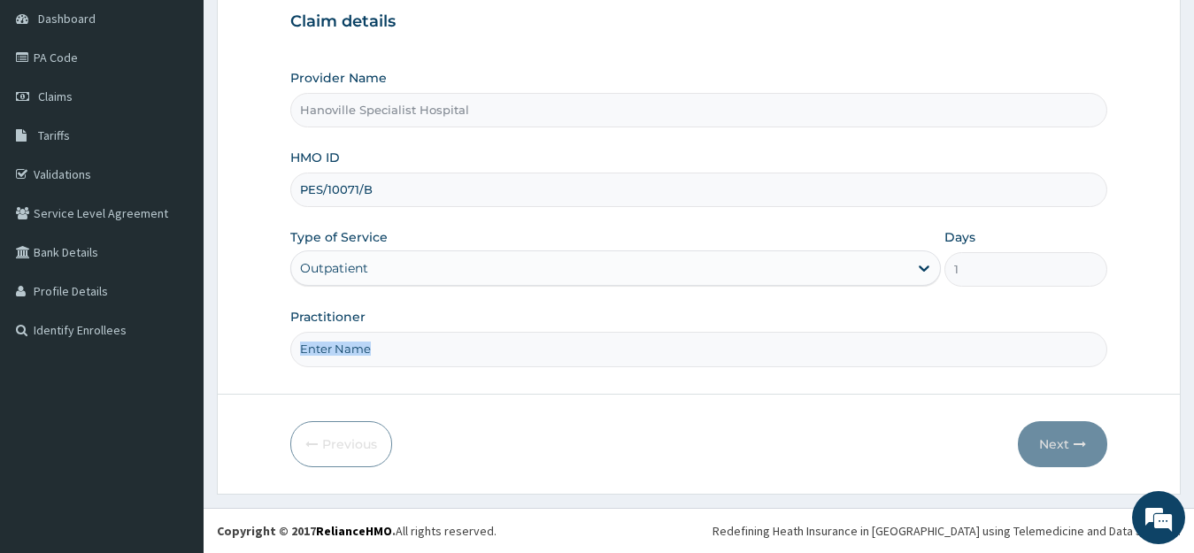
click at [896, 347] on input "Practitioner" at bounding box center [699, 349] width 818 height 35
type input "[PERSON_NAME]"
click at [1041, 434] on button "Next" at bounding box center [1062, 444] width 89 height 46
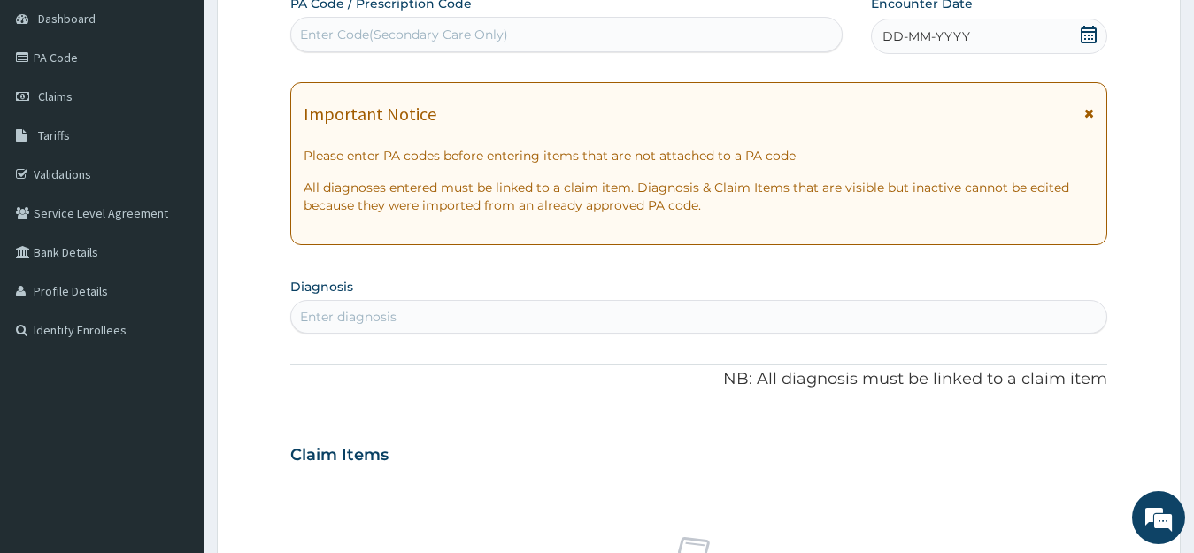
click at [371, 312] on div "Enter diagnosis" at bounding box center [348, 317] width 96 height 18
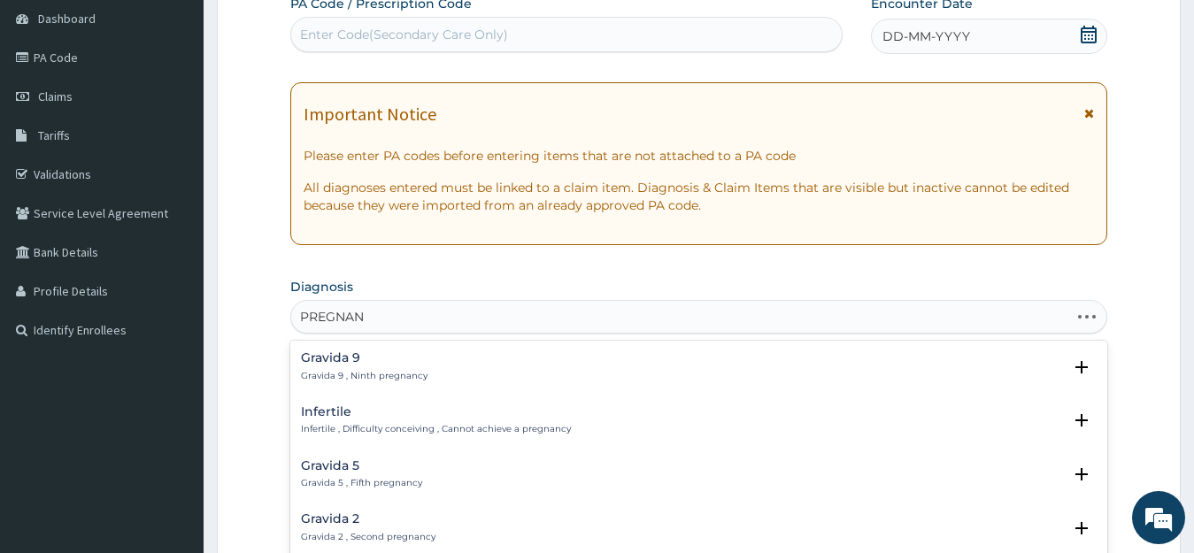
type input "PREGNANT"
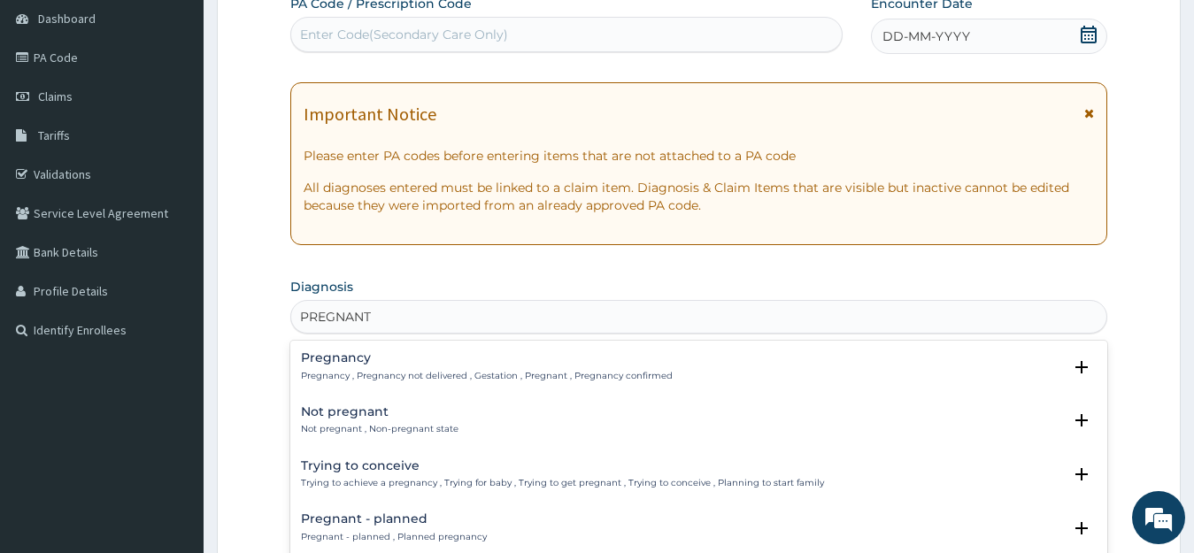
click at [342, 373] on p "Pregnancy , Pregnancy not delivered , Gestation , Pregnant , Pregnancy confirmed" at bounding box center [487, 376] width 372 height 12
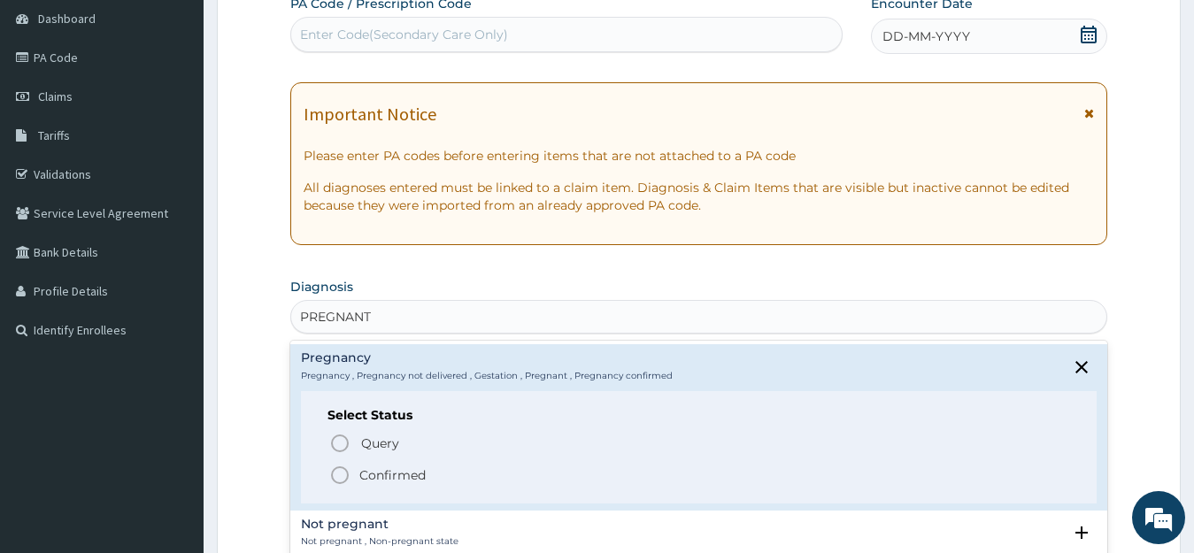
click at [333, 474] on icon "status option filled" at bounding box center [339, 475] width 21 height 21
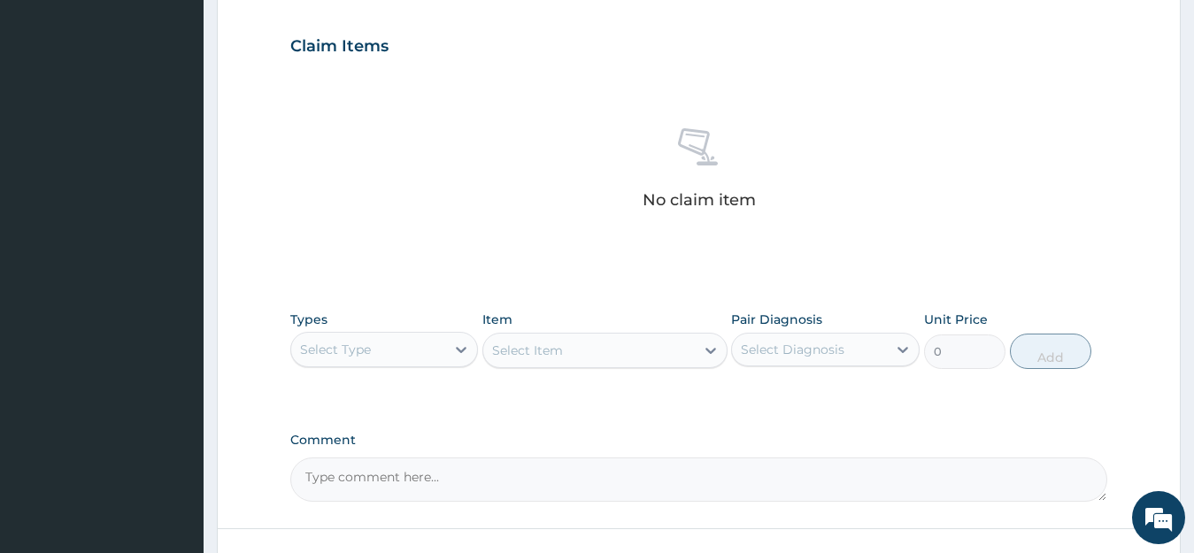
scroll to position [599, 0]
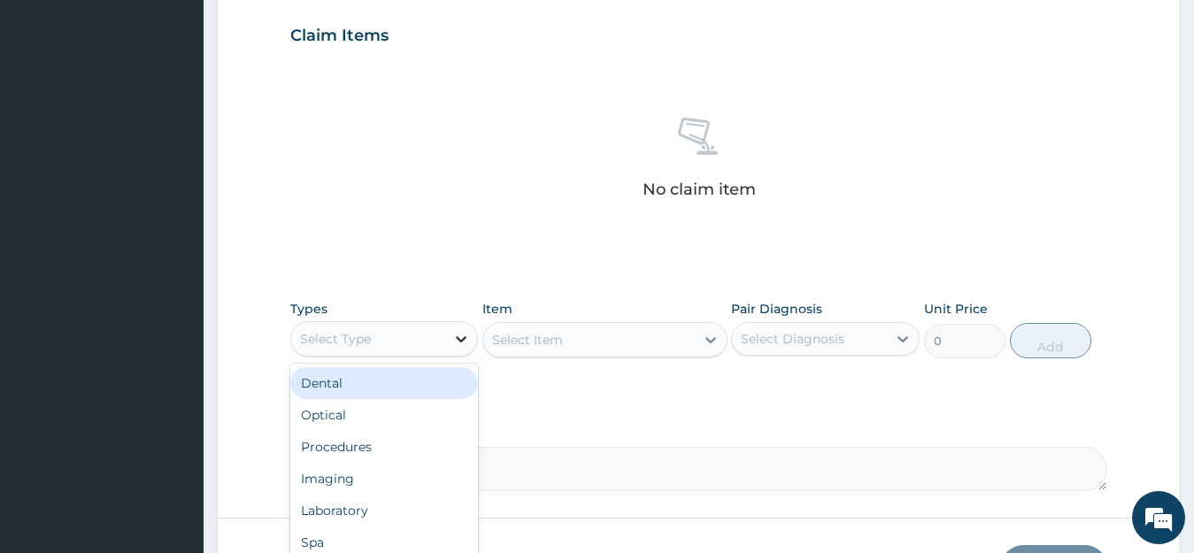
click at [463, 340] on icon at bounding box center [461, 339] width 11 height 6
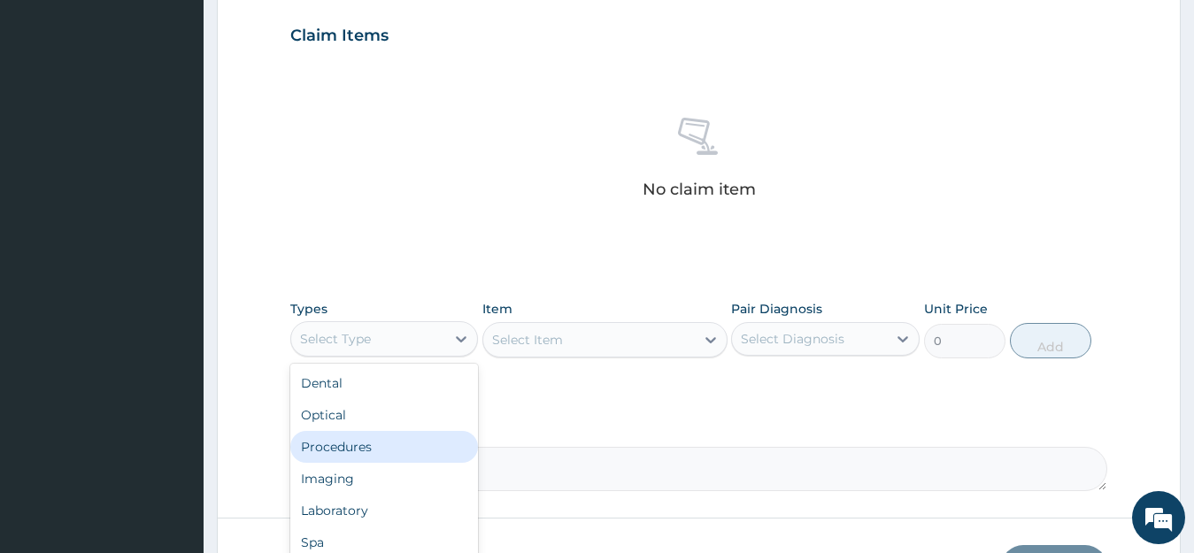
click at [397, 442] on div "Procedures" at bounding box center [384, 447] width 189 height 32
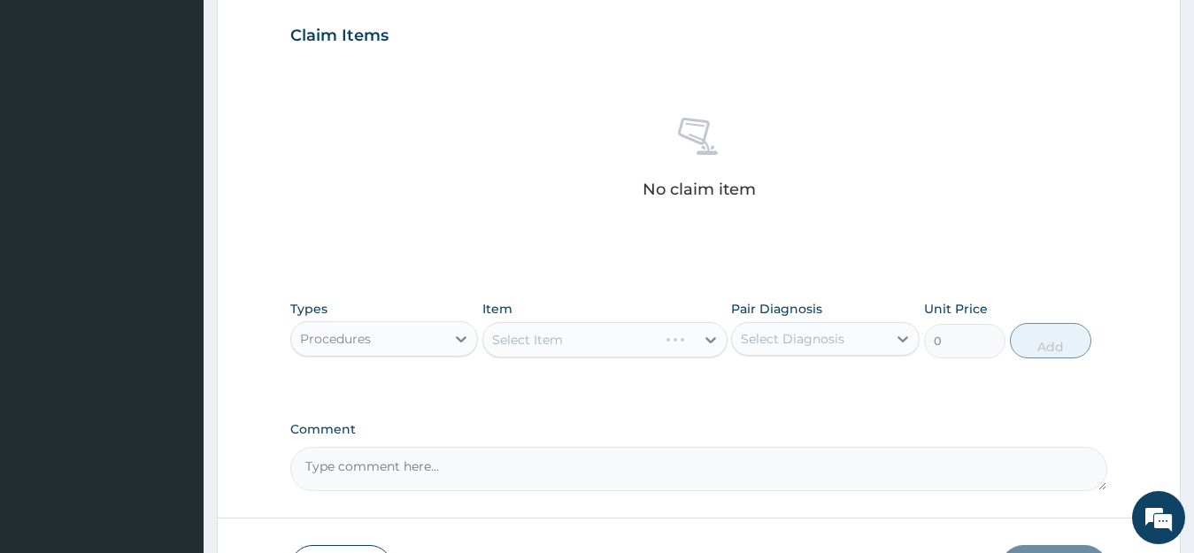
click at [705, 339] on div "Select Item" at bounding box center [604, 339] width 245 height 35
click at [712, 339] on div "Select Item" at bounding box center [604, 339] width 245 height 35
click at [673, 333] on div "Select Item" at bounding box center [604, 339] width 245 height 35
click at [651, 337] on div "Select Item" at bounding box center [589, 340] width 212 height 28
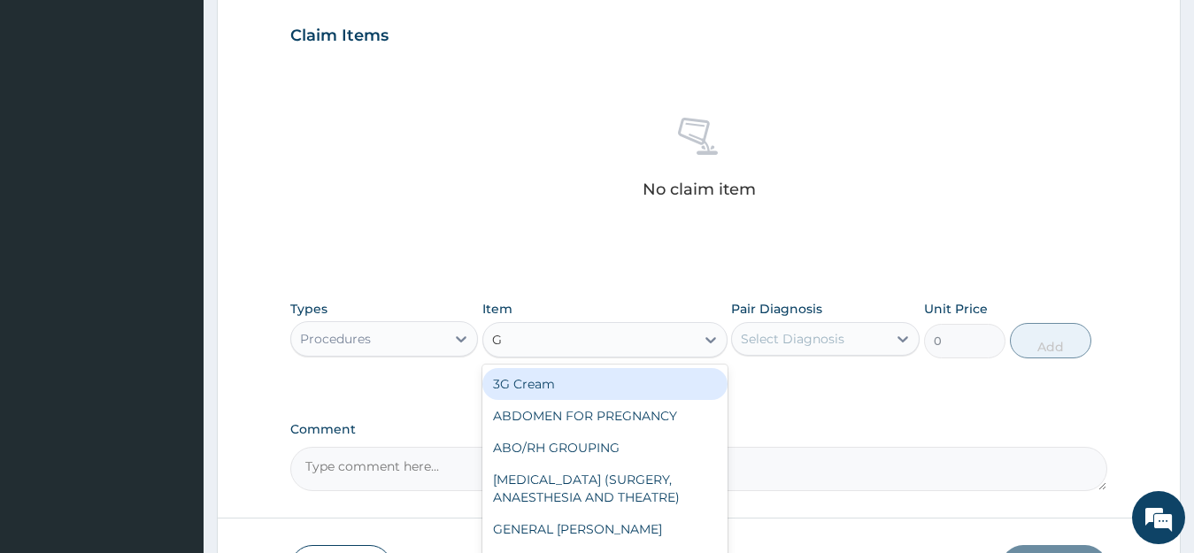
type input "GP"
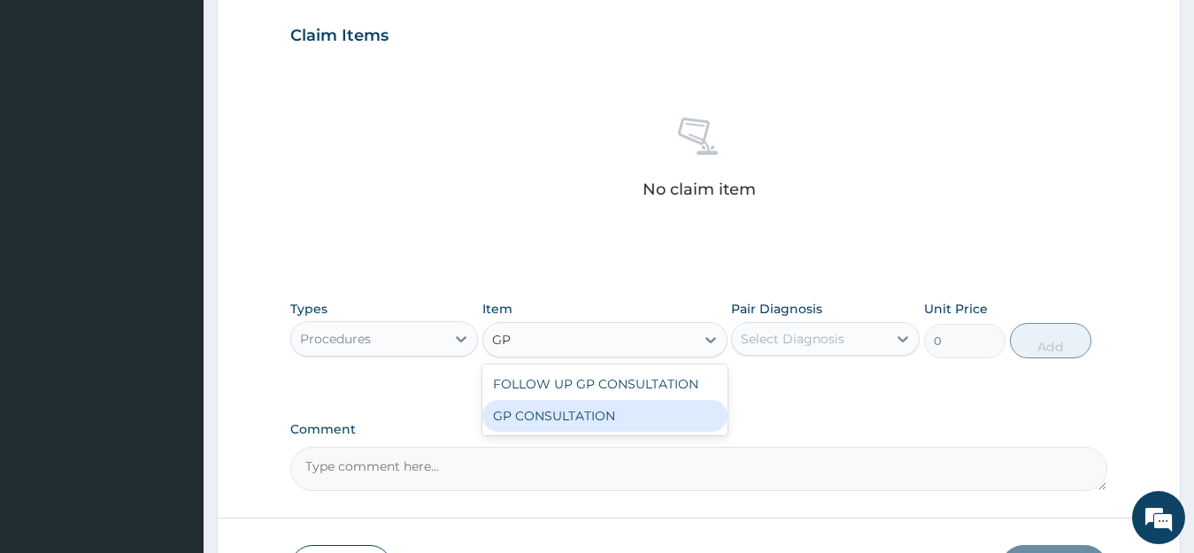
click at [633, 419] on div "GP CONSULTATION" at bounding box center [604, 416] width 245 height 32
type input "2000"
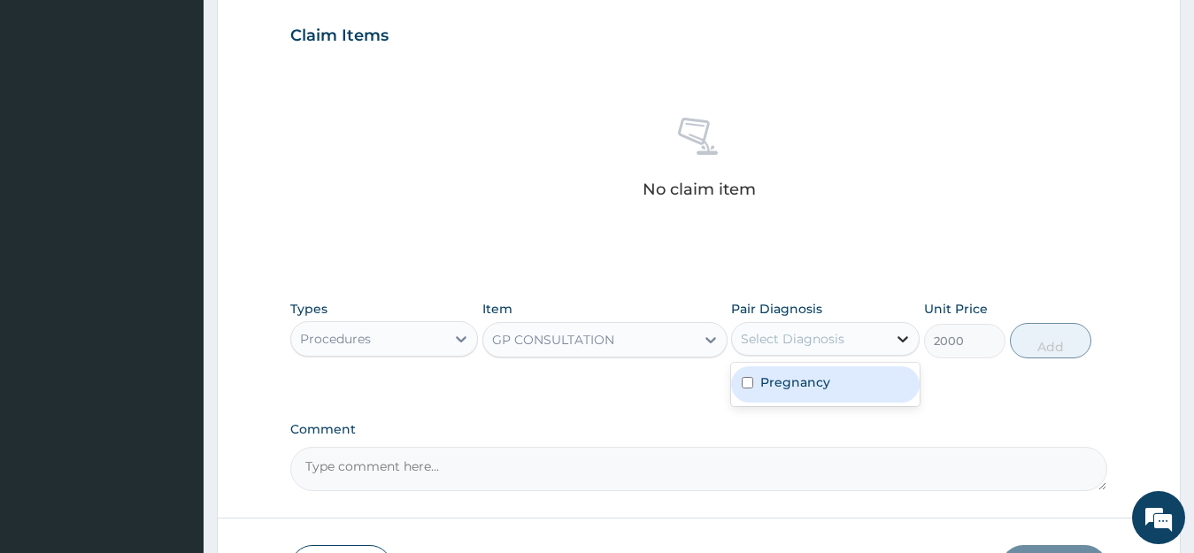
click at [897, 339] on icon at bounding box center [903, 339] width 18 height 18
click at [750, 383] on input "checkbox" at bounding box center [748, 383] width 12 height 12
checkbox input "true"
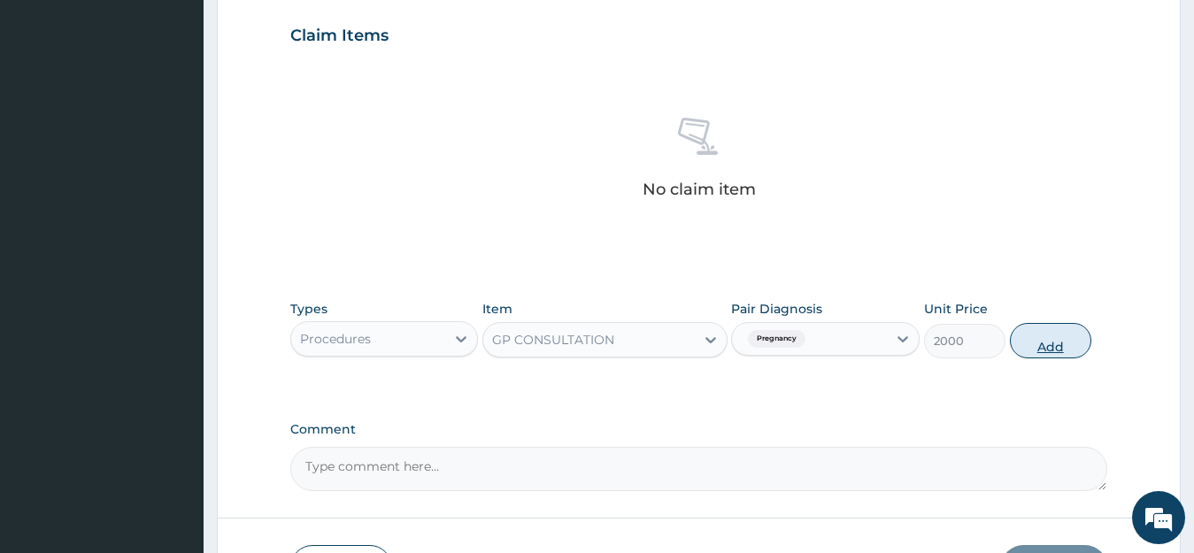
click at [1033, 335] on button "Add" at bounding box center [1050, 340] width 81 height 35
type input "0"
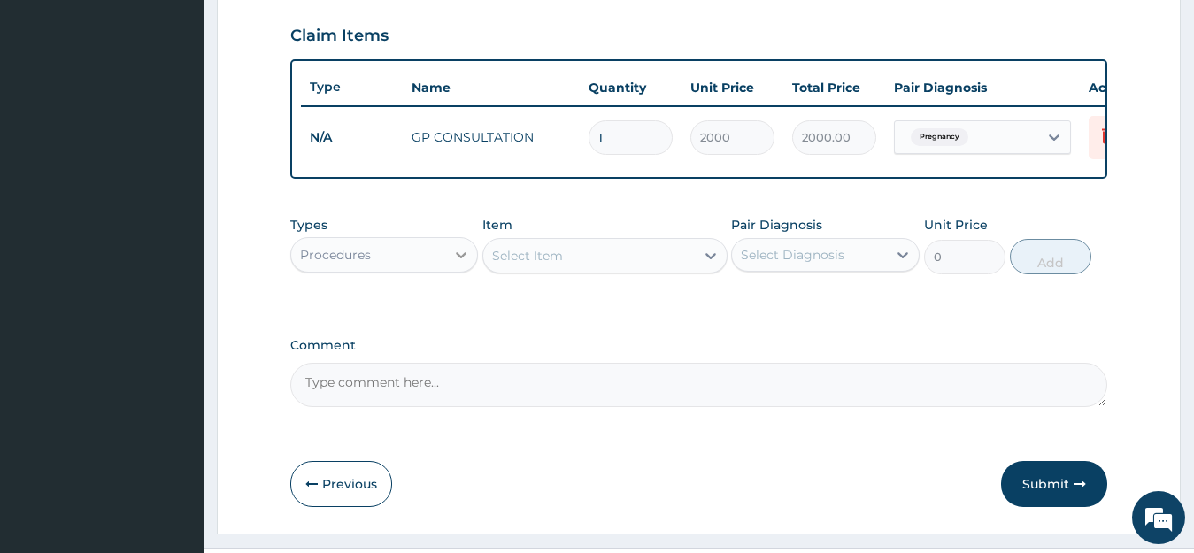
click at [458, 264] on icon at bounding box center [461, 255] width 18 height 18
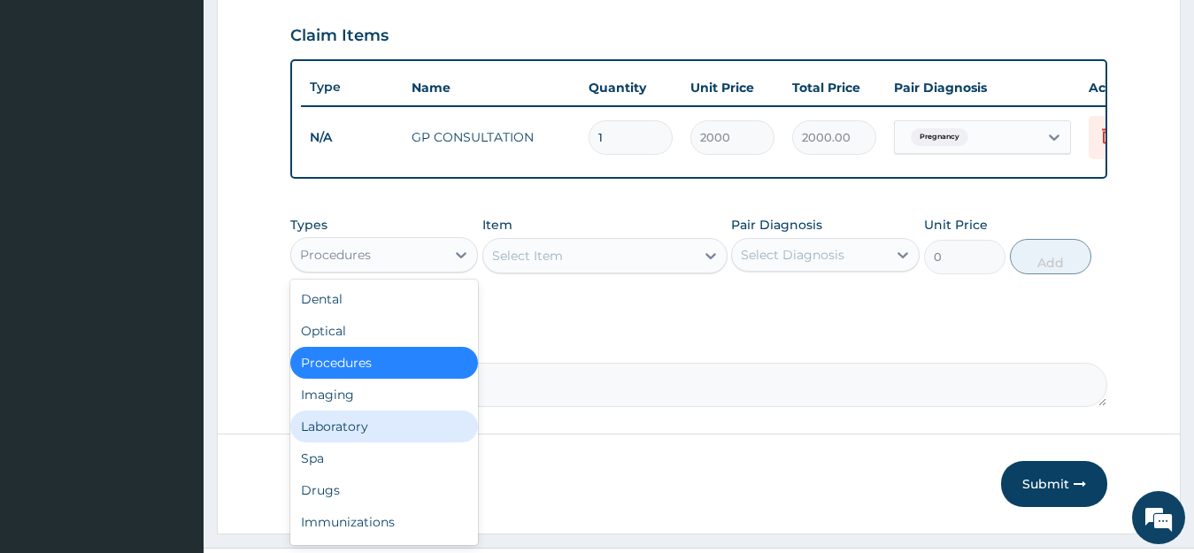
click at [315, 442] on div "Laboratory" at bounding box center [384, 427] width 189 height 32
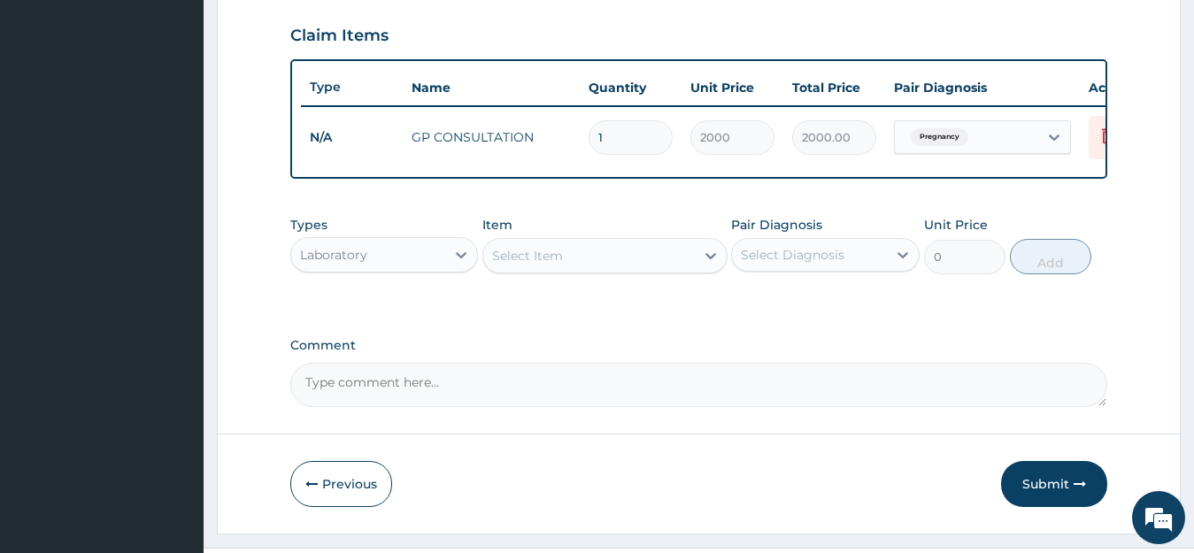
click at [661, 262] on div "Select Item" at bounding box center [589, 256] width 212 height 28
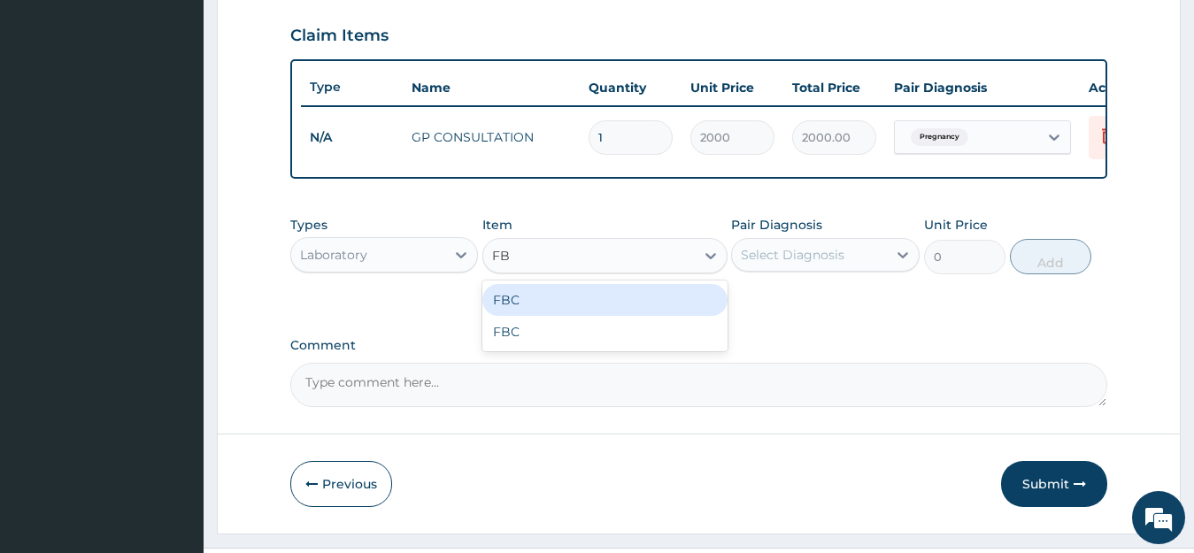
type input "FBC"
click at [657, 308] on div "FBC" at bounding box center [604, 300] width 245 height 32
type input "3000"
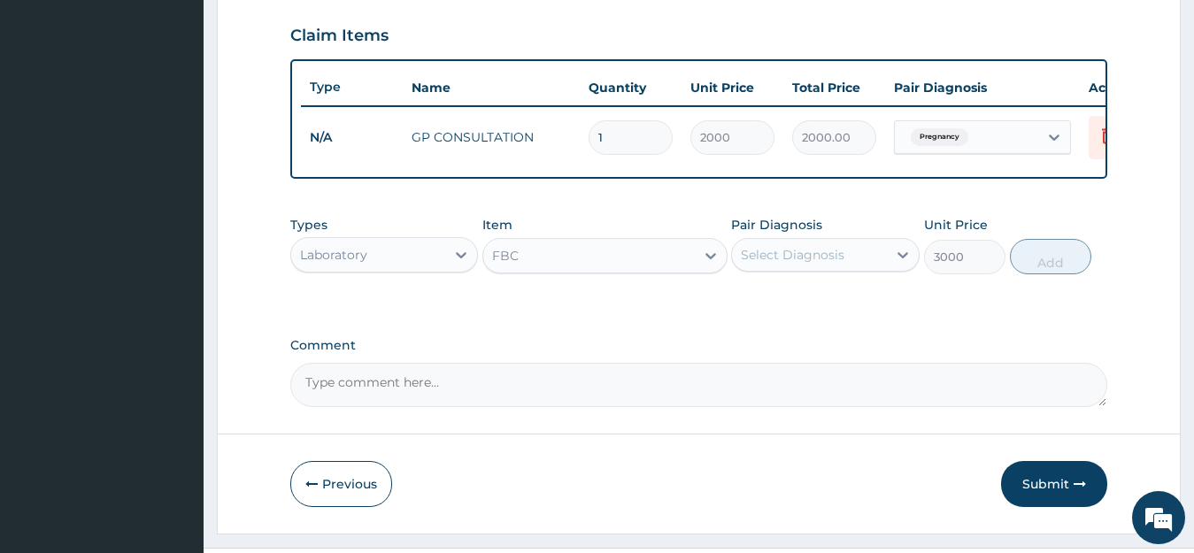
click at [657, 308] on div "Types Laboratory Item FBC Pair Diagnosis Select Diagnosis Unit Price 3000 Add" at bounding box center [699, 258] width 818 height 103
click at [896, 264] on icon at bounding box center [903, 255] width 18 height 18
click at [746, 304] on input "checkbox" at bounding box center [748, 299] width 12 height 12
checkbox input "true"
click at [1020, 269] on button "Add" at bounding box center [1050, 256] width 81 height 35
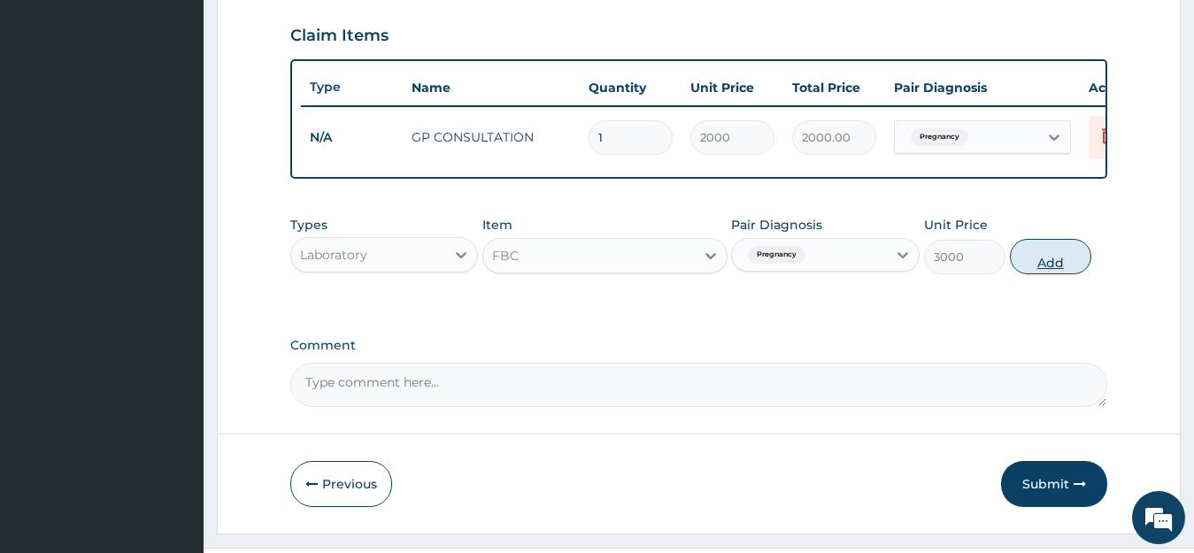
type input "0"
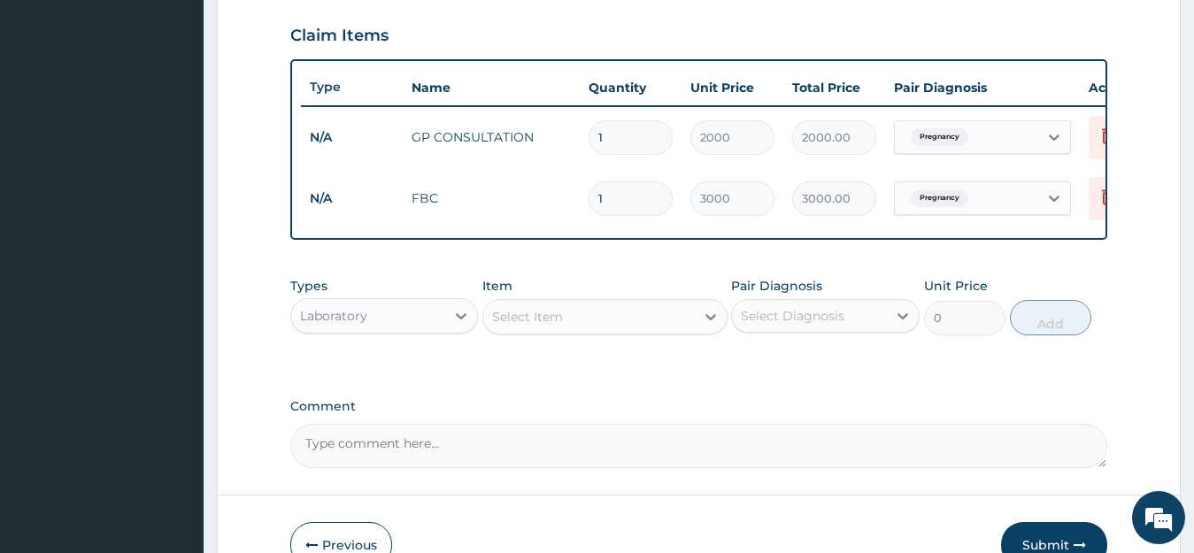
click at [396, 327] on div "Laboratory" at bounding box center [368, 316] width 155 height 28
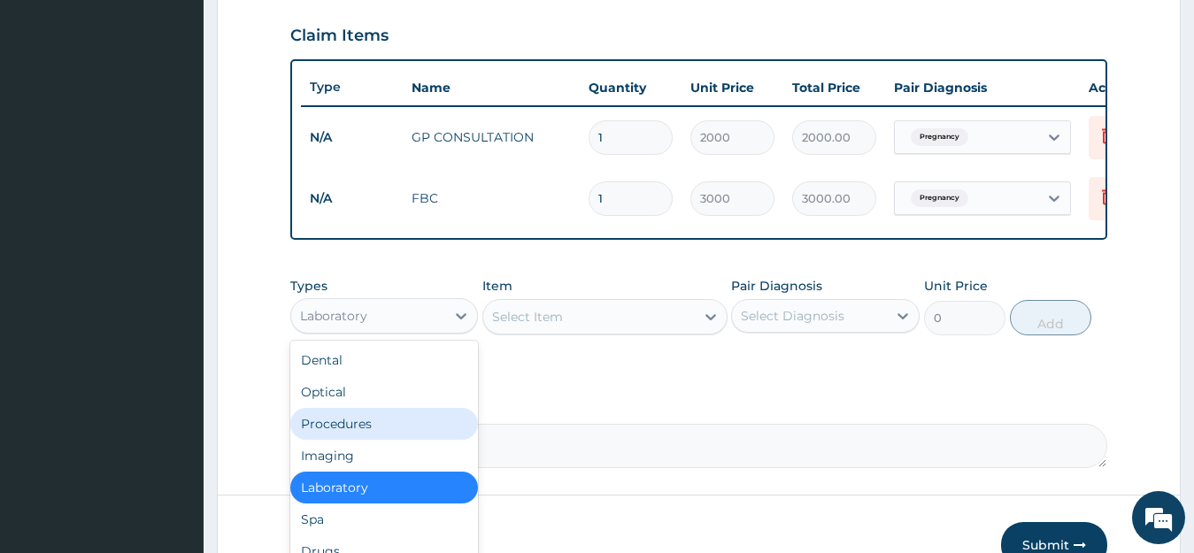
click at [338, 439] on div "Procedures" at bounding box center [384, 424] width 189 height 32
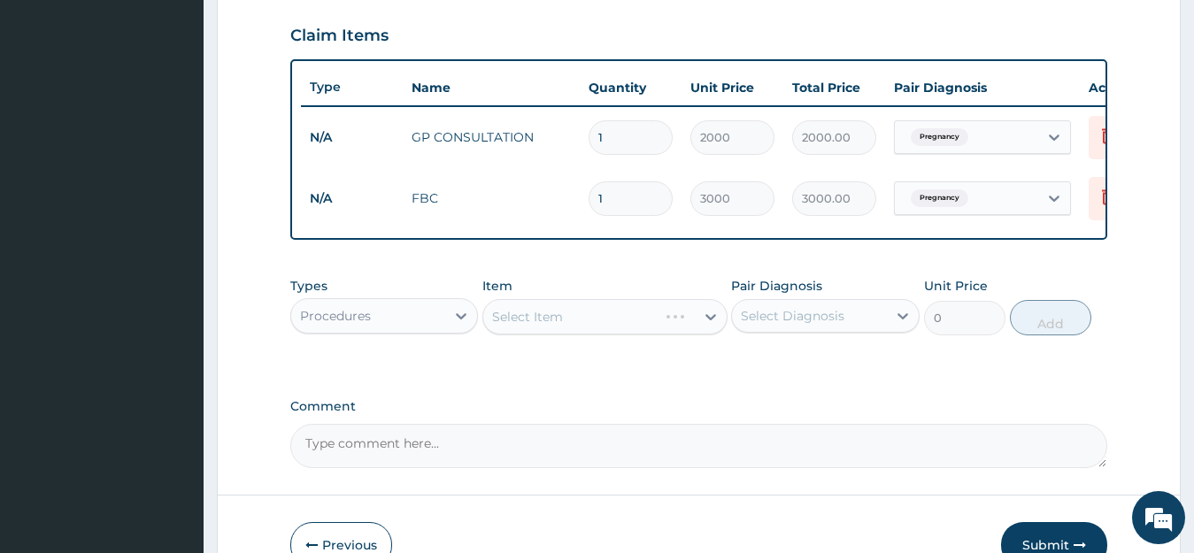
click at [709, 329] on div "Select Item" at bounding box center [604, 316] width 245 height 35
click at [695, 323] on div "Select Item" at bounding box center [604, 316] width 245 height 35
click at [684, 324] on div "Select Item" at bounding box center [589, 317] width 212 height 28
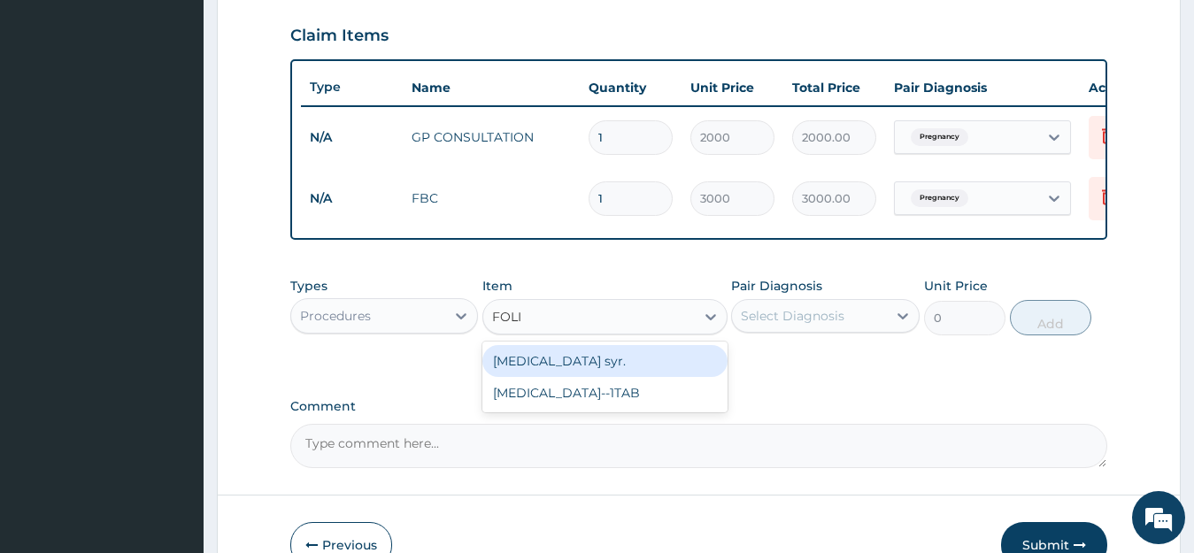
type input "FOLIC"
click at [672, 377] on div "[MEDICAL_DATA] syr." at bounding box center [604, 361] width 245 height 32
type input "250"
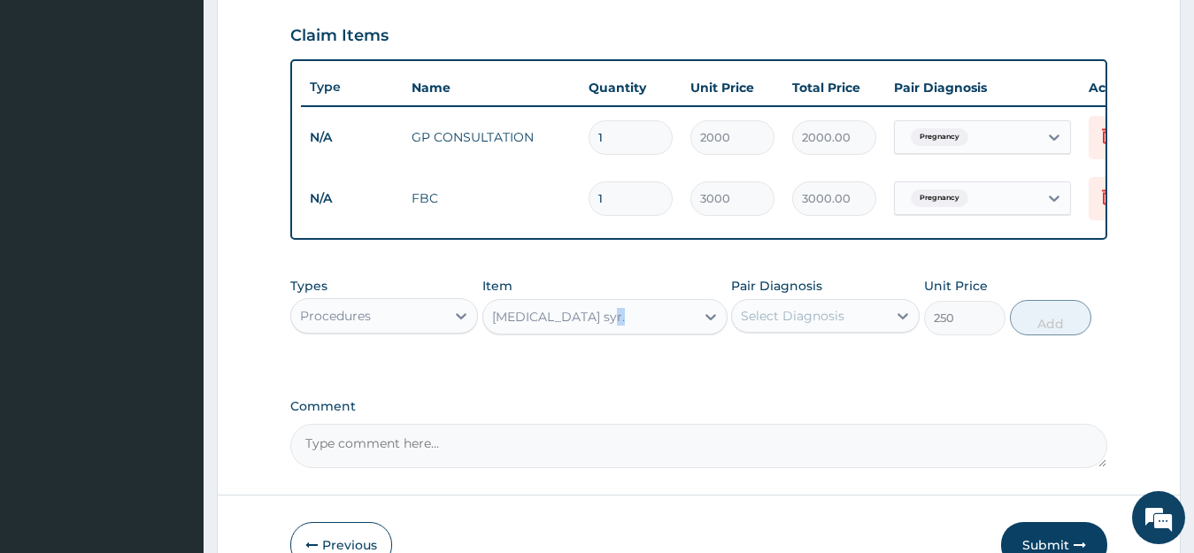
click at [672, 388] on div "PA Code / Prescription Code Enter Code(Secondary Care Only) Encounter Date DD-M…" at bounding box center [699, 19] width 818 height 898
click at [691, 331] on div "Folic acid syr." at bounding box center [589, 317] width 212 height 28
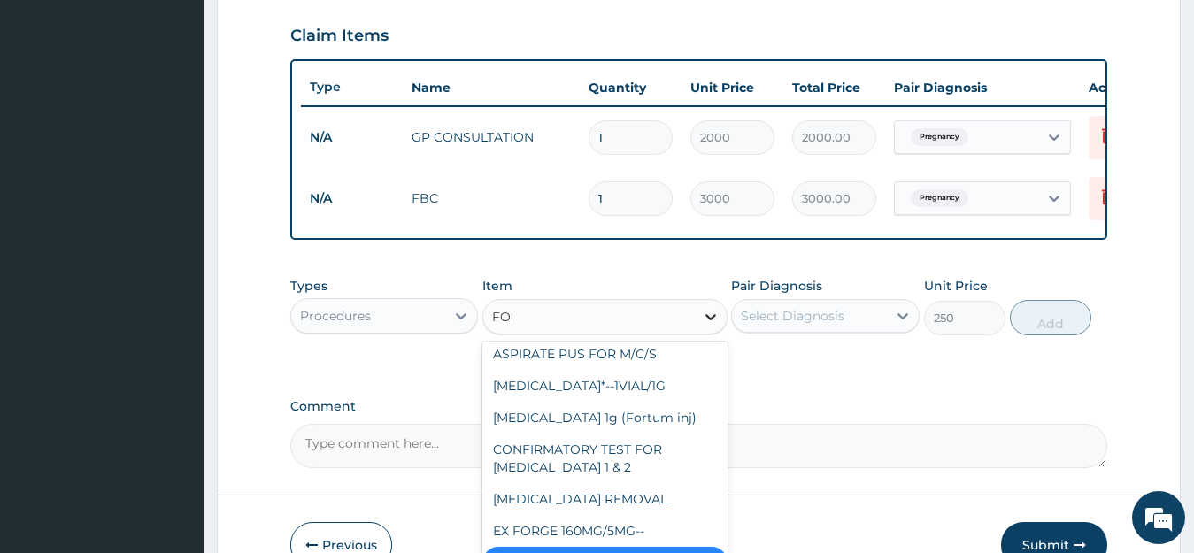
scroll to position [0, 0]
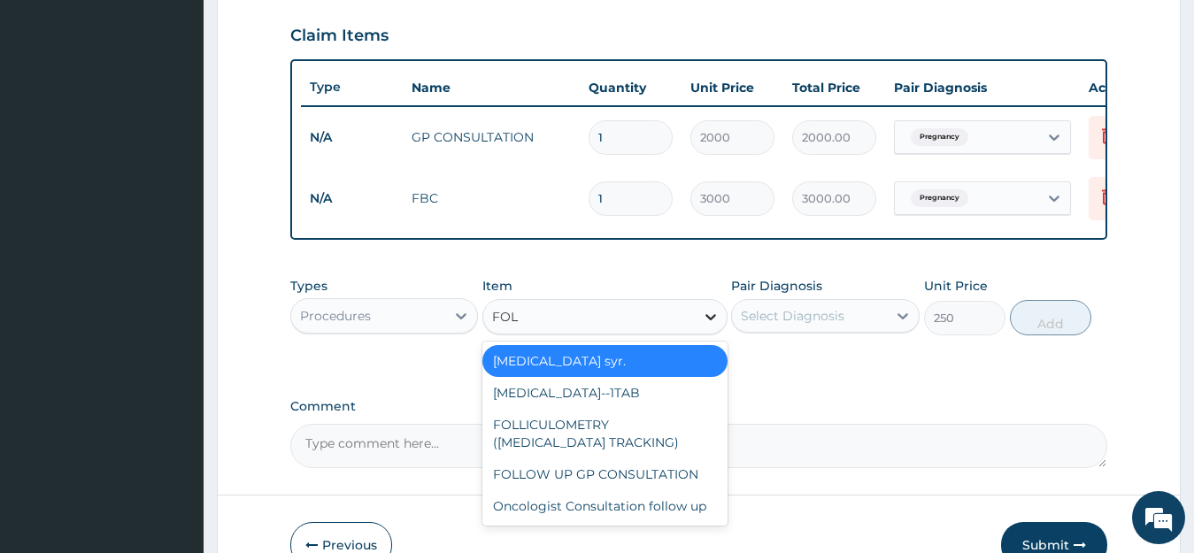
type input "FOLI"
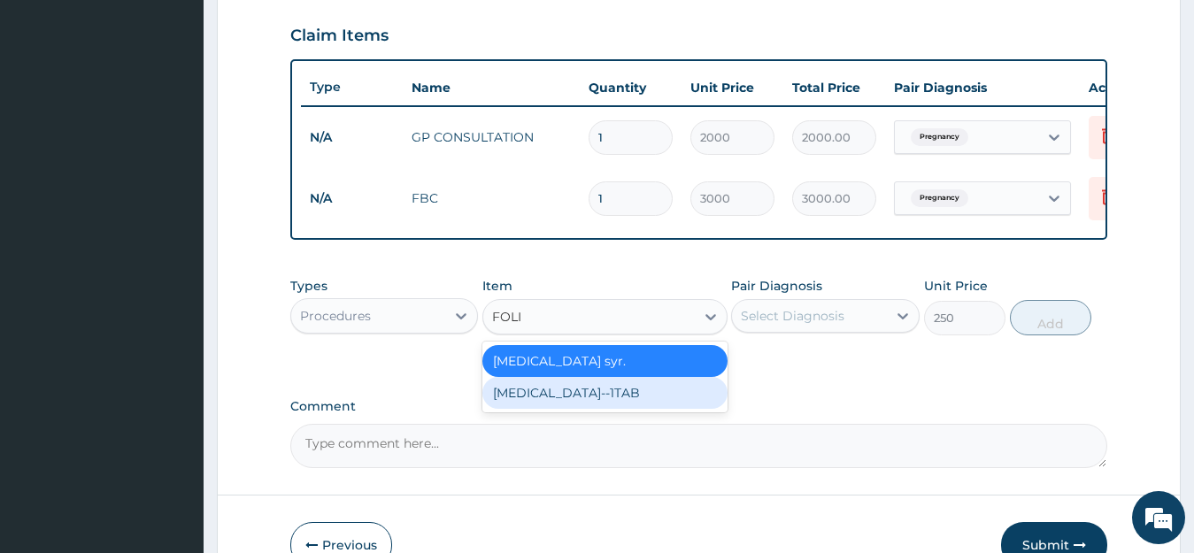
click at [704, 404] on div "FOLIC ACID--1TAB" at bounding box center [604, 393] width 245 height 32
type input "10"
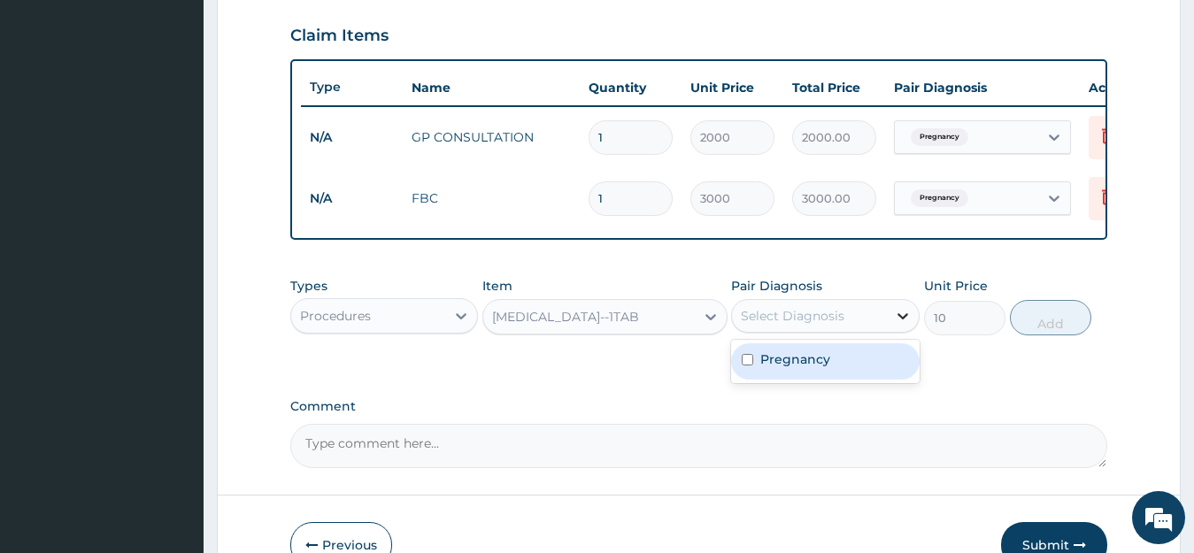
click at [904, 325] on icon at bounding box center [903, 316] width 18 height 18
click at [753, 366] on input "checkbox" at bounding box center [748, 360] width 12 height 12
checkbox input "true"
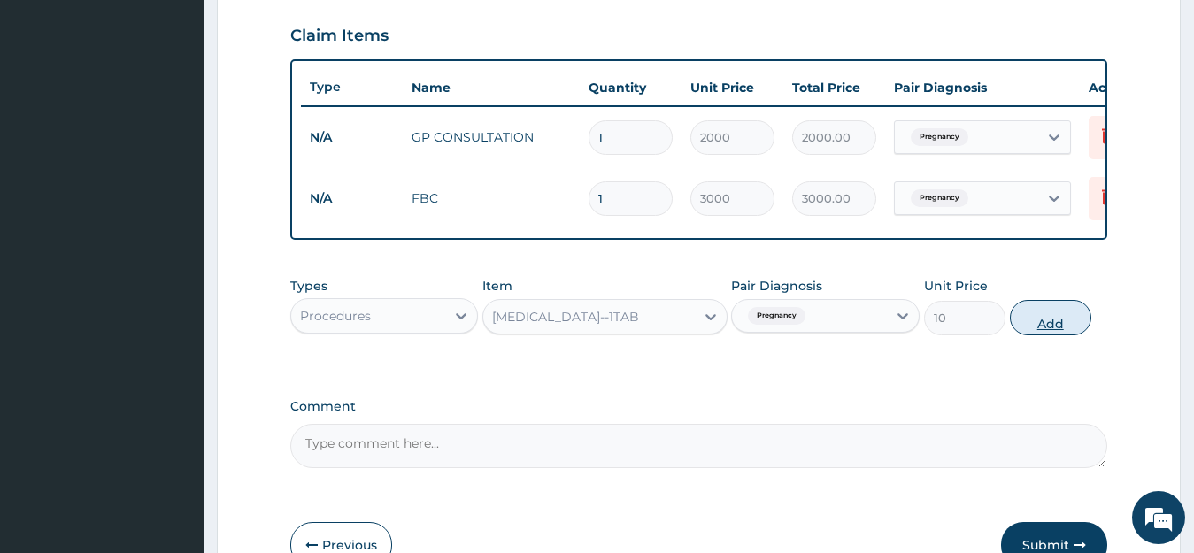
click at [1071, 331] on button "Add" at bounding box center [1050, 317] width 81 height 35
type input "0"
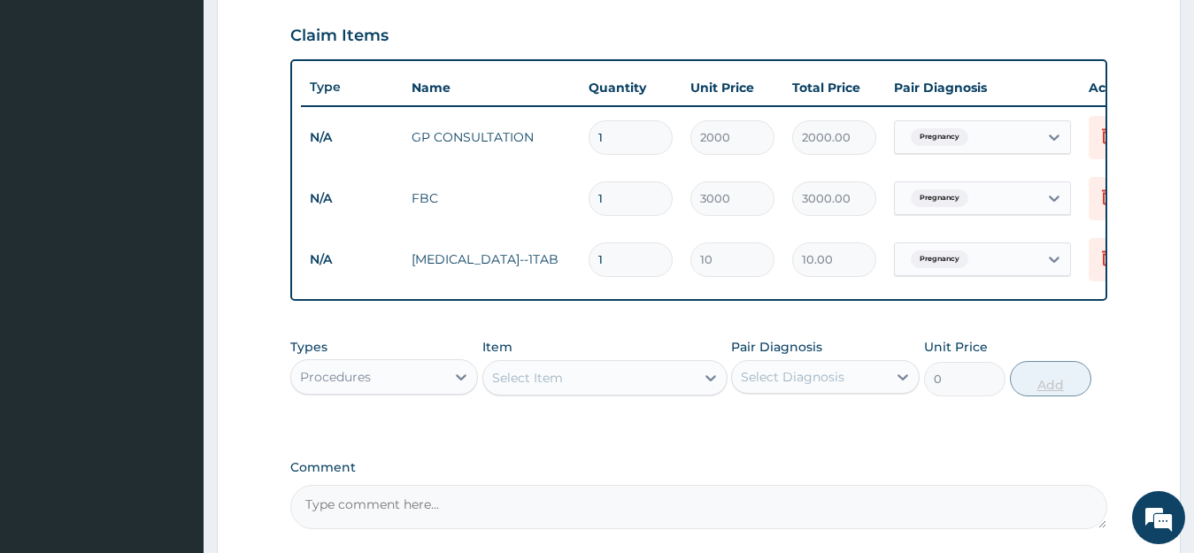
type input "0.00"
type input "2"
type input "20.00"
type input "20"
type input "200.00"
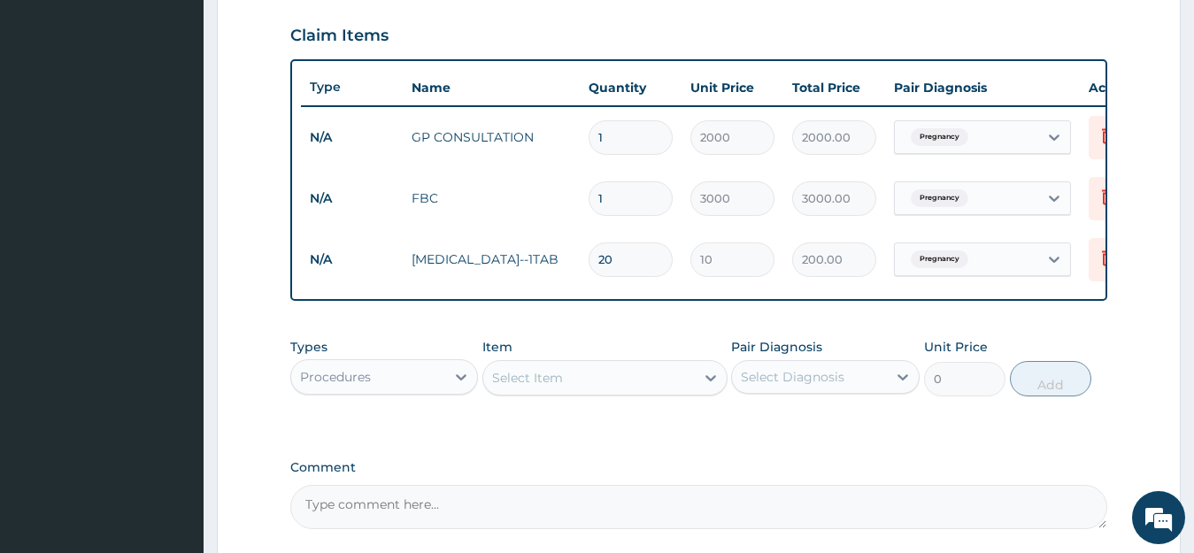
type input "20"
click at [617, 386] on div "Select Item" at bounding box center [589, 378] width 212 height 28
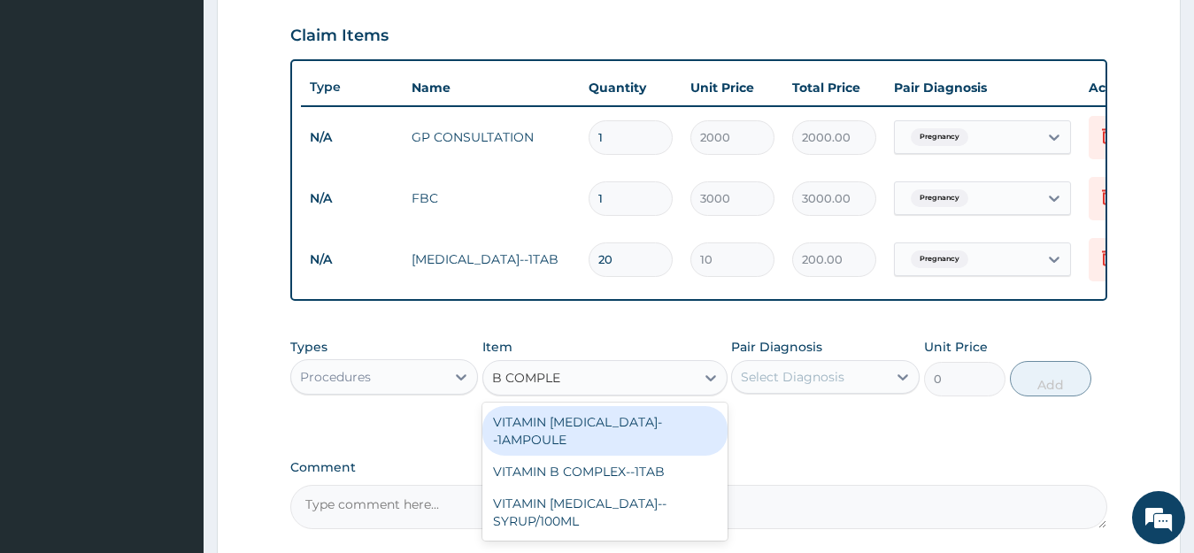
type input "B COMPLEX"
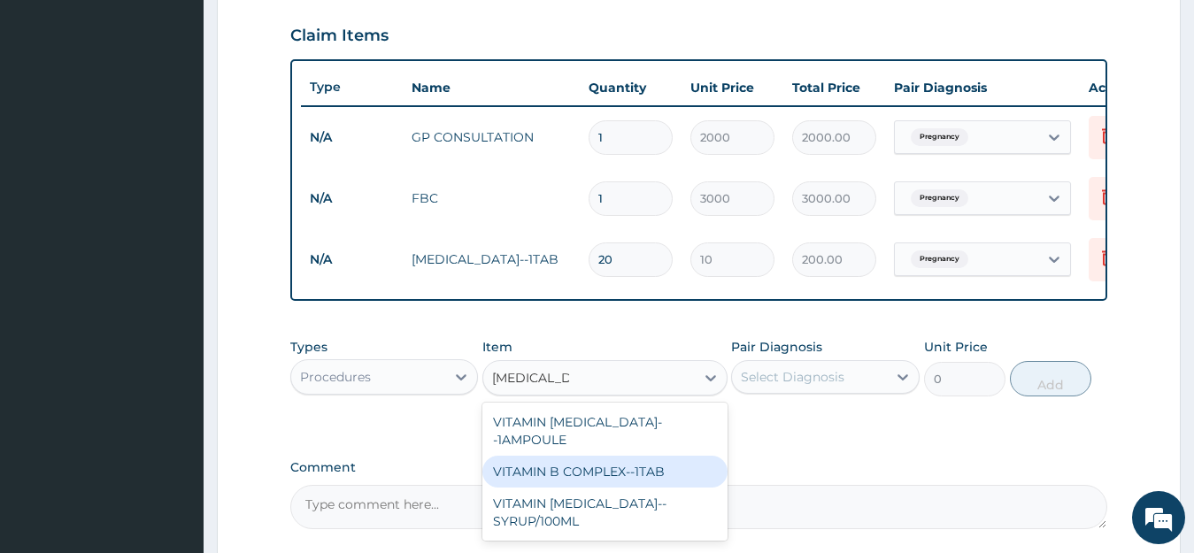
click at [595, 466] on div "VITAMIN B COMPLEX--1TAB" at bounding box center [604, 472] width 245 height 32
type input "10"
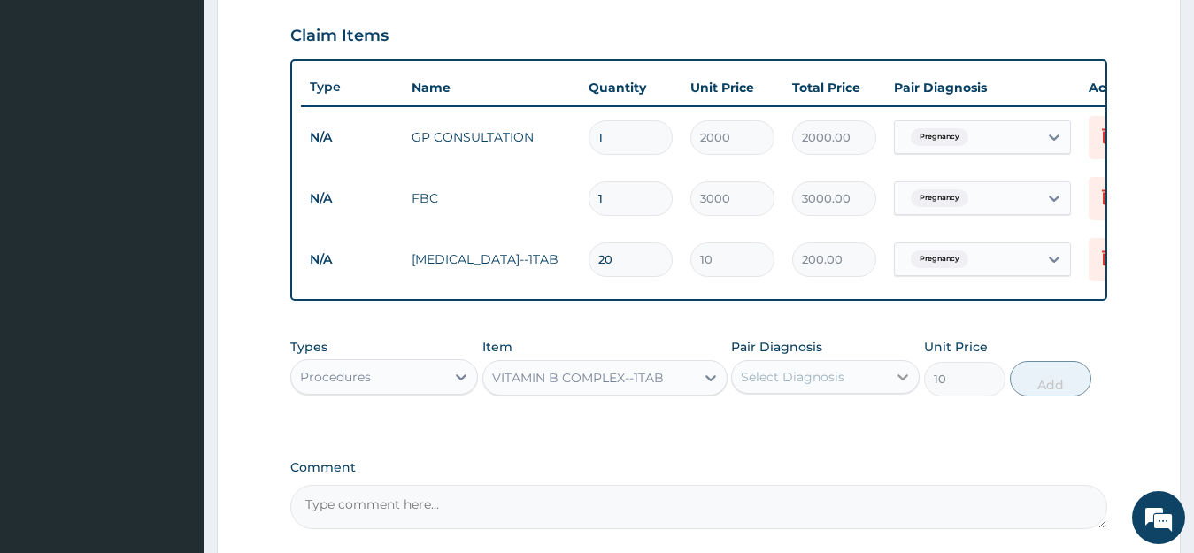
click at [906, 386] on icon at bounding box center [903, 377] width 18 height 18
click at [744, 427] on input "checkbox" at bounding box center [748, 421] width 12 height 12
checkbox input "true"
click at [1059, 389] on button "Add" at bounding box center [1050, 378] width 81 height 35
type input "0"
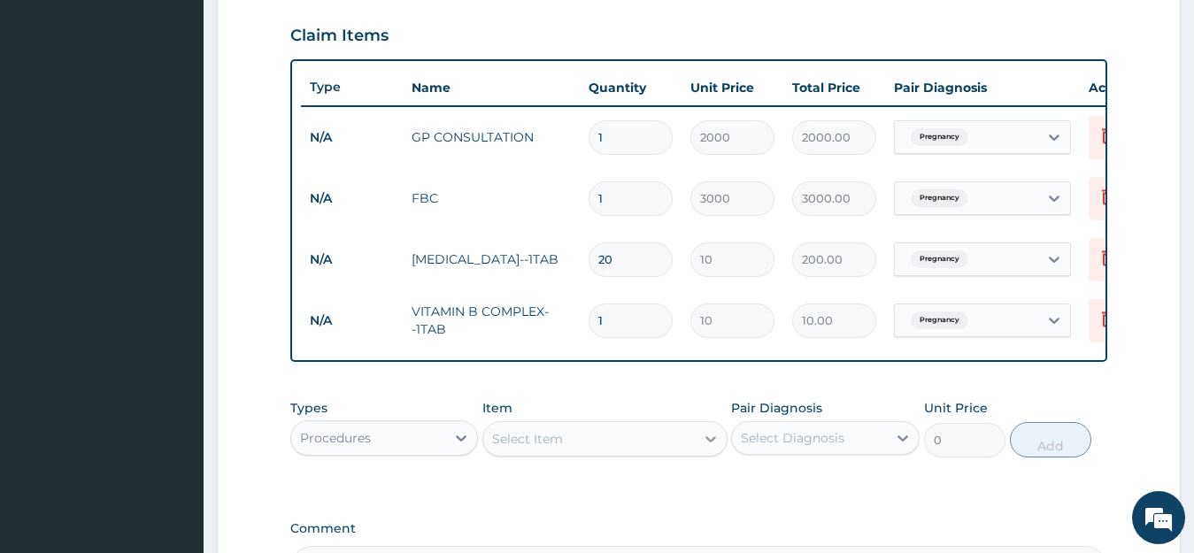
click at [714, 442] on icon at bounding box center [710, 439] width 11 height 6
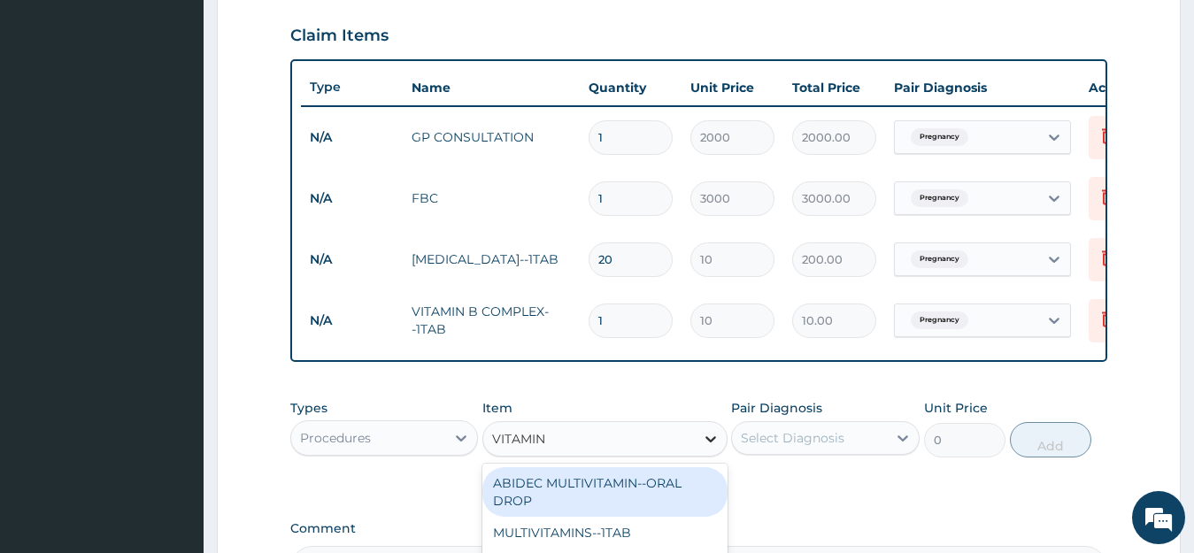
type input "VITAMIN C"
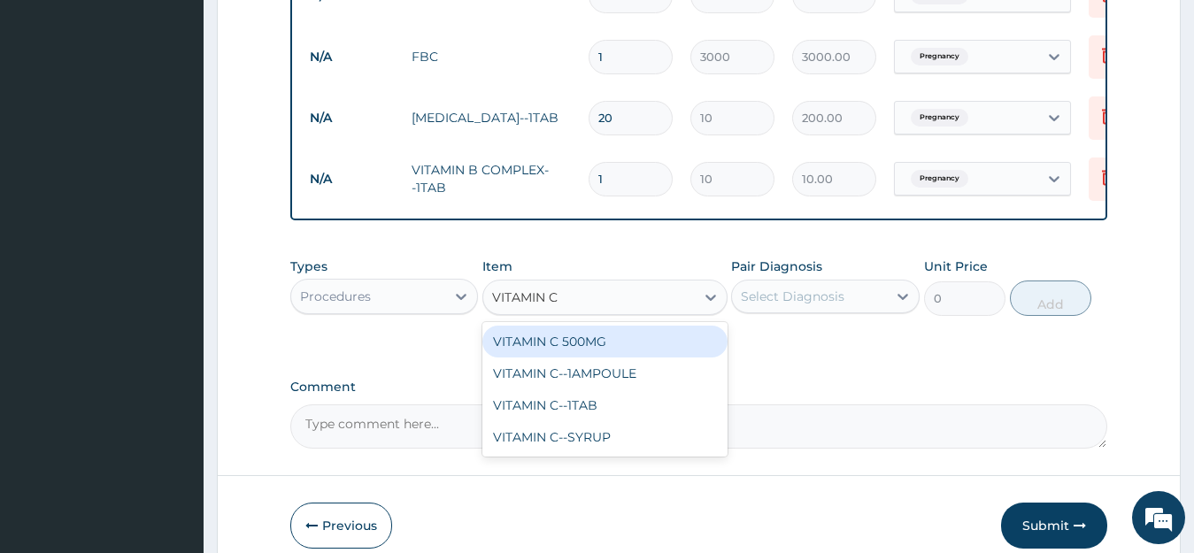
scroll to position [776, 0]
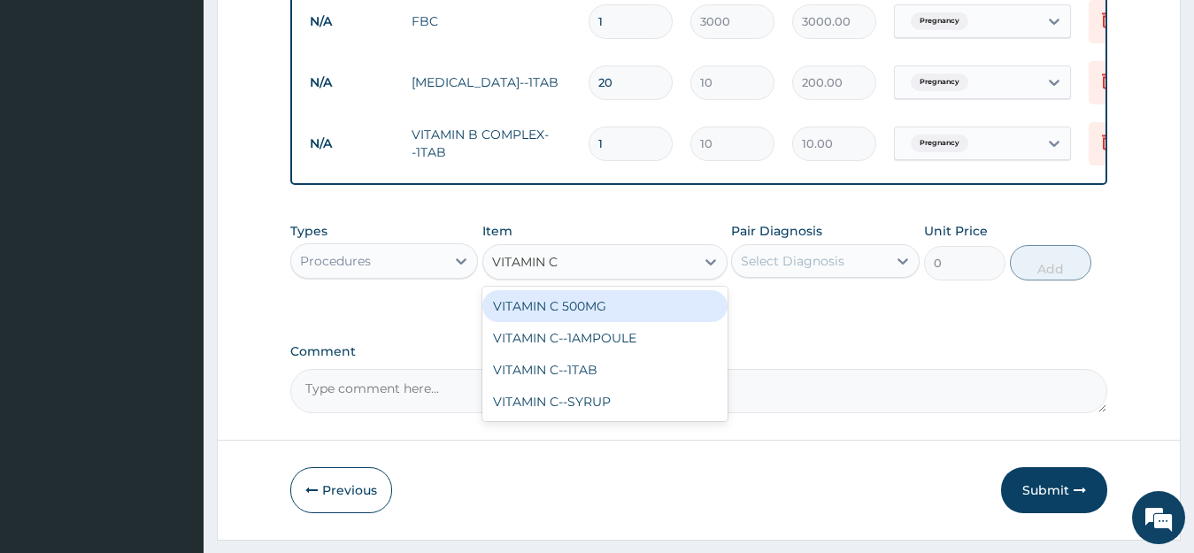
click at [697, 316] on div "VITAMIN C 500MG" at bounding box center [604, 306] width 245 height 32
type input "80"
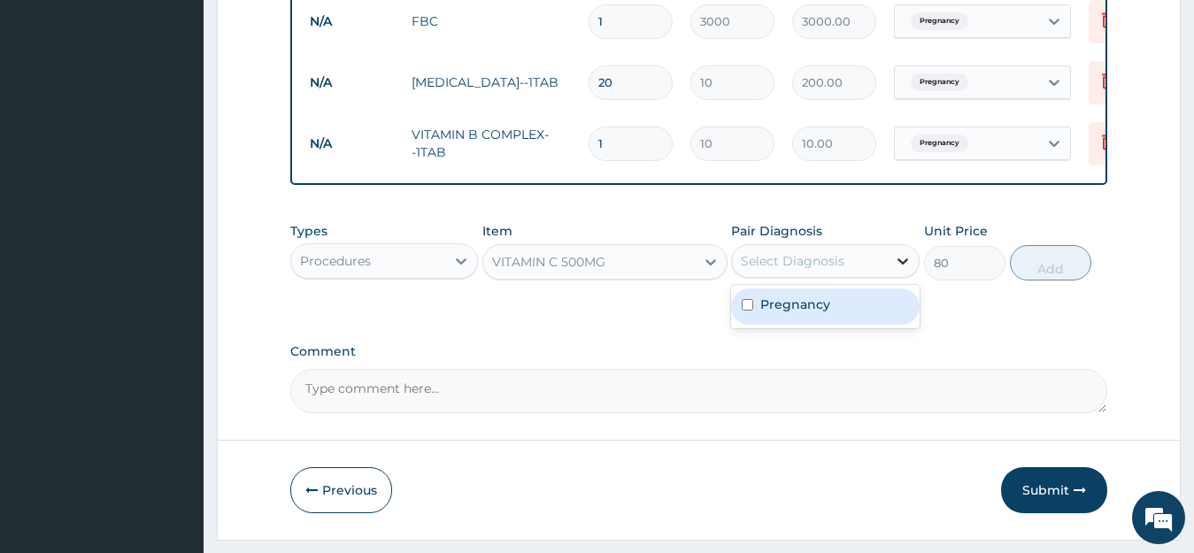
click at [902, 265] on icon at bounding box center [902, 261] width 11 height 6
click at [744, 311] on input "checkbox" at bounding box center [748, 305] width 12 height 12
checkbox input "true"
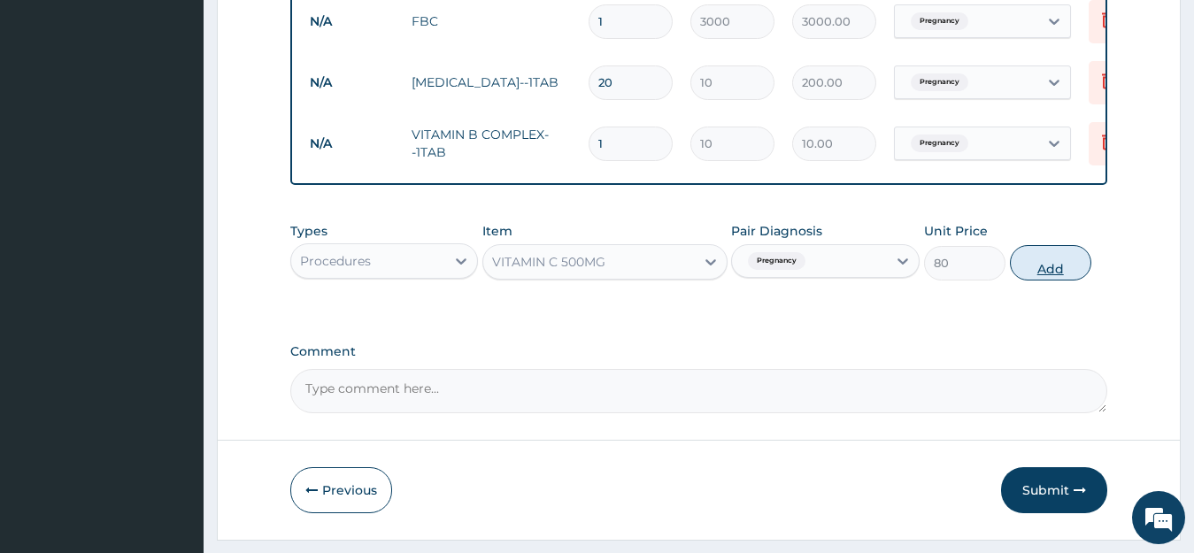
click at [1035, 277] on button "Add" at bounding box center [1050, 262] width 81 height 35
type input "0"
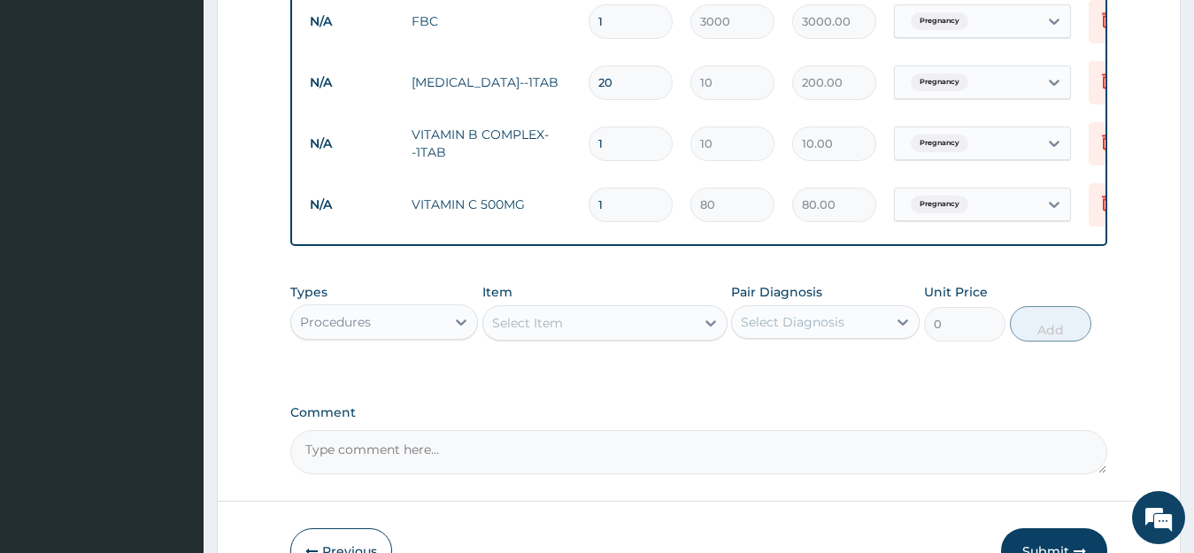
type input "0.00"
type input "2"
type input "160.00"
type input "20"
type input "1600.00"
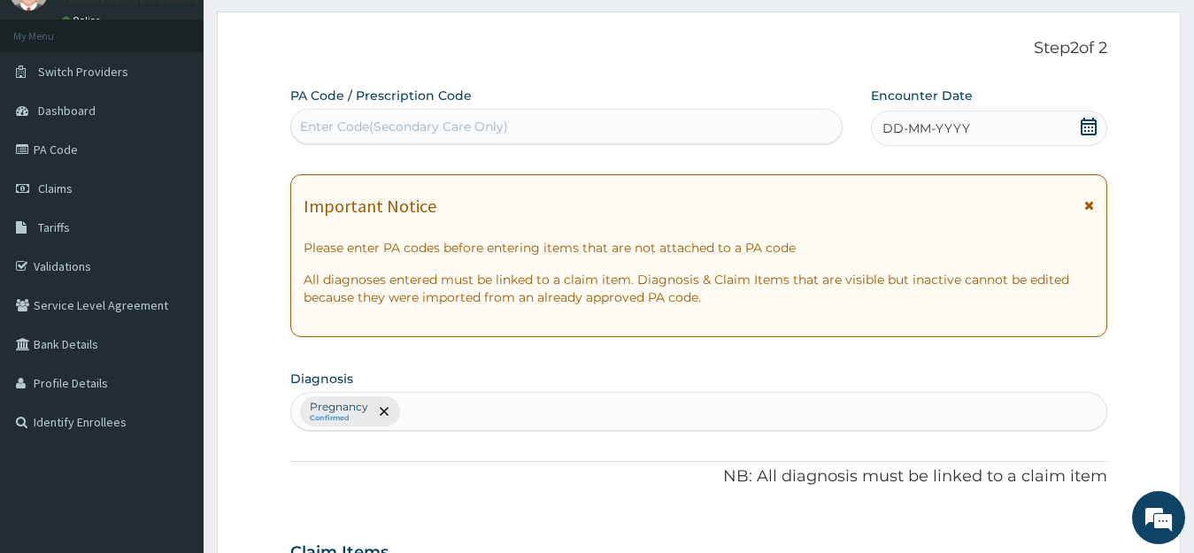
scroll to position [0, 0]
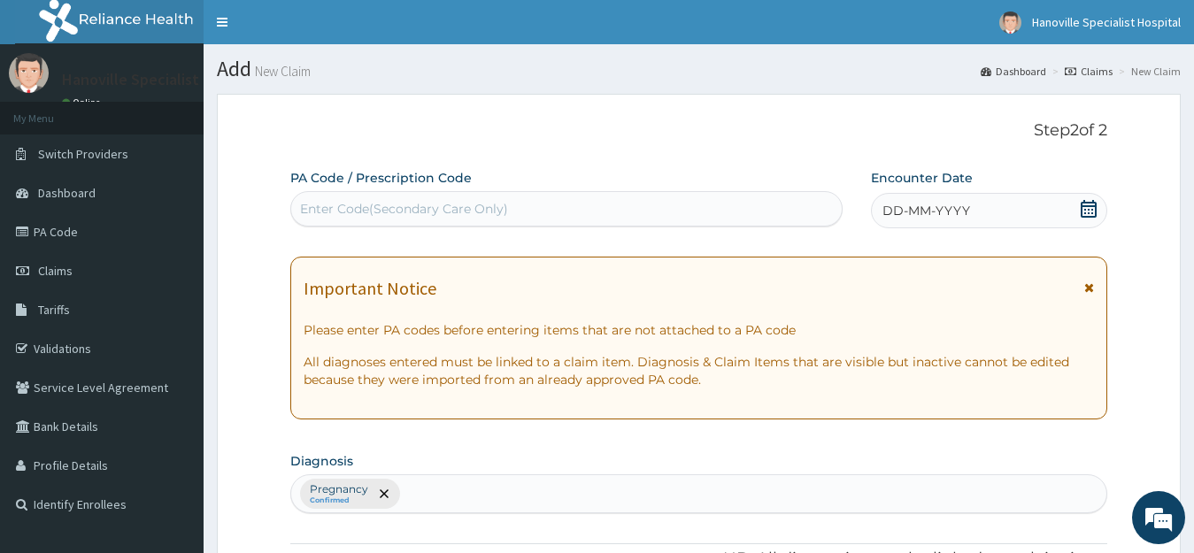
type input "20"
click at [941, 211] on span "DD-MM-YYYY" at bounding box center [926, 211] width 88 height 18
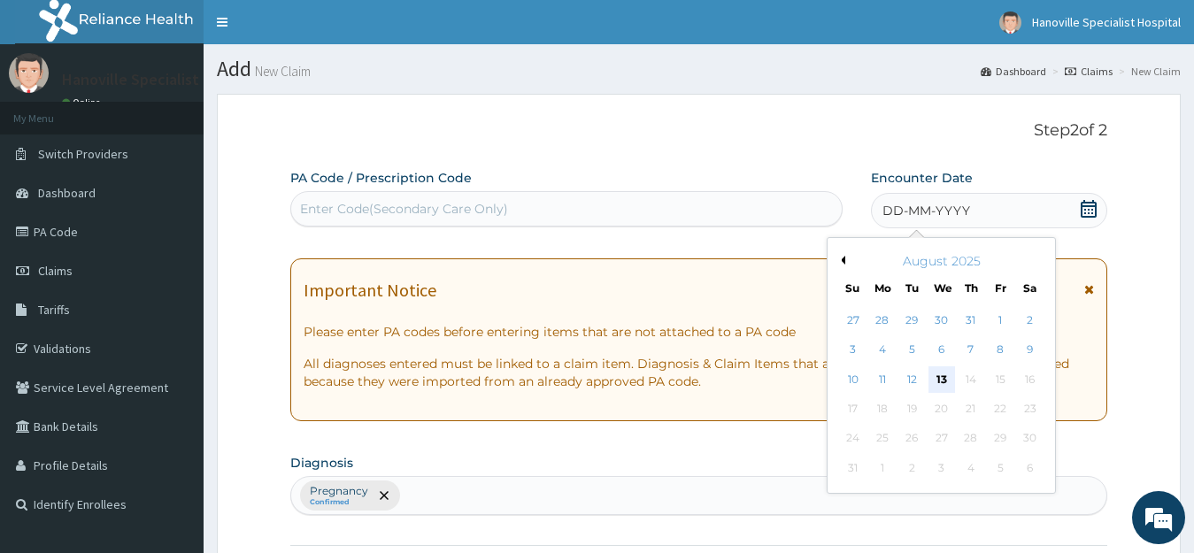
click at [943, 375] on div "13" at bounding box center [940, 379] width 27 height 27
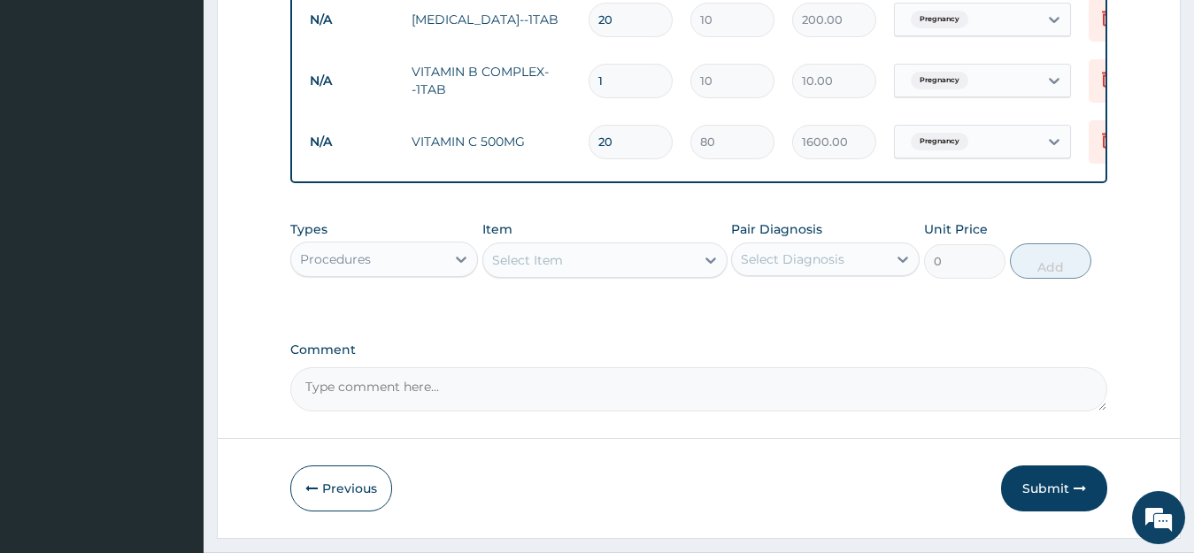
scroll to position [898, 0]
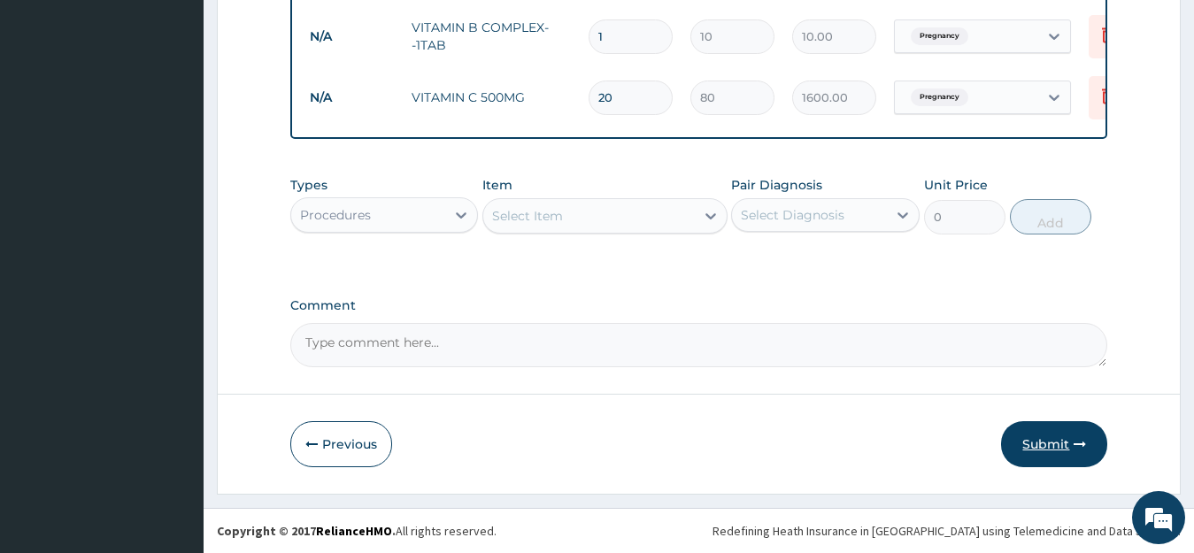
click at [1050, 428] on button "Submit" at bounding box center [1054, 444] width 106 height 46
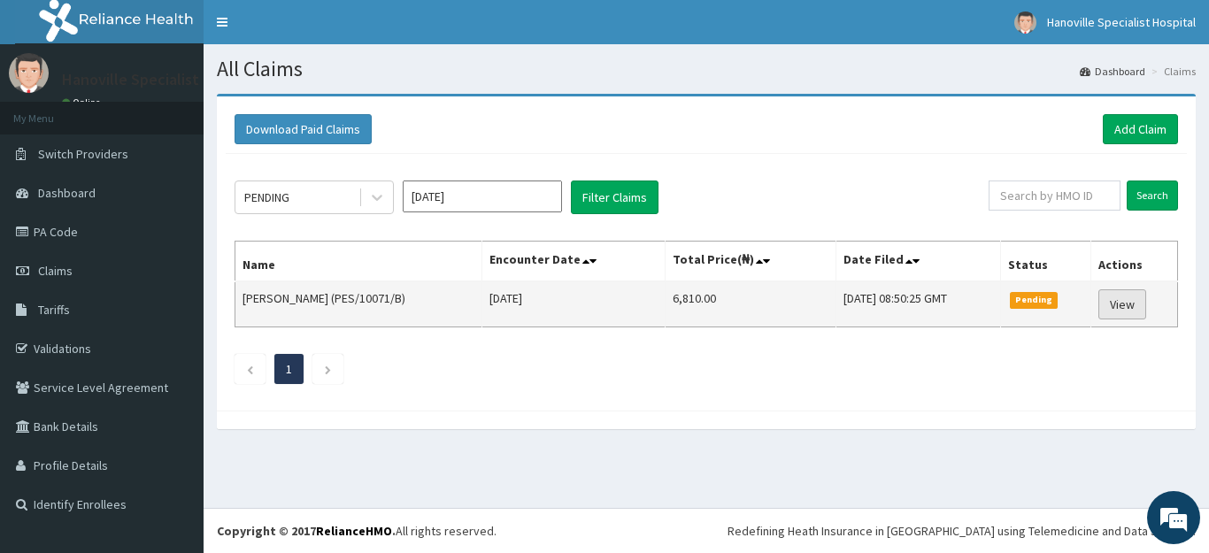
click at [1143, 301] on link "View" at bounding box center [1122, 304] width 48 height 30
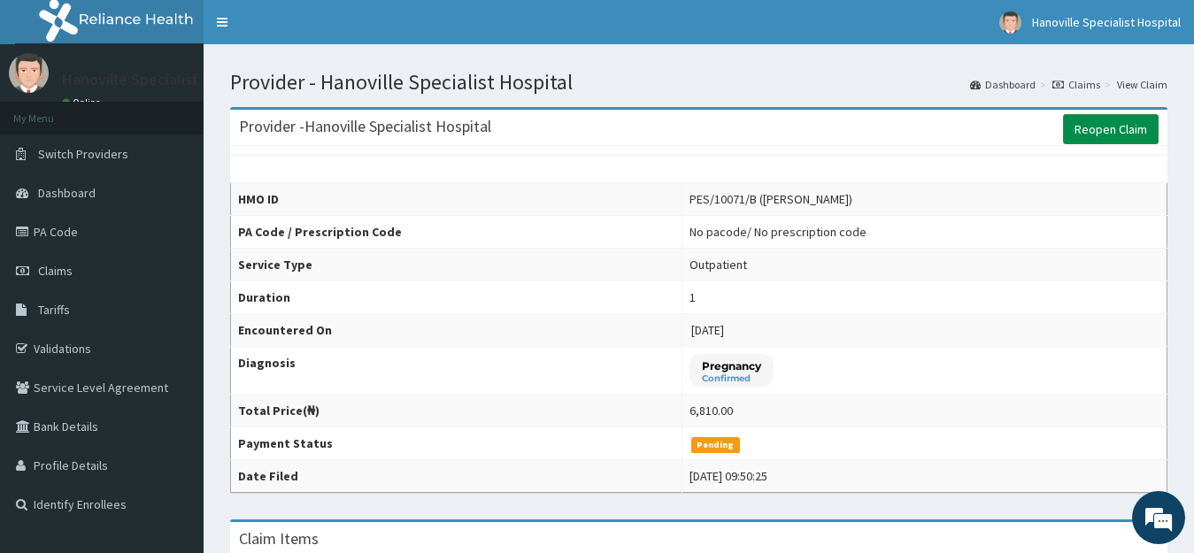
click at [1101, 132] on link "Reopen Claim" at bounding box center [1111, 129] width 96 height 30
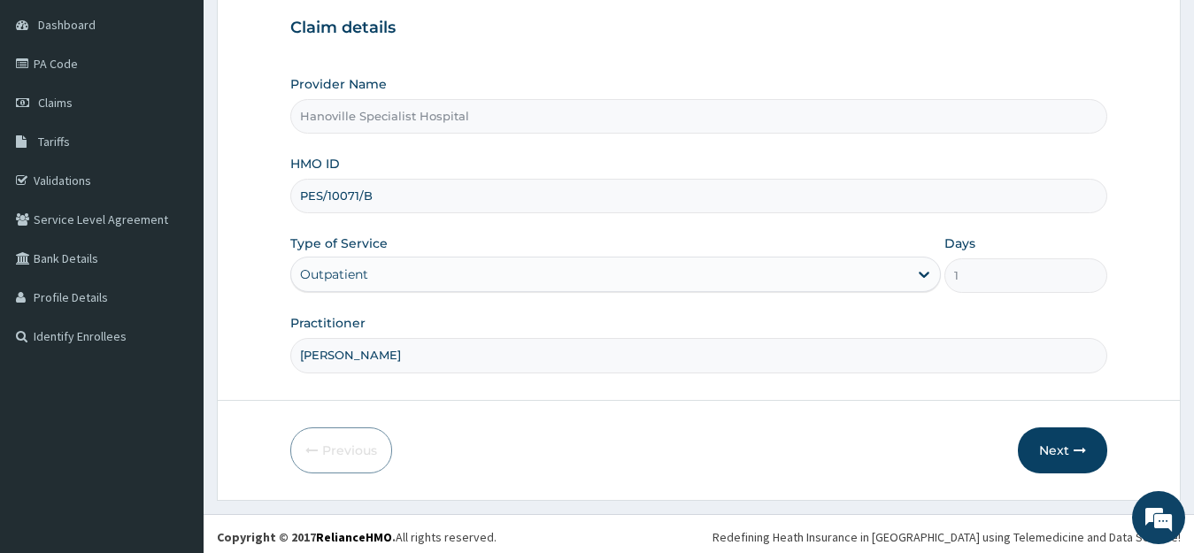
scroll to position [174, 0]
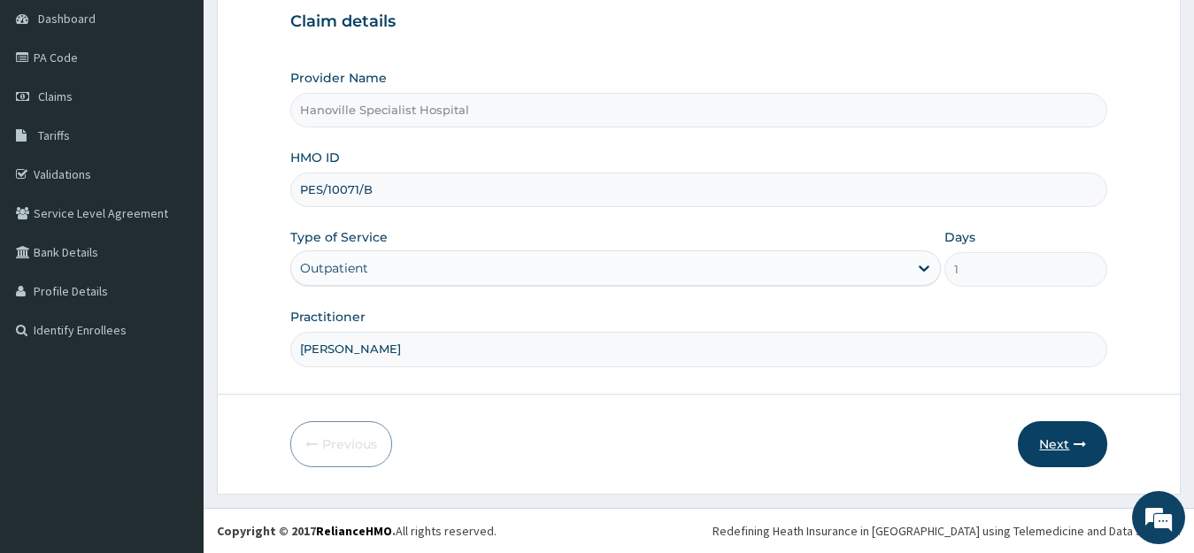
click at [1059, 454] on button "Next" at bounding box center [1062, 444] width 89 height 46
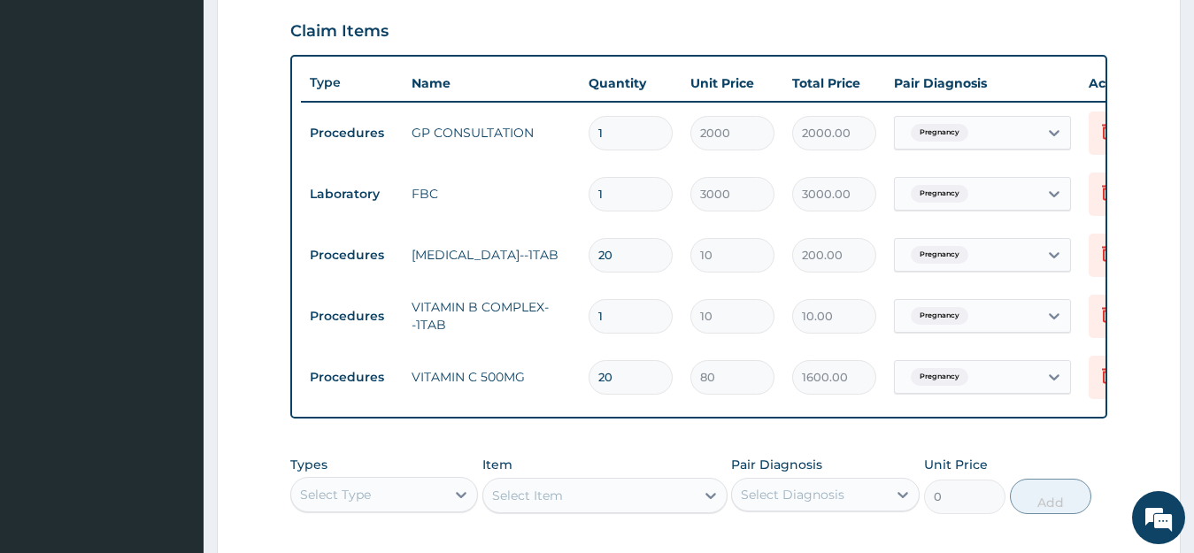
scroll to position [611, 0]
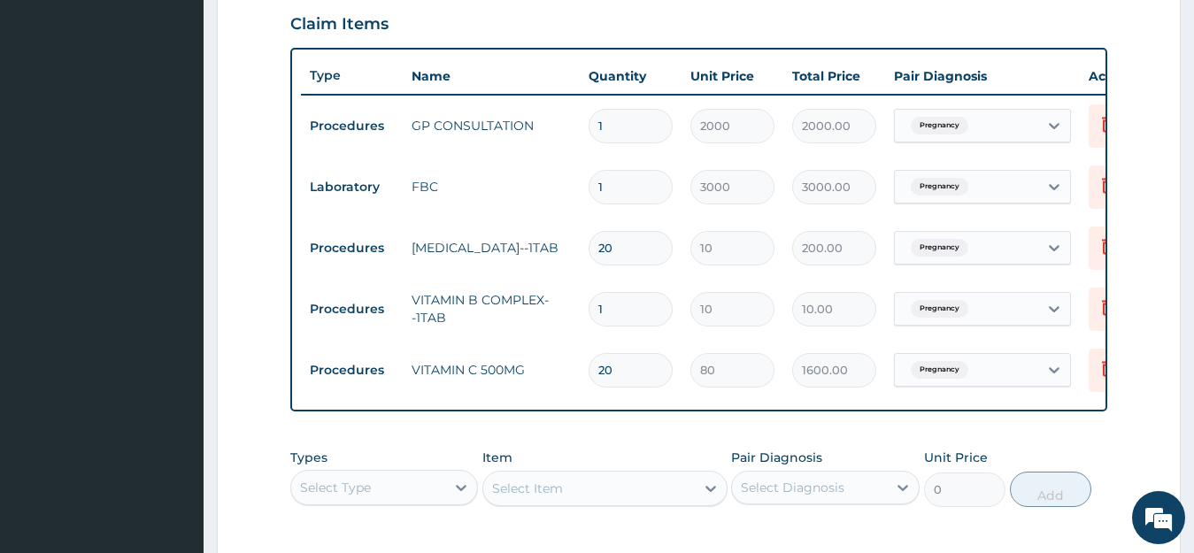
click at [616, 310] on input "1" at bounding box center [631, 309] width 84 height 35
type input "0.00"
type input "2"
type input "20.00"
type input "20"
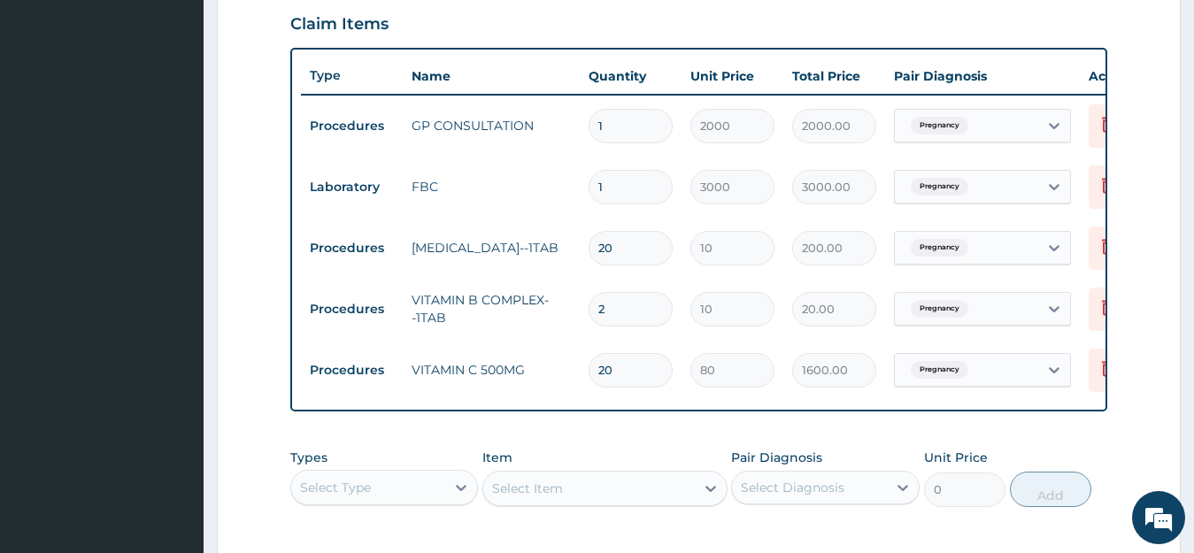
type input "200.00"
type input "20"
click at [465, 502] on div "Select Type" at bounding box center [384, 487] width 189 height 35
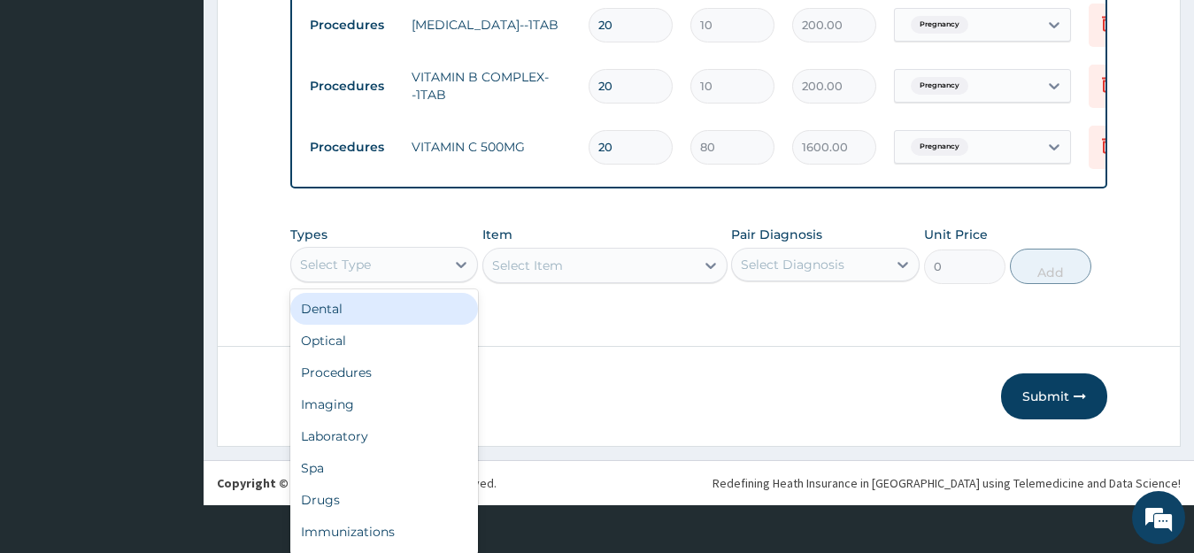
scroll to position [788, 0]
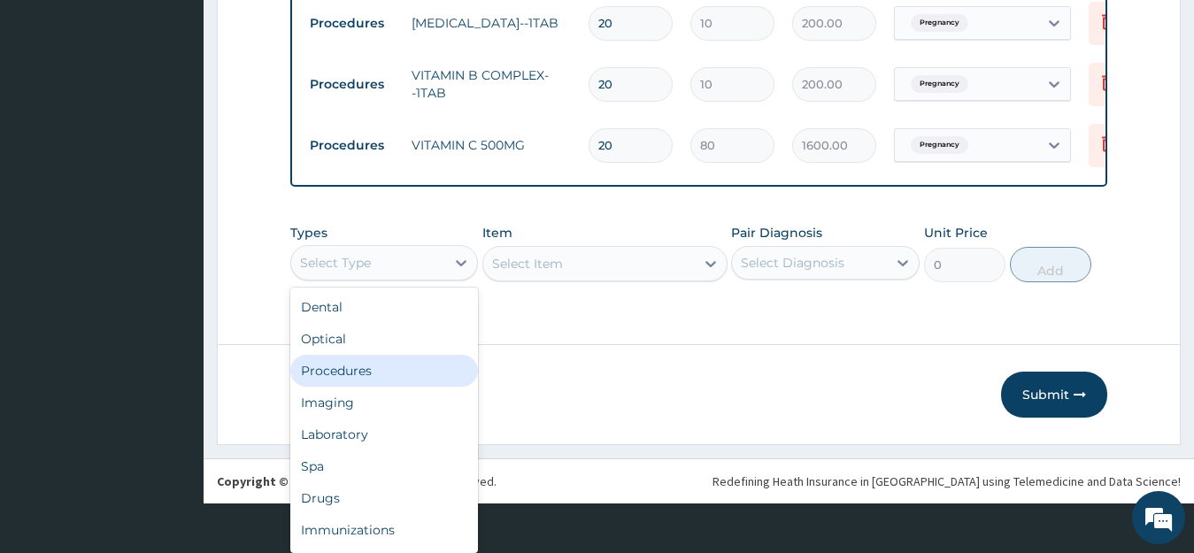
click at [377, 387] on div "Procedures" at bounding box center [384, 371] width 189 height 32
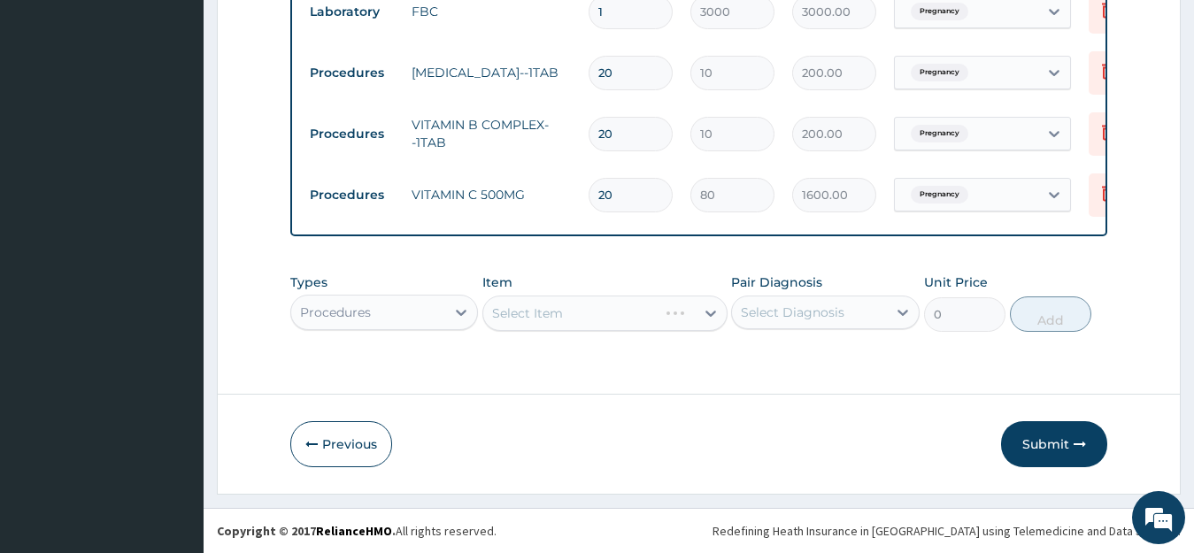
scroll to position [0, 0]
click at [704, 312] on div "Select Item" at bounding box center [604, 313] width 245 height 35
click at [704, 312] on div at bounding box center [711, 313] width 32 height 32
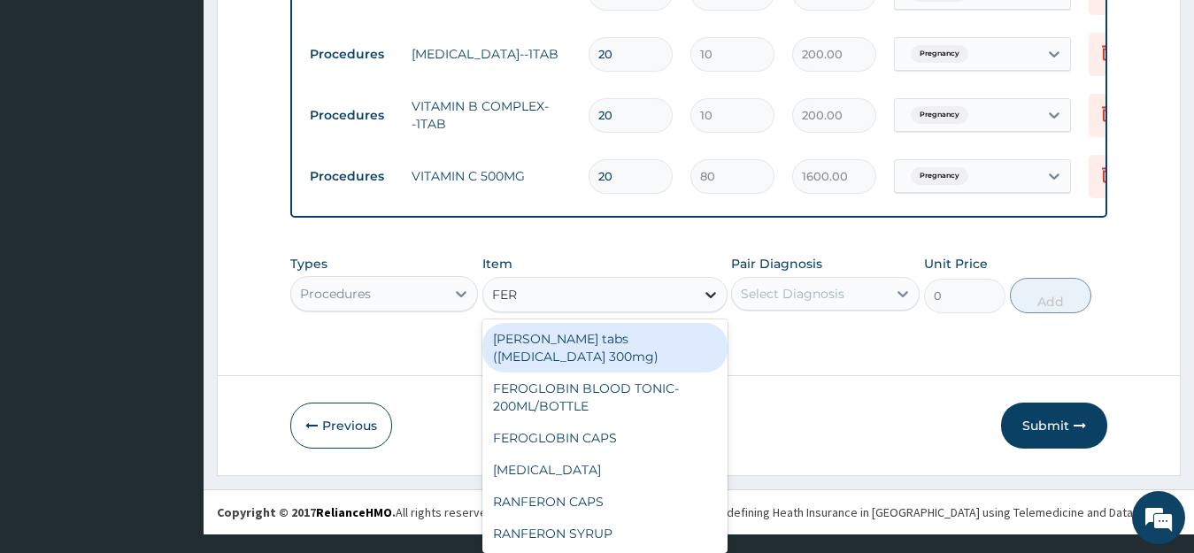
scroll to position [19, 0]
type input "FERR"
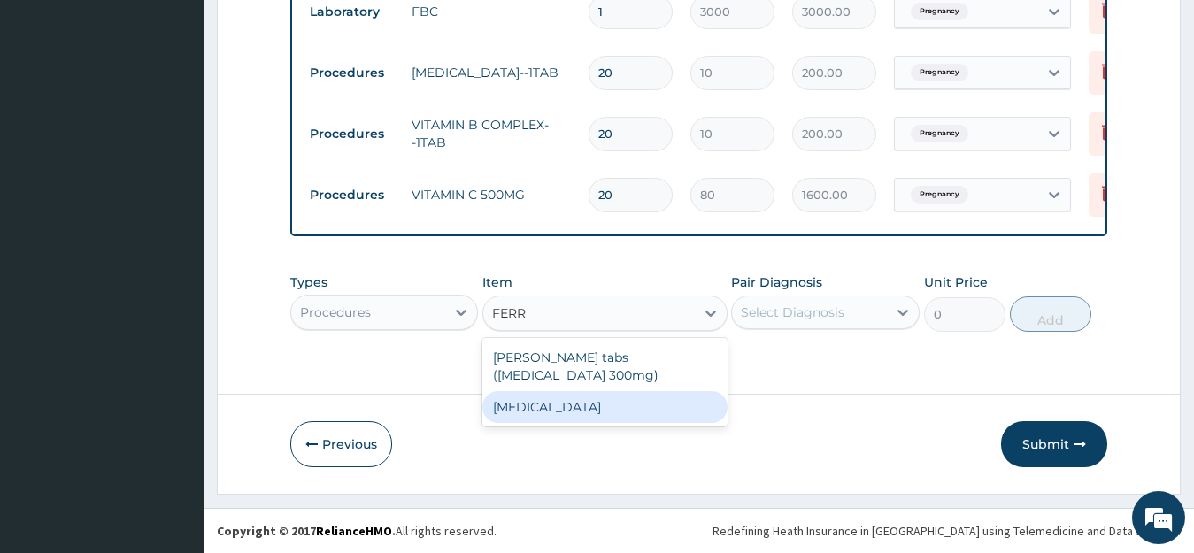
click at [608, 414] on div "[MEDICAL_DATA]" at bounding box center [604, 407] width 245 height 32
type input "10"
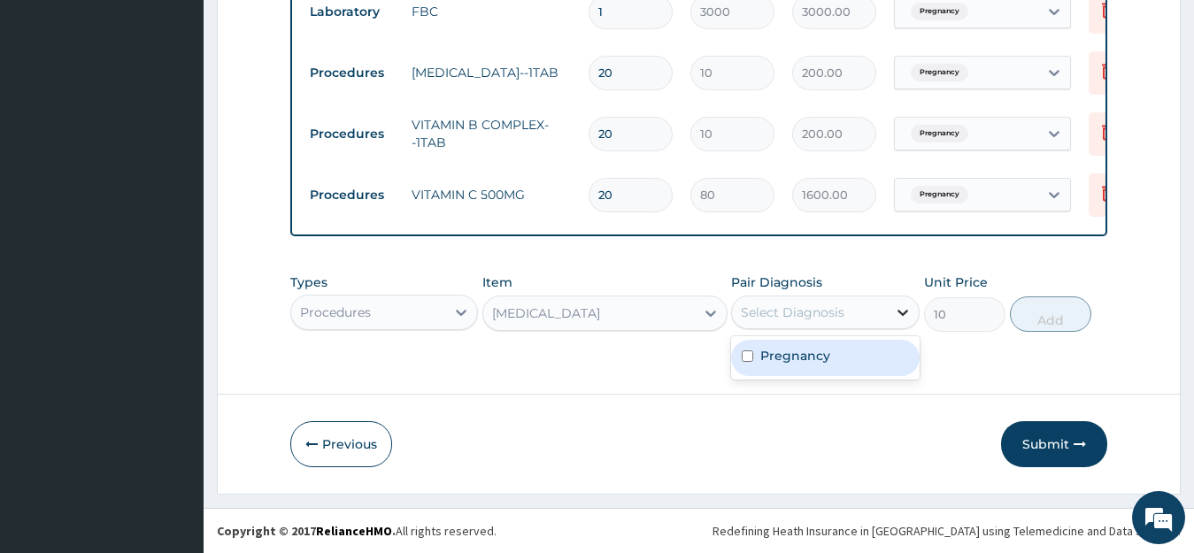
click at [906, 306] on icon at bounding box center [903, 313] width 18 height 18
click at [744, 358] on input "checkbox" at bounding box center [748, 356] width 12 height 12
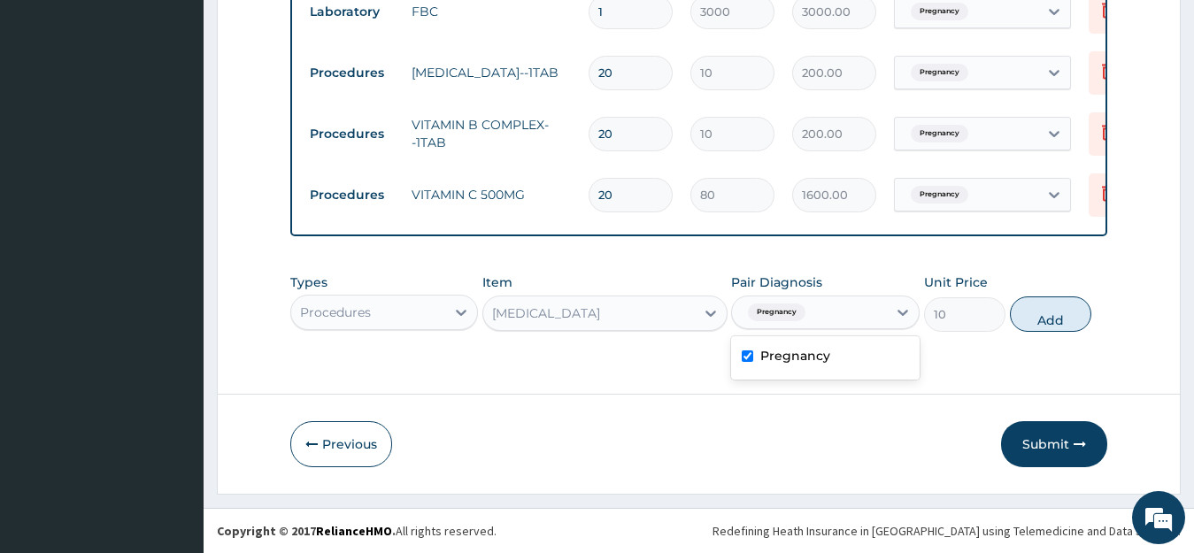
click at [794, 350] on label "Pregnancy" at bounding box center [795, 356] width 70 height 18
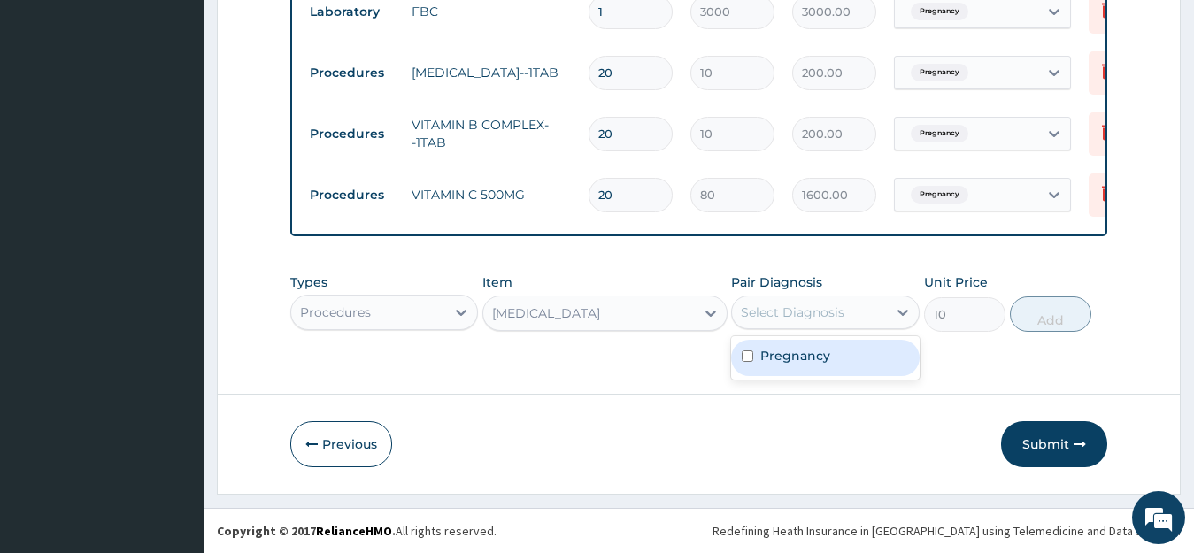
click at [752, 356] on input "checkbox" at bounding box center [748, 356] width 12 height 12
checkbox input "true"
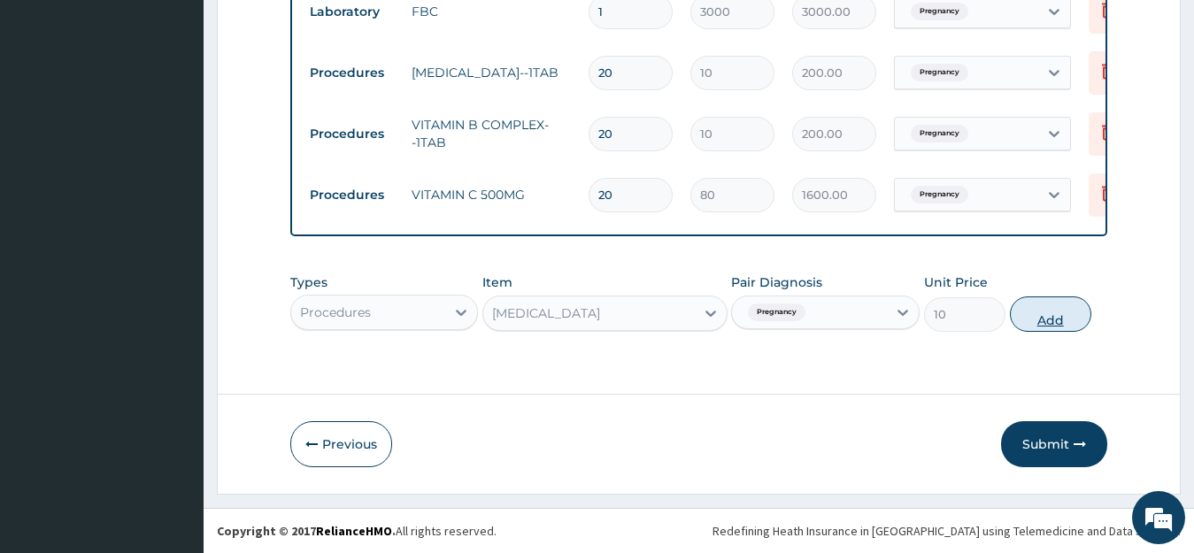
click at [1082, 310] on button "Add" at bounding box center [1050, 313] width 81 height 35
type input "0"
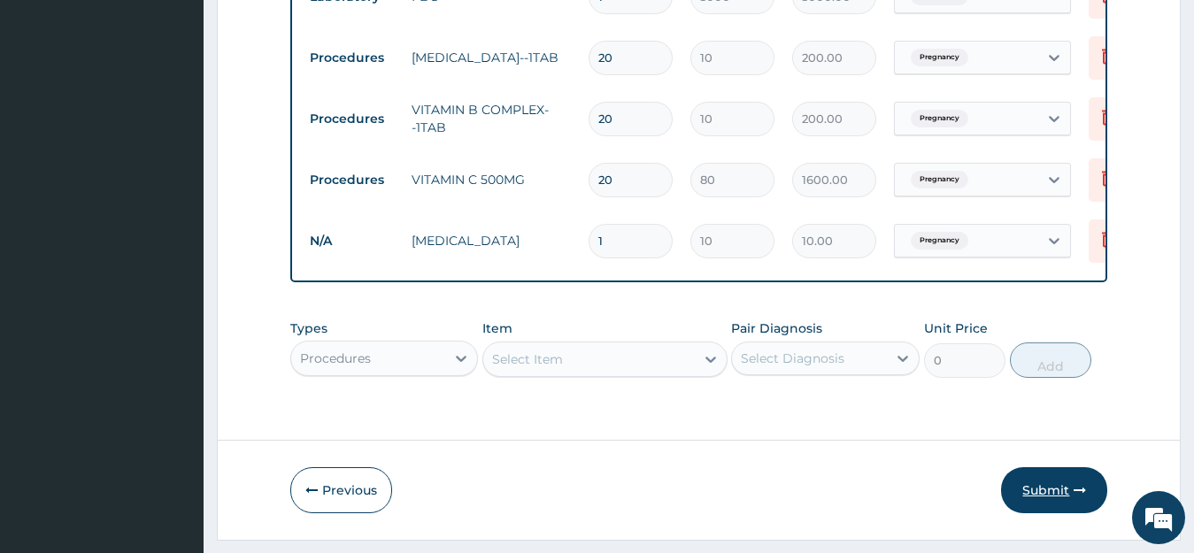
click at [1057, 513] on button "Submit" at bounding box center [1054, 490] width 106 height 46
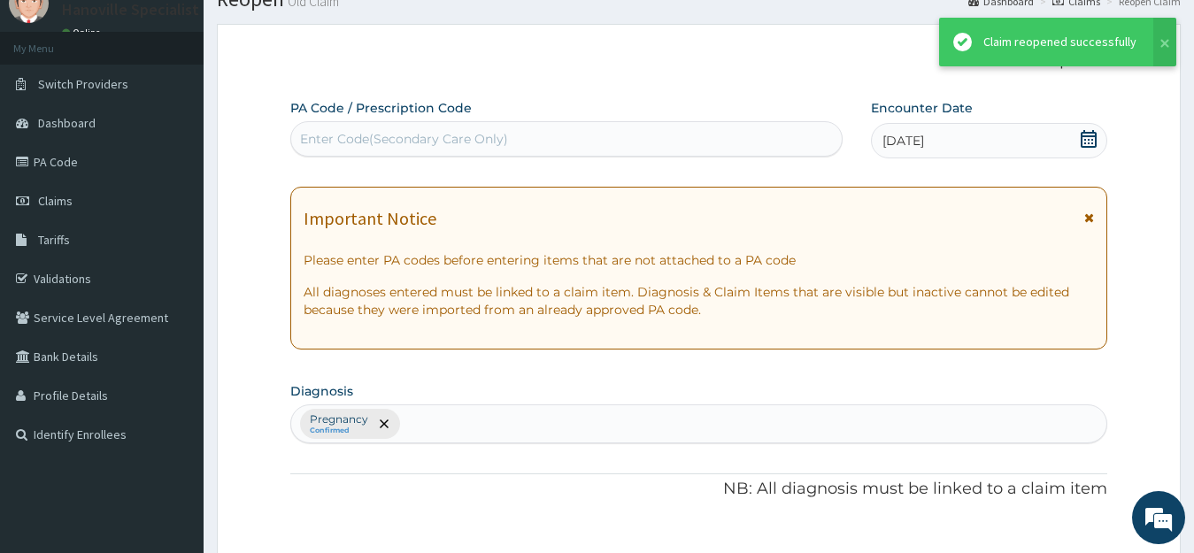
scroll to position [801, 0]
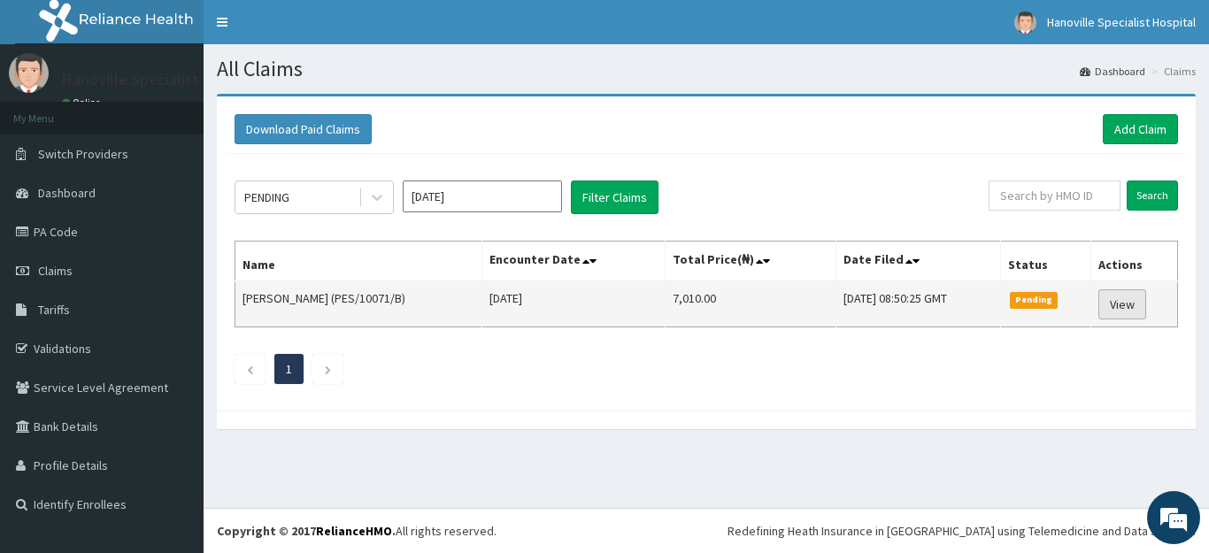
click at [1131, 305] on link "View" at bounding box center [1122, 304] width 48 height 30
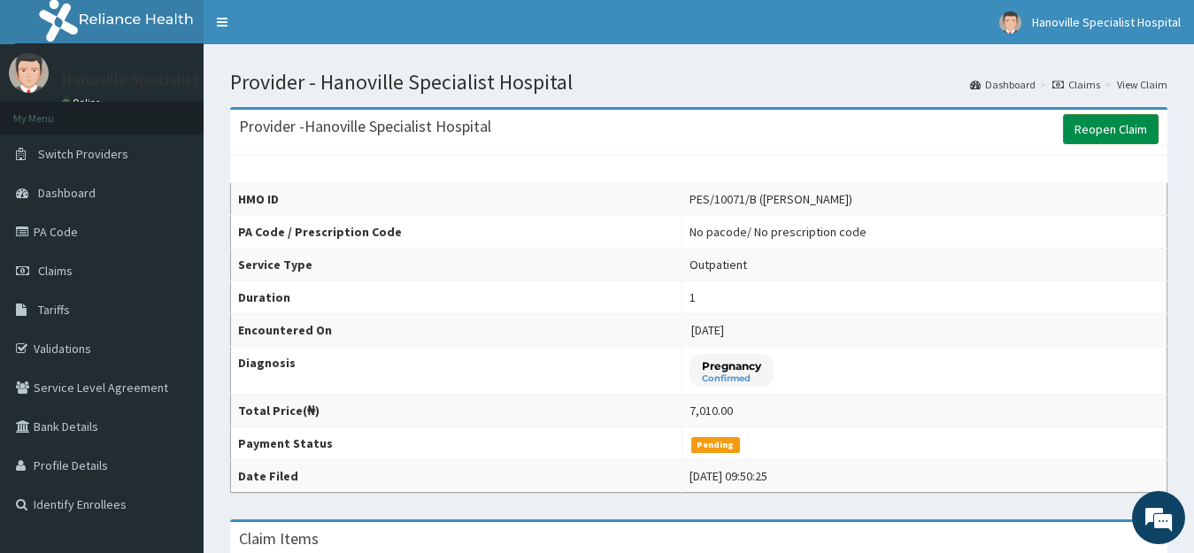
click at [1089, 121] on link "Reopen Claim" at bounding box center [1111, 129] width 96 height 30
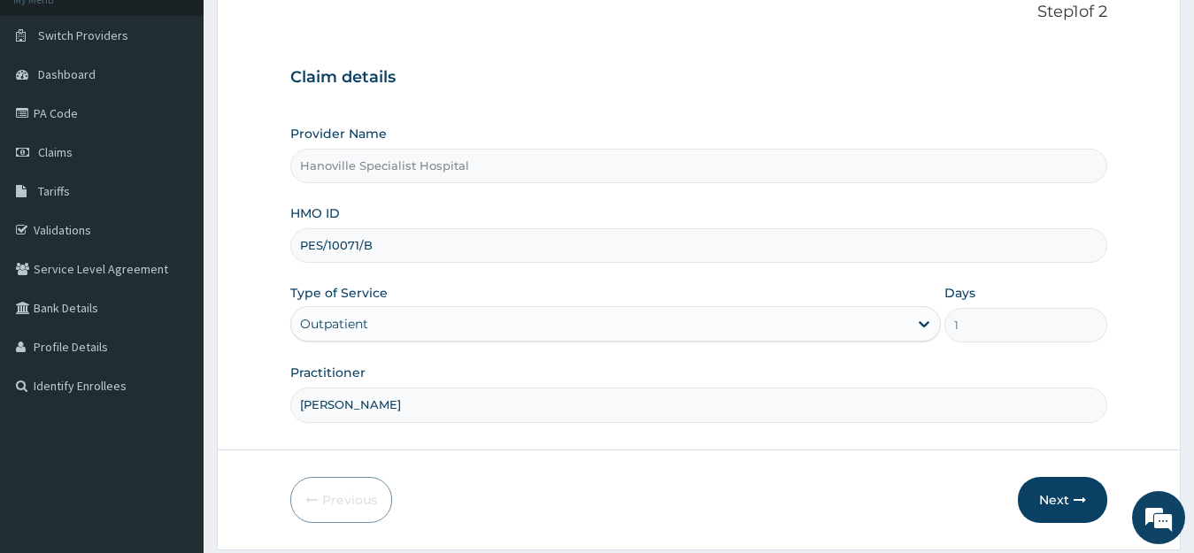
scroll to position [174, 0]
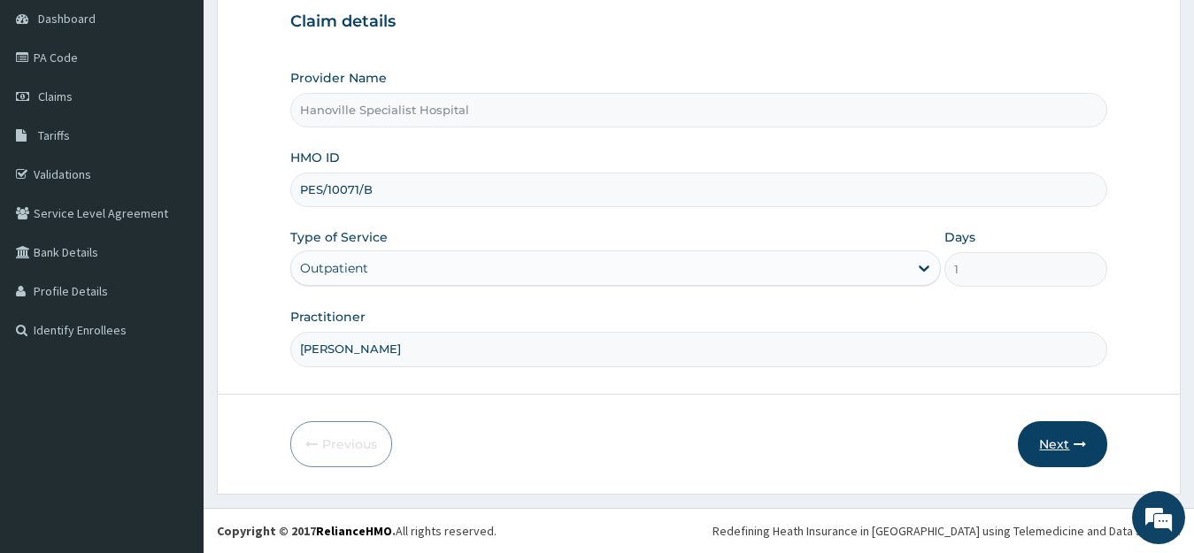
click at [1058, 450] on button "Next" at bounding box center [1062, 444] width 89 height 46
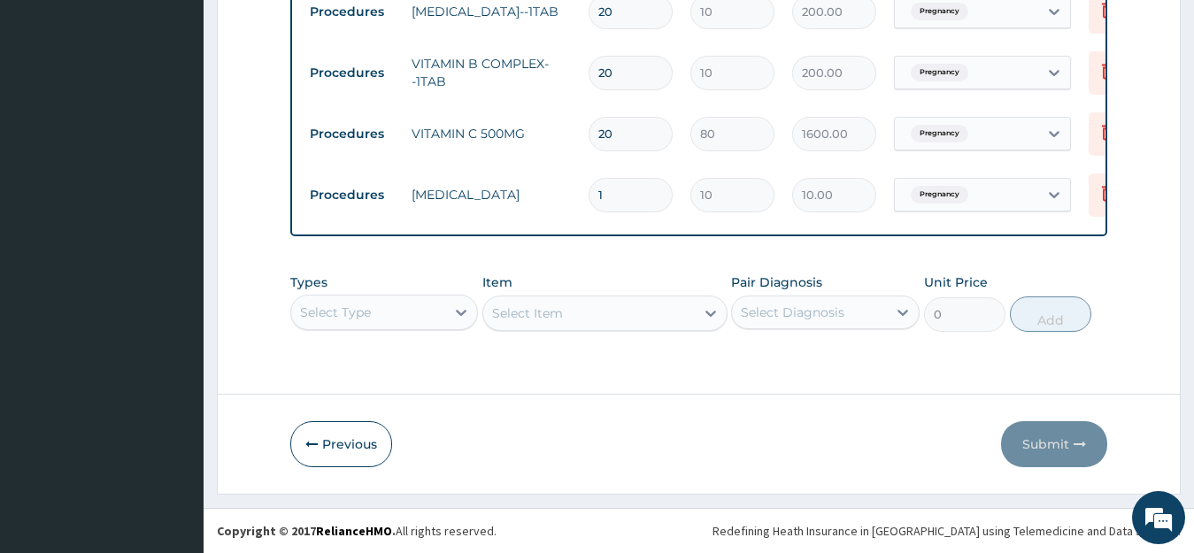
scroll to position [862, 0]
click at [622, 178] on input "1" at bounding box center [631, 195] width 84 height 35
type input "0.00"
type input "2"
type input "20.00"
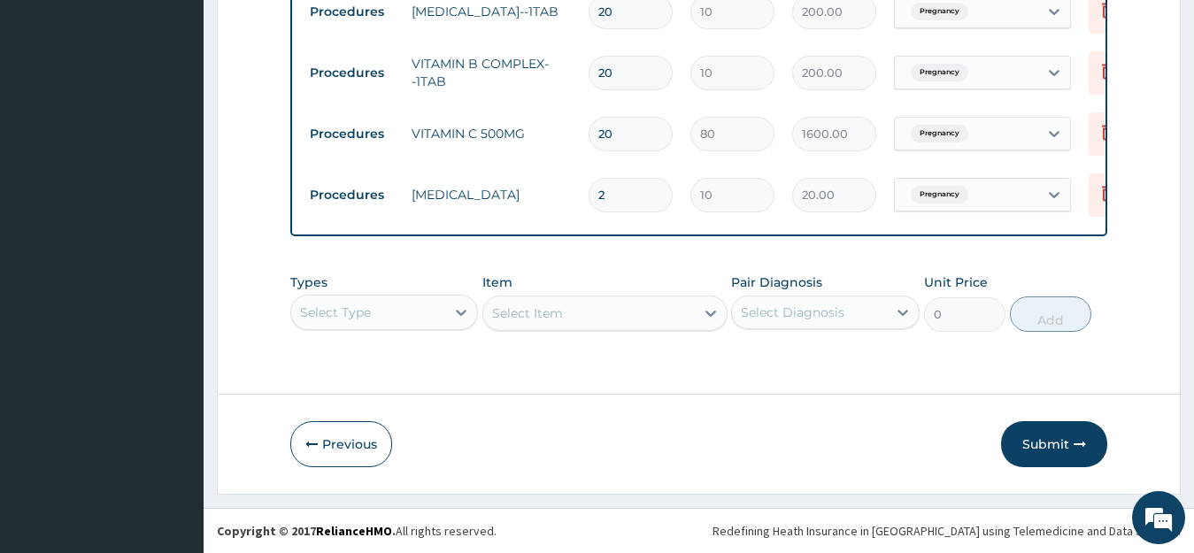
type input "20"
type input "200.00"
type input "20"
click at [1053, 445] on button "Submit" at bounding box center [1054, 444] width 106 height 46
